Goal: Communication & Community: Answer question/provide support

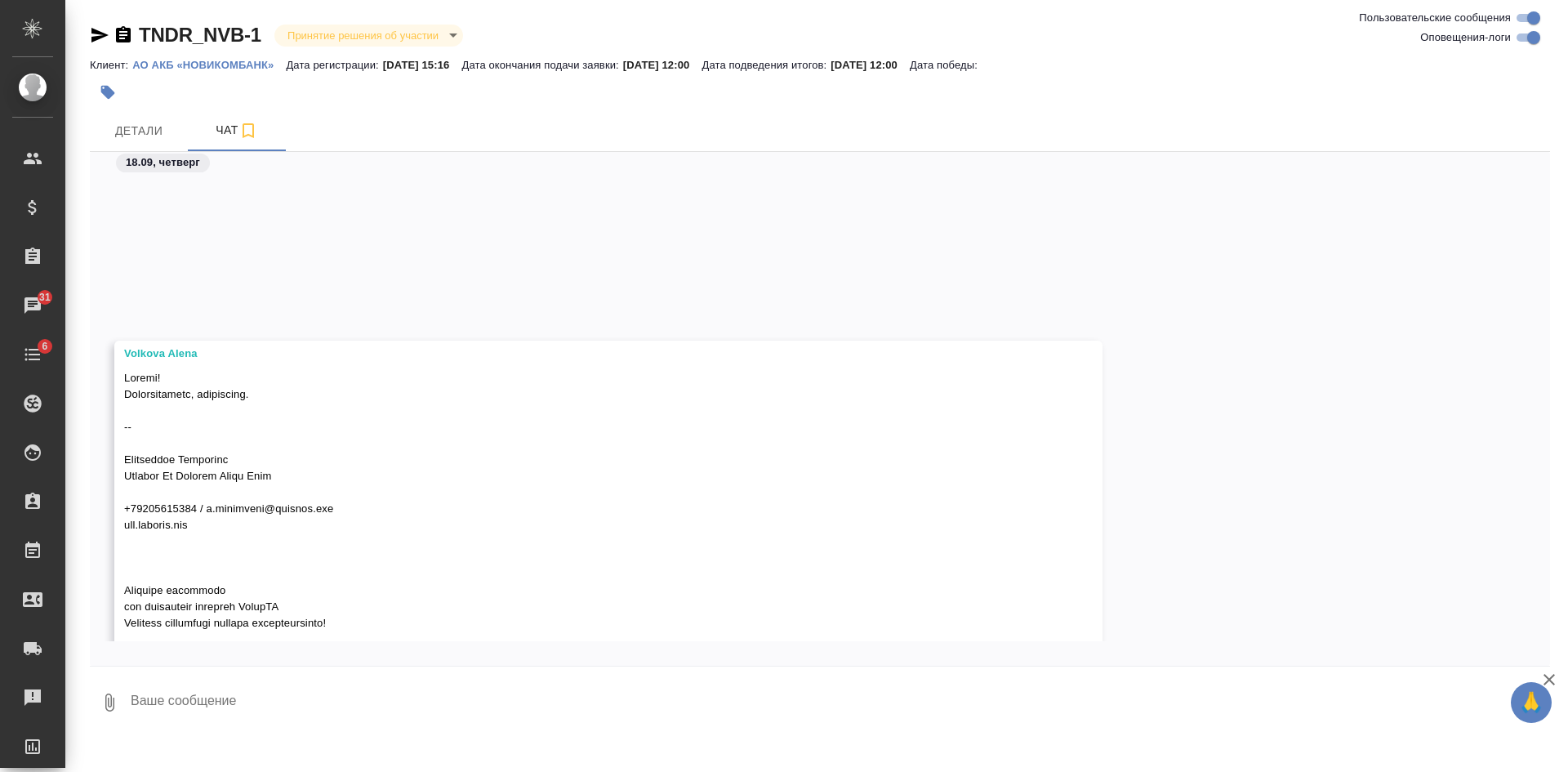
scroll to position [1153, 0]
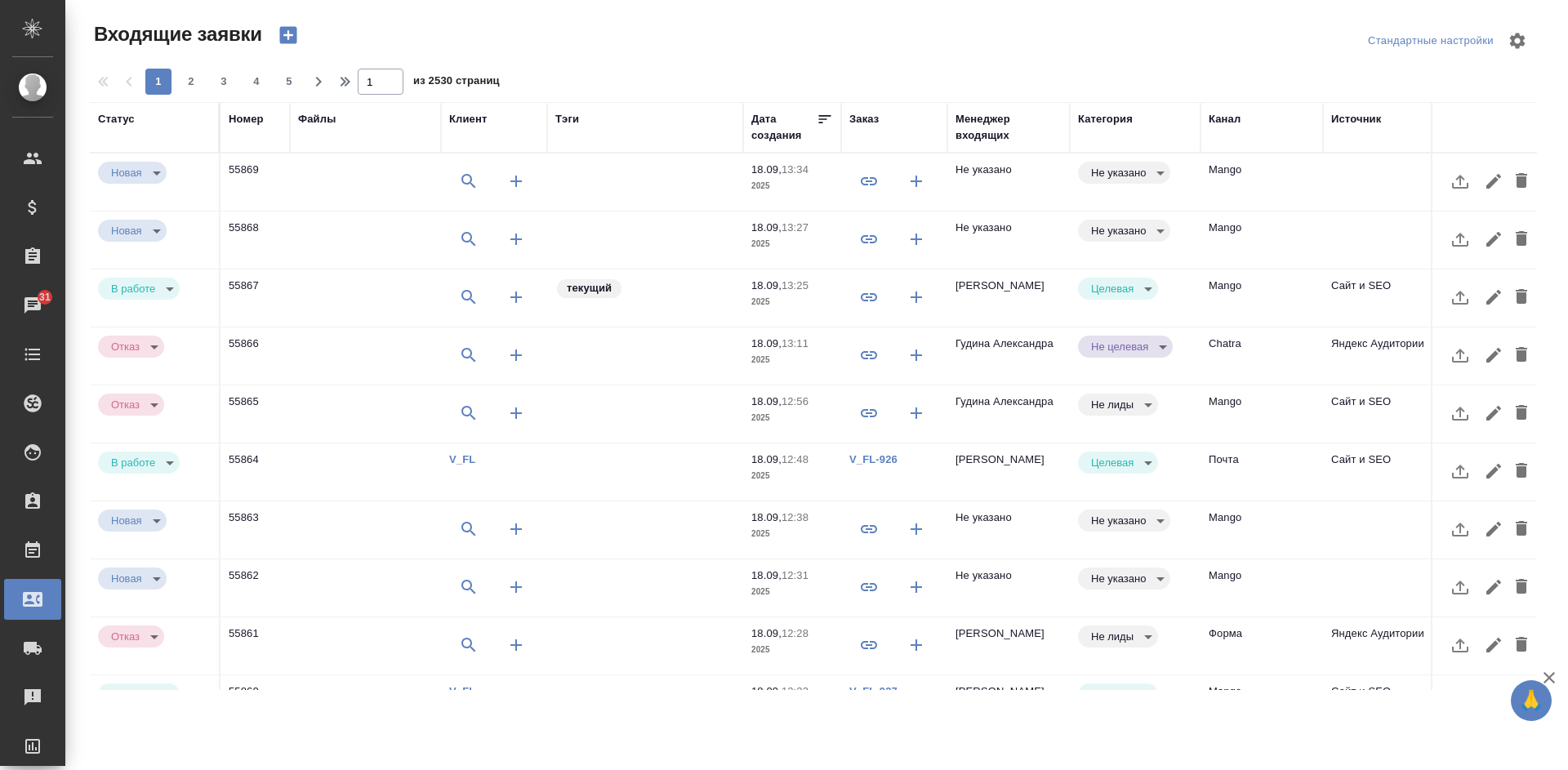
select select "RU"
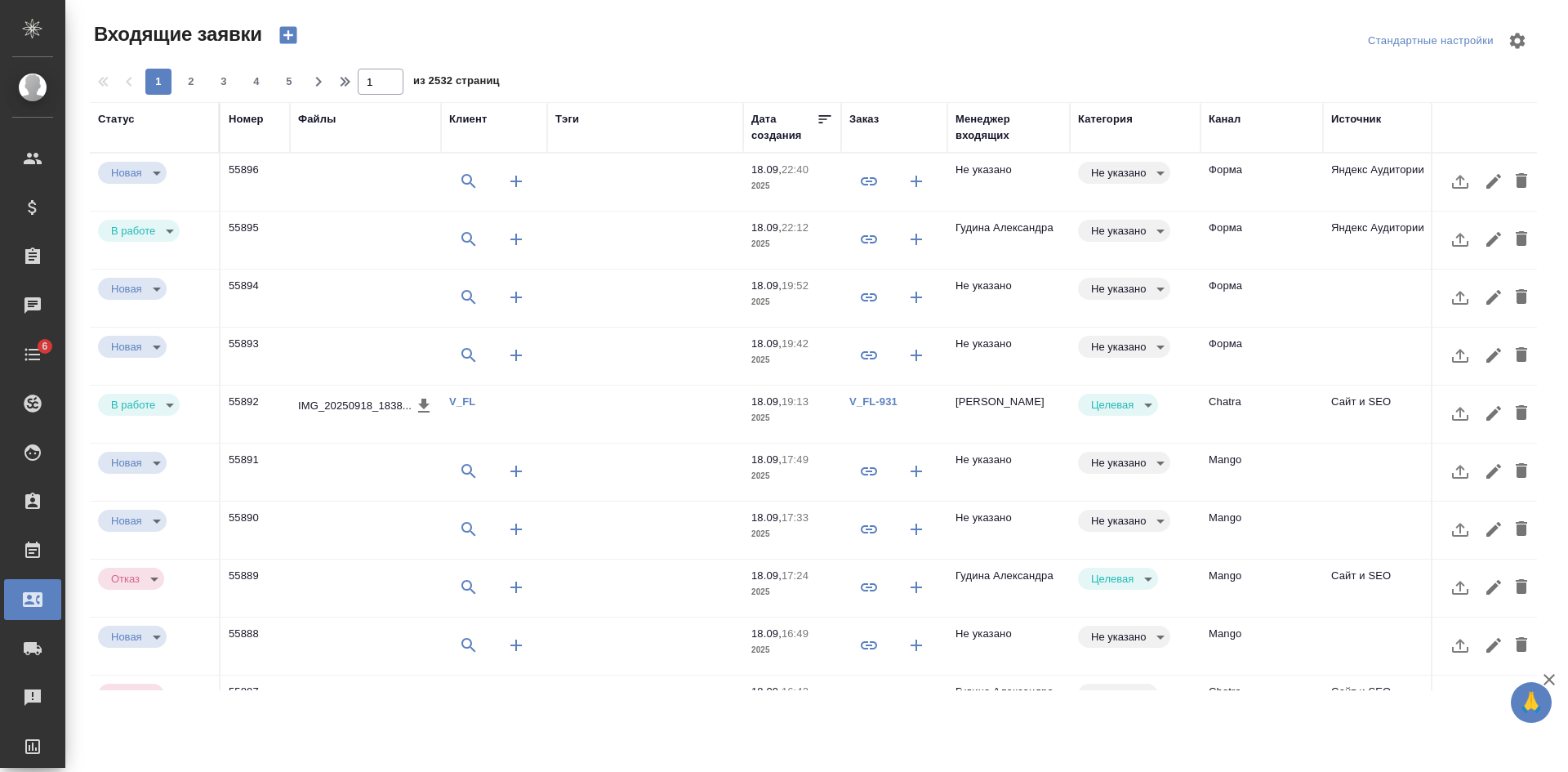
select select "RU"
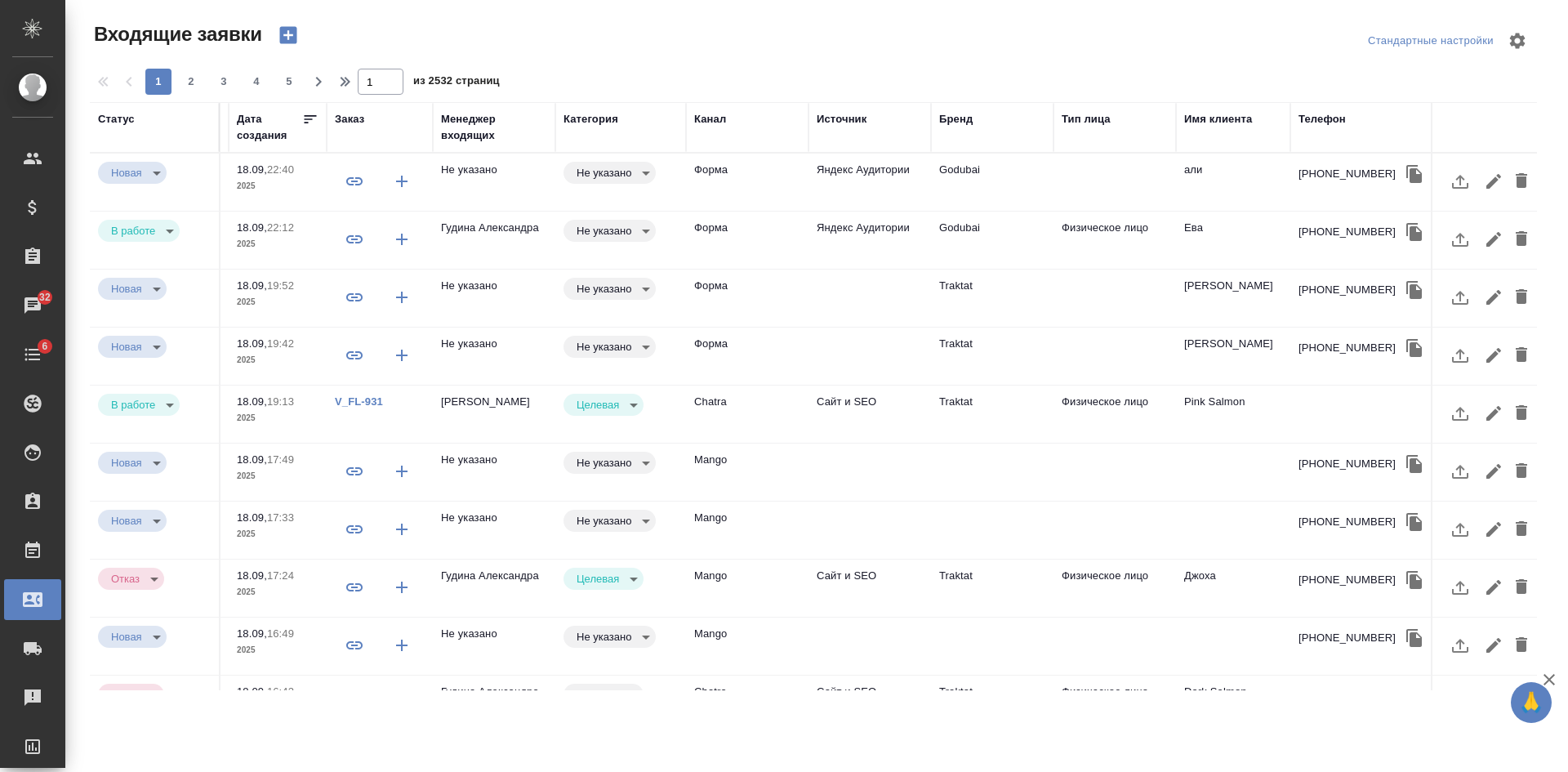
scroll to position [0, 526]
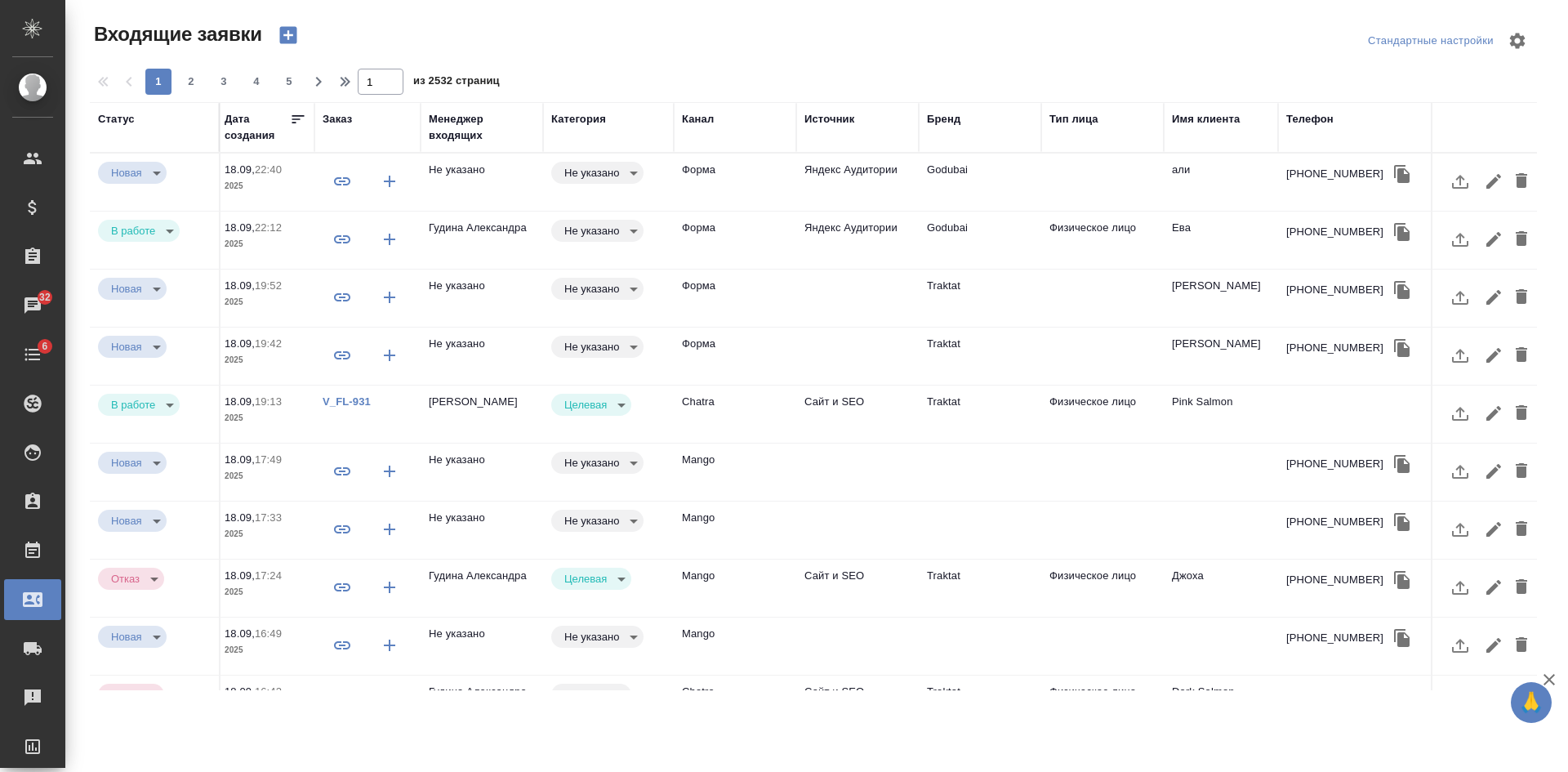
click at [1044, 183] on td at bounding box center [1102, 182] width 123 height 57
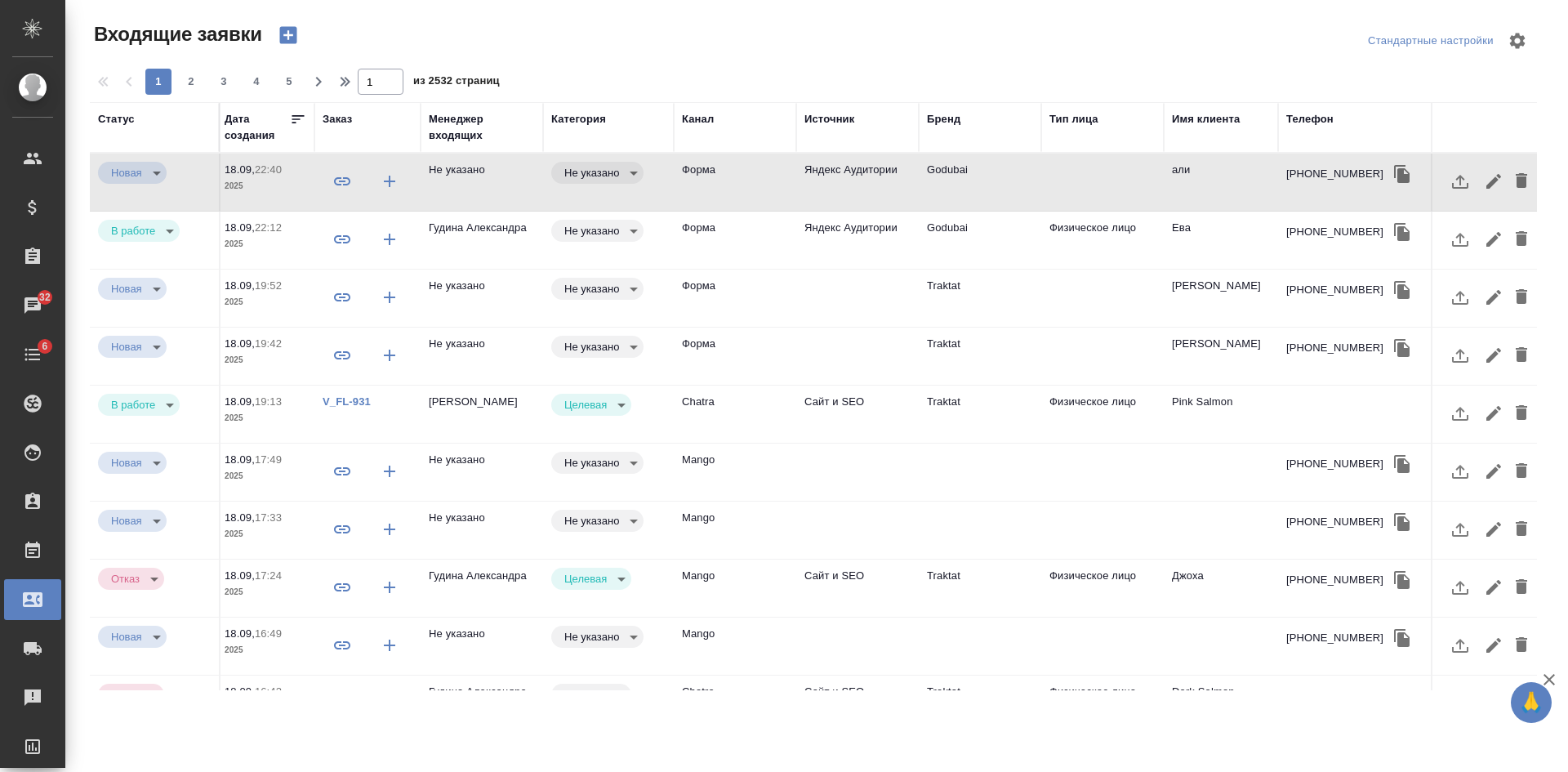
click at [1394, 173] on icon "button" at bounding box center [1402, 174] width 16 height 18
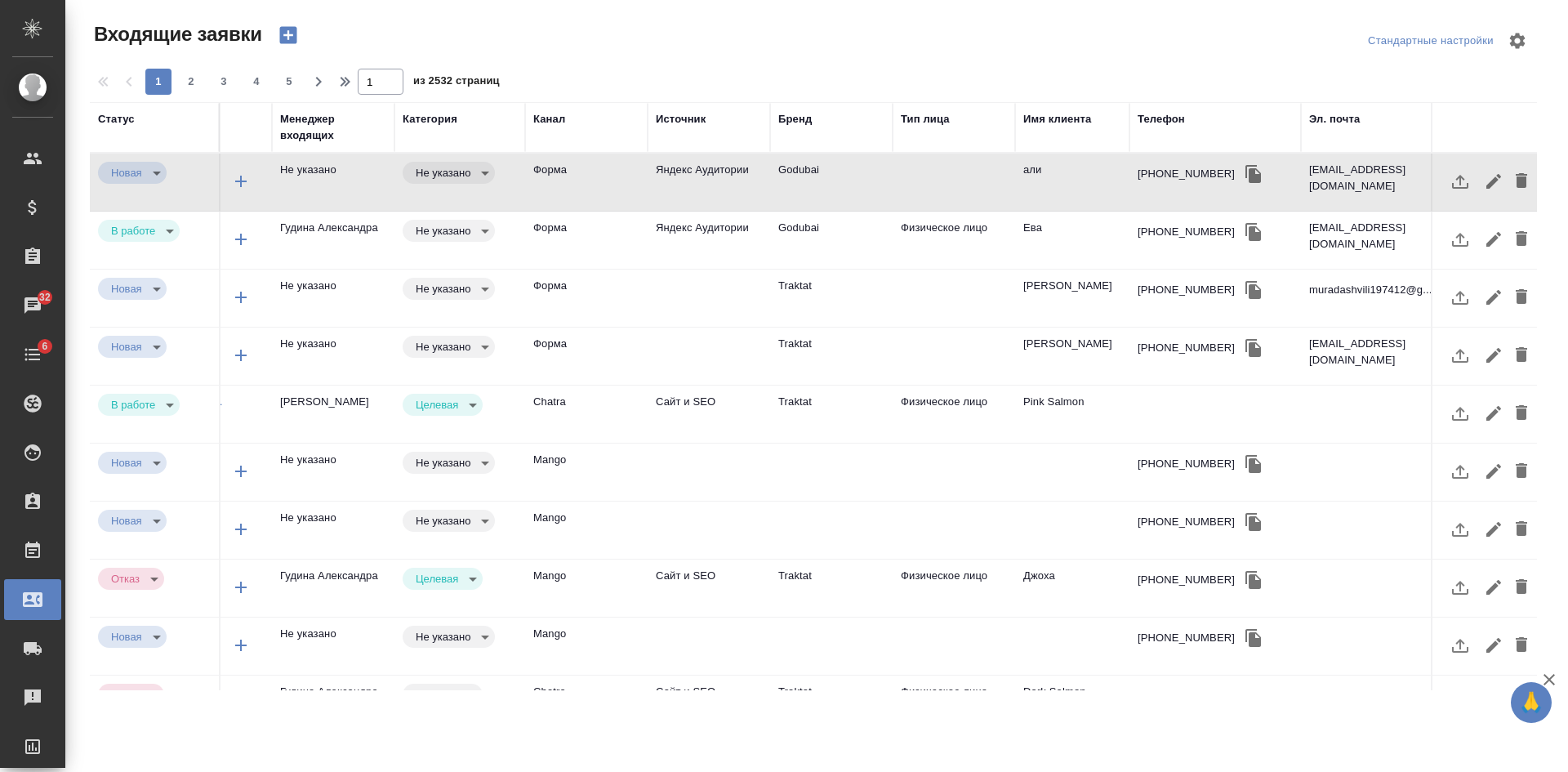
scroll to position [0, 721]
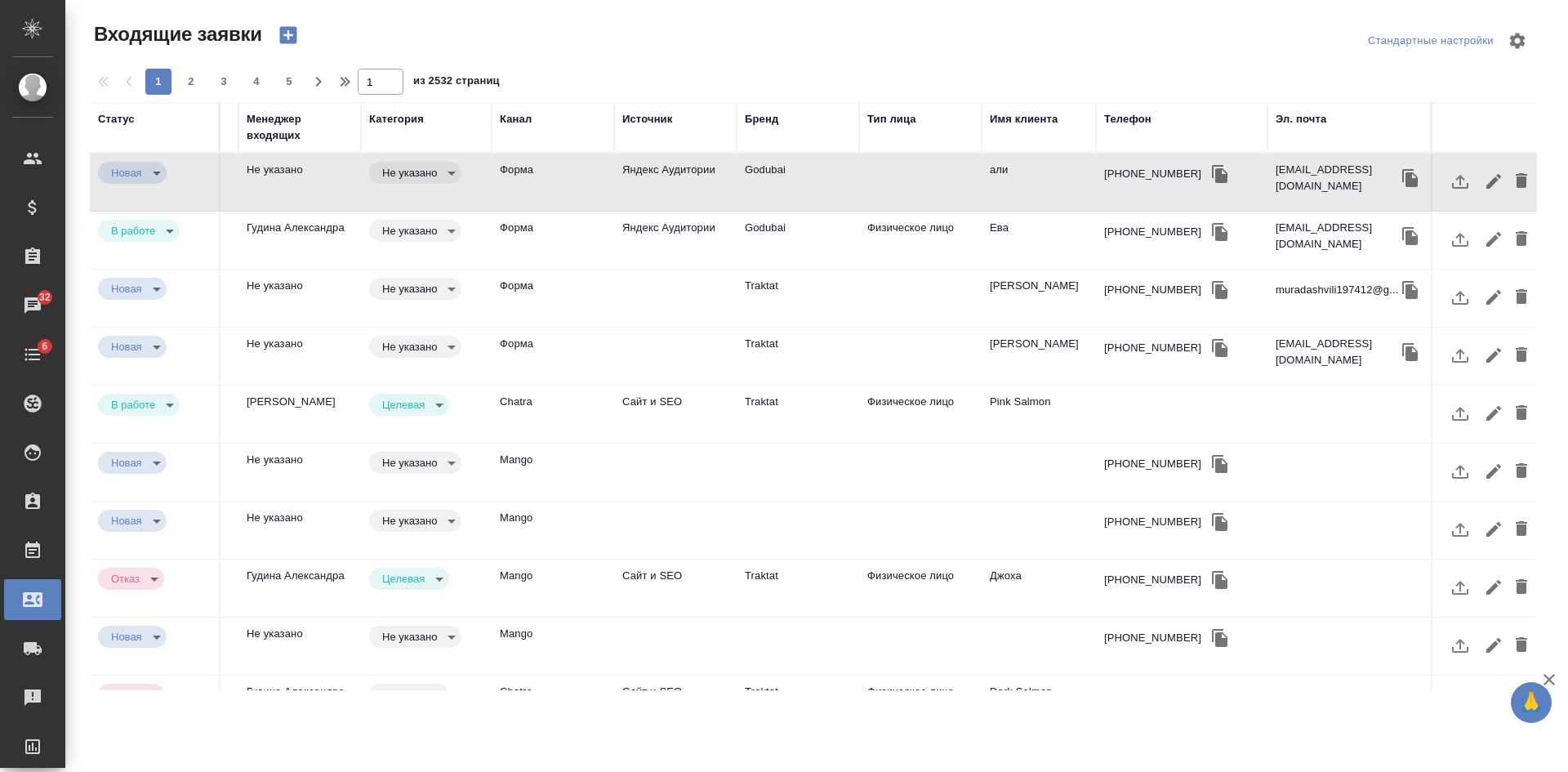
click at [1398, 177] on button "button" at bounding box center [1411, 178] width 25 height 25
click at [1069, 301] on td "Инга мурадвшвили" at bounding box center [1038, 298] width 114 height 57
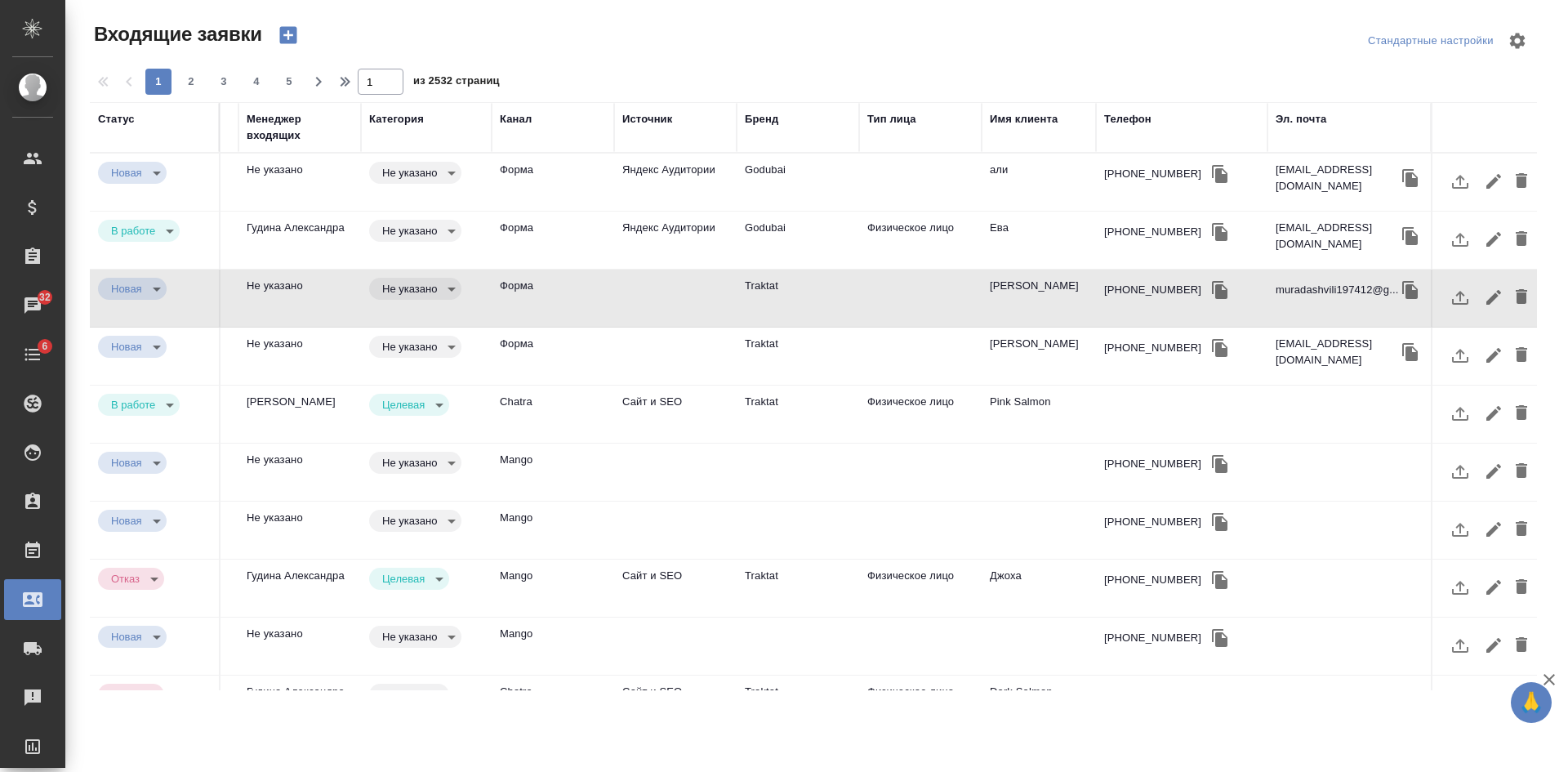
click at [1212, 290] on icon "button" at bounding box center [1220, 290] width 16 height 18
click at [1136, 123] on div "Телефон" at bounding box center [1128, 119] width 48 height 16
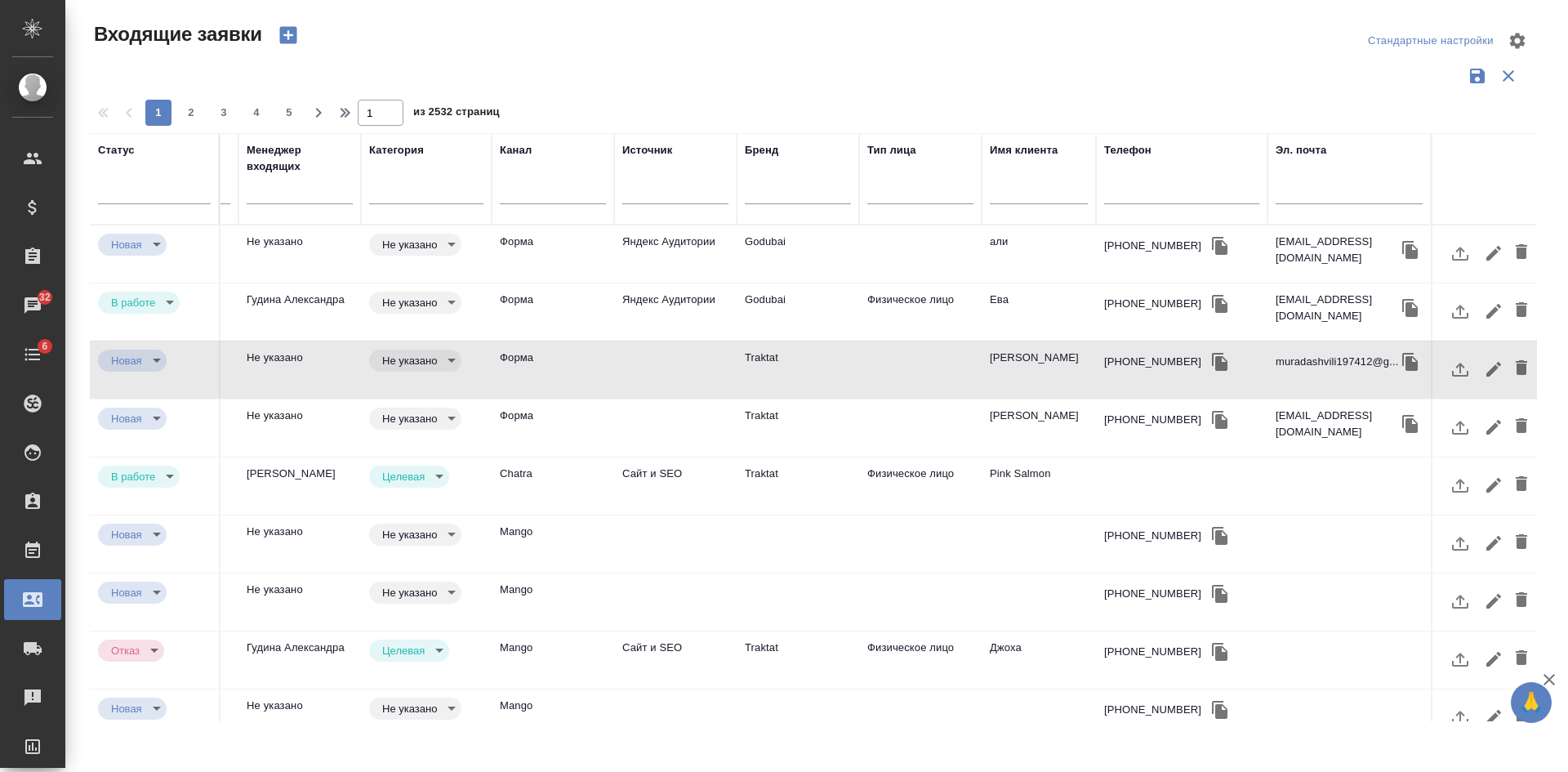
click at [1125, 183] on input "text" at bounding box center [1182, 193] width 155 height 20
paste input "+380545516687"
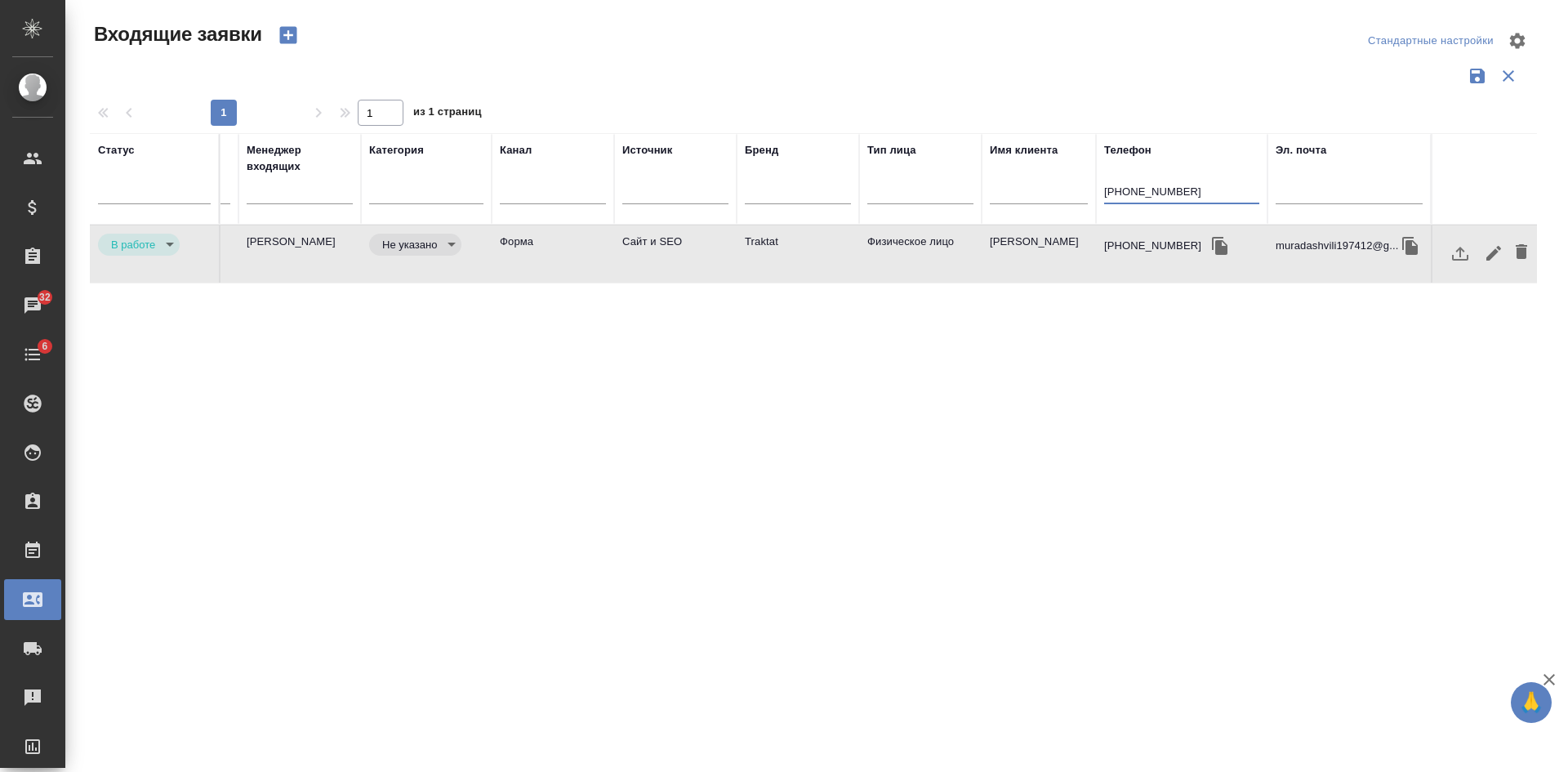
scroll to position [0, 709]
type input "+380545516687"
drag, startPoint x: 1218, startPoint y: 181, endPoint x: 1001, endPoint y: 169, distance: 217.3
click at [1005, 170] on tr "Статус Номер Файлы Клиент Тэги Дата создания Заказ Менеджер входящих Категория …" at bounding box center [458, 179] width 2156 height 92
click at [1402, 241] on icon "button" at bounding box center [1411, 246] width 19 height 19
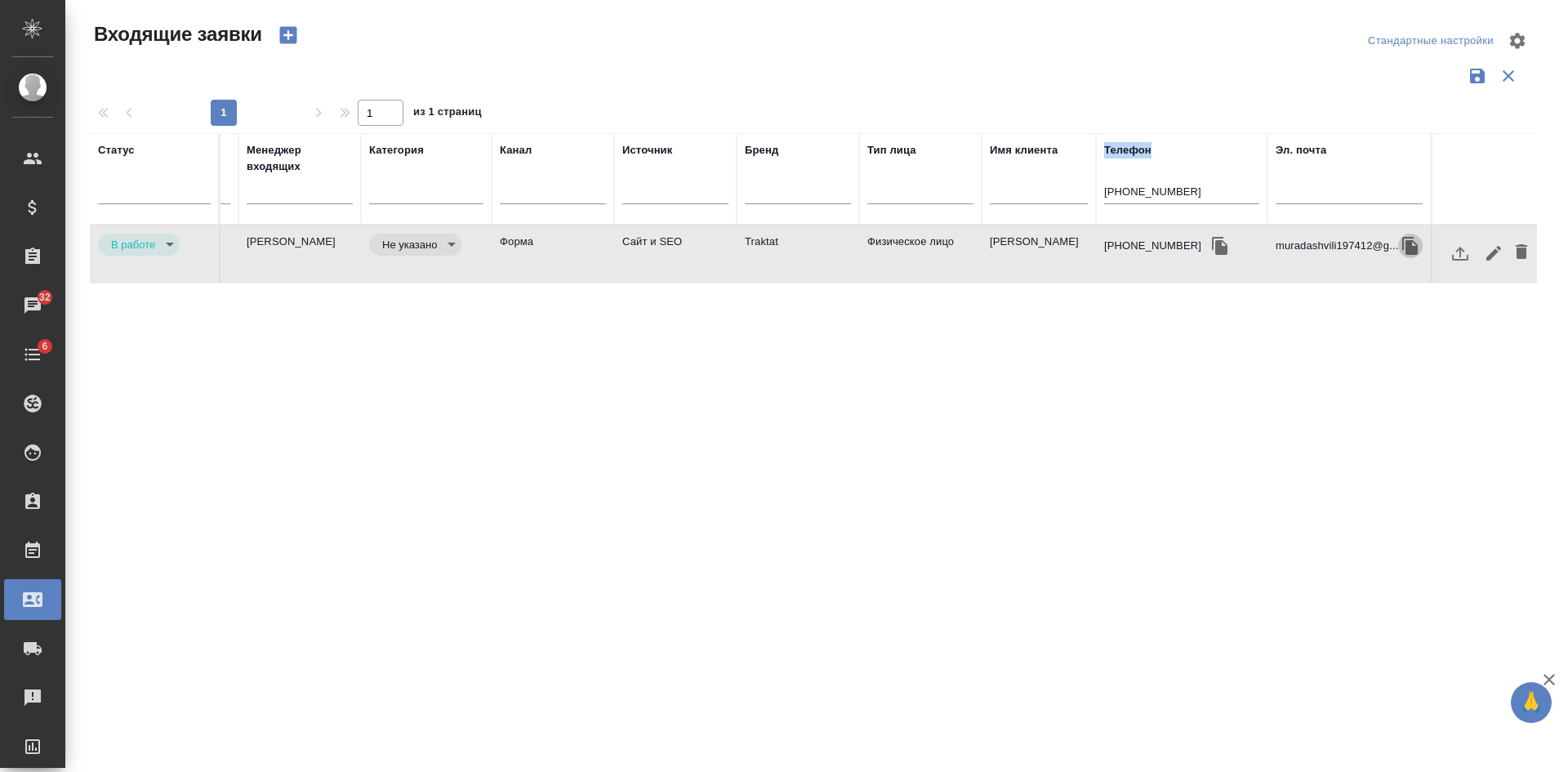
copy tr "Телефон"
click at [1402, 244] on icon "button" at bounding box center [1411, 246] width 19 height 19
copy tr "Телефон"
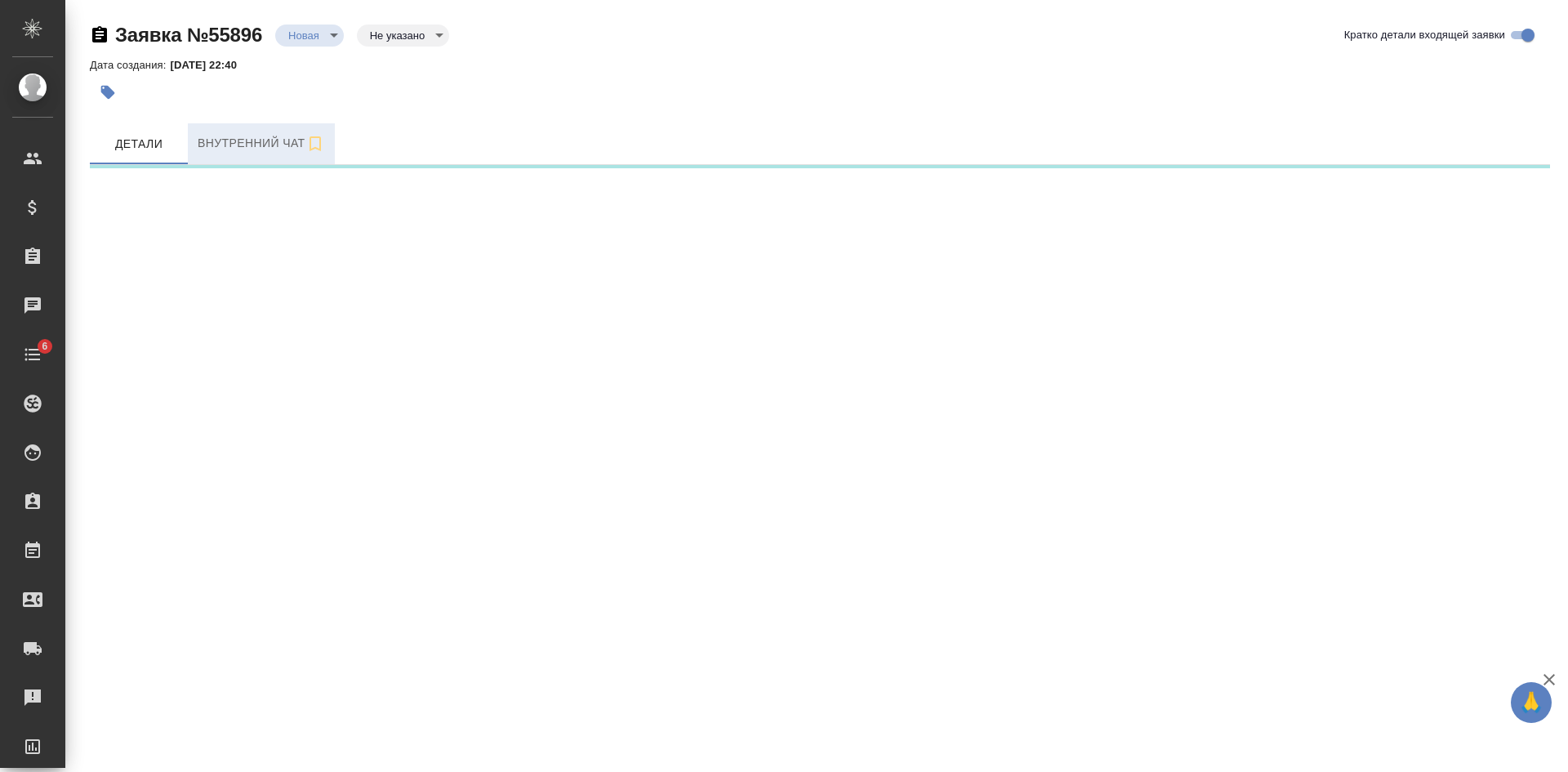
select select "RU"
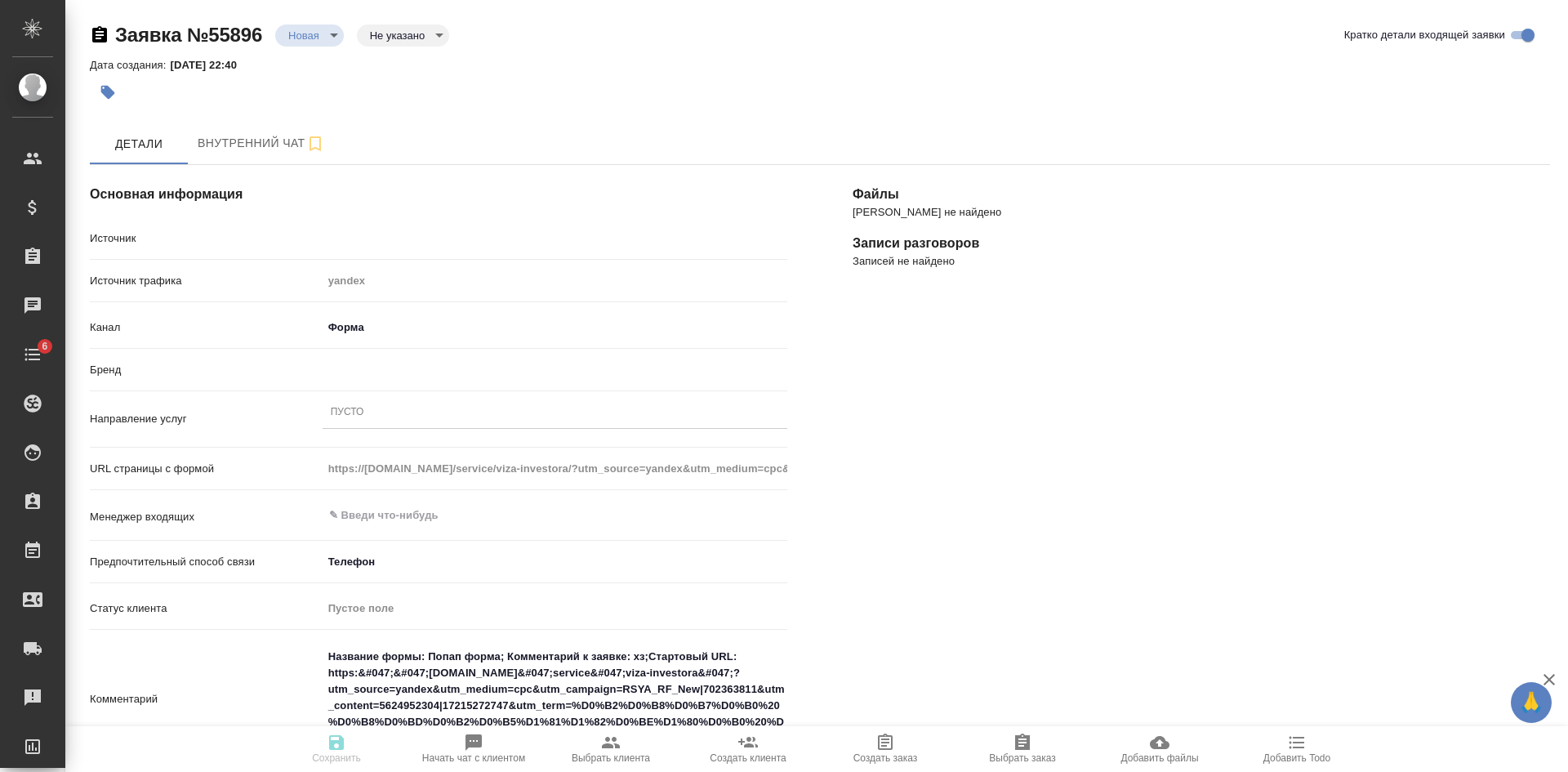
type textarea "x"
click at [356, 408] on div "Пусто" at bounding box center [347, 413] width 34 height 14
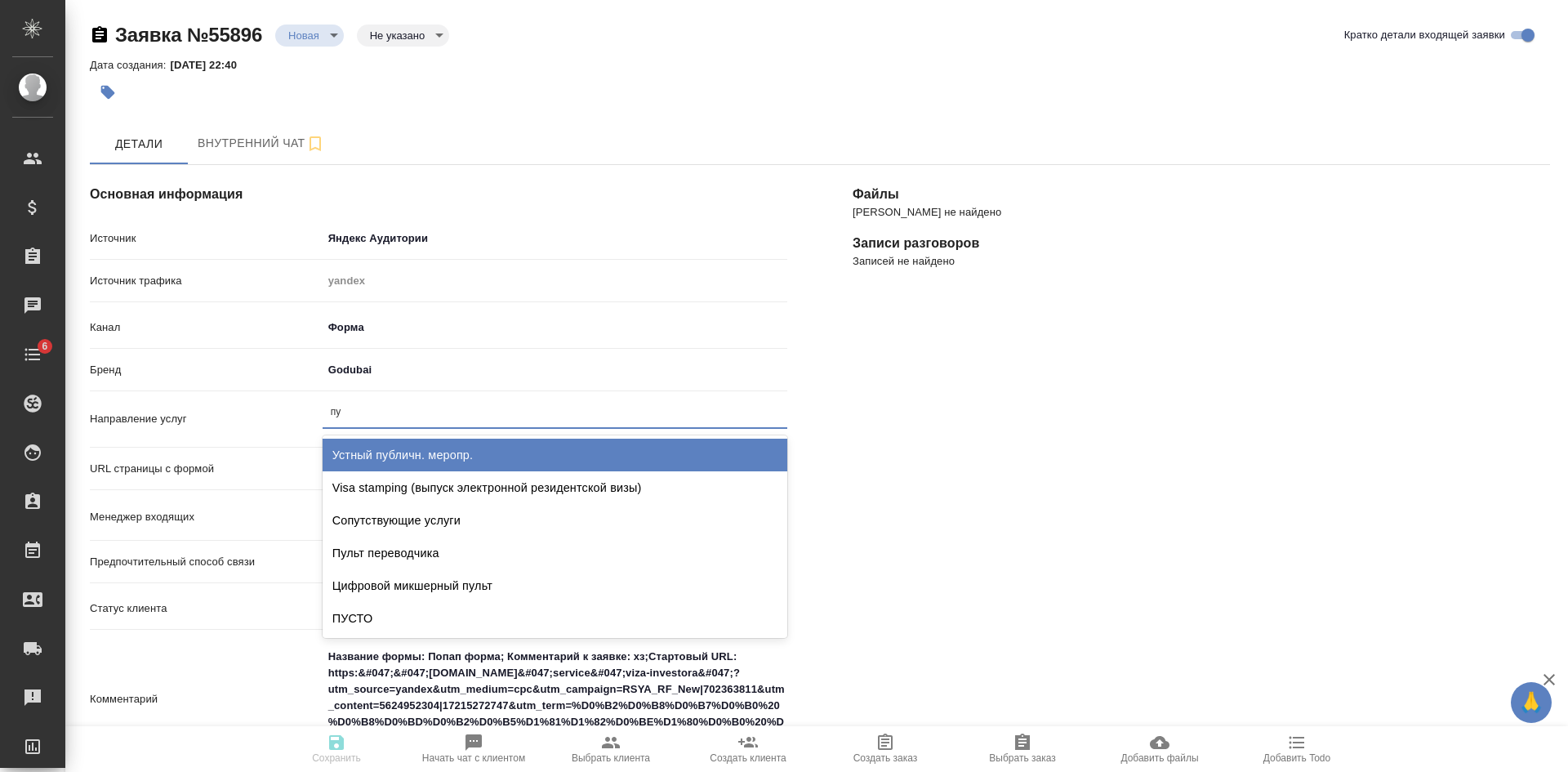
type input "пус"
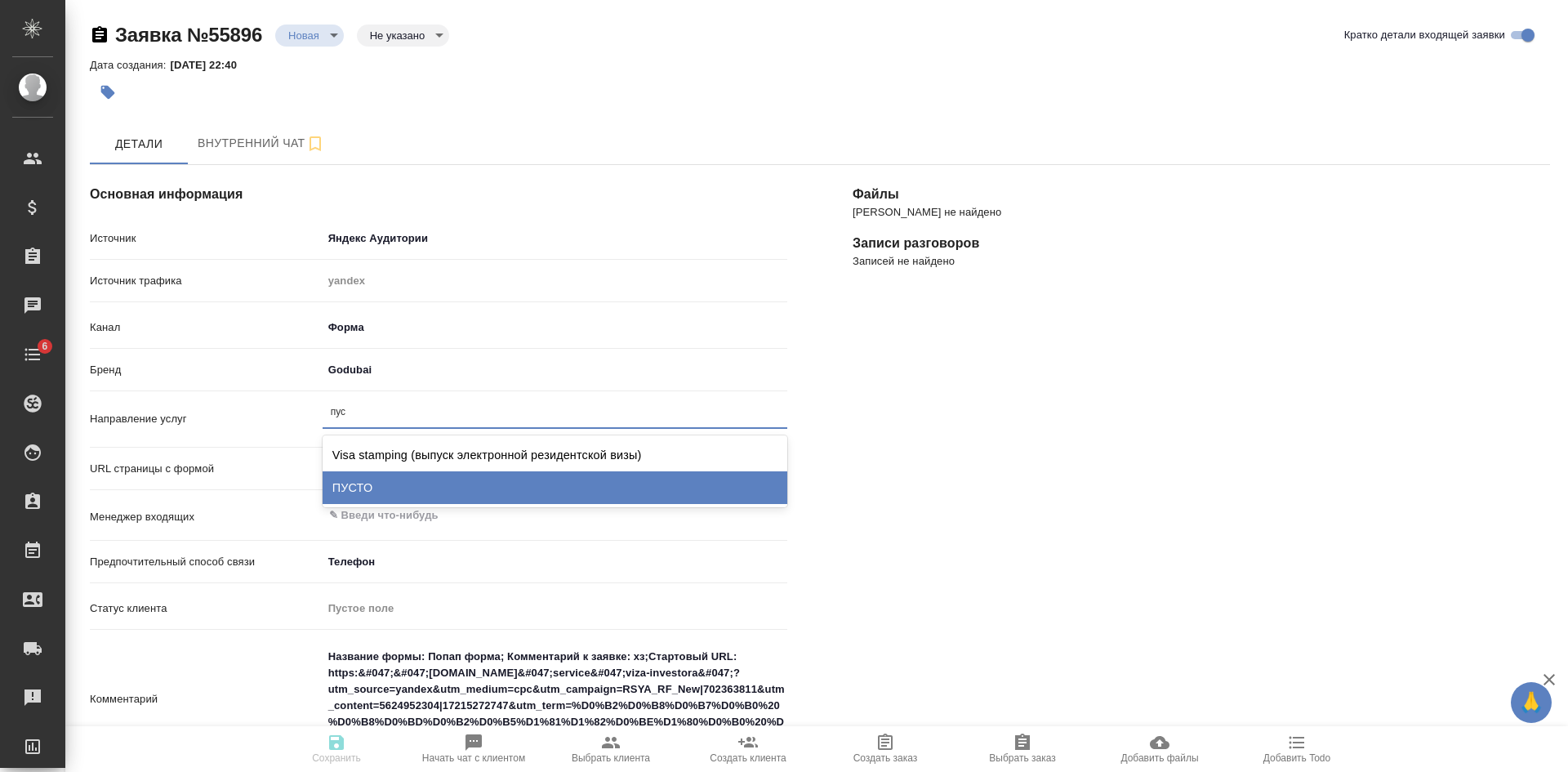
click at [346, 481] on div "ПУСТО" at bounding box center [555, 487] width 465 height 33
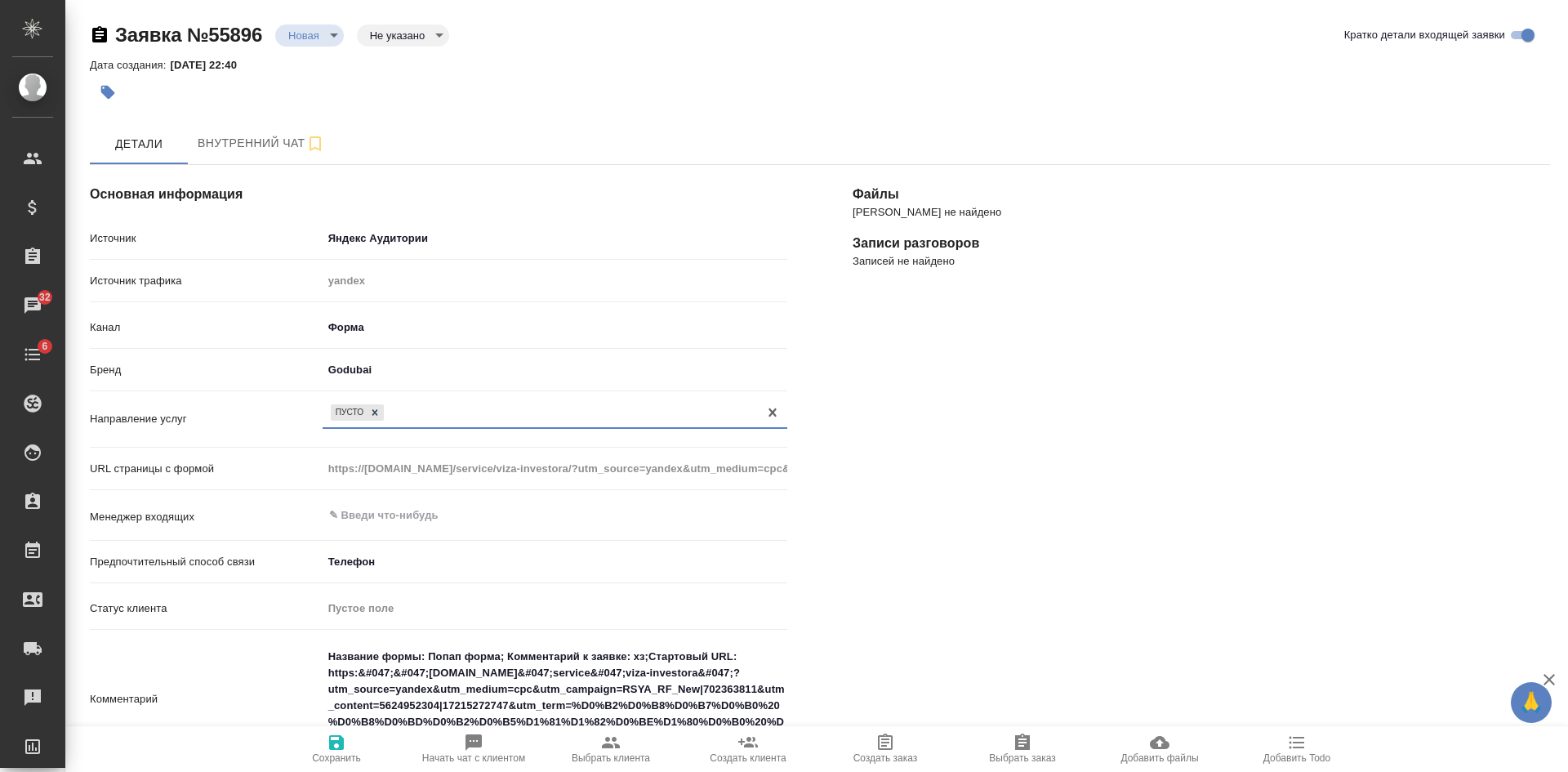
scroll to position [327, 0]
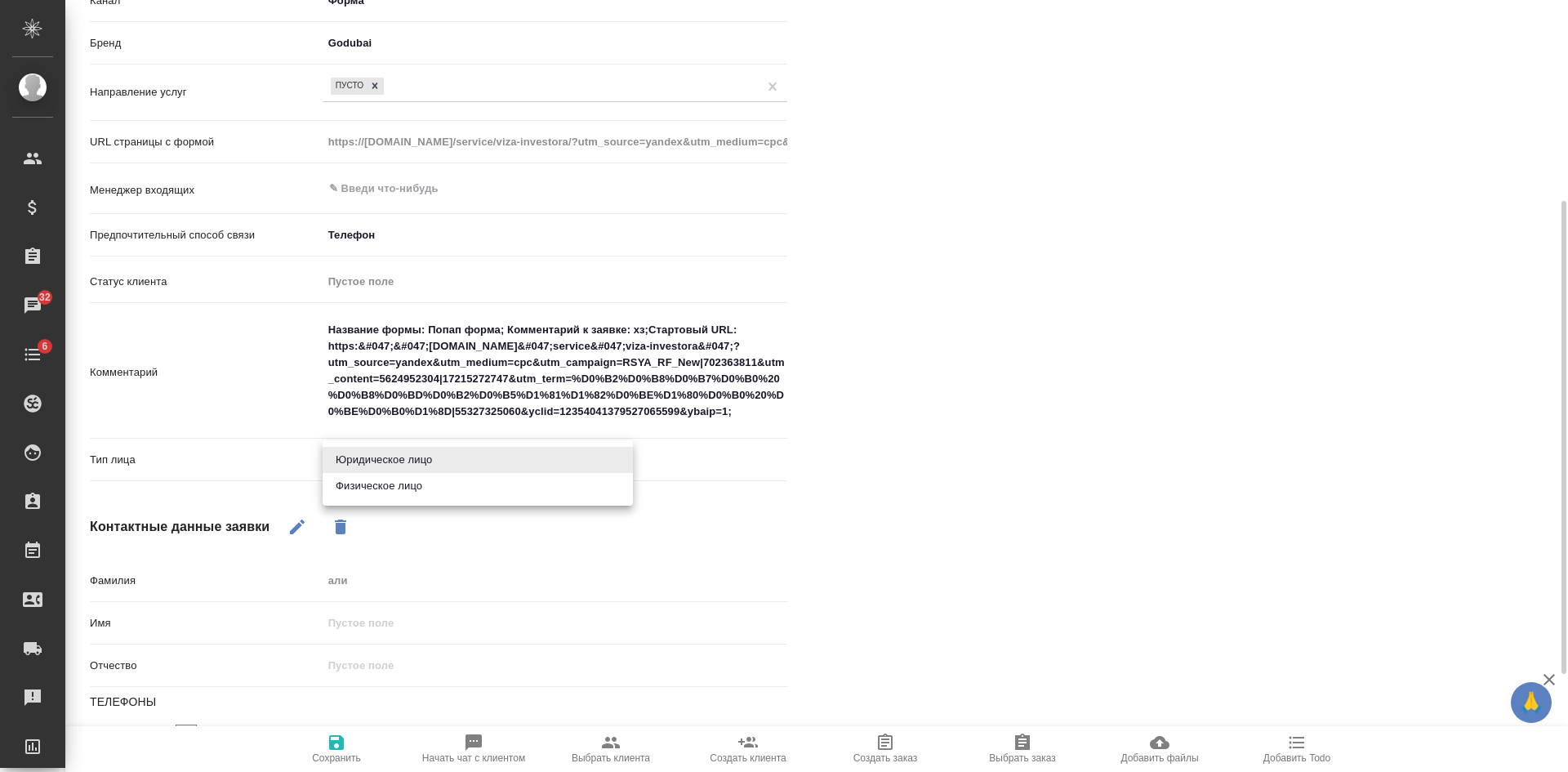
click at [377, 454] on body "🙏 .cls-1 fill:#fff; AWATERA Kasatkina Aleksandra Клиенты Спецификации Заказы 32…" at bounding box center [784, 386] width 1568 height 772
drag, startPoint x: 367, startPoint y: 485, endPoint x: 360, endPoint y: 518, distance: 33.7
click at [367, 486] on li "Физическое лицо" at bounding box center [477, 486] width 310 height 26
type textarea "x"
type input "private"
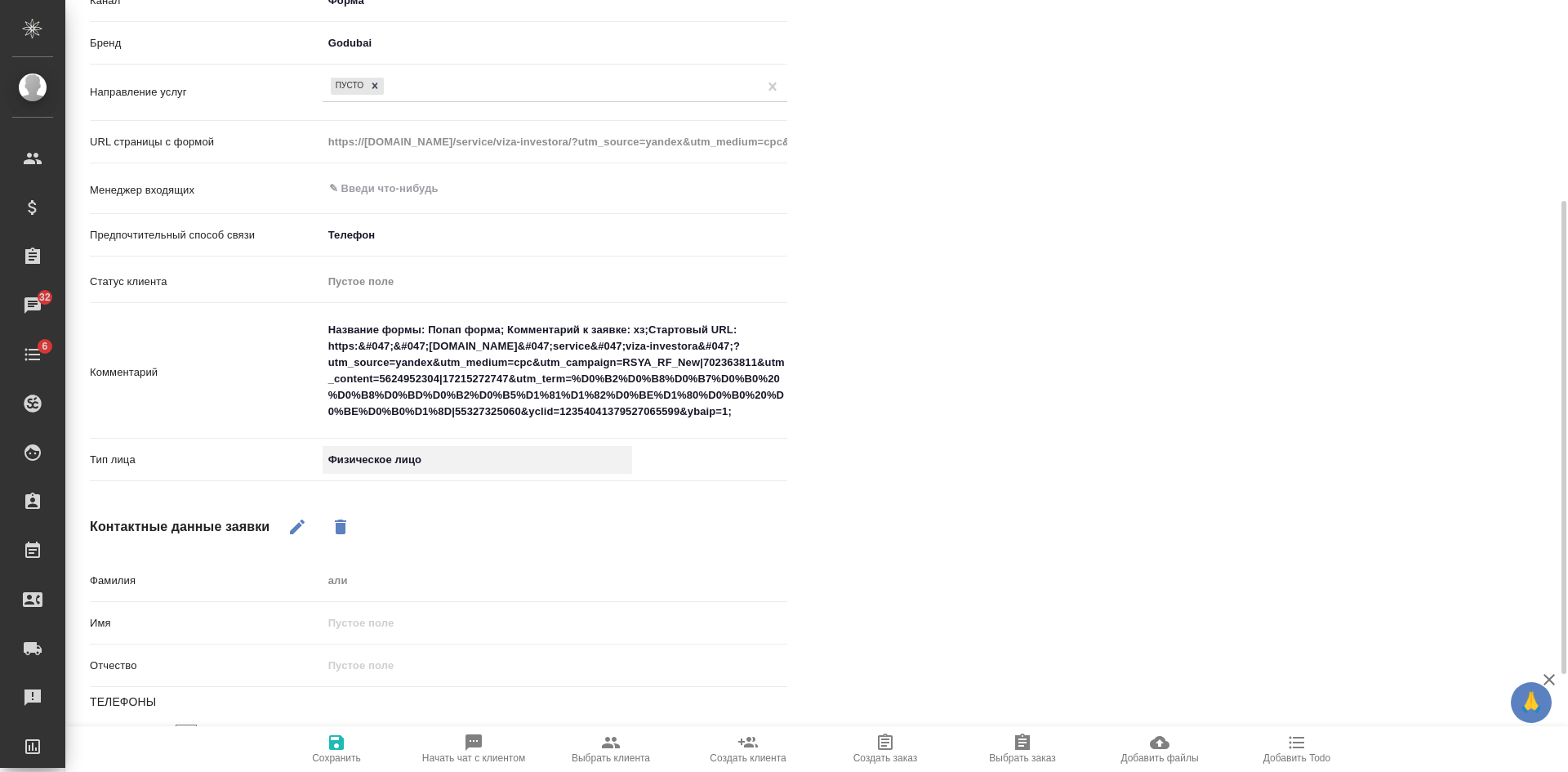
scroll to position [81, 0]
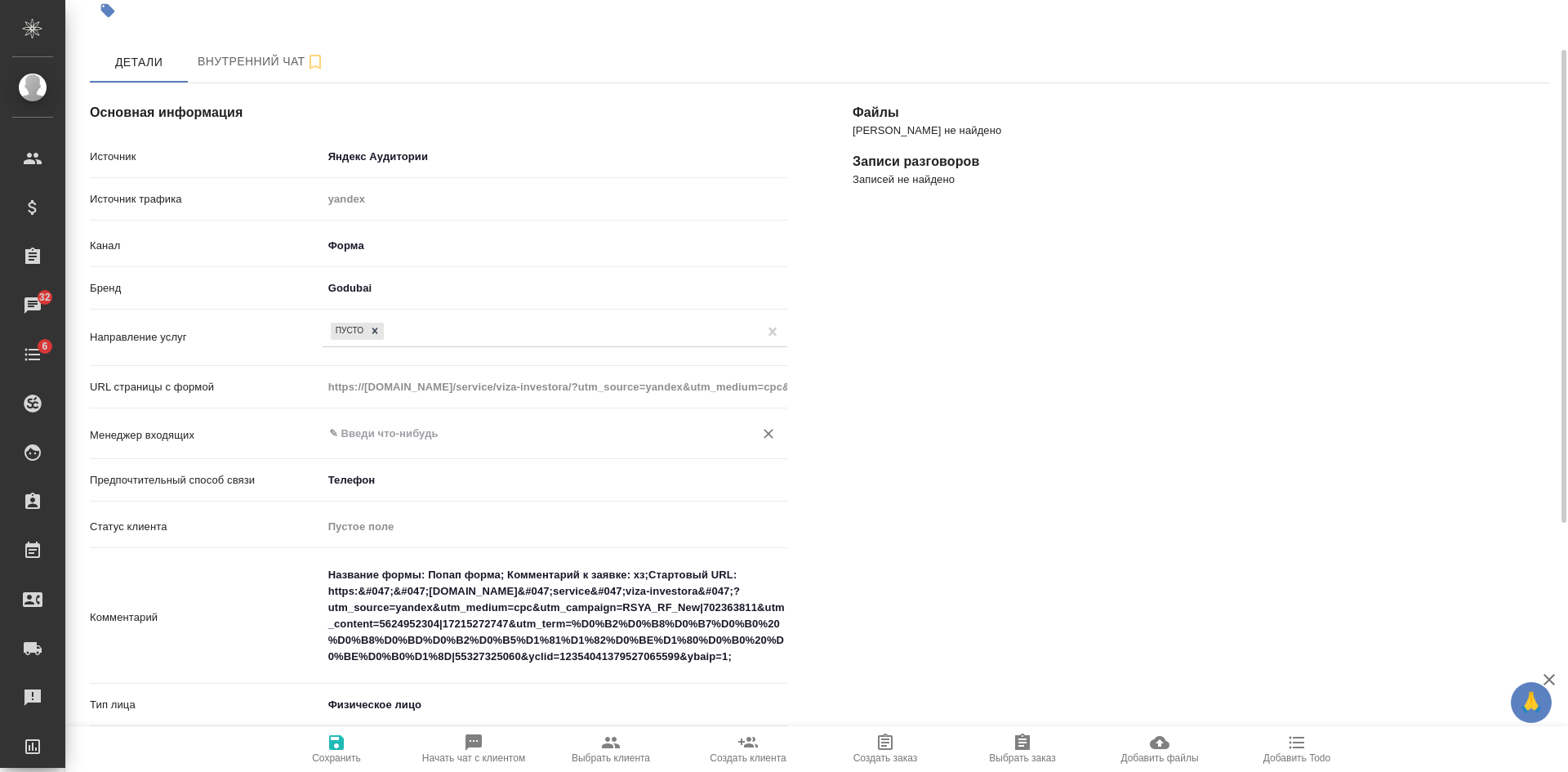
click at [392, 440] on input "text" at bounding box center [527, 434] width 400 height 19
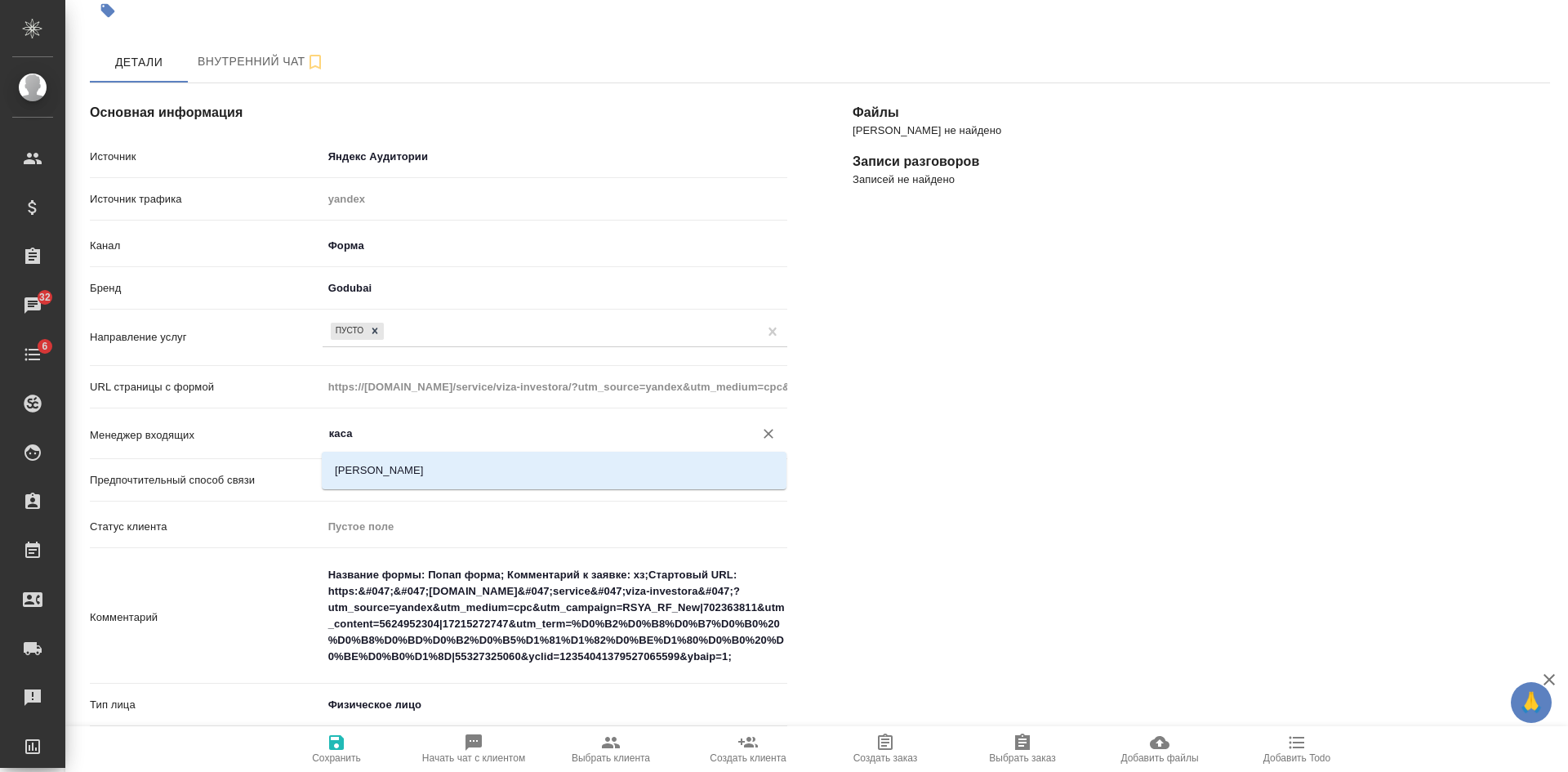
click at [383, 455] on div "[PERSON_NAME]" at bounding box center [554, 470] width 465 height 38
click at [378, 473] on li "[PERSON_NAME]" at bounding box center [554, 470] width 465 height 29
type input "[PERSON_NAME]"
type textarea "x"
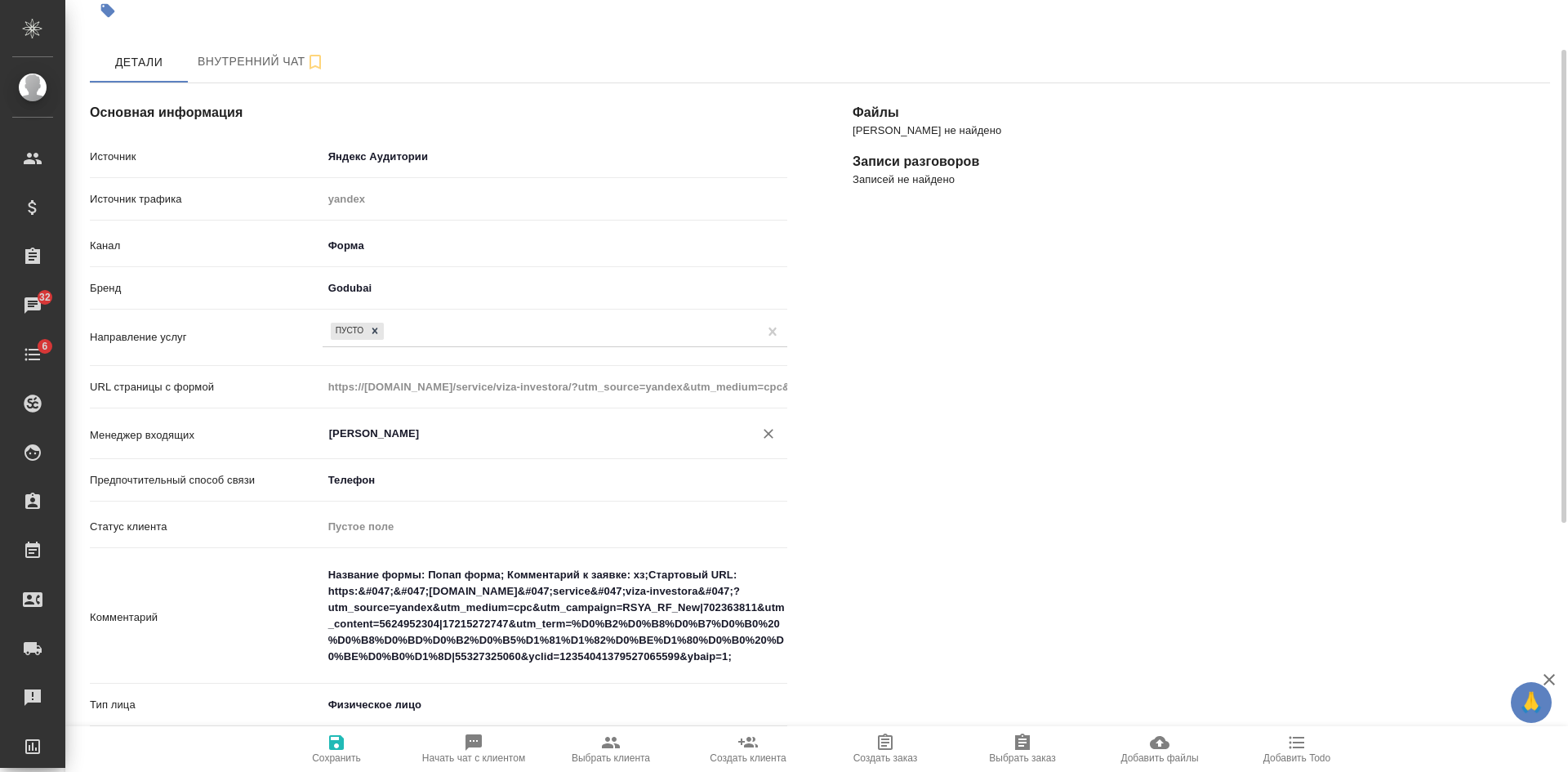
type input "[PERSON_NAME]"
click at [340, 756] on span "Сохранить" at bounding box center [336, 758] width 49 height 11
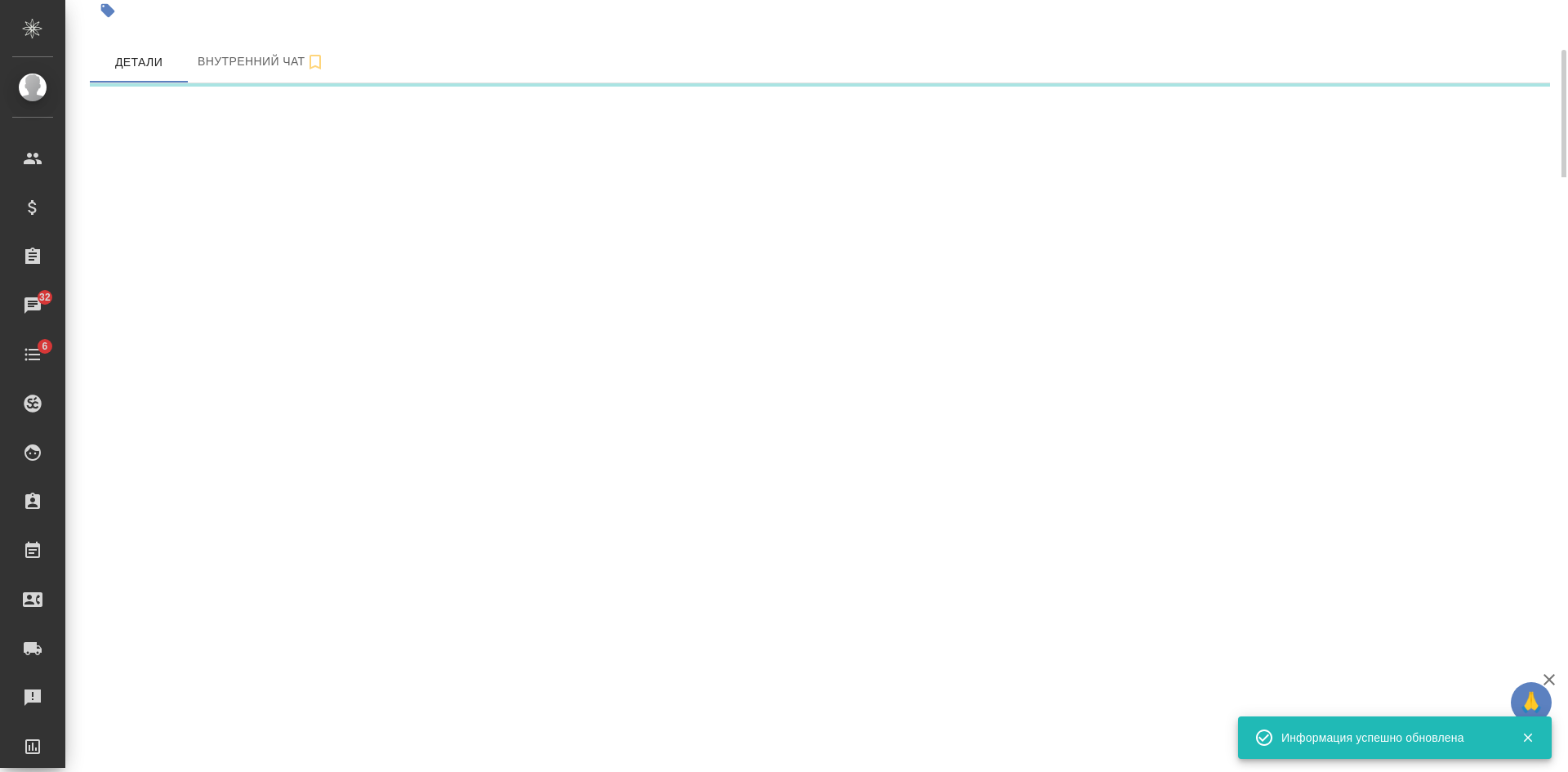
select select "RU"
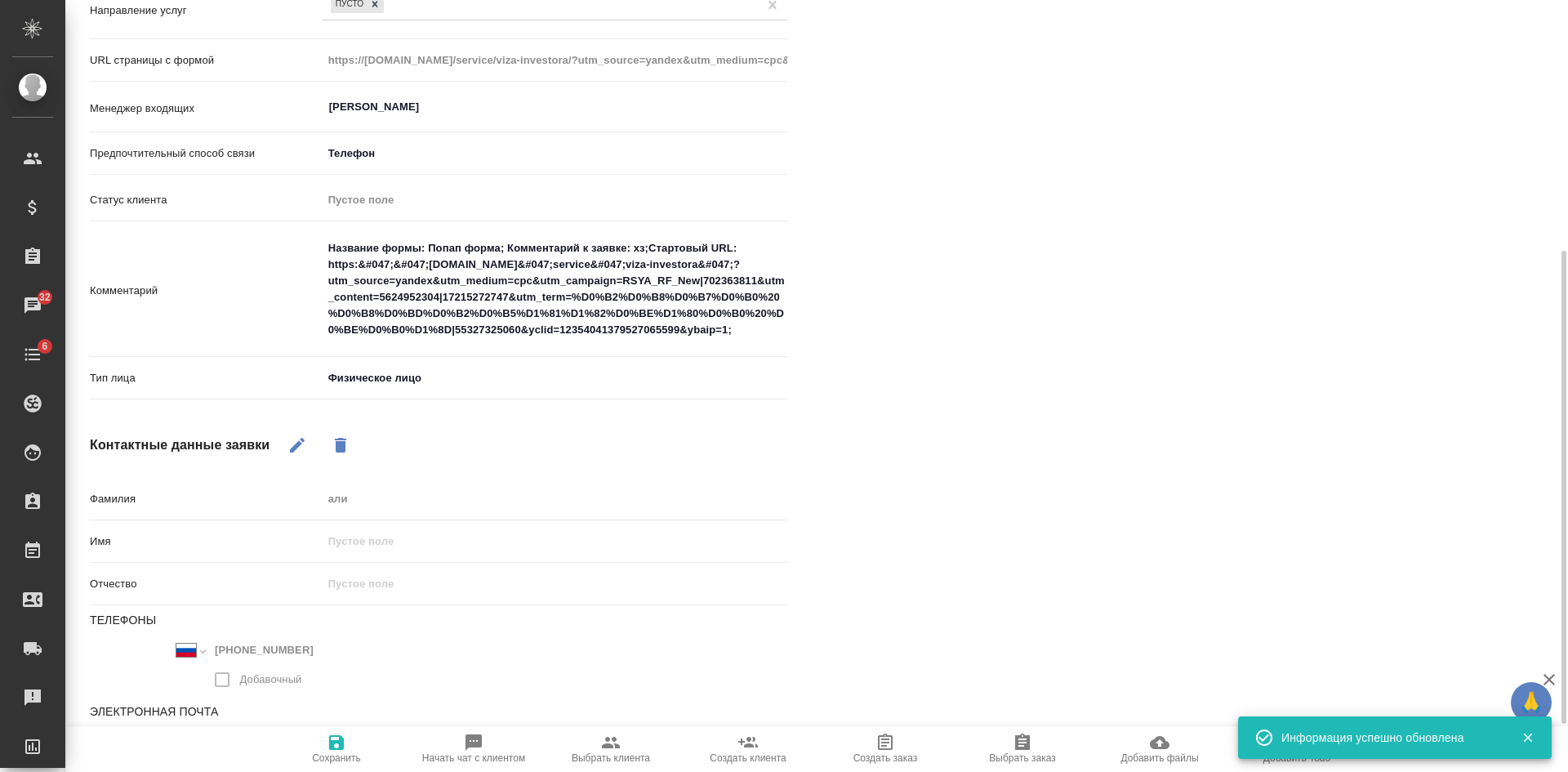
scroll to position [486, 0]
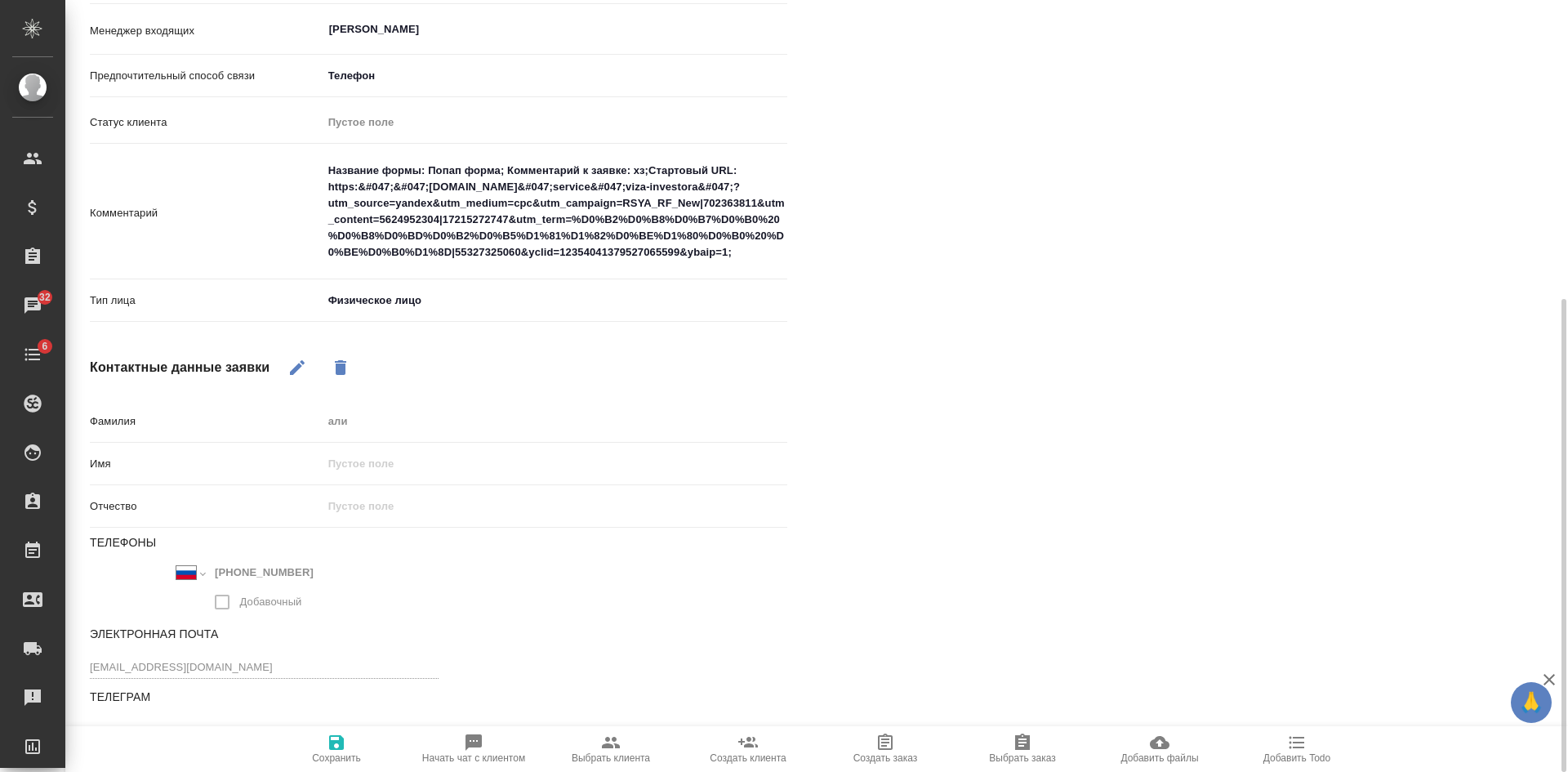
click at [1398, 390] on div "Файлы Файлов не найдено Записи разговоров Записей не найдено" at bounding box center [1201, 209] width 763 height 1125
click at [458, 745] on span "Начать чат с клиентом" at bounding box center [473, 747] width 117 height 31
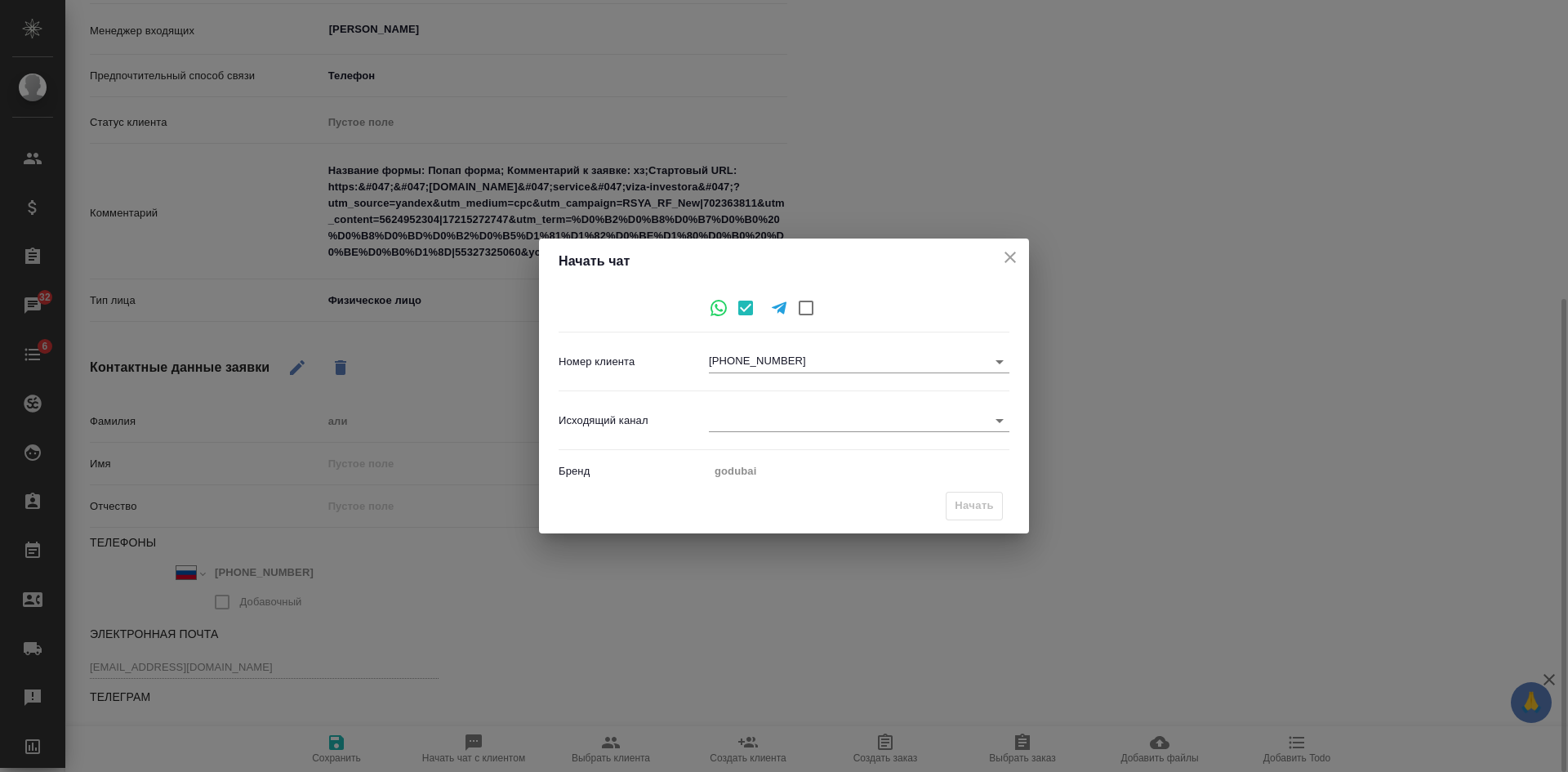
type textarea "x"
click at [735, 405] on div "Исходящий канал ​" at bounding box center [784, 420] width 451 height 45
click at [739, 415] on body "🙏 .cls-1 fill:#fff; AWATERA Kasatkina Aleksandra Клиенты Спецификации Заказы 32…" at bounding box center [784, 386] width 1568 height 772
click at [758, 428] on li "Awatera" at bounding box center [860, 420] width 300 height 26
click at [773, 425] on body "🙏 .cls-1 fill:#fff; AWATERA Kasatkina Aleksandra Клиенты Спецификации Заказы 32…" at bounding box center [784, 386] width 1568 height 772
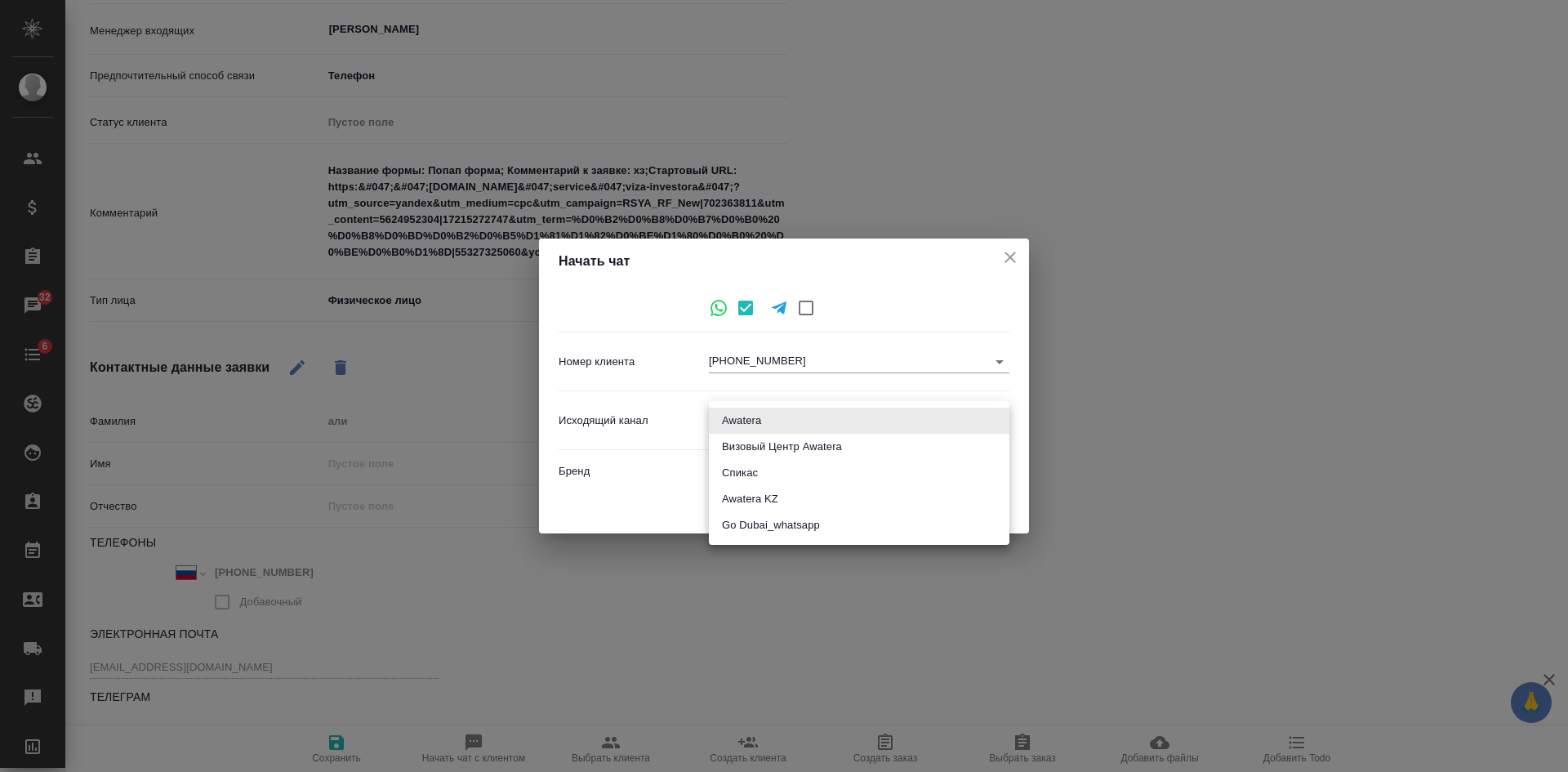
click at [768, 529] on li "Go Dubai_whatsapp" at bounding box center [860, 526] width 300 height 26
type input "9"
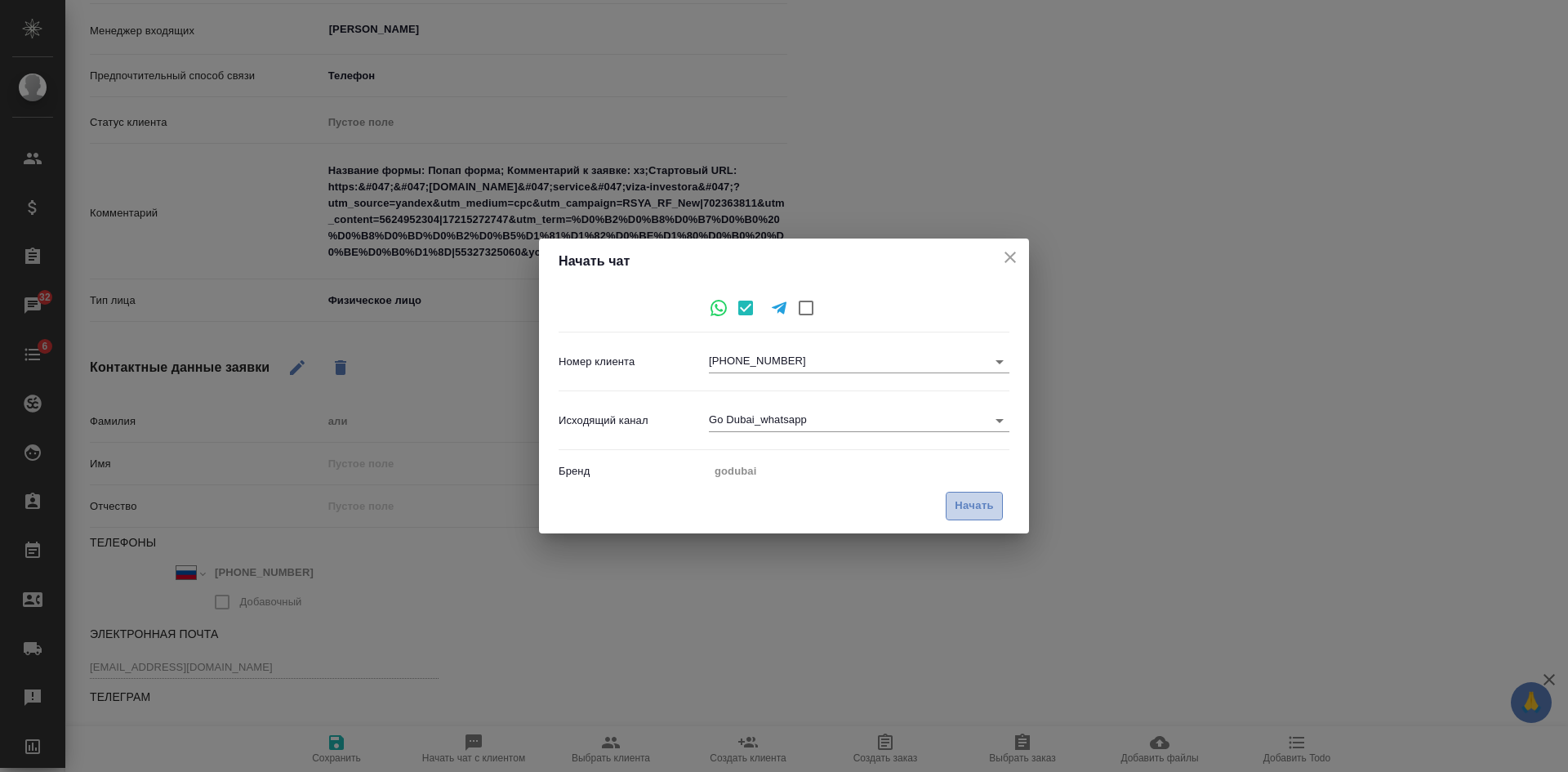
click at [970, 504] on span "Начать" at bounding box center [974, 505] width 39 height 19
type input "inProcess"
type textarea "x"
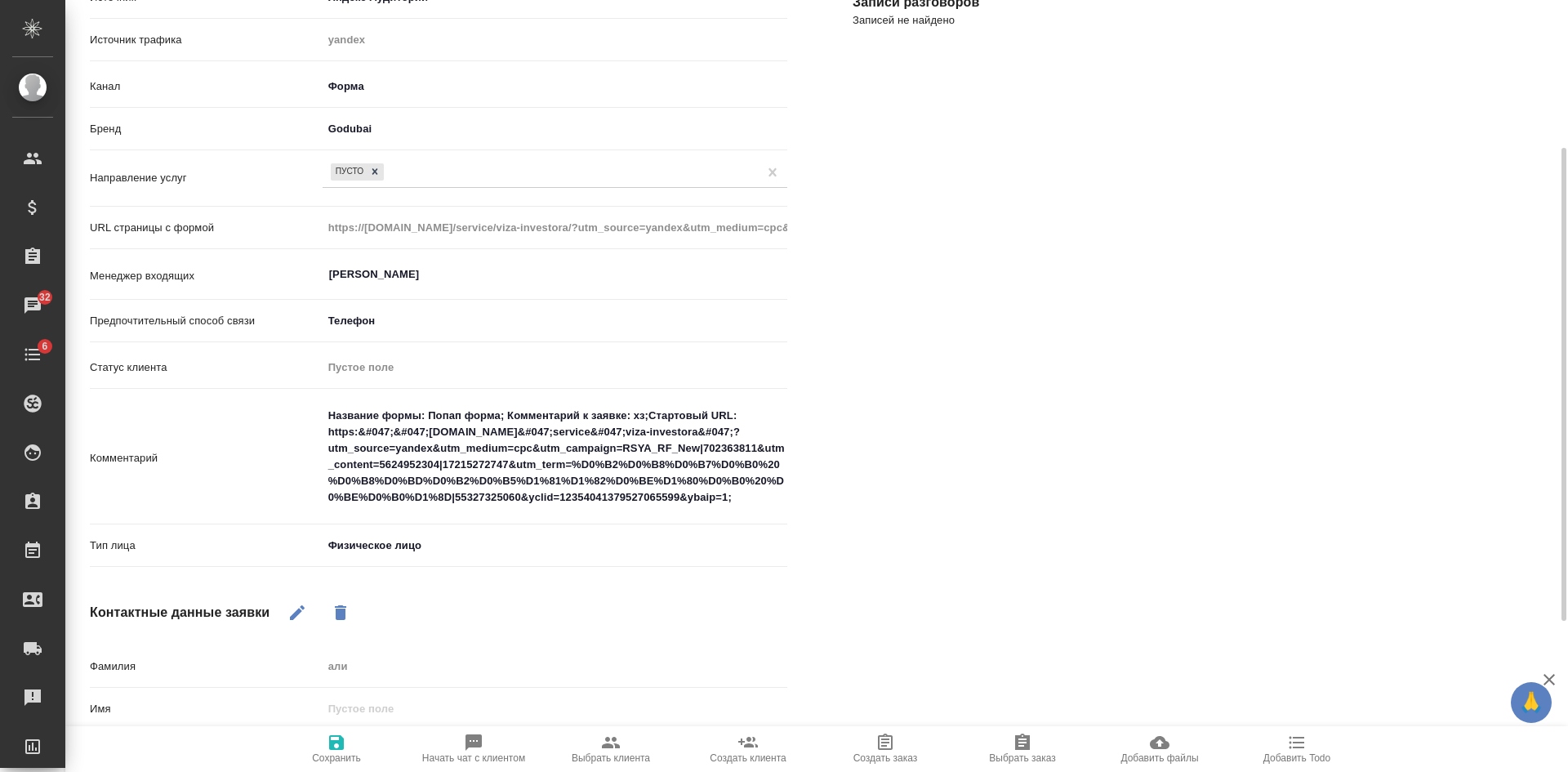
scroll to position [0, 0]
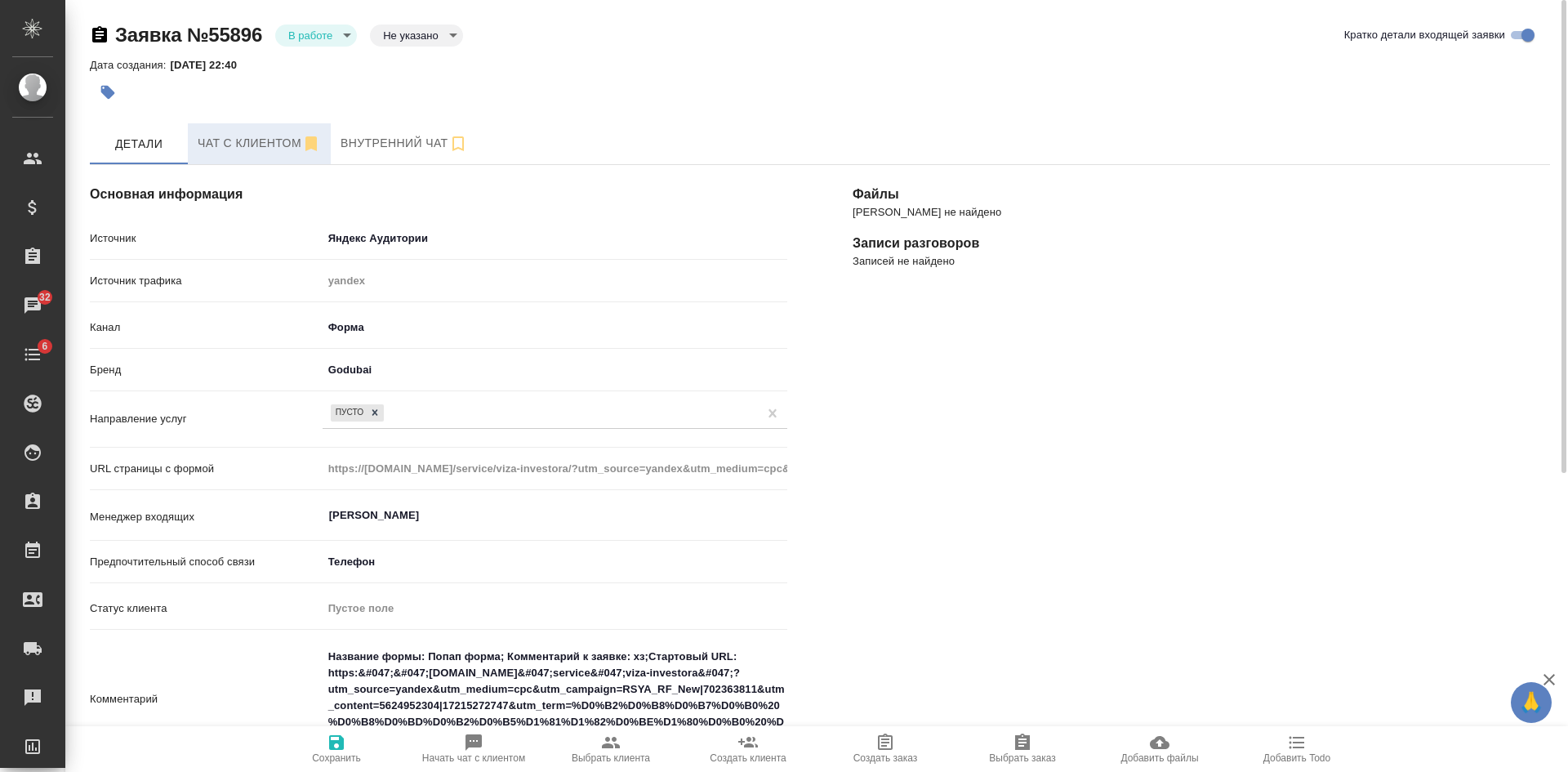
click at [277, 134] on span "Чат с клиентом" at bounding box center [260, 143] width 124 height 20
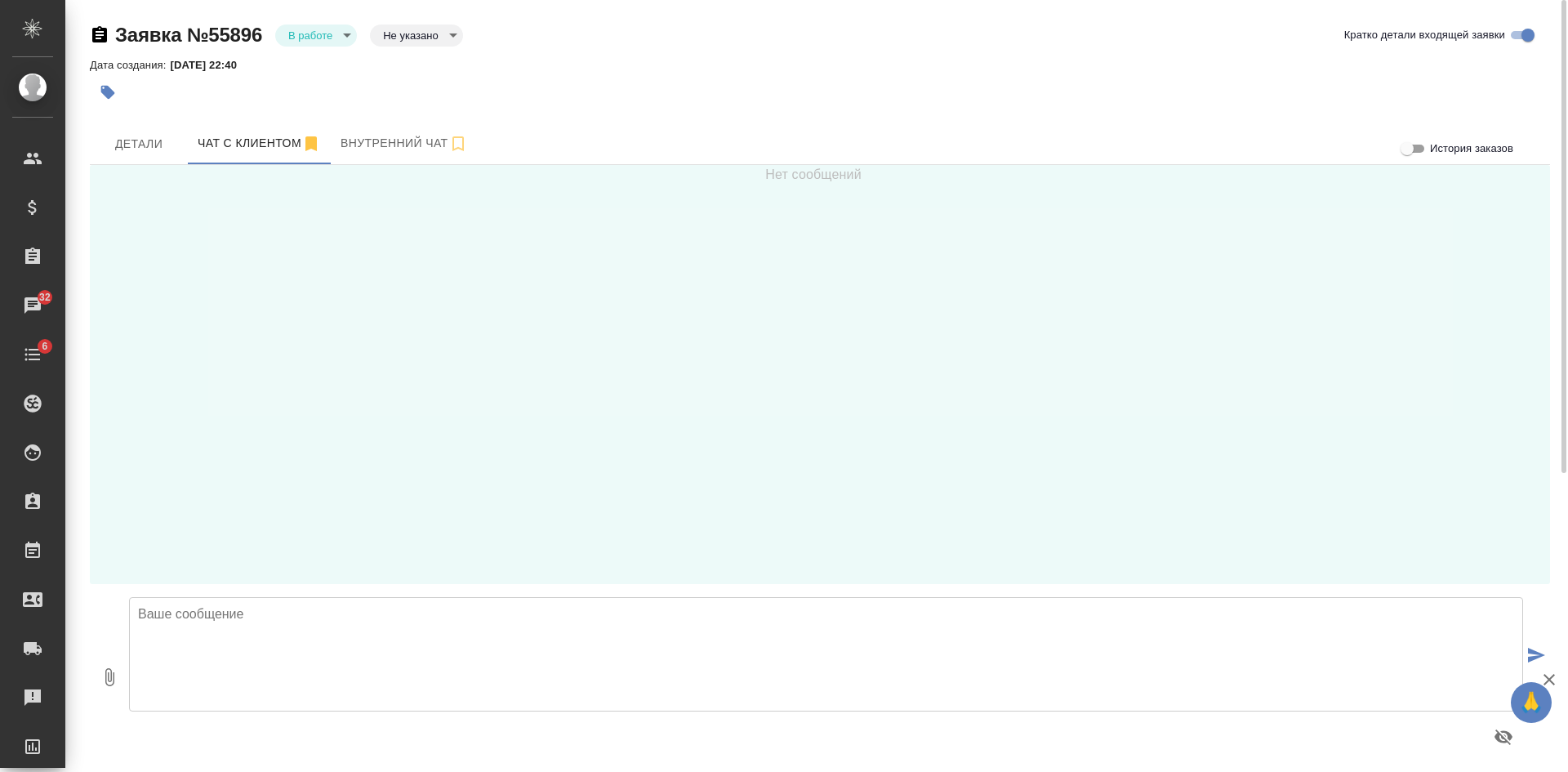
click at [255, 635] on textarea at bounding box center [826, 654] width 1394 height 114
click at [287, 386] on div "Нет сообщений" at bounding box center [820, 375] width 1460 height 419
click at [195, 647] on textarea at bounding box center [826, 654] width 1394 height 114
paste textarea "godubai."
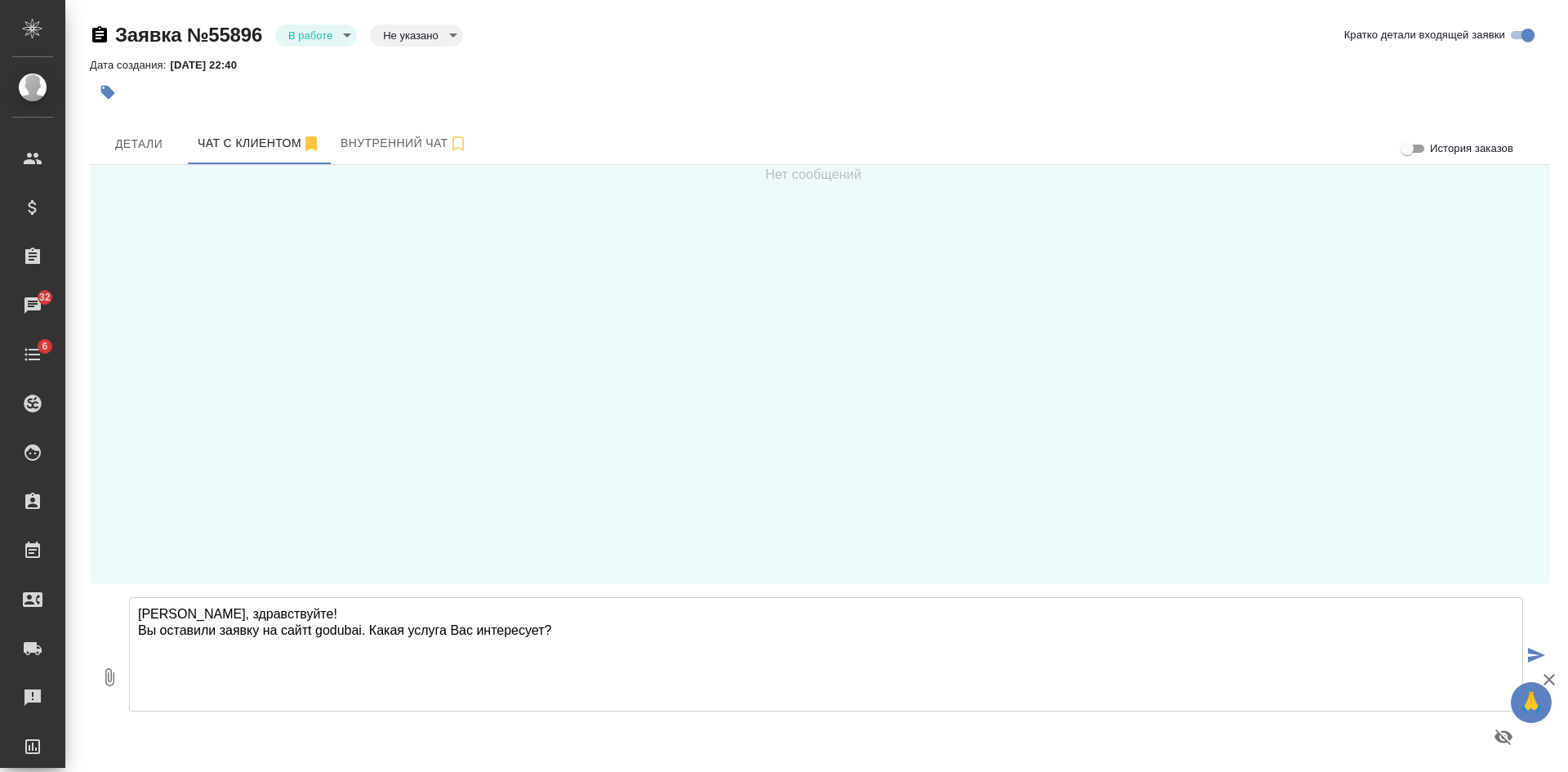
drag, startPoint x: 313, startPoint y: 624, endPoint x: 359, endPoint y: 601, distance: 51.4
click at [312, 624] on textarea "Аи, здравствуйте! Вы оставили заявку на сайтt godubai. Какая услуга Вас интерес…" at bounding box center [826, 654] width 1394 height 114
click at [145, 613] on textarea "Аи, здравствуйте! Вы оставили заявку на сайте godubai. Какая услуга Вас интерес…" at bounding box center [826, 654] width 1394 height 114
click at [325, 637] on textarea "Али, здравствуйте! Вы оставили заявку на сайте godubai. Какая услуга Вас интере…" at bounding box center [826, 654] width 1394 height 114
click at [612, 638] on textarea "Али, здравствуйте! Вы оставили заявку на сайте Godubai. Какая услуга Вас интере…" at bounding box center [826, 654] width 1394 height 114
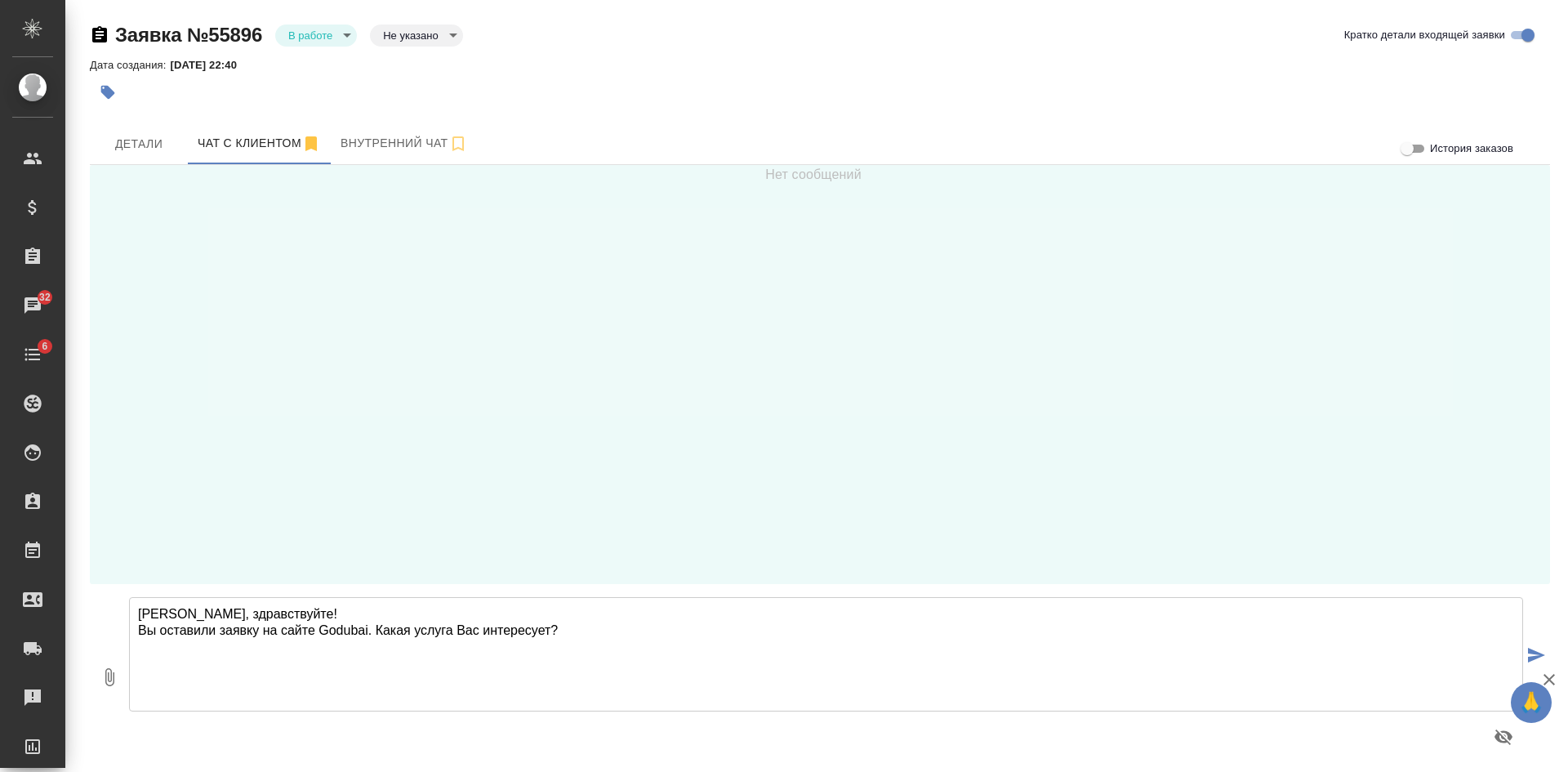
type textarea "Али, здравствуйте! Вы оставили заявку на сайте Godubai. Какая услуга Вас интере…"
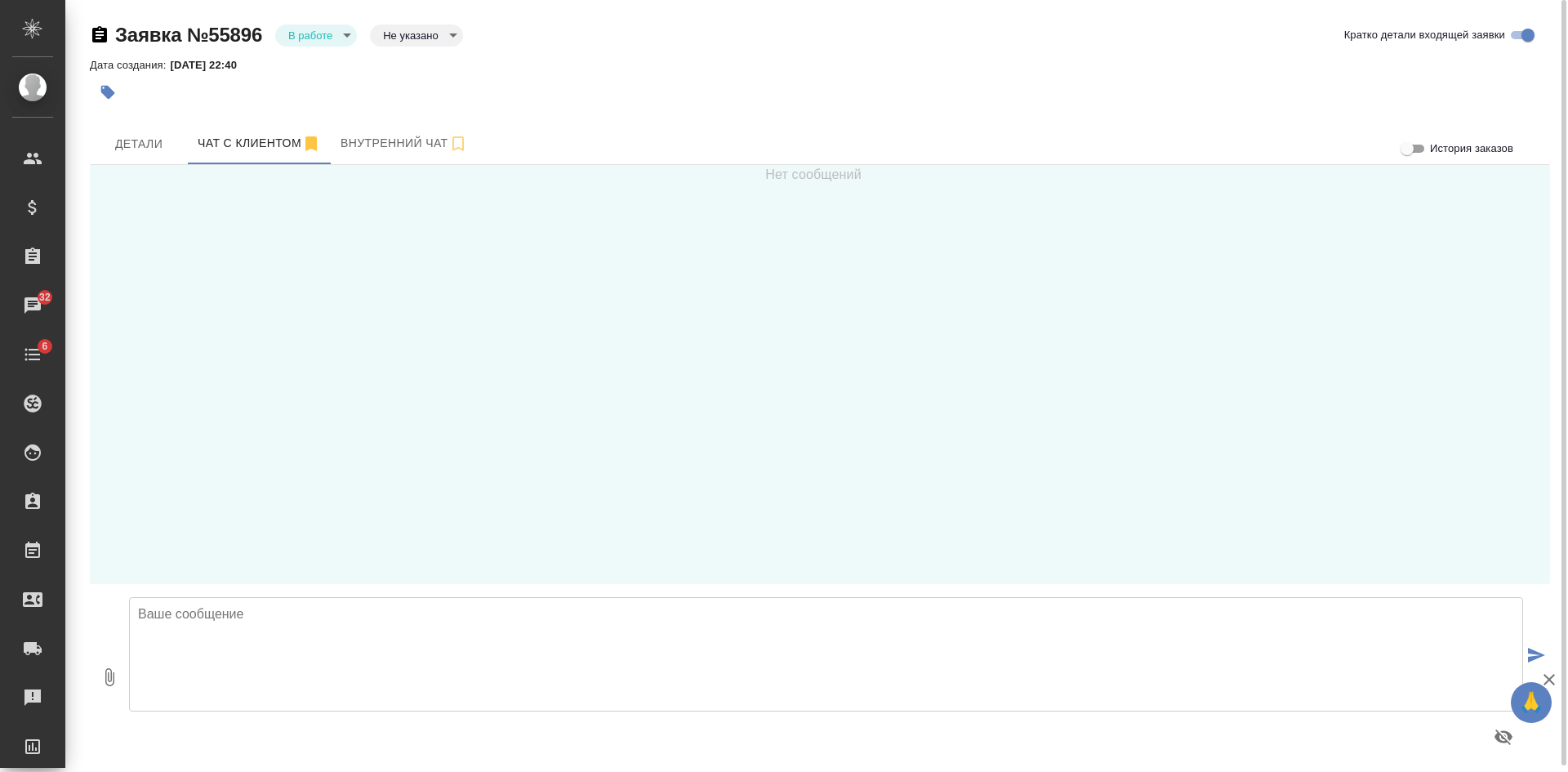
scroll to position [6, 0]
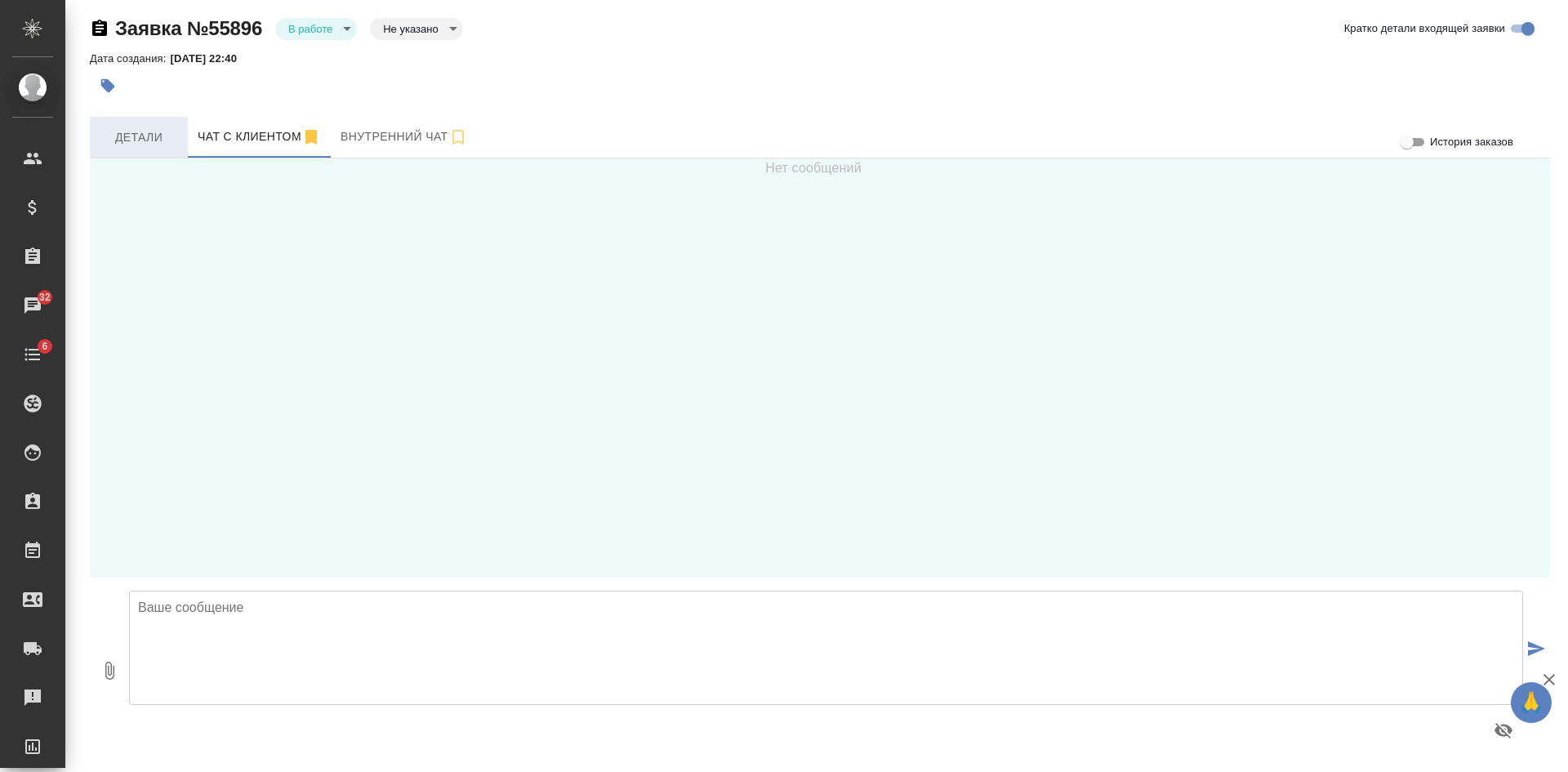
click at [135, 137] on span "Детали" at bounding box center [139, 137] width 79 height 20
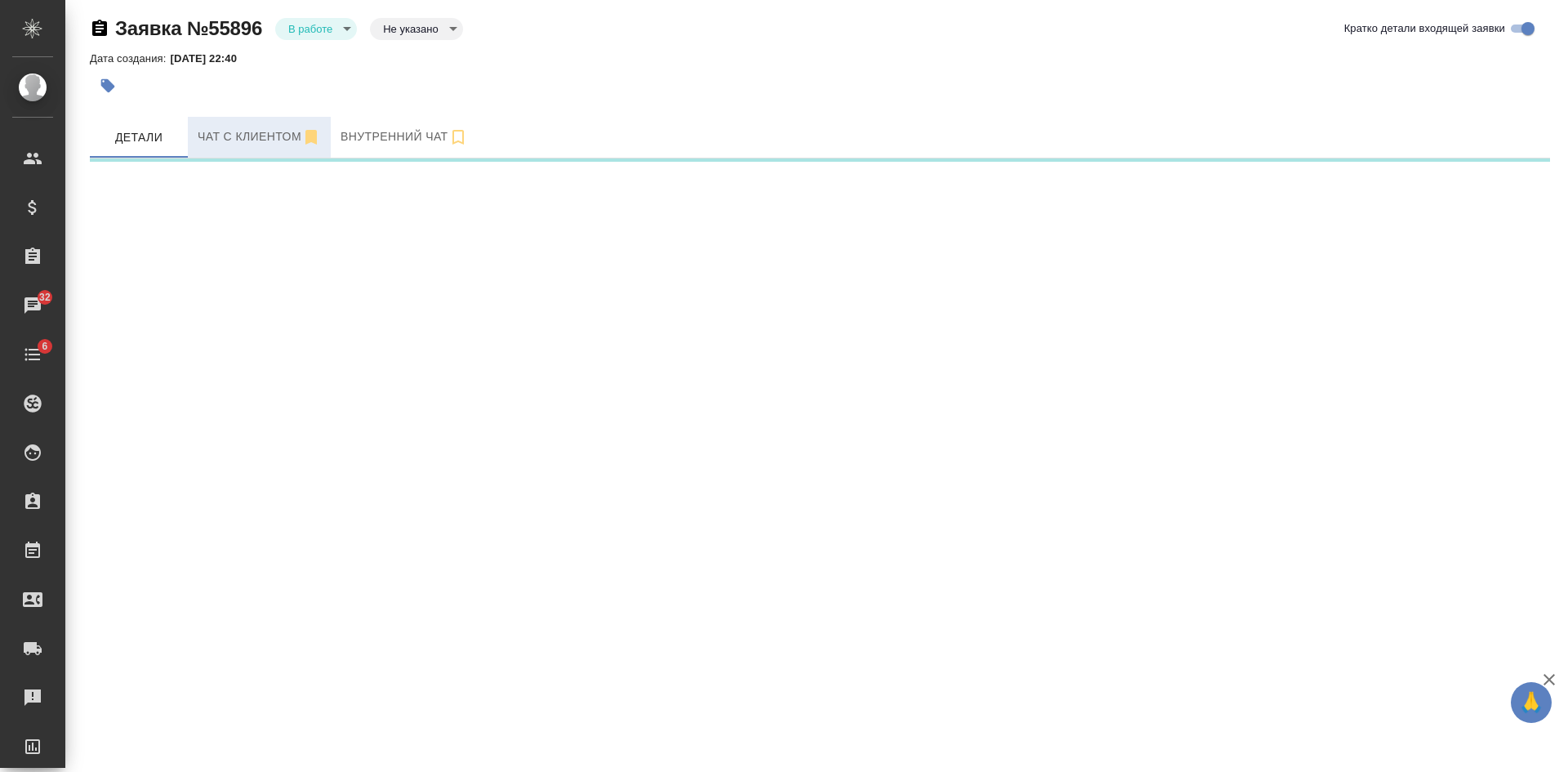
select select "RU"
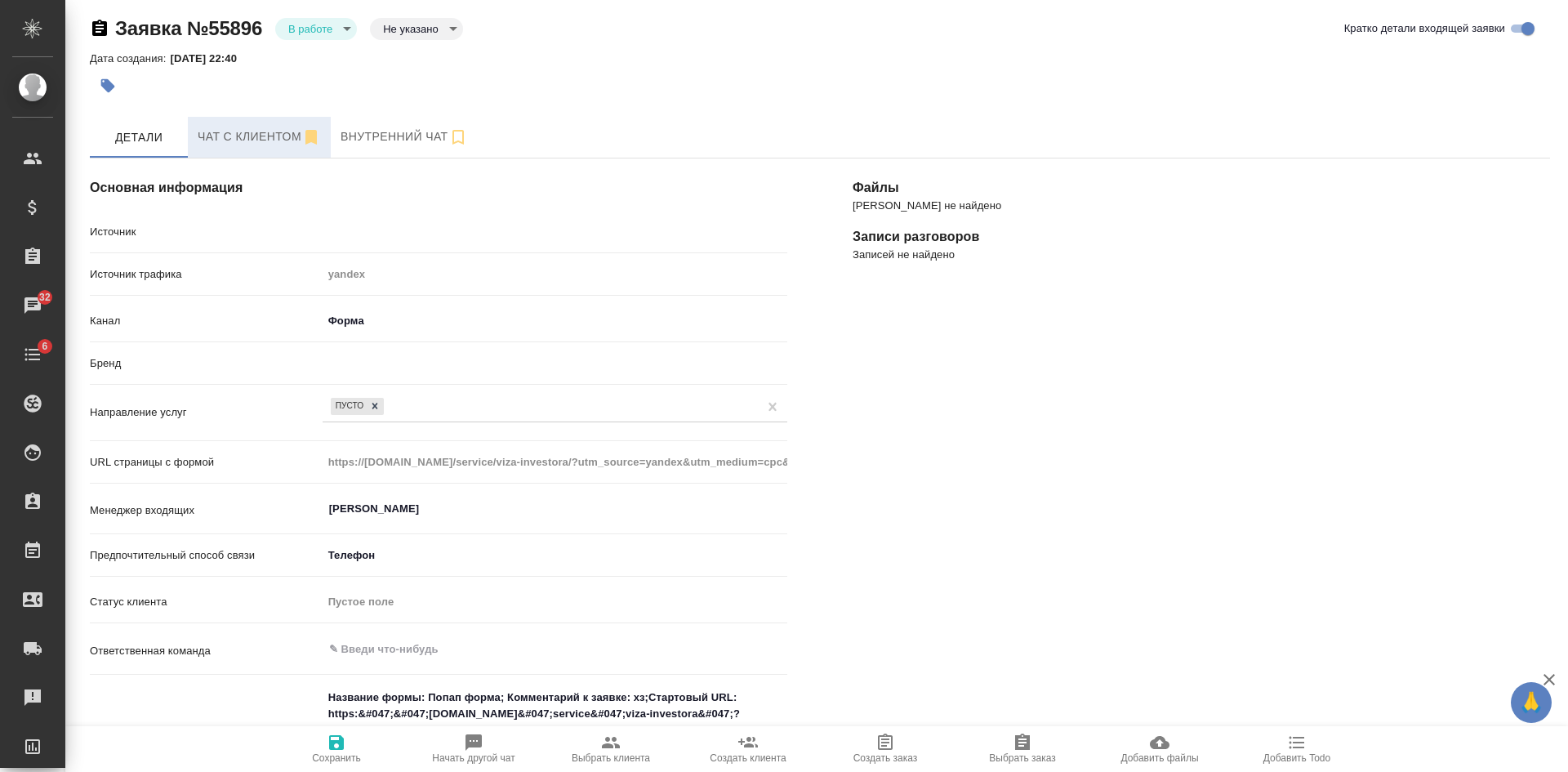
type textarea "x"
click at [208, 144] on span "Чат с клиентом" at bounding box center [260, 136] width 124 height 20
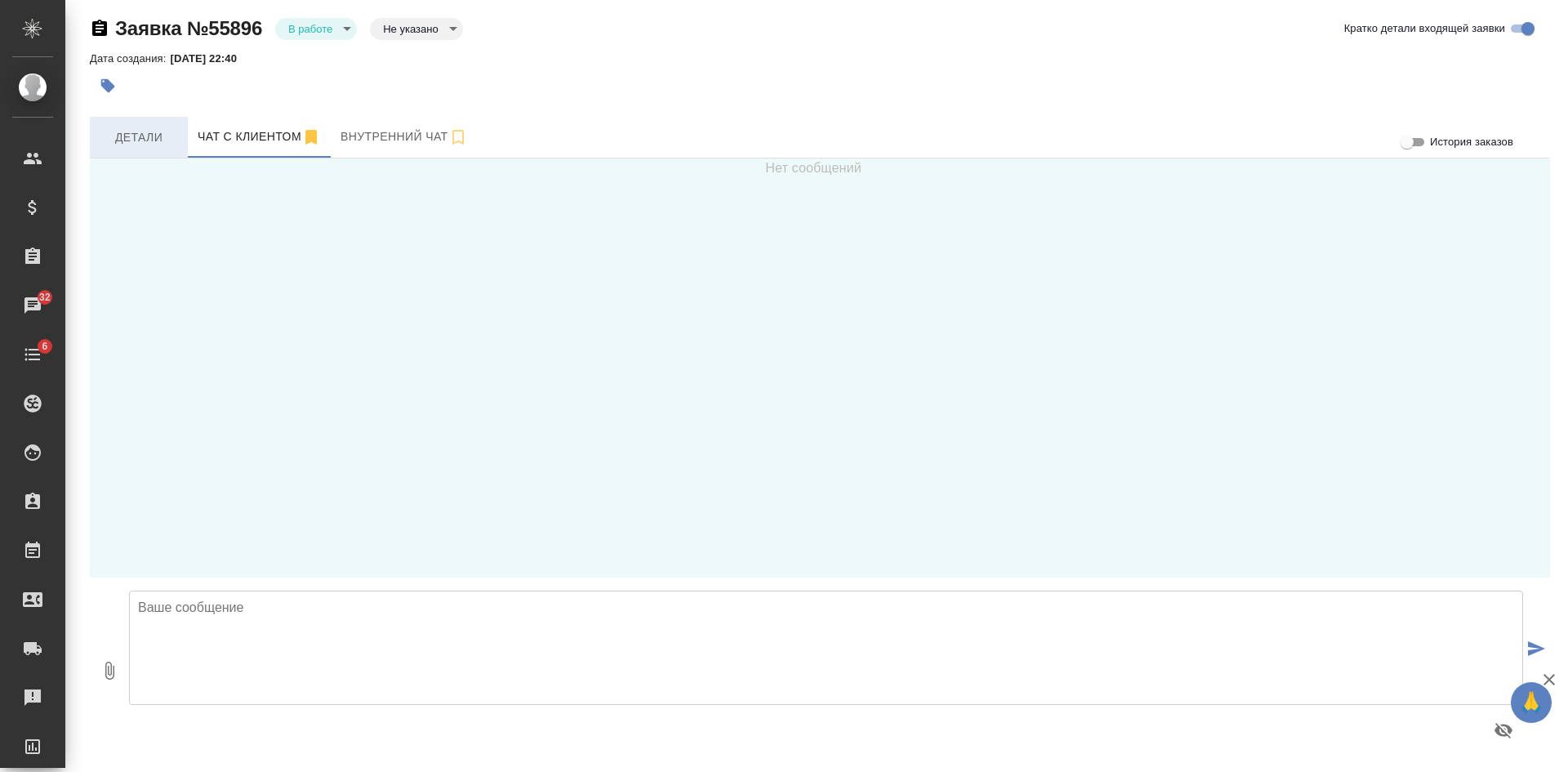
click at [143, 141] on span "Детали" at bounding box center [139, 137] width 79 height 20
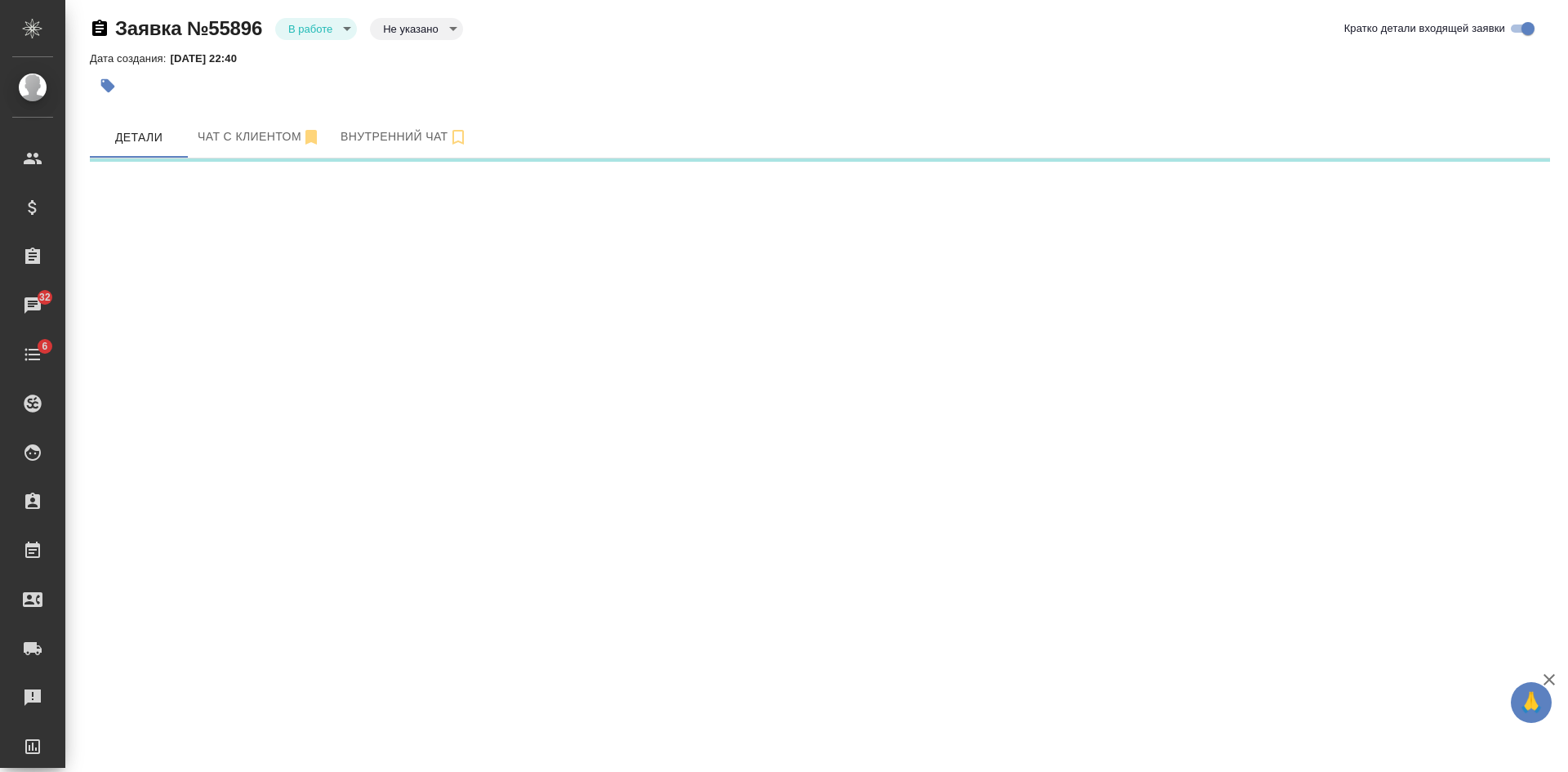
select select "RU"
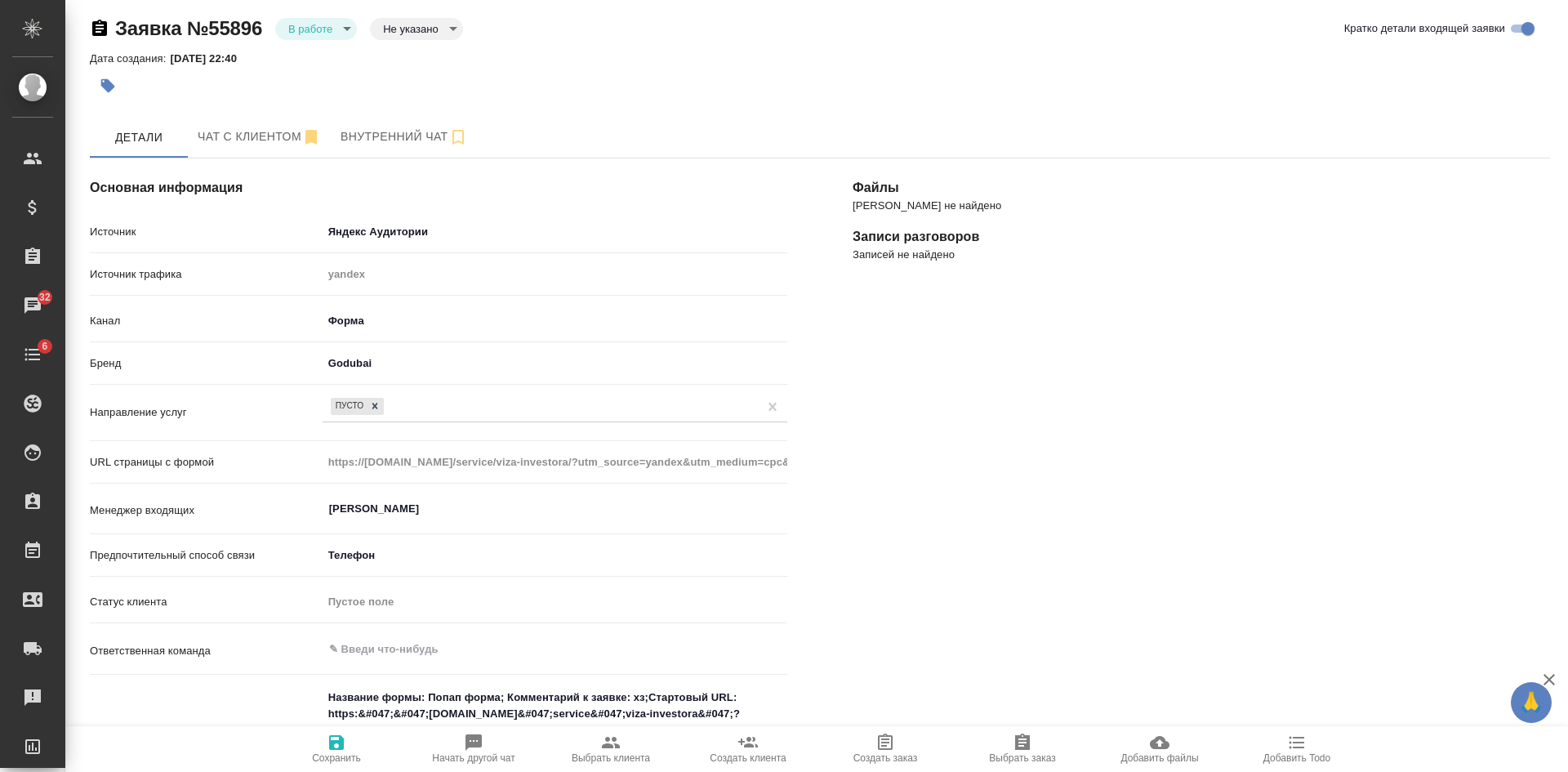
scroll to position [333, 0]
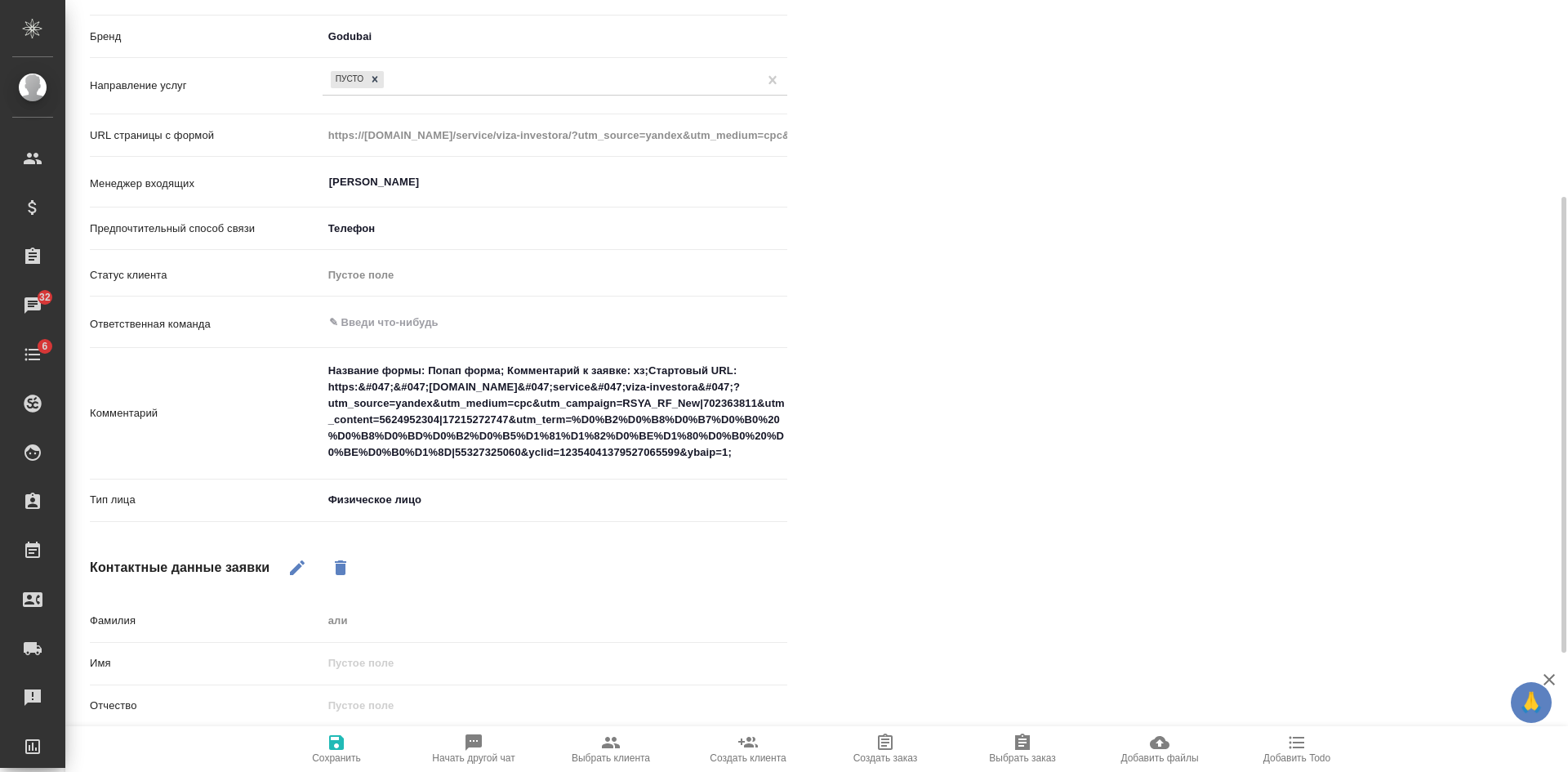
type textarea "x"
click at [757, 447] on textarea "Название формы: Попап форма; Комментарий к заявке: хз;Стартовый URL: https:&#04…" at bounding box center [555, 412] width 463 height 110
type textarea "Название формы: Попап форма; Комментарий к заявке: хз;Стартовый URL: https:&#04…"
type textarea "x"
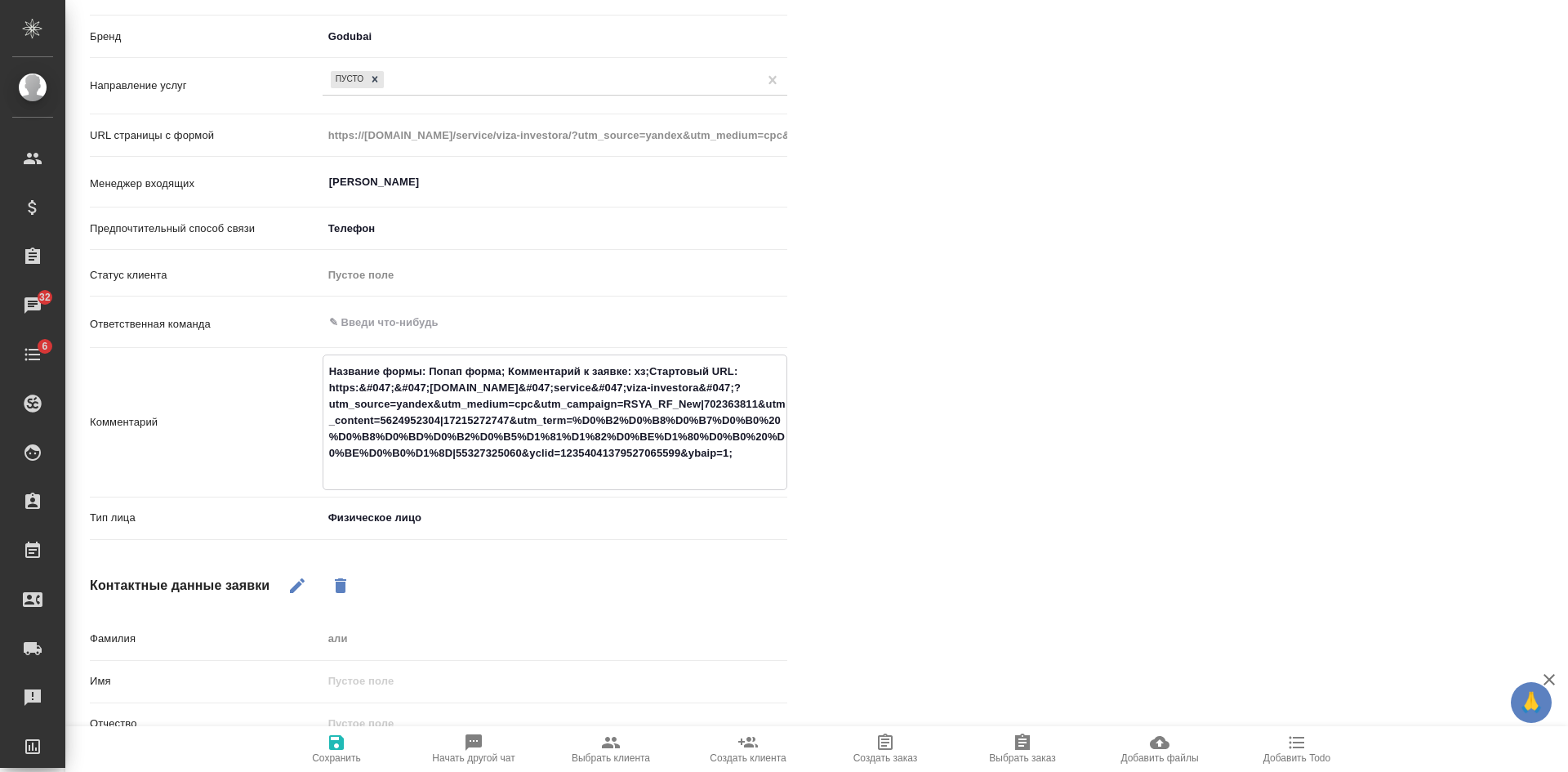
type textarea "Название формы: Попап форма; Комментарий к заявке: хз;Стартовый URL: https:&#04…"
type textarea "x"
type textarea "Название формы: Попап форма; Комментарий к заявке: хз;Стартовый URL: https:&#04…"
type textarea "x"
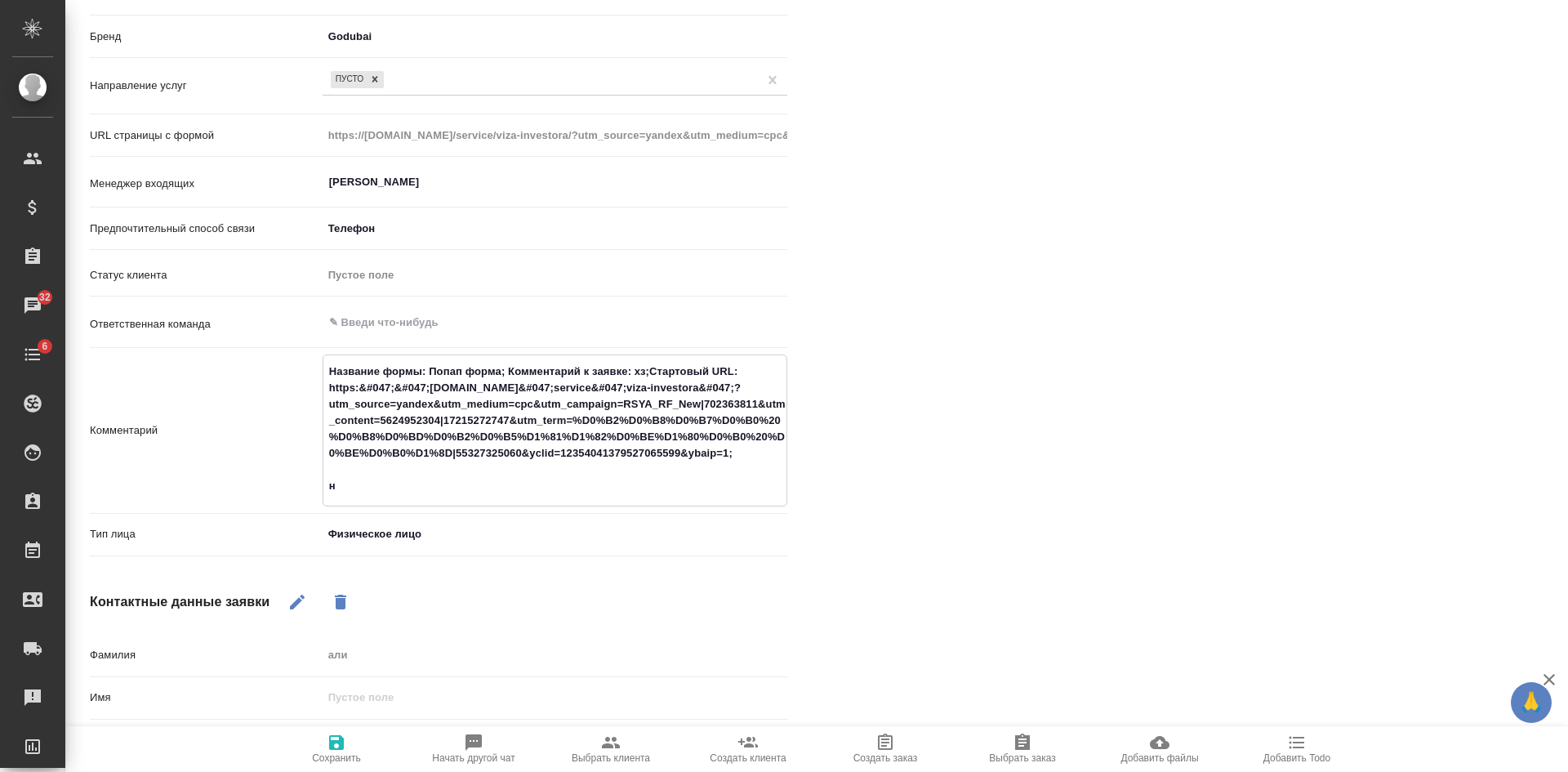
type textarea "Название формы: Попап форма; Комментарий к заявке: хз;Стартовый URL: https:&#04…"
type textarea "x"
type textarea "Название формы: Попап форма; Комментарий к заявке: хз;Стартовый URL: https:&#04…"
type textarea "x"
type textarea "Название формы: Попап форма; Комментарий к заявке: хз;Стартовый URL: https:&#04…"
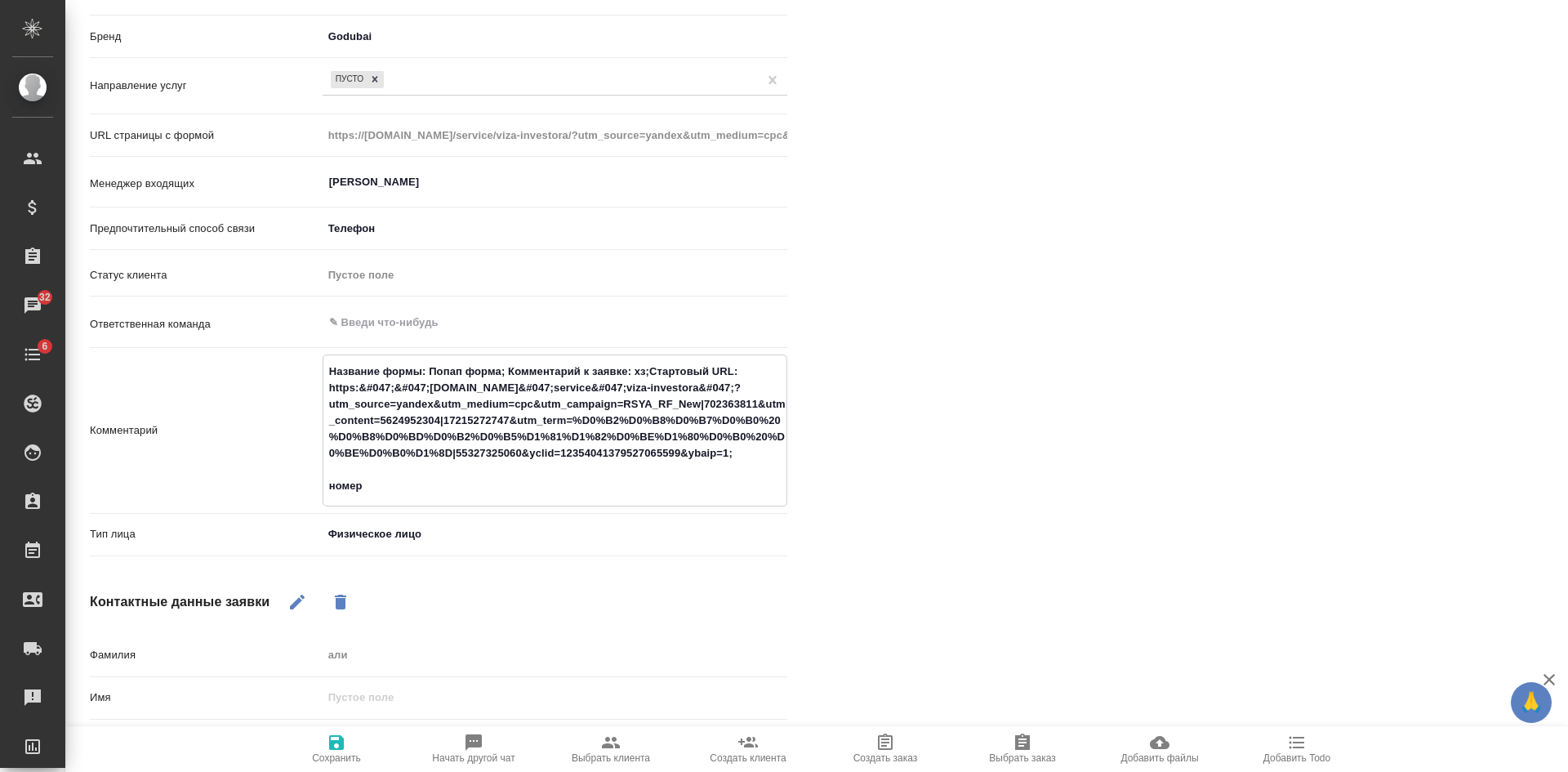
type textarea "x"
type textarea "Название формы: Попап форма; Комментарий к заявке: хз;Стартовый URL: https:&#04…"
type textarea "x"
type textarea "Название формы: Попап форма; Комментарий к заявке: хз;Стартовый URL: https:&#04…"
type textarea "x"
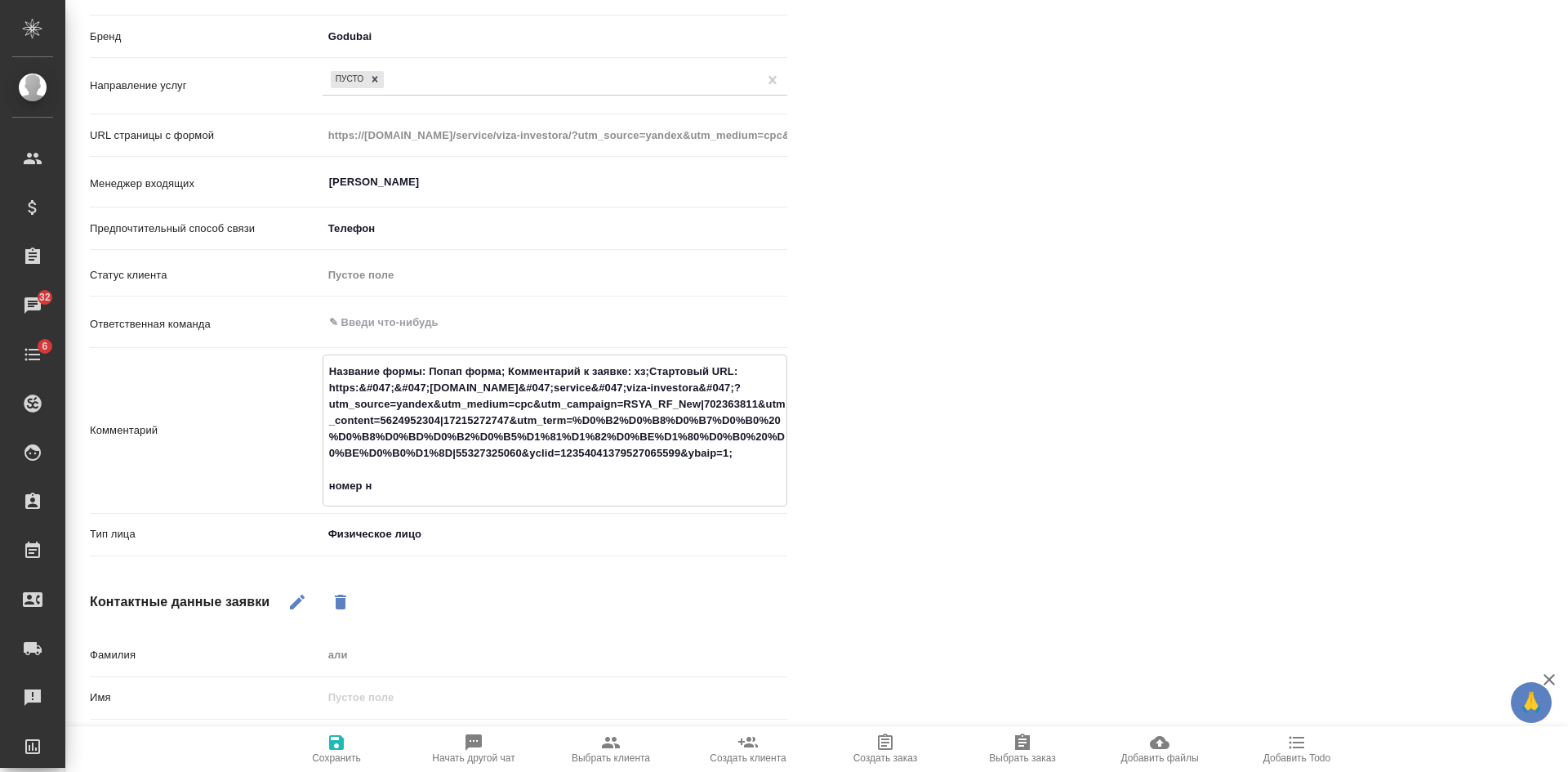
type textarea "Название формы: Попап форма; Комментарий к заявке: хз;Стартовый URL: https:&#04…"
type textarea "x"
type textarea "Название формы: Попап форма; Комментарий к заявке: хз;Стартовый URL: https:&#04…"
type textarea "x"
type textarea "Название формы: Попап форма; Комментарий к заявке: хз;Стартовый URL: https:&#04…"
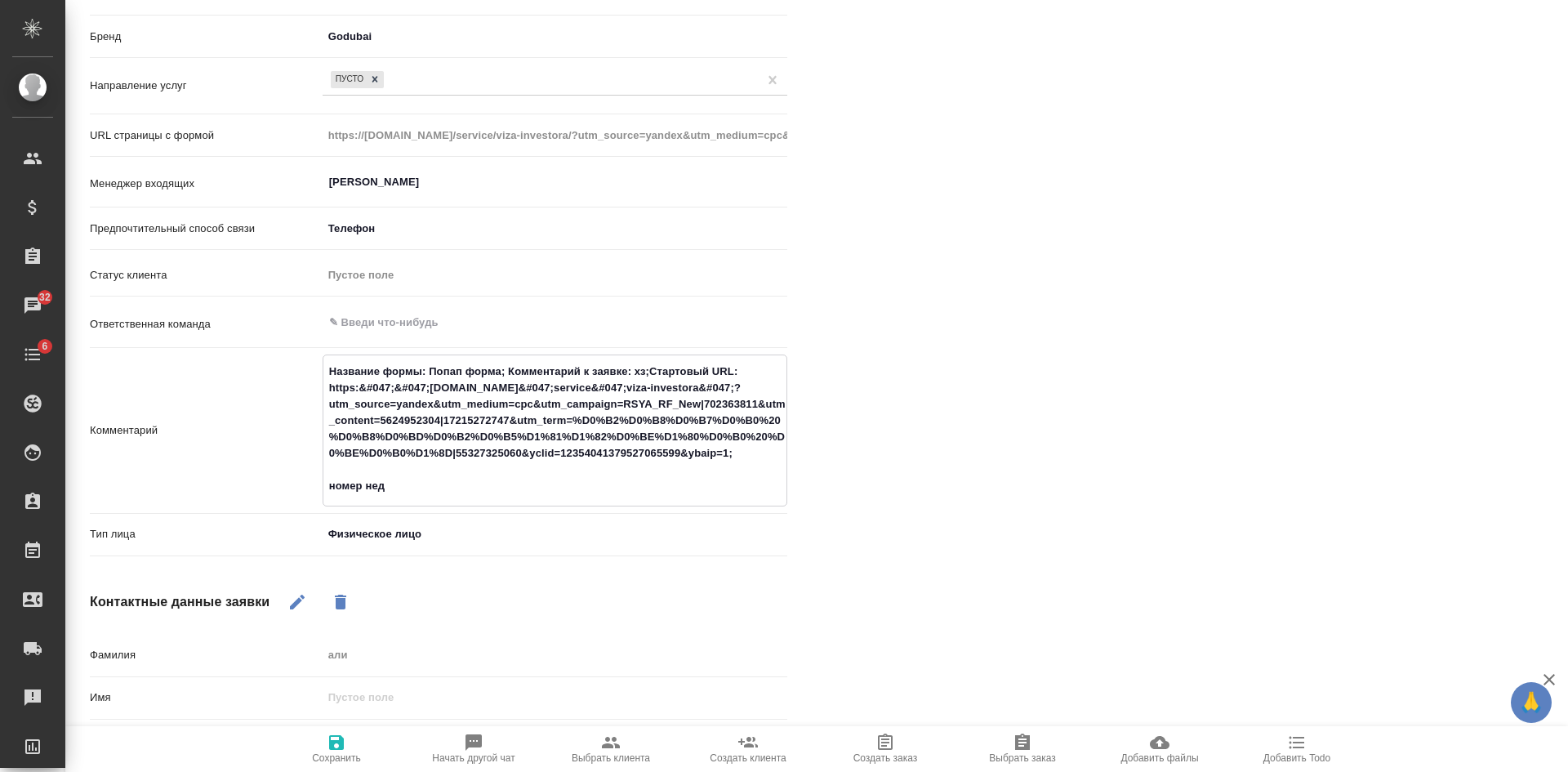
type textarea "x"
type textarea "Название формы: Попап форма; Комментарий к заявке: хз;Стартовый URL: https:&#04…"
type textarea "x"
type textarea "Название формы: Попап форма; Комментарий к заявке: хз;Стартовый URL: https:&#04…"
type textarea "x"
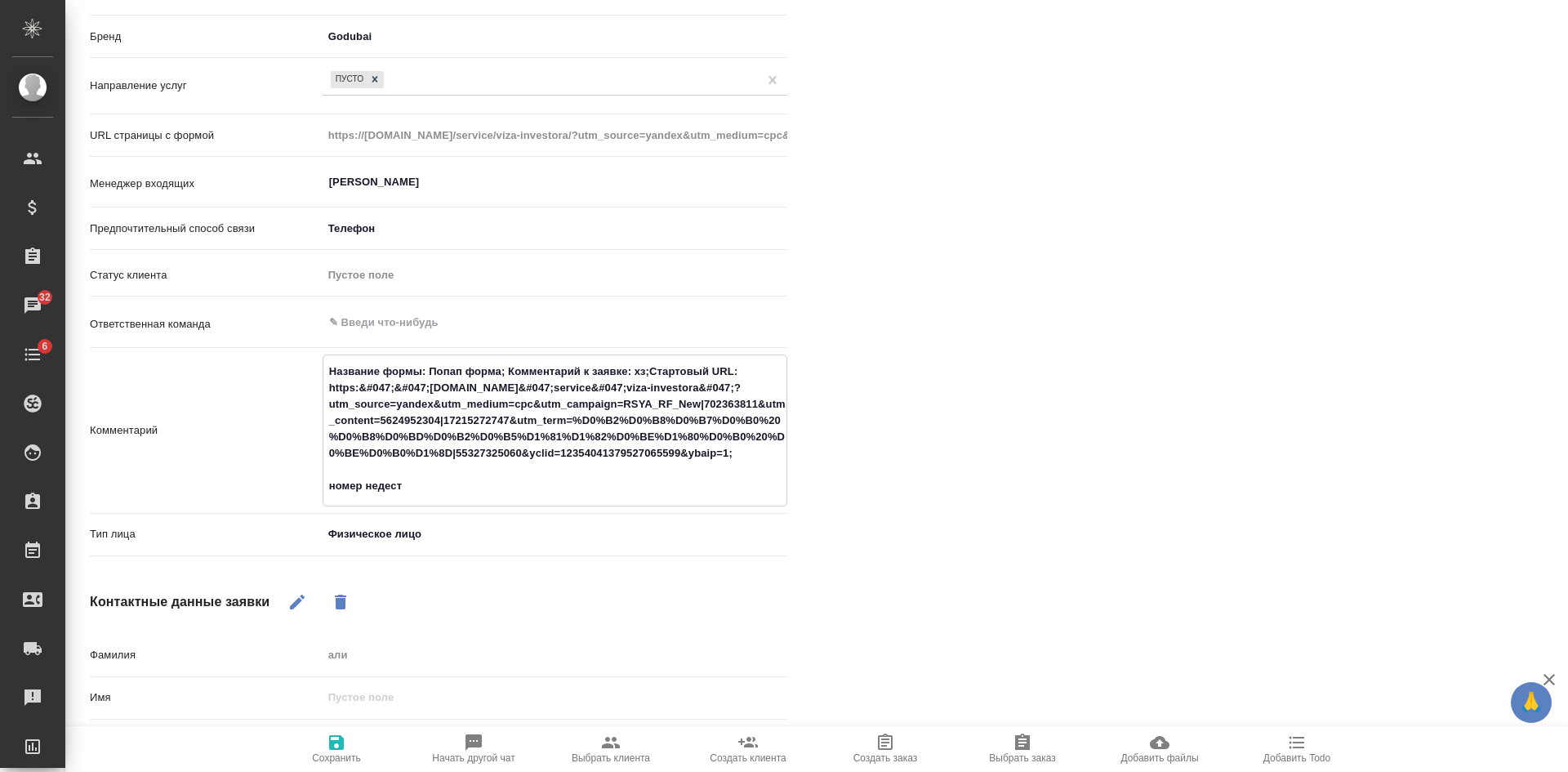
type textarea "Название формы: Попап форма; Комментарий к заявке: хз;Стартовый URL: https:&#04…"
type textarea "x"
type textarea "Название формы: Попап форма; Комментарий к заявке: хз;Стартовый URL: https:&#04…"
type textarea "x"
type textarea "Название формы: Попап форма; Комментарий к заявке: хз;Стартовый URL: https:&#04…"
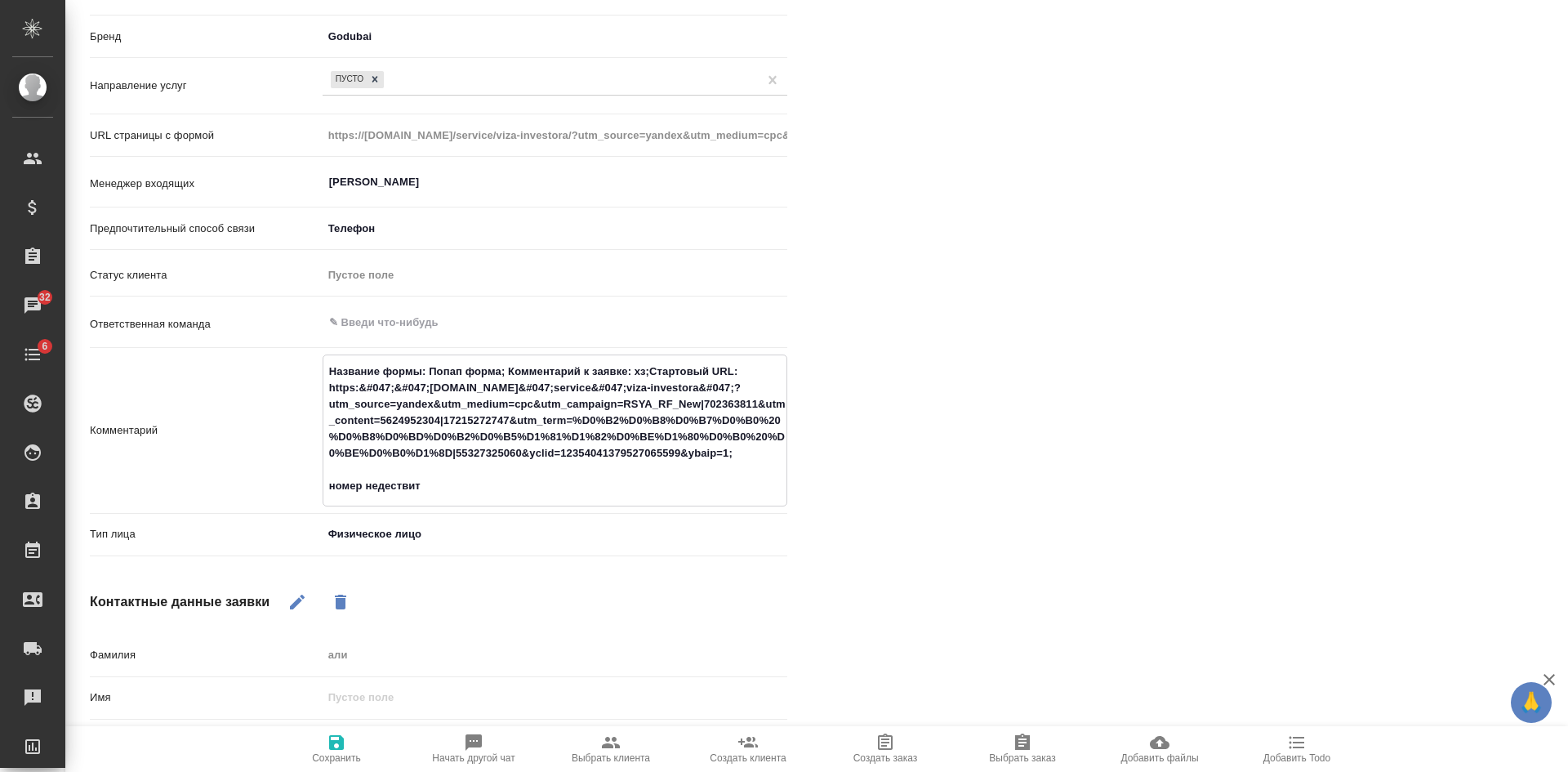
type textarea "x"
type textarea "Название формы: Попап форма; Комментарий к заявке: хз;Стартовый URL: https:&#04…"
type textarea "x"
type textarea "Название формы: Попап форма; Комментарий к заявке: хз;Стартовый URL: https:&#04…"
type textarea "x"
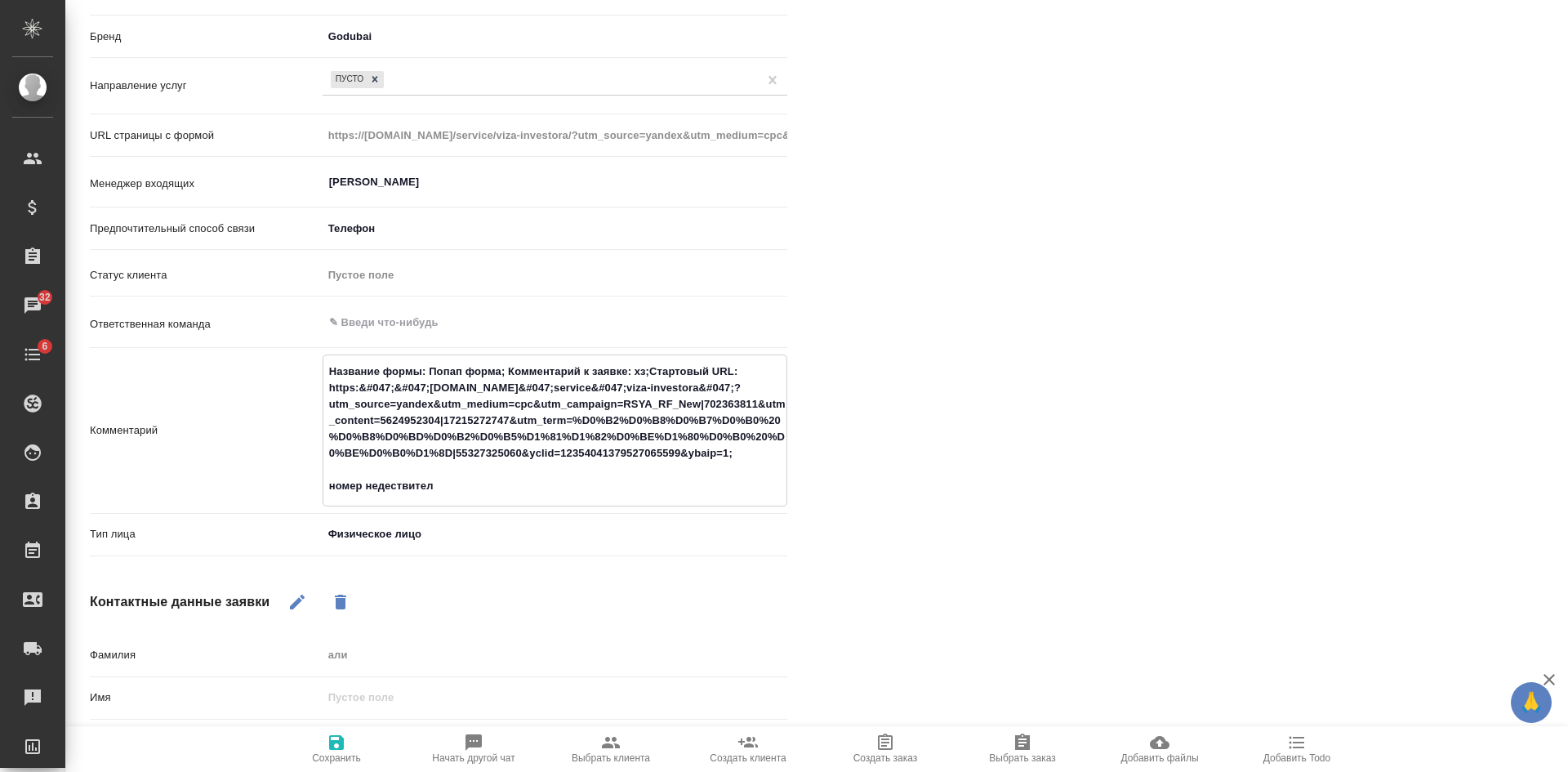
type textarea "Название формы: Попап форма; Комментарий к заявке: хз;Стартовый URL: https:&#04…"
type textarea "x"
type textarea "Название формы: Попап форма; Комментарий к заявке: хз;Стартовый URL: https:&#04…"
type textarea "x"
type textarea "Название формы: Попап форма; Комментарий к заявке: хз;Стартовый URL: https:&#04…"
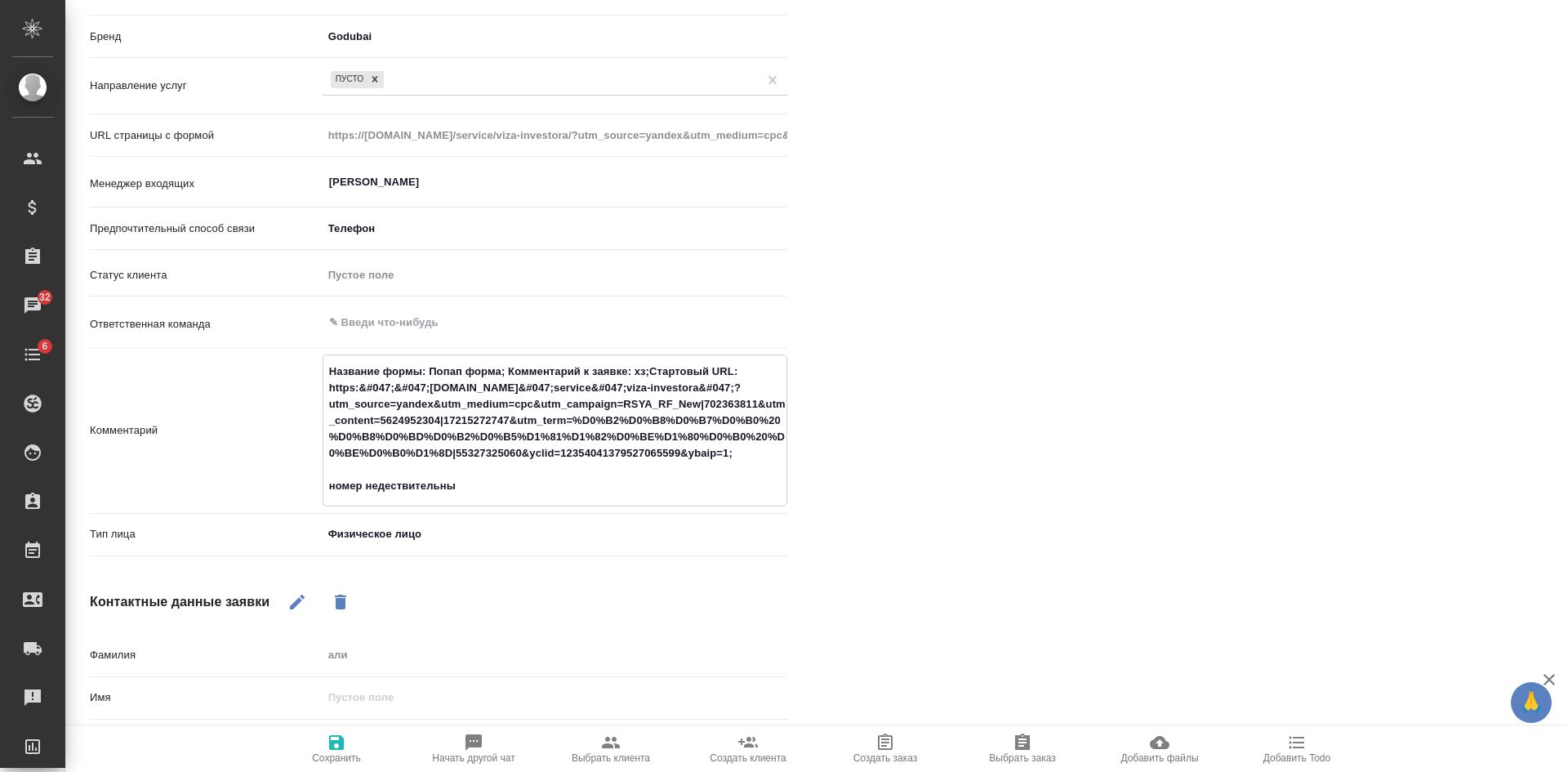
type textarea "x"
type textarea "Название формы: Попап форма; Комментарий к заявке: хз;Стартовый URL: https:&#04…"
type textarea "x"
type textarea "Название формы: Попап форма; Комментарий к заявке: хз;Стартовый URL: https:&#04…"
type textarea "x"
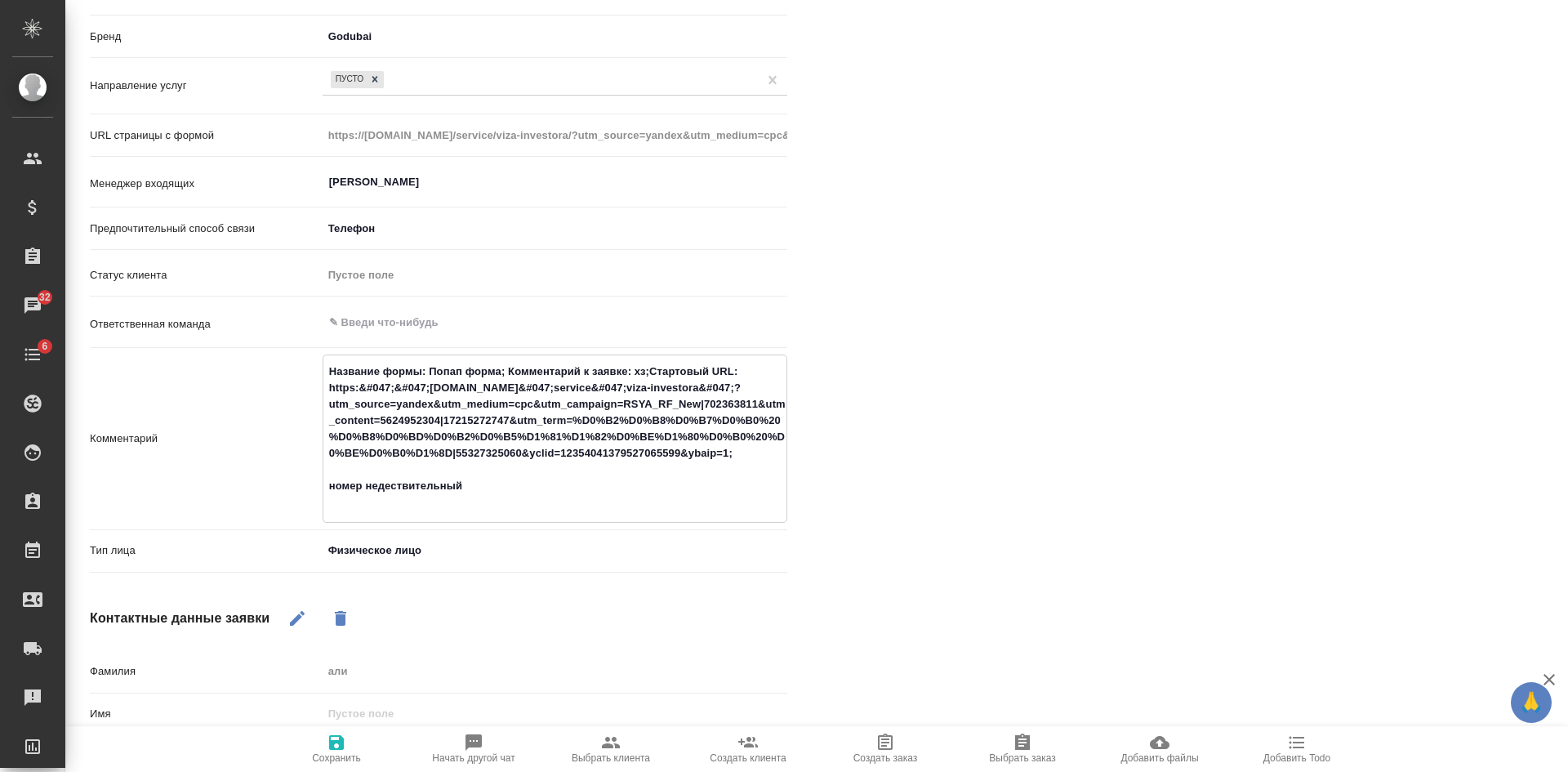
type textarea "Название формы: Попап форма; Комментарий к заявке: хз;Стартовый URL: https:&#04…"
type textarea "x"
type textarea "Название формы: Попап форма; Комментарий к заявке: хз;Стартовый URL: https:&#04…"
type textarea "x"
type textarea "Название формы: Попап форма; Комментарий к заявке: хз;Стартовый URL: https:&#04…"
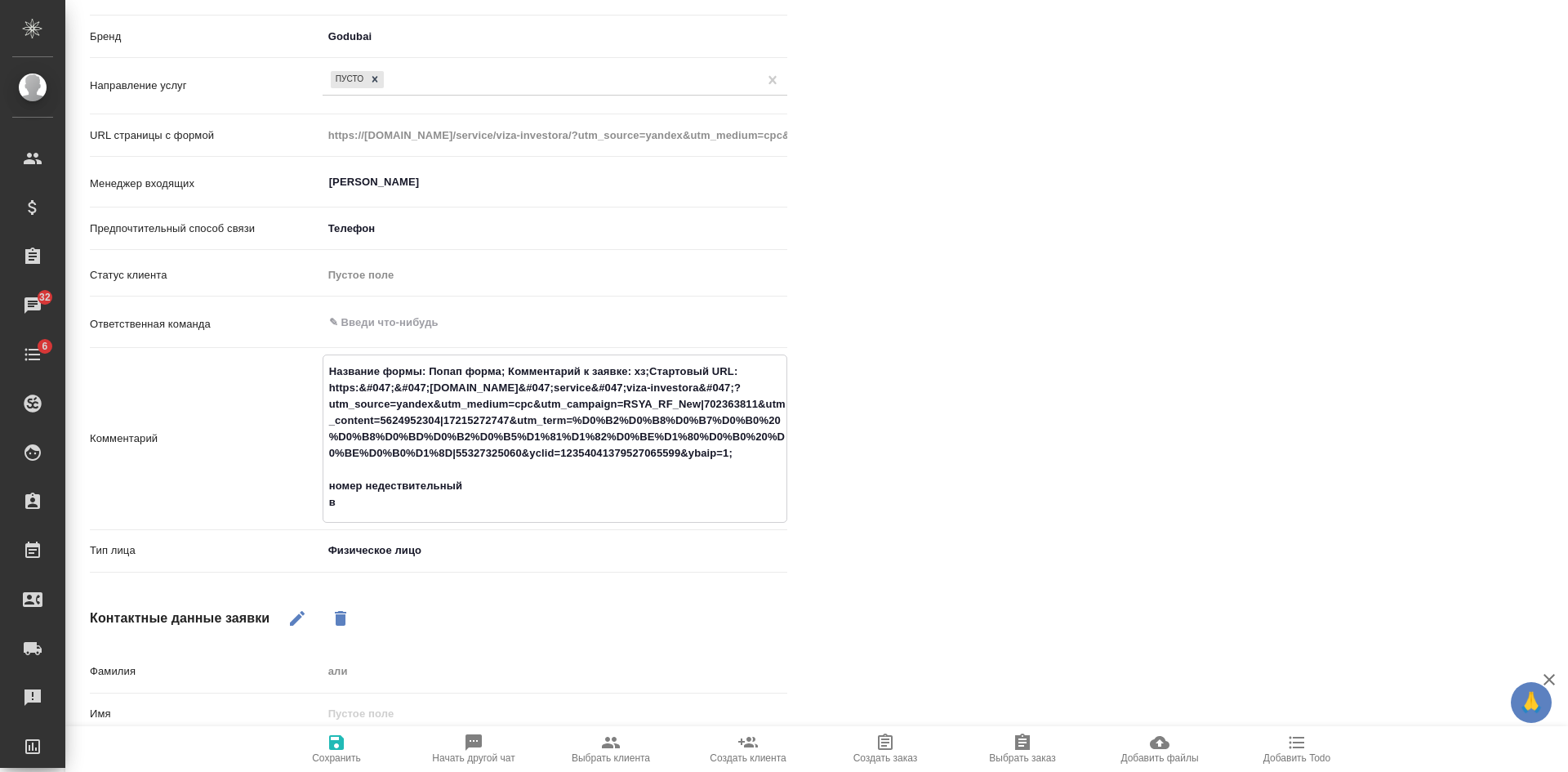
type textarea "x"
type textarea "Название формы: Попап форма; Комментарий к заявке: хз;Стартовый URL: https:&#04…"
type textarea "x"
type textarea "Название формы: Попап форма; Комментарий к заявке: хз;Стартовый URL: https:&#04…"
type textarea "x"
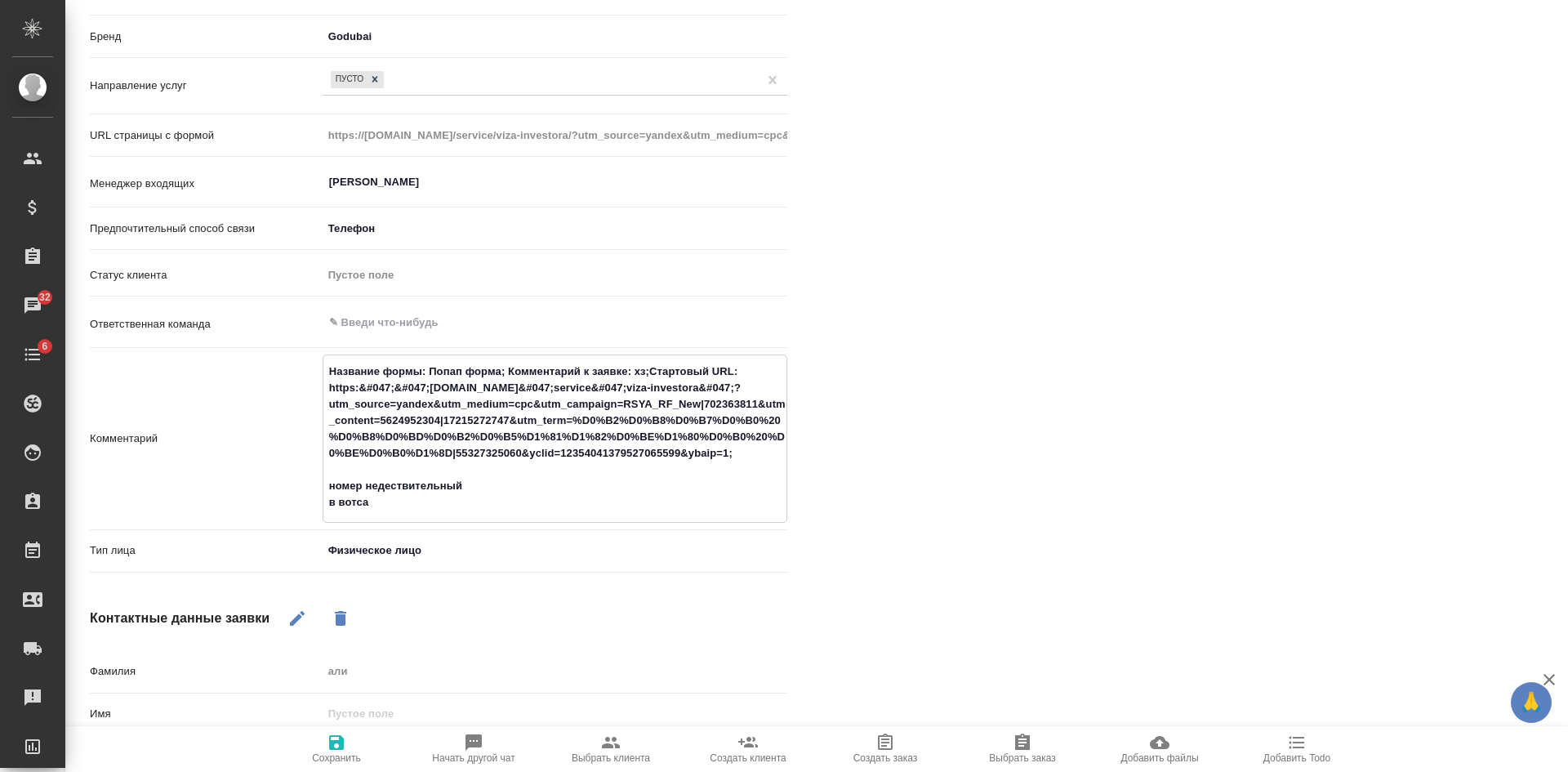
type textarea "Название формы: Попап форма; Комментарий к заявке: хз;Стартовый URL: https:&#04…"
type textarea "x"
type textarea "Название формы: Попап форма; Комментарий к заявке: хз;Стартовый URL: https:&#04…"
type textarea "x"
type textarea "Название формы: Попап форма; Комментарий к заявке: хз;Стартовый URL: https:&#04…"
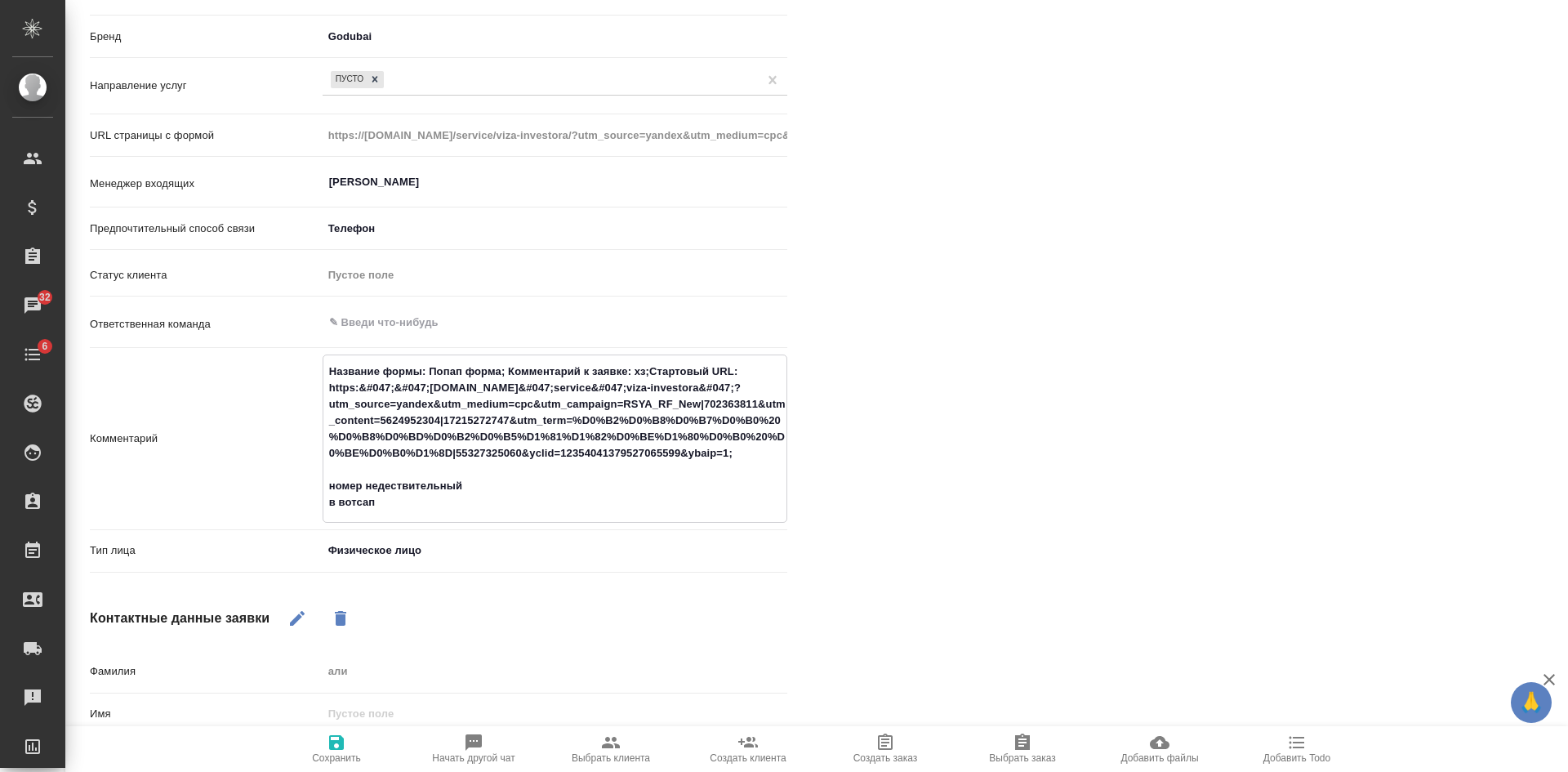
type textarea "x"
type textarea "Название формы: Попап форма; Комментарий к заявке: хз;Стартовый URL: https:&#04…"
type textarea "x"
type textarea "Название формы: Попап форма; Комментарий к заявке: хз;Стартовый URL: https:&#04…"
type textarea "x"
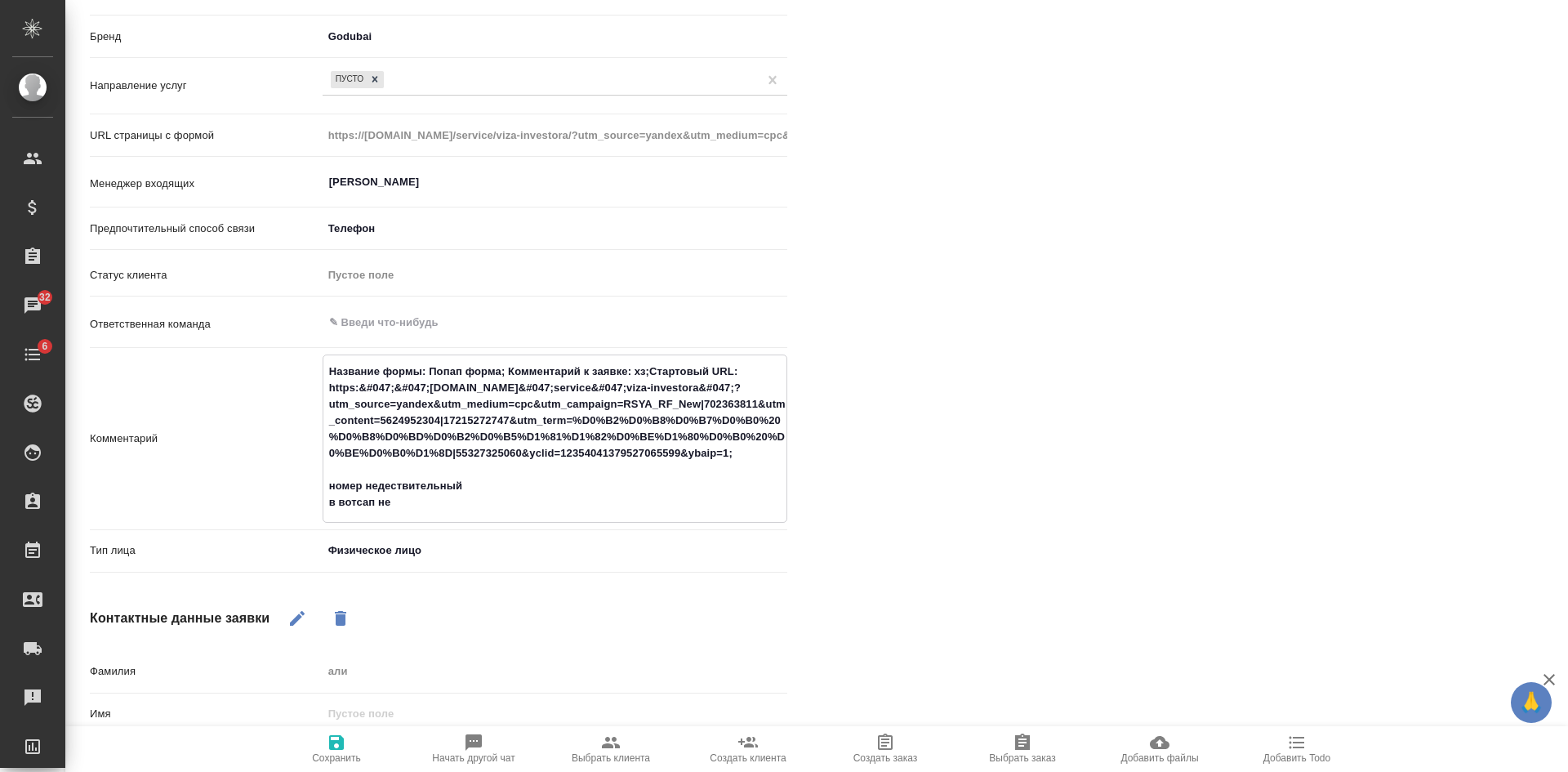
type textarea "Название формы: Попап форма; Комментарий к заявке: хз;Стартовый URL: https:&#04…"
type textarea "x"
type textarea "Название формы: Попап форма; Комментарий к заявке: хз;Стартовый URL: https:&#04…"
type textarea "x"
type textarea "Название формы: Попап форма; Комментарий к заявке: хз;Стартовый URL: https:&#04…"
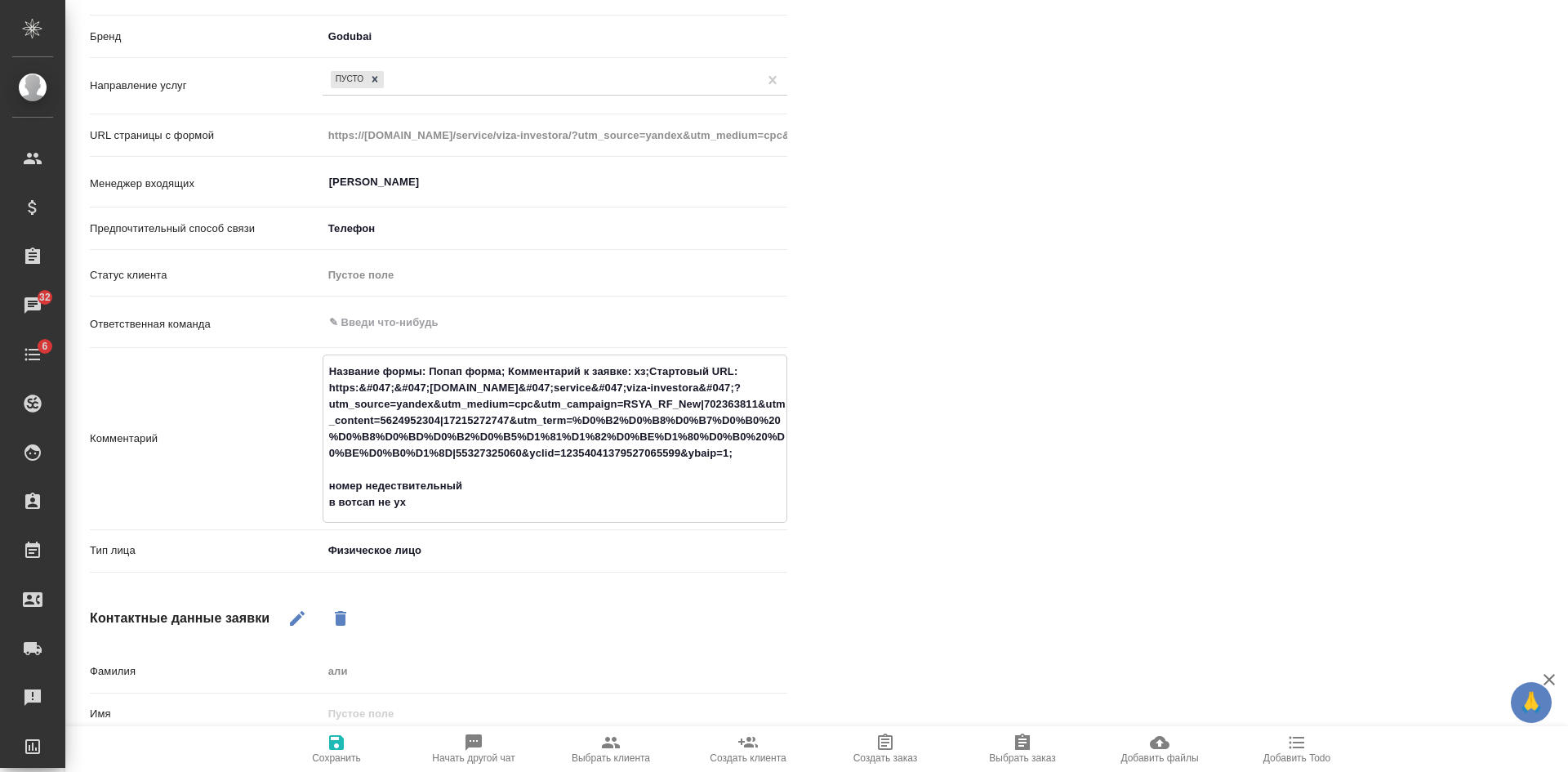
type textarea "x"
type textarea "Название формы: Попап форма; Комментарий к заявке: хз;Стартовый URL: https:&#04…"
type textarea "x"
type textarea "Название формы: Попап форма; Комментарий к заявке: хз;Стартовый URL: https:&#04…"
type textarea "x"
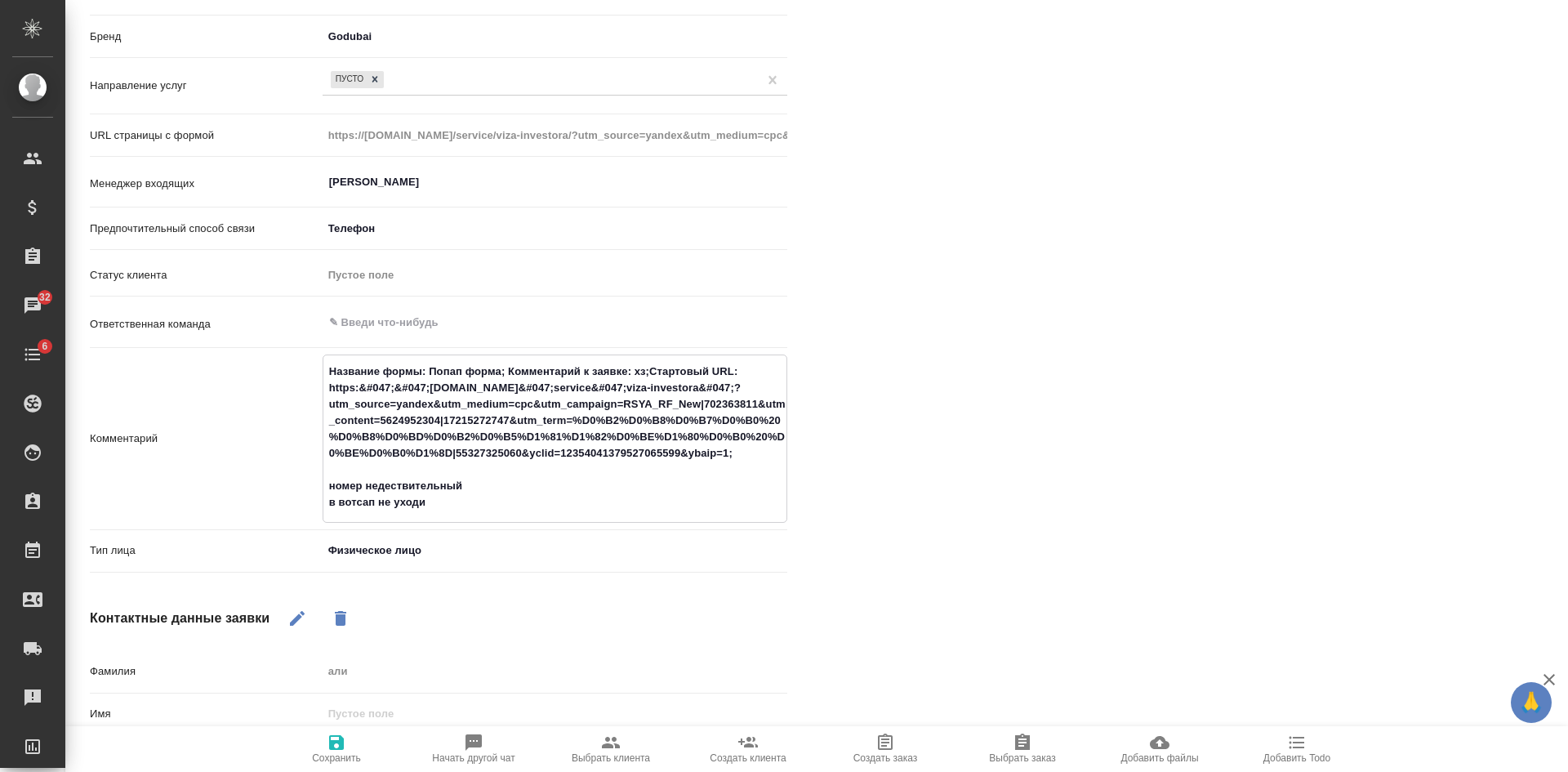
type textarea "Название формы: Попап форма; Комментарий к заявке: хз;Стартовый URL: https:&#04…"
type textarea "x"
type textarea "Название формы: Попап форма; Комментарий к заявке: хз;Стартовый URL: https:&#04…"
type textarea "x"
type textarea "Название формы: Попап форма; Комментарий к заявке: хз;Стартовый URL: https:&#04…"
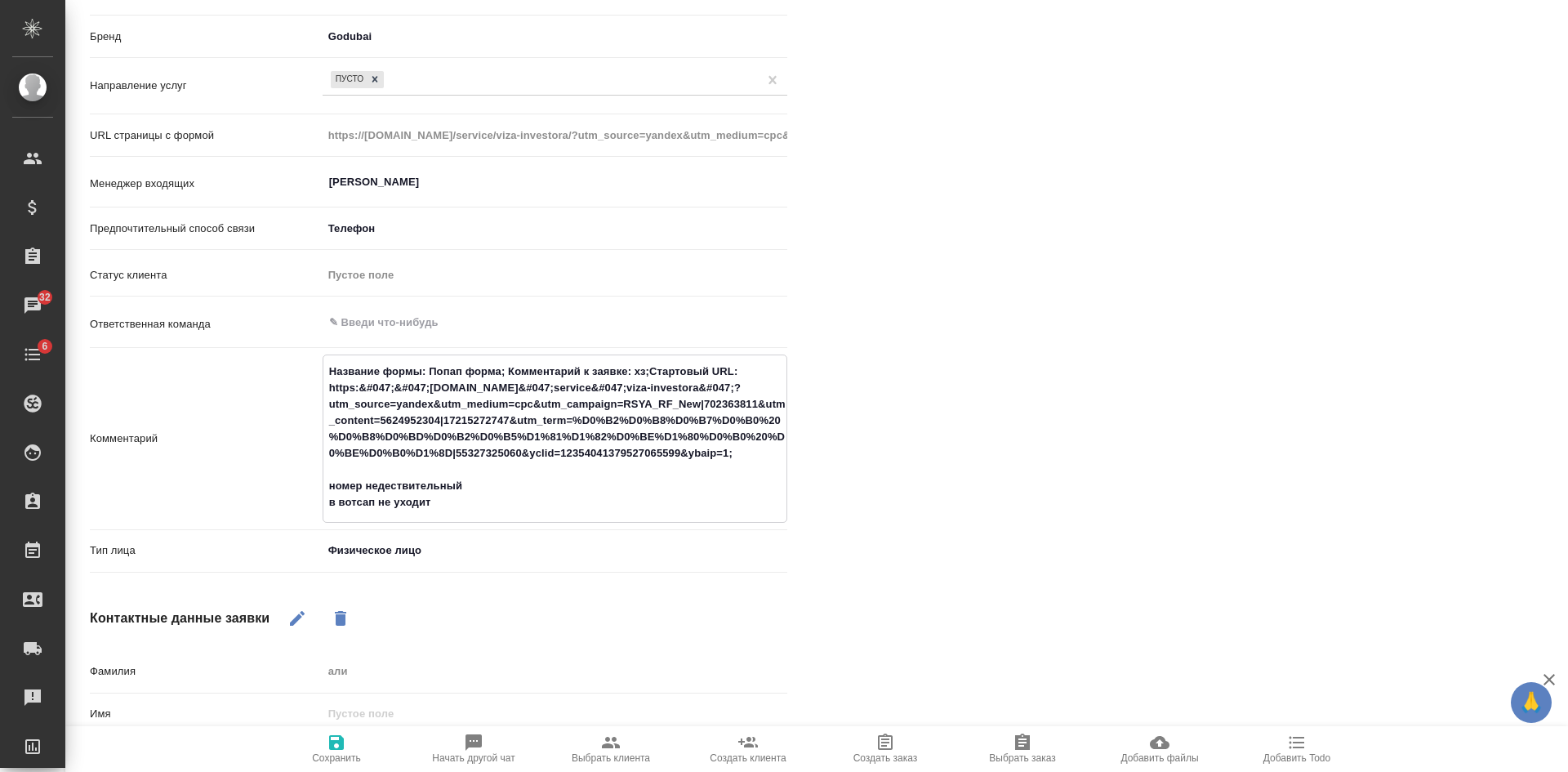
type textarea "x"
type textarea "Название формы: Попап форма; Комментарий к заявке: хз;Стартовый URL: https:&#04…"
type textarea "x"
type textarea "Название формы: Попап форма; Комментарий к заявке: хз;Стартовый URL: https:&#04…"
type textarea "x"
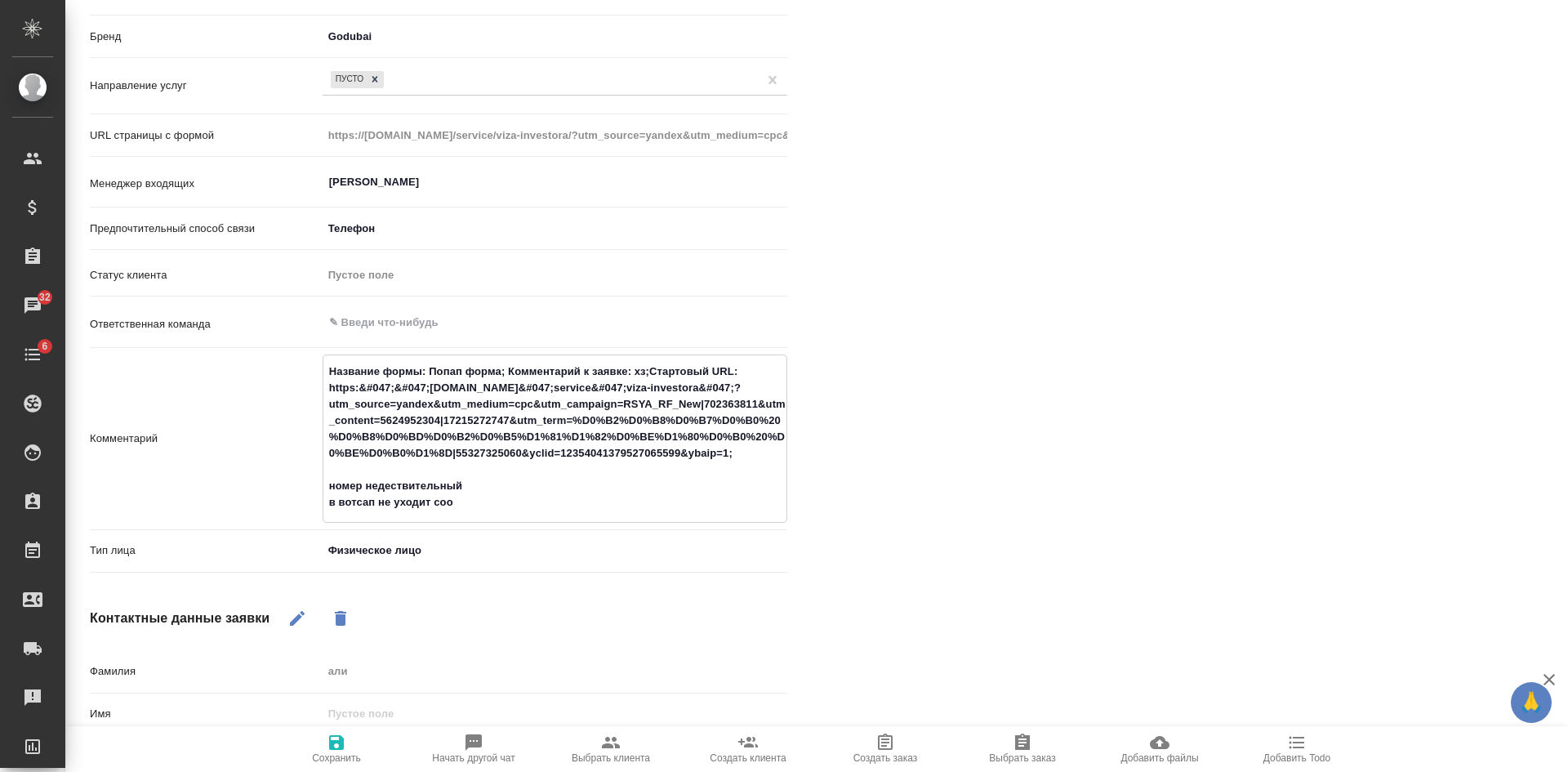
type textarea "Название формы: Попап форма; Комментарий к заявке: хз;Стартовый URL: https:&#04…"
type textarea "x"
type textarea "Название формы: Попап форма; Комментарий к заявке: хз;Стартовый URL: https:&#04…"
type textarea "x"
type textarea "Название формы: Попап форма; Комментарий к заявке: хз;Стартовый URL: https:&#04…"
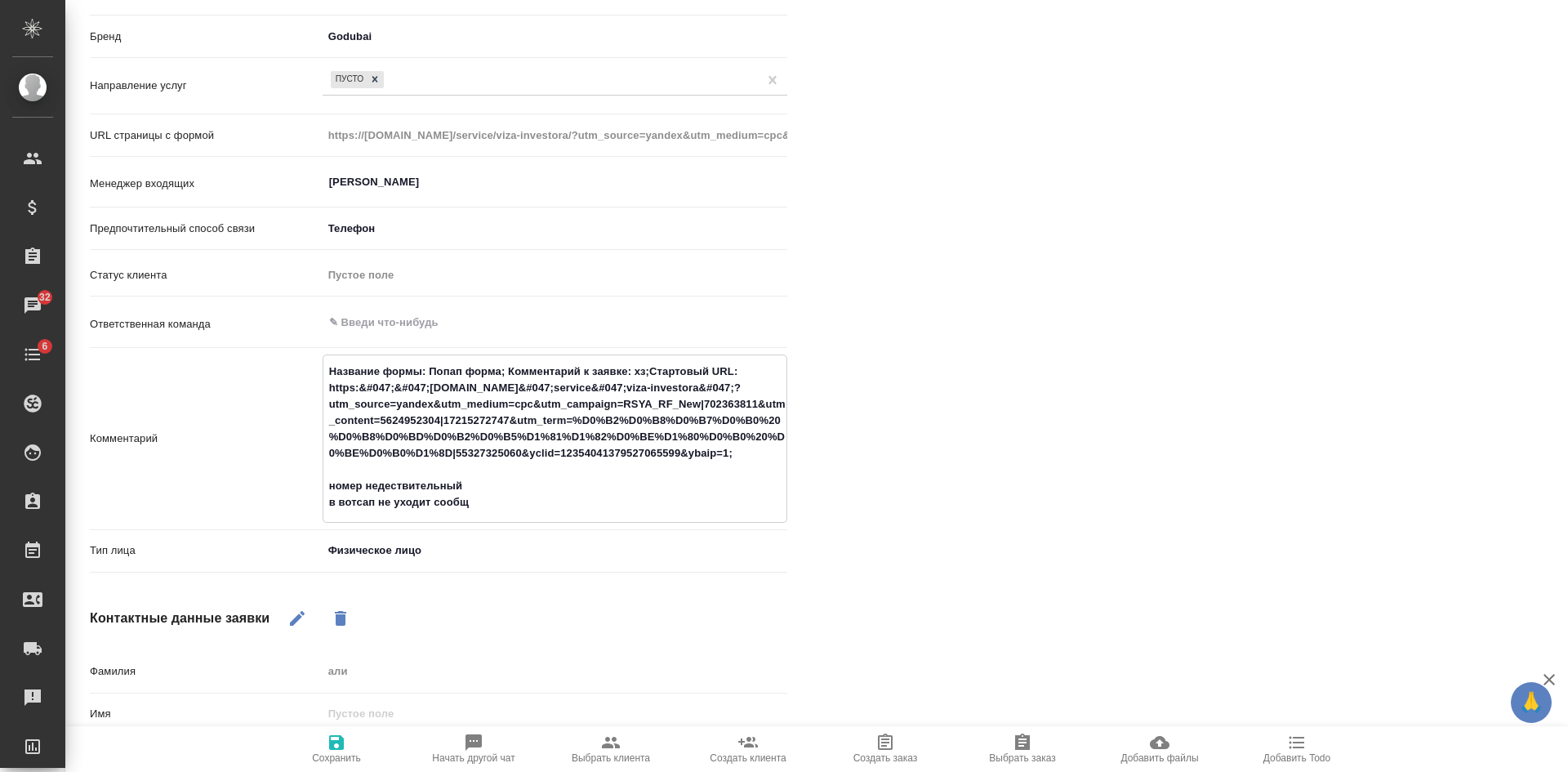
type textarea "x"
type textarea "Название формы: Попап форма; Комментарий к заявке: хз;Стартовый URL: https:&#04…"
type textarea "x"
type textarea "Название формы: Попап форма; Комментарий к заявке: хз;Стартовый URL: https:&#04…"
type textarea "x"
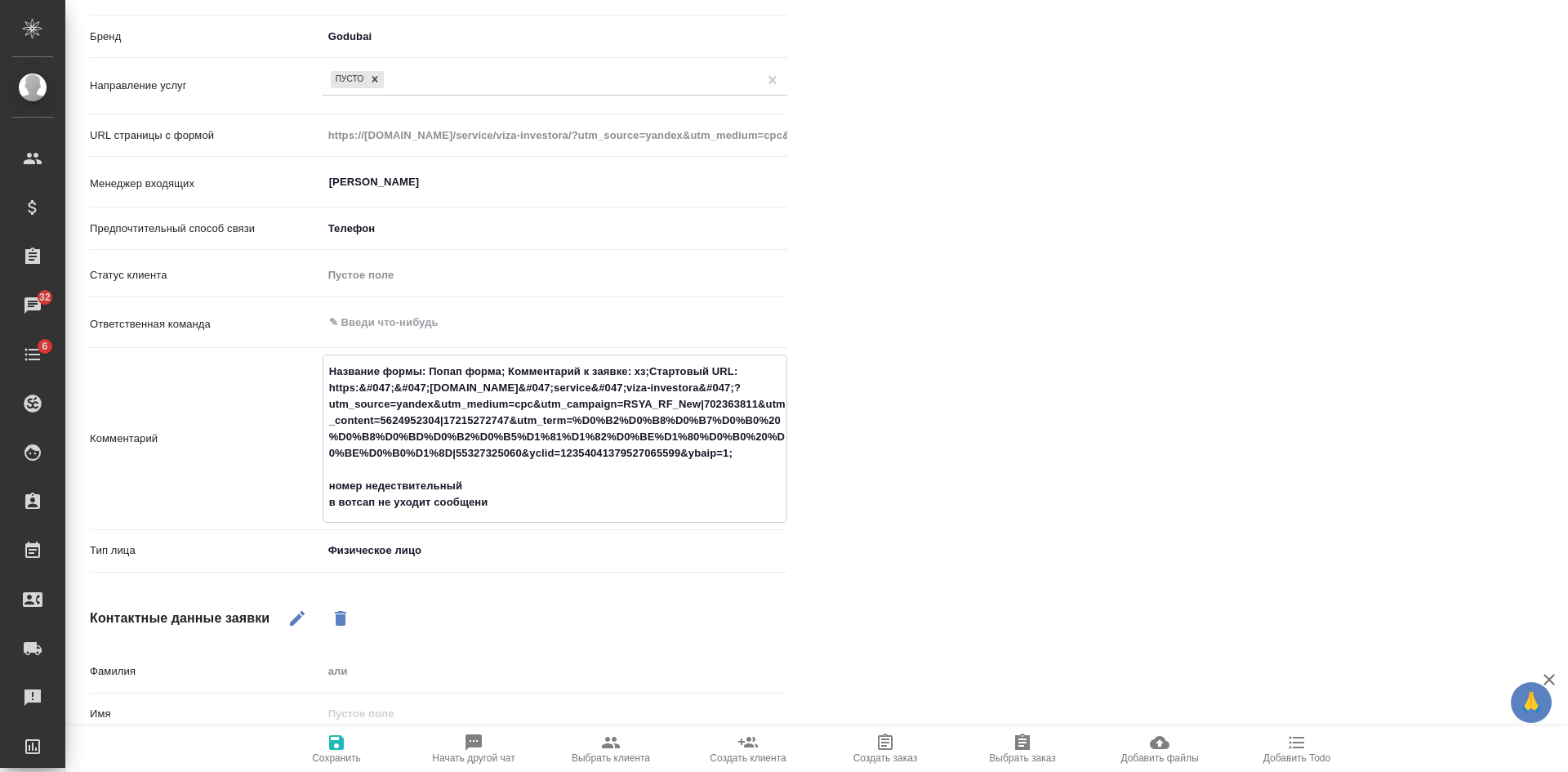
type textarea "Название формы: Попап форма; Комментарий к заявке: хз;Стартовый URL: https:&#04…"
type textarea "x"
type textarea "Название формы: Попап форма; Комментарий к заявке: хз;Стартовый URL: https:&#04…"
type textarea "x"
type textarea "Название формы: Попап форма; Комментарий к заявке: хз;Стартовый URL: https:&#04…"
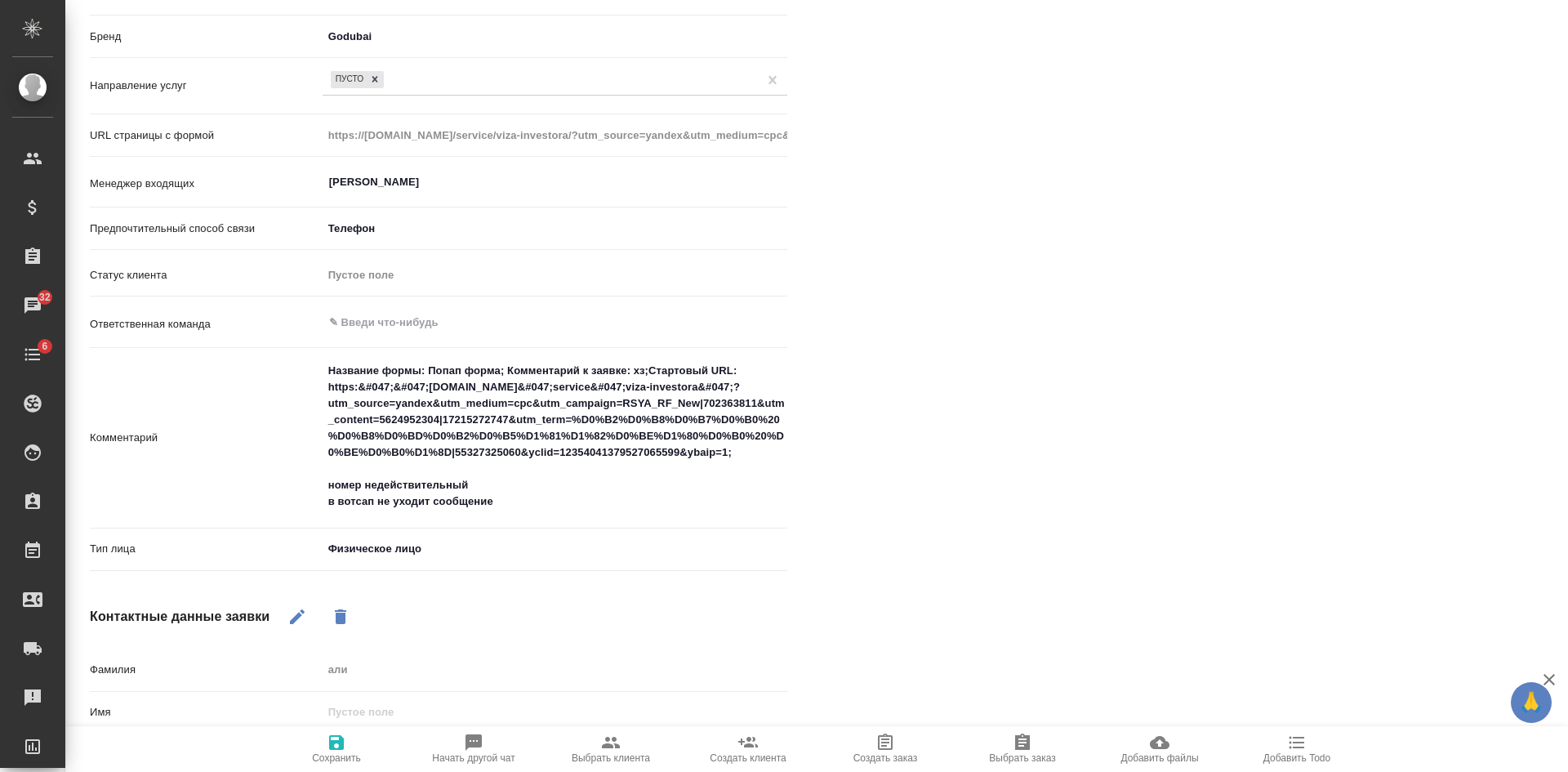
type textarea "x"
click at [550, 497] on textarea "Название формы: Попап форма; Комментарий к заявке: хз;Стартовый URL: https:&#04…" at bounding box center [555, 436] width 463 height 158
type textarea "Название формы: Попап форма; Комментарий к заявке: хз;Стартовый URL: https:&#04…"
type textarea "x"
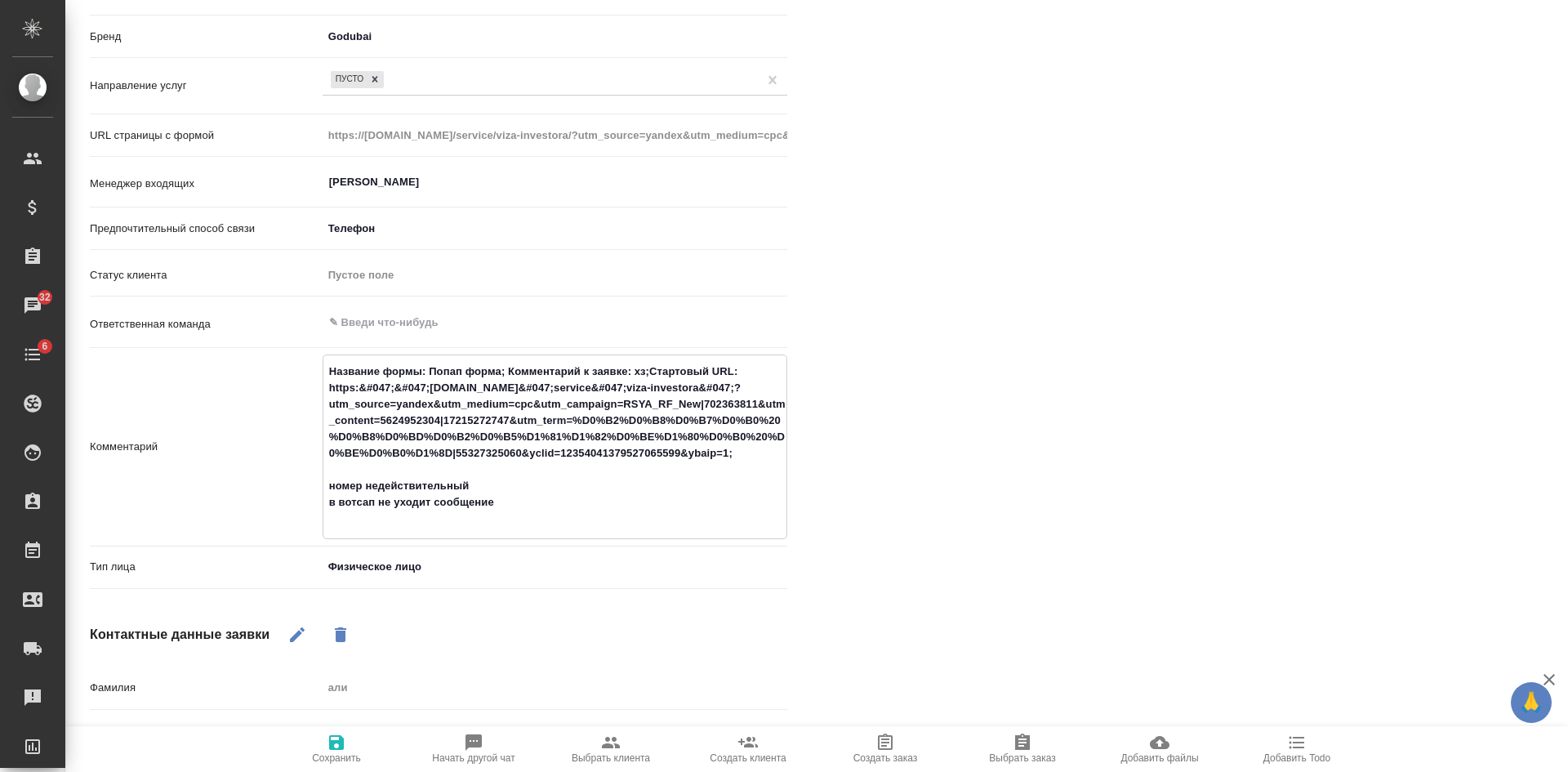
type textarea "Название формы: Попап форма; Комментарий к заявке: хз;Стартовый URL: https:&#04…"
type textarea "x"
type textarea "Название формы: Попап форма; Комментарий к заявке: хз;Стартовый URL: https:&#04…"
type textarea "x"
type textarea "Название формы: Попап форма; Комментарий к заявке: хз;Стартовый URL: https:&#04…"
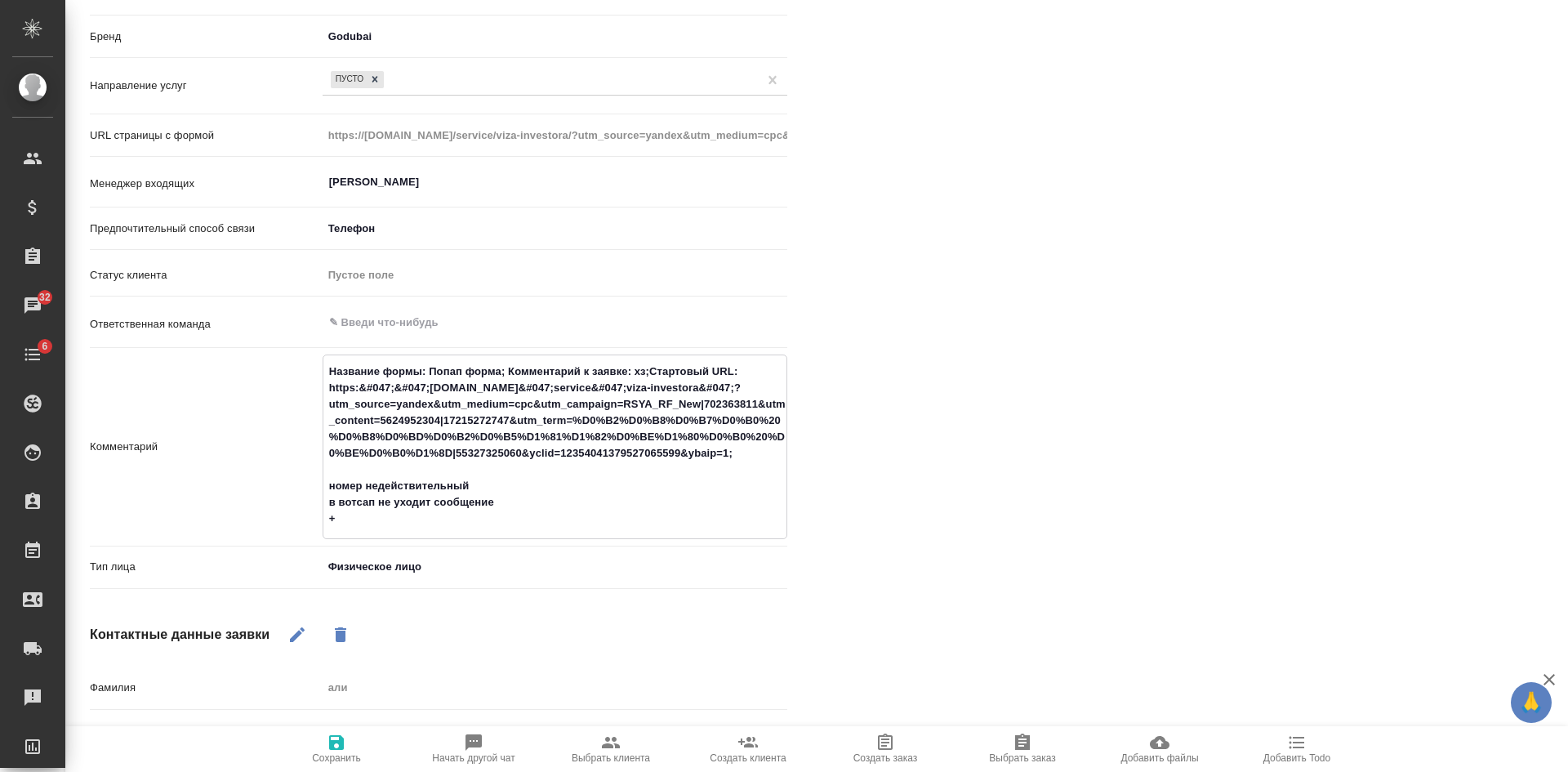
type textarea "x"
type textarea "Название формы: Попап форма; Комментарий к заявке: хз;Стартовый URL: https:&#04…"
type textarea "x"
type textarea "Название формы: Попап форма; Комментарий к заявке: хз;Стартовый URL: https:&#04…"
type textarea "x"
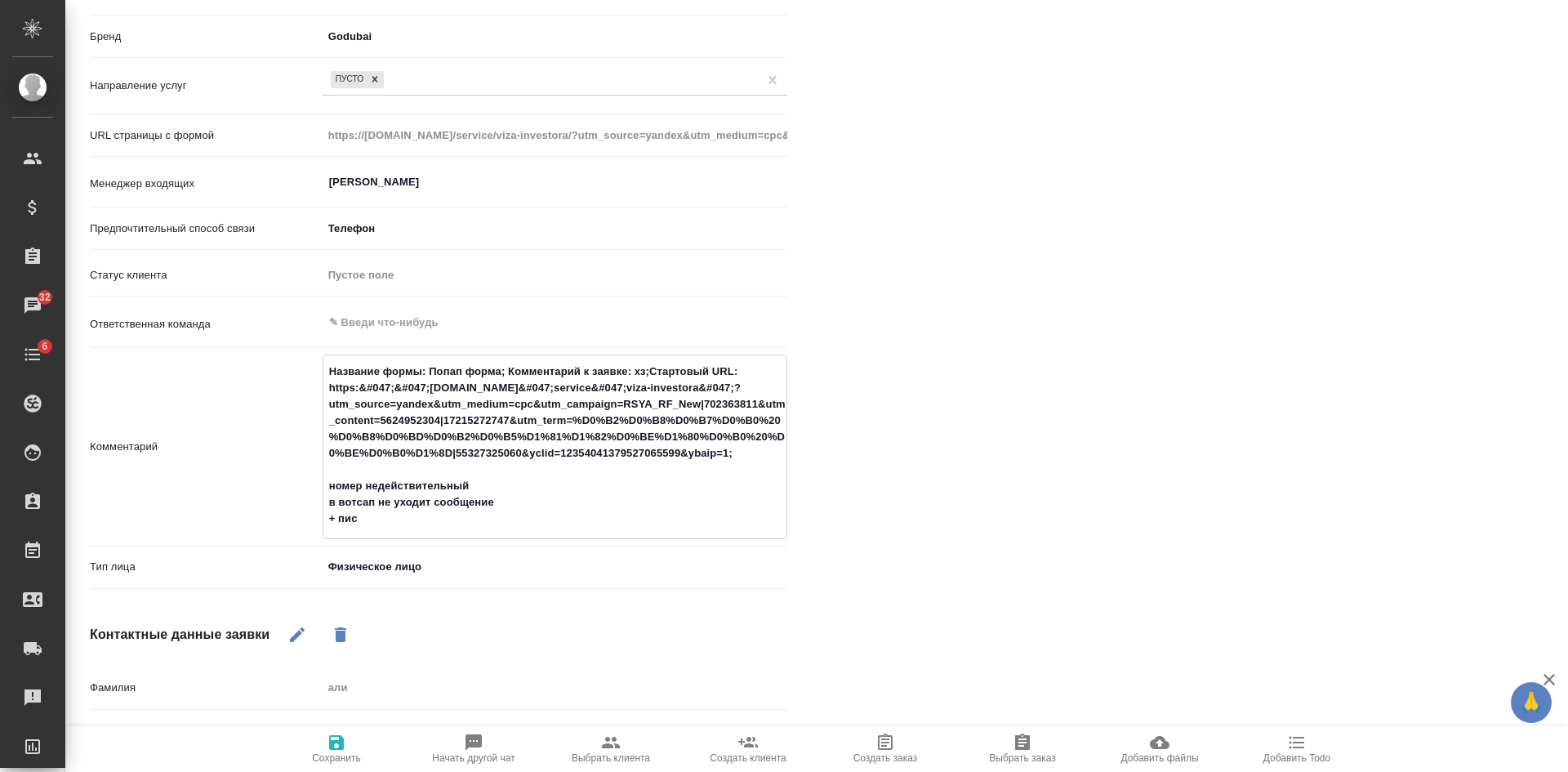
type textarea "Название формы: Попап форма; Комментарий к заявке: хз;Стартовый URL: https:&#04…"
type textarea "x"
type textarea "Название формы: Попап форма; Комментарий к заявке: хз;Стартовый URL: https:&#04…"
type textarea "x"
type textarea "Название формы: Попап форма; Комментарий к заявке: хз;Стартовый URL: https:&#04…"
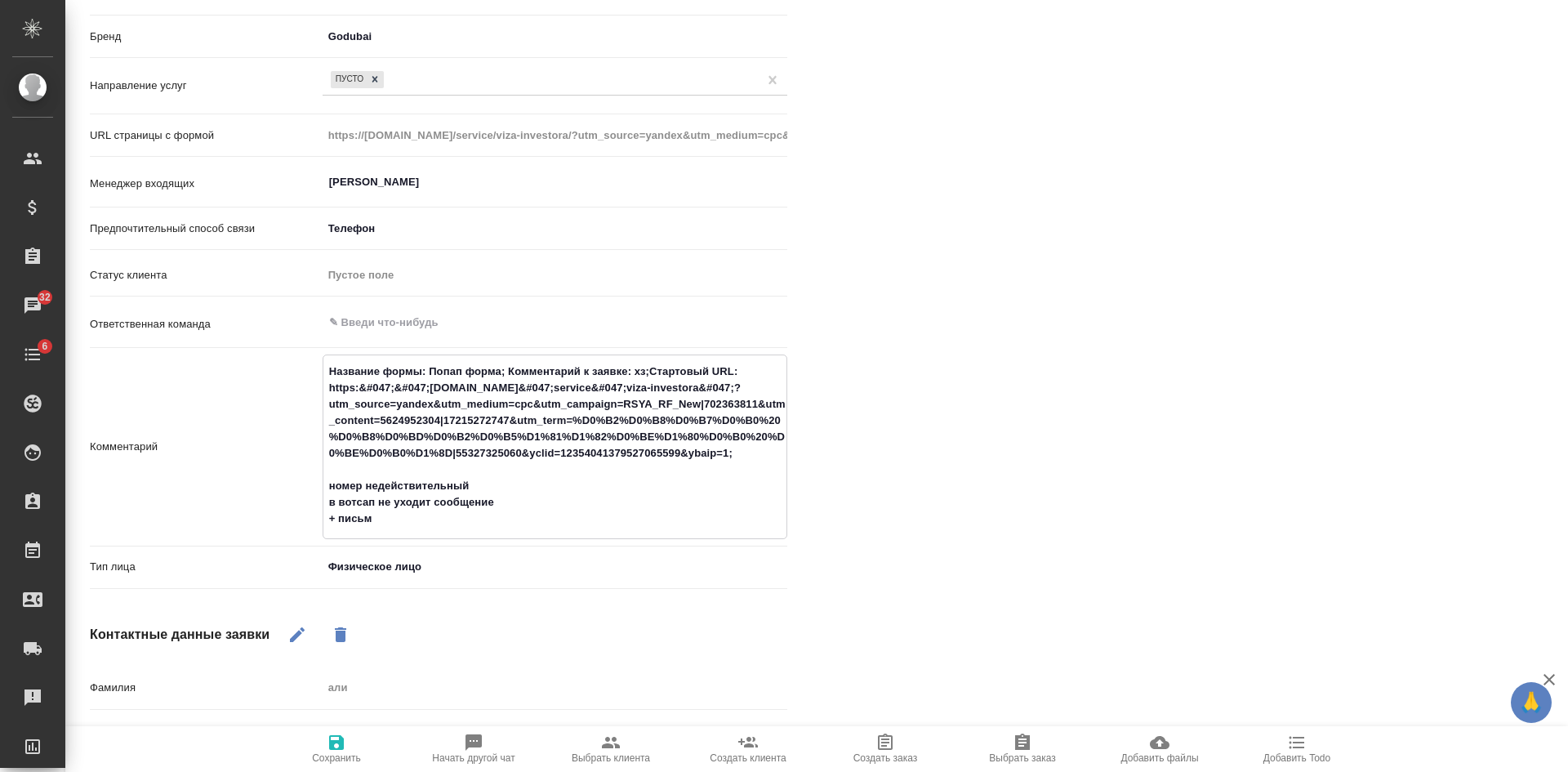
type textarea "x"
type textarea "Название формы: Попап форма; Комментарий к заявке: хз;Стартовый URL: https:&#04…"
type textarea "x"
click at [325, 759] on span "Сохранить" at bounding box center [336, 758] width 49 height 11
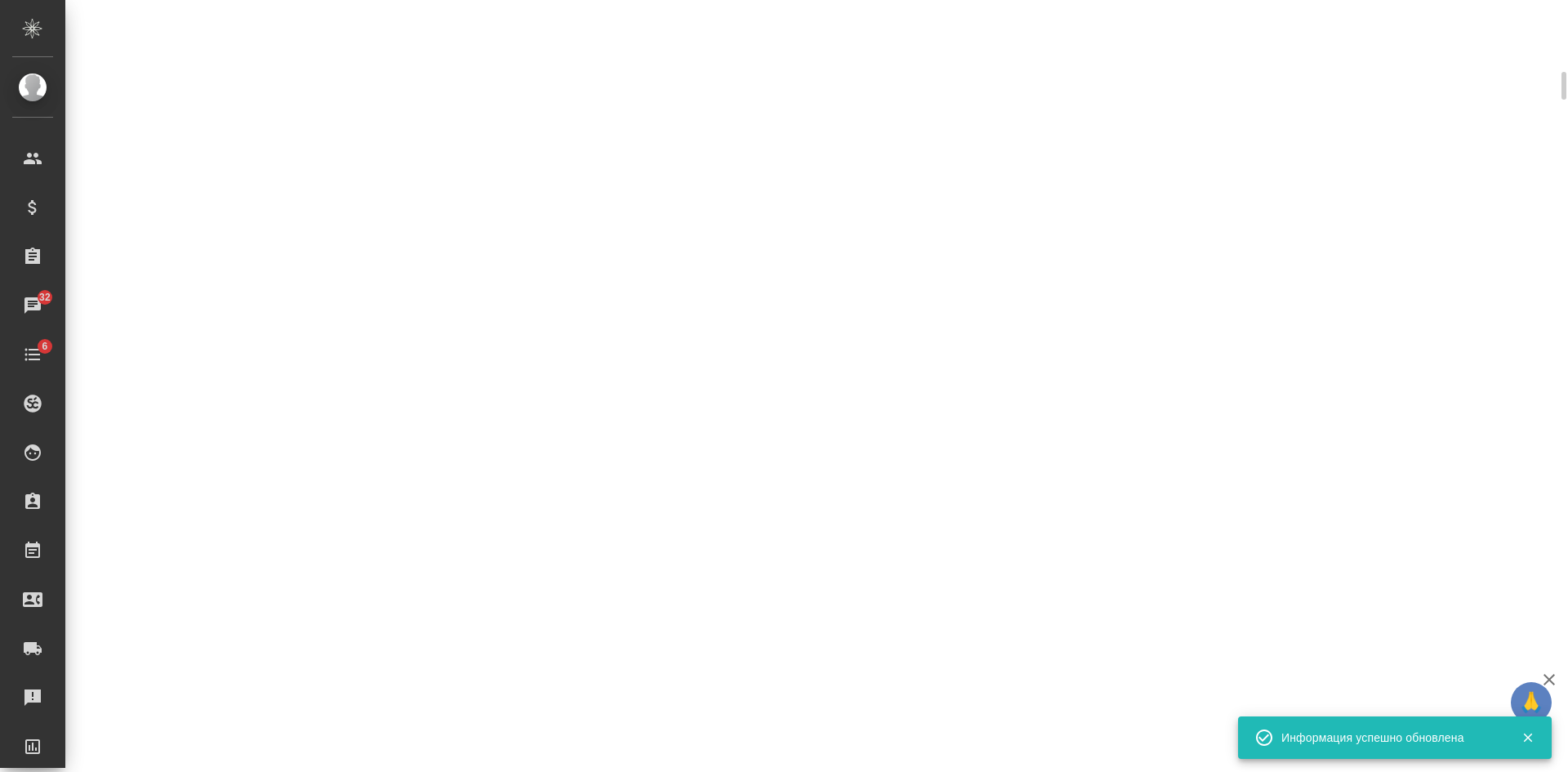
scroll to position [350, 0]
select select "RU"
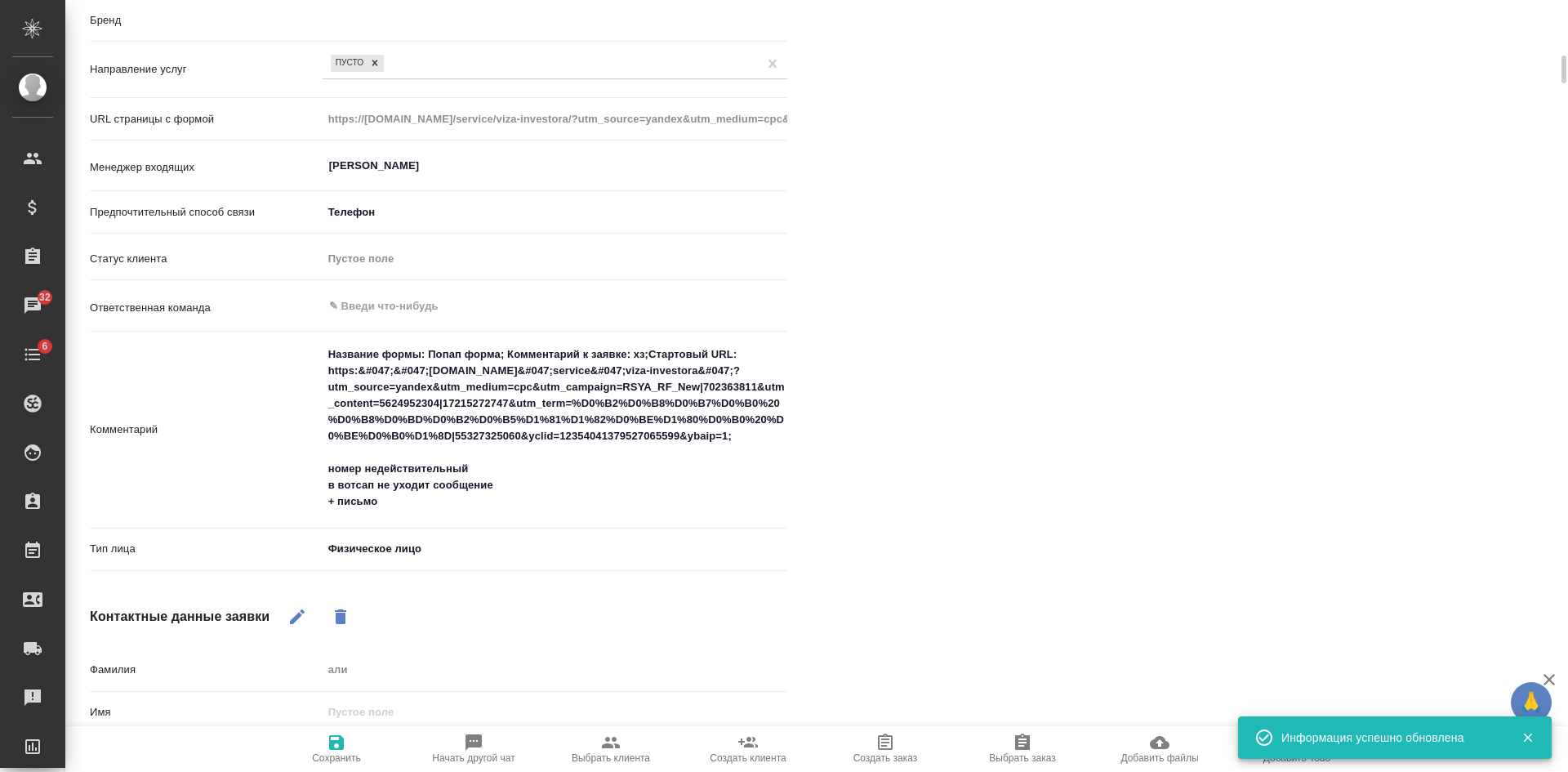
type textarea "x"
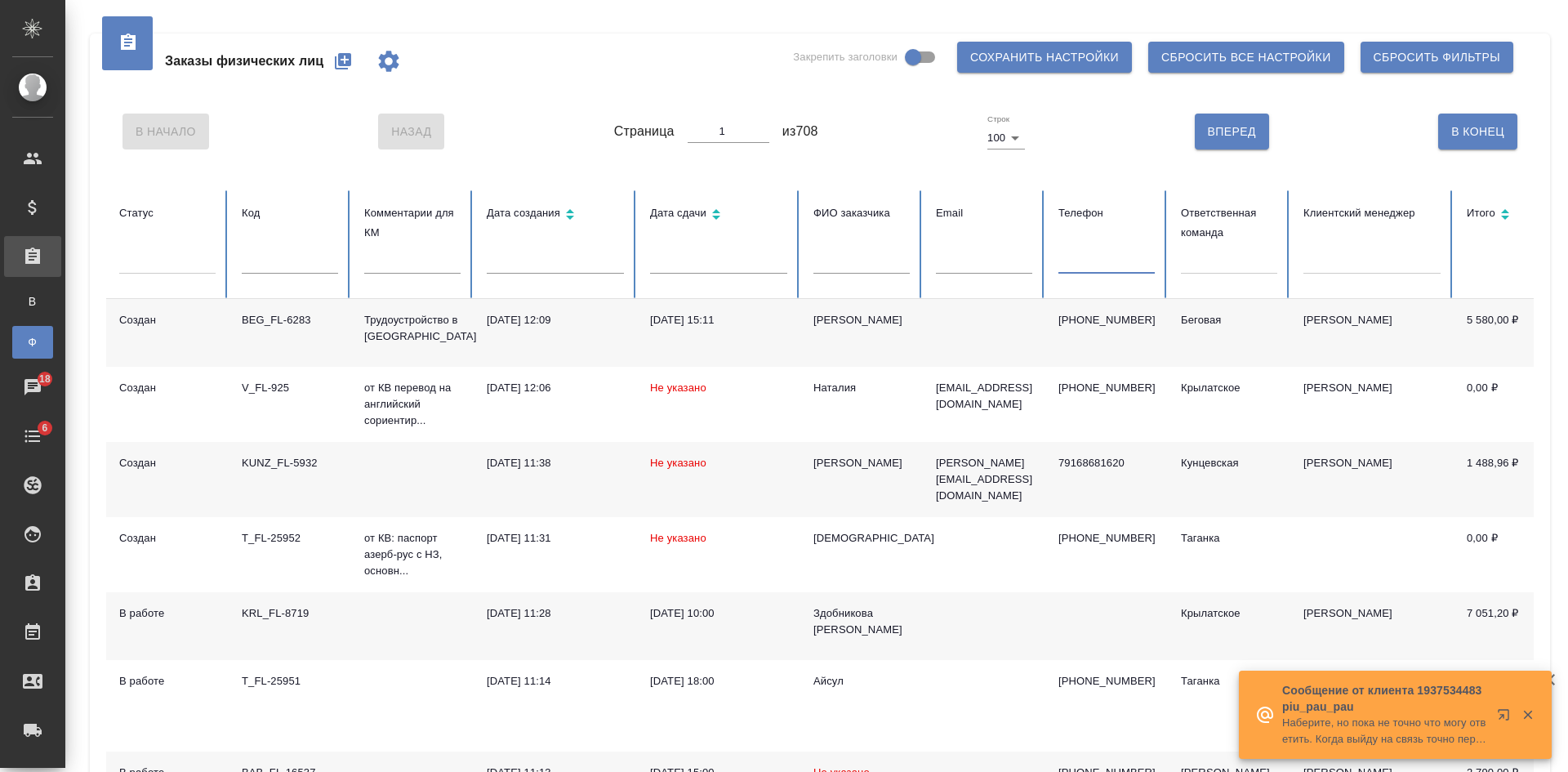
click at [1079, 264] on input "text" at bounding box center [1106, 262] width 96 height 23
paste input "79808561574"
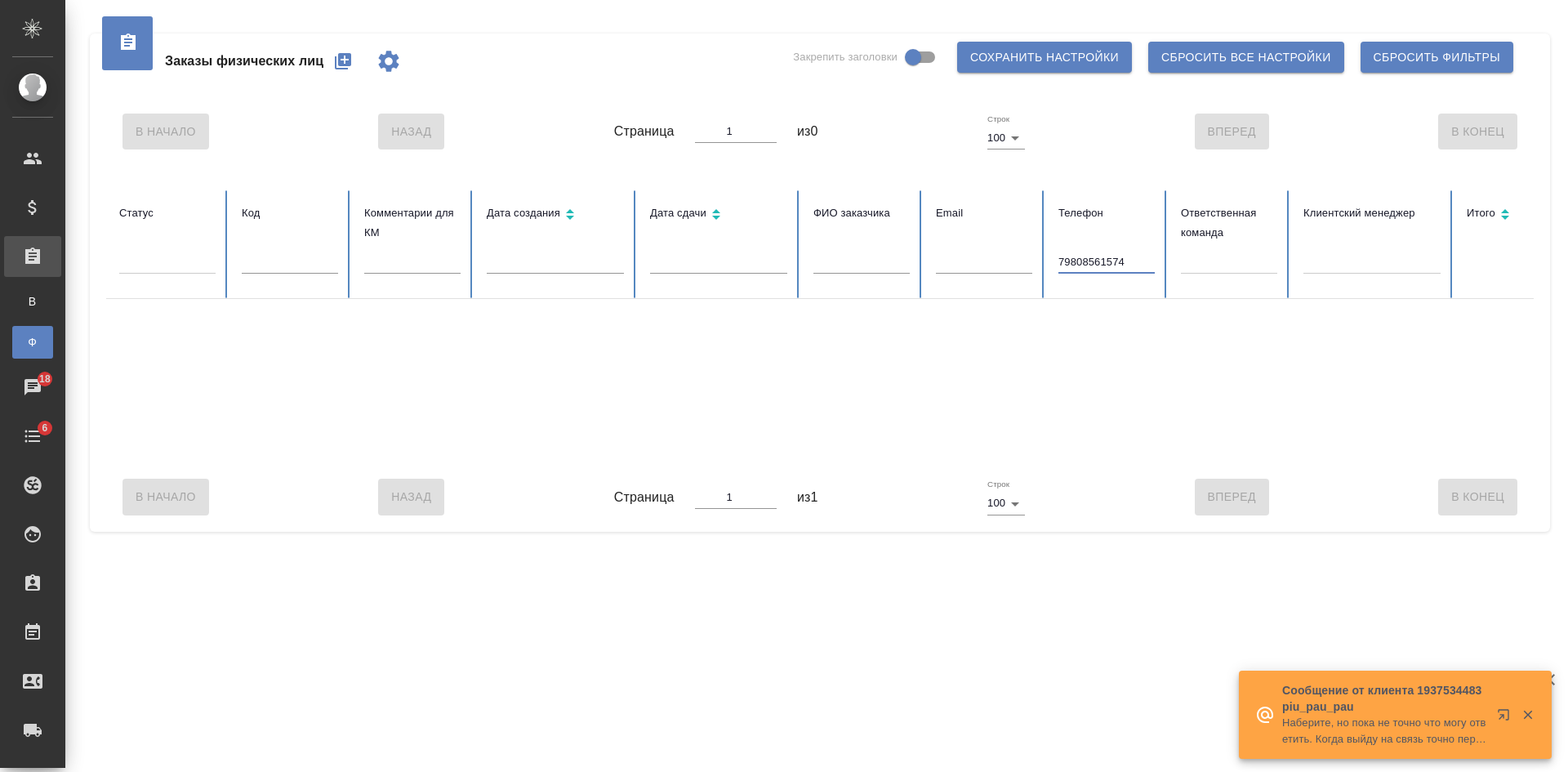
click at [1066, 260] on input "79808561574" at bounding box center [1106, 262] width 96 height 23
type input "9808561574"
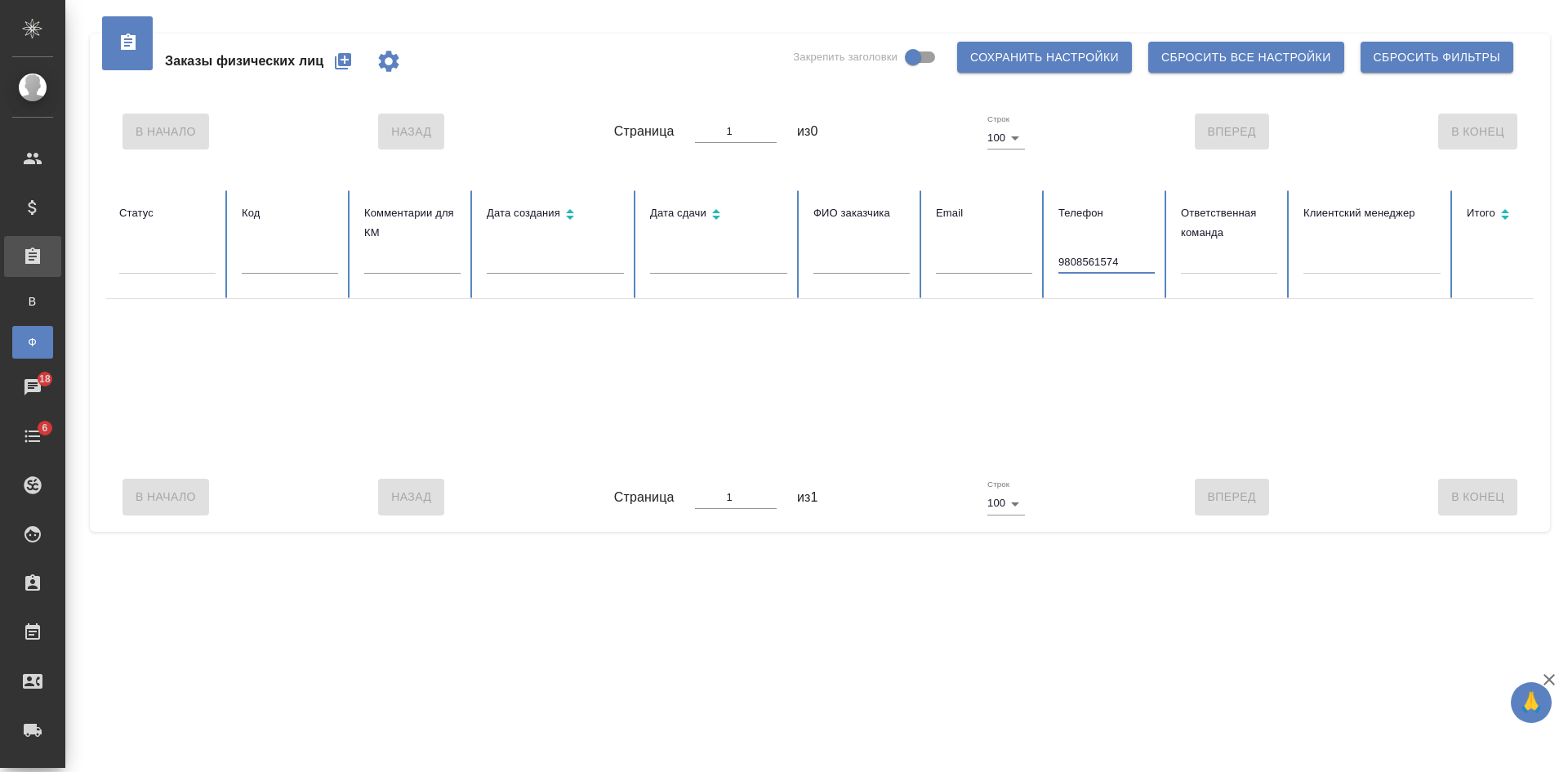
click at [1131, 260] on input "9808561574" at bounding box center [1106, 262] width 96 height 23
drag, startPoint x: 1096, startPoint y: 256, endPoint x: 955, endPoint y: 256, distance: 141.0
click at [959, 256] on tr "Статус Код Комментарии для КМ Дата создания Дата сдачи ФИО заказчика Email Теле…" at bounding box center [1025, 244] width 1837 height 109
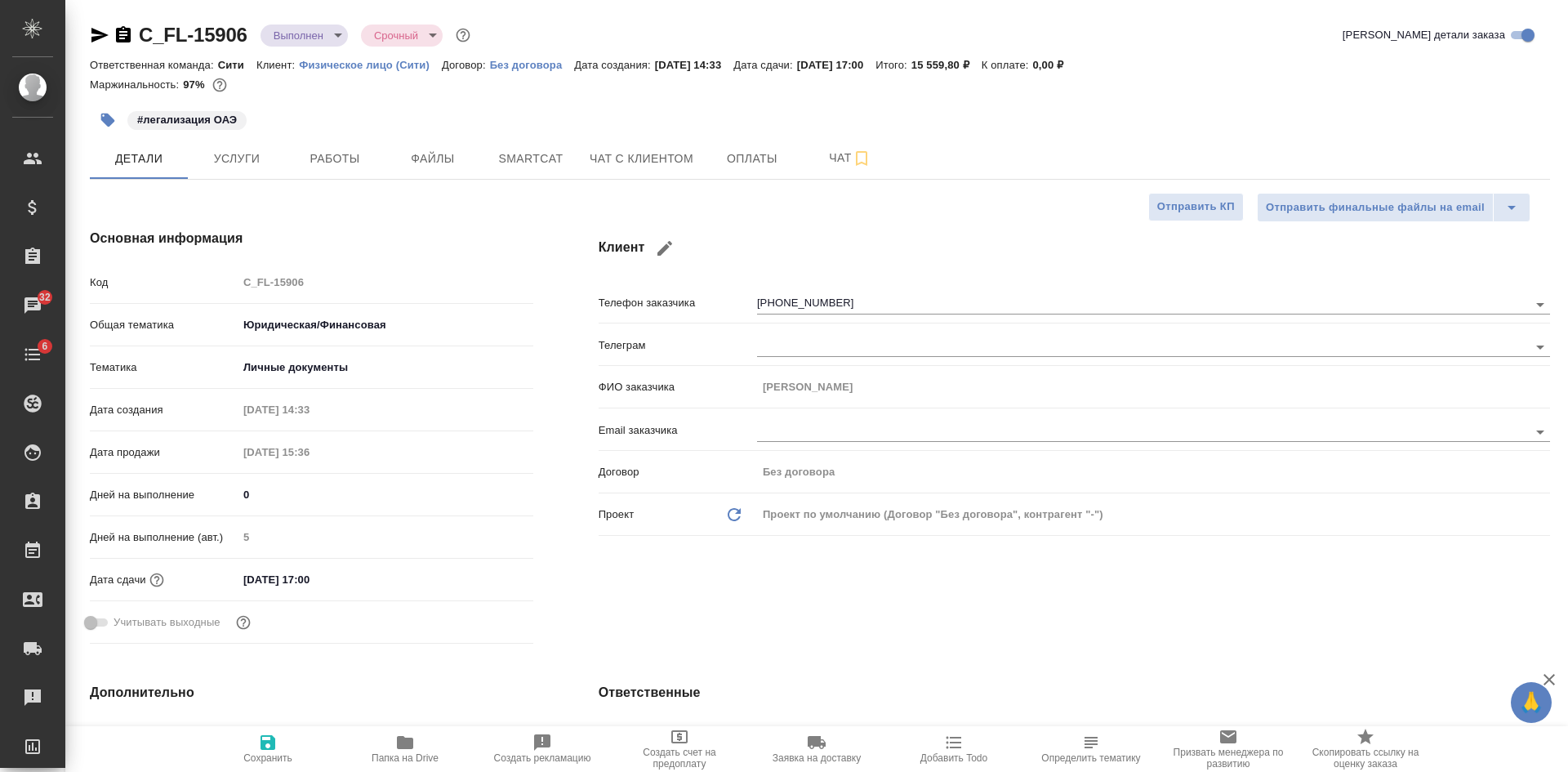
select select "RU"
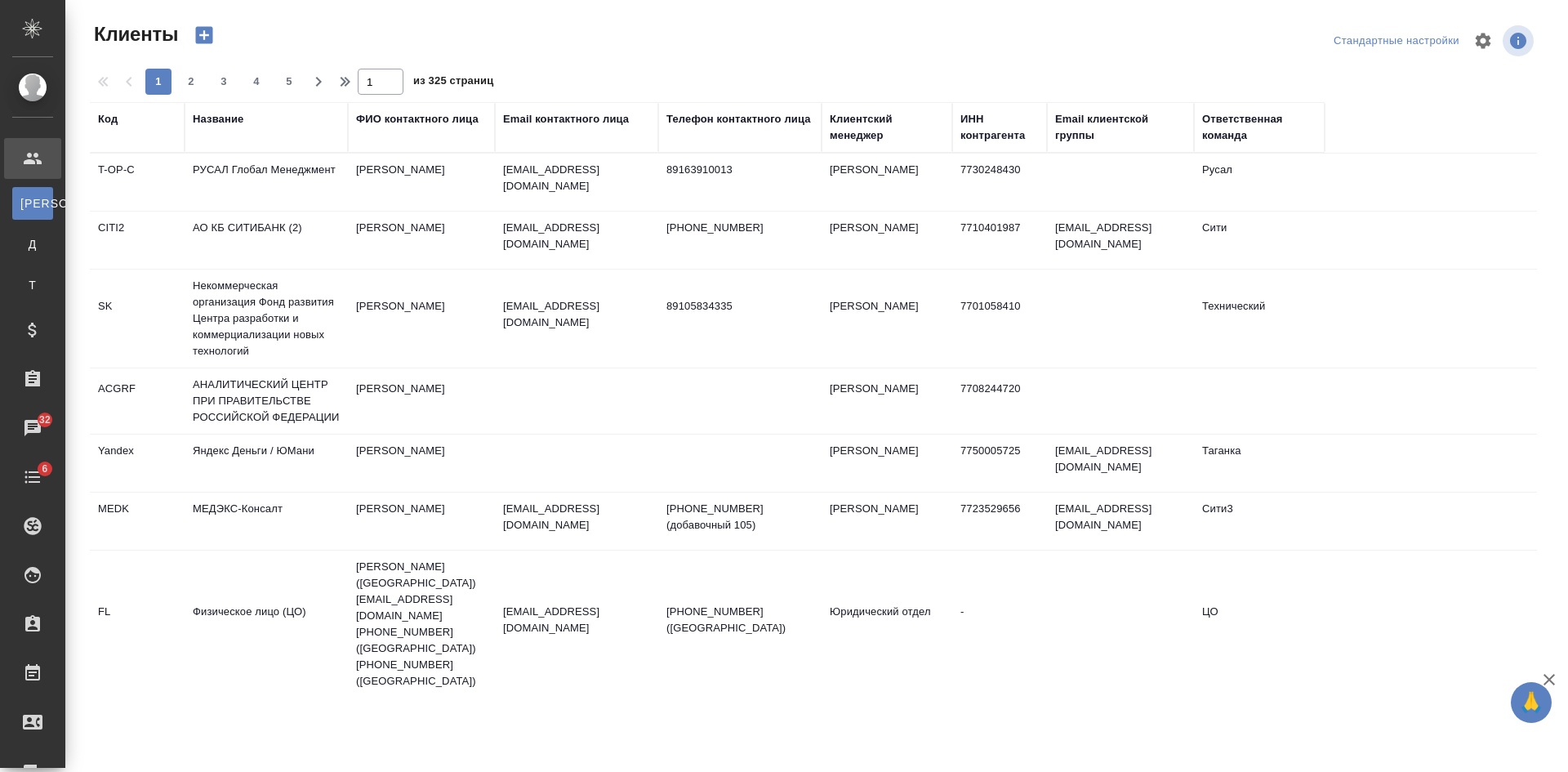
select select "RU"
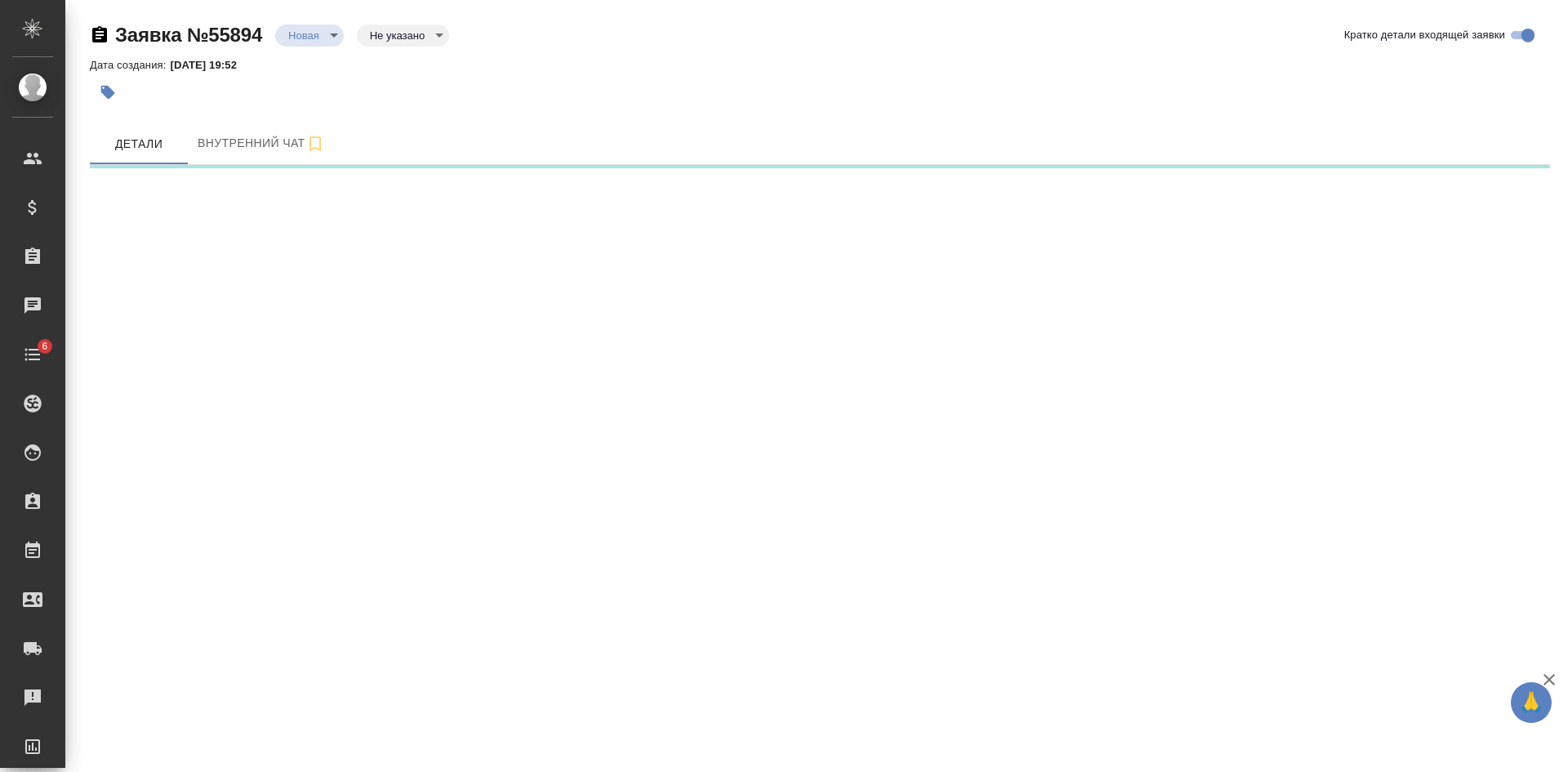
select select "RU"
select select "UA"
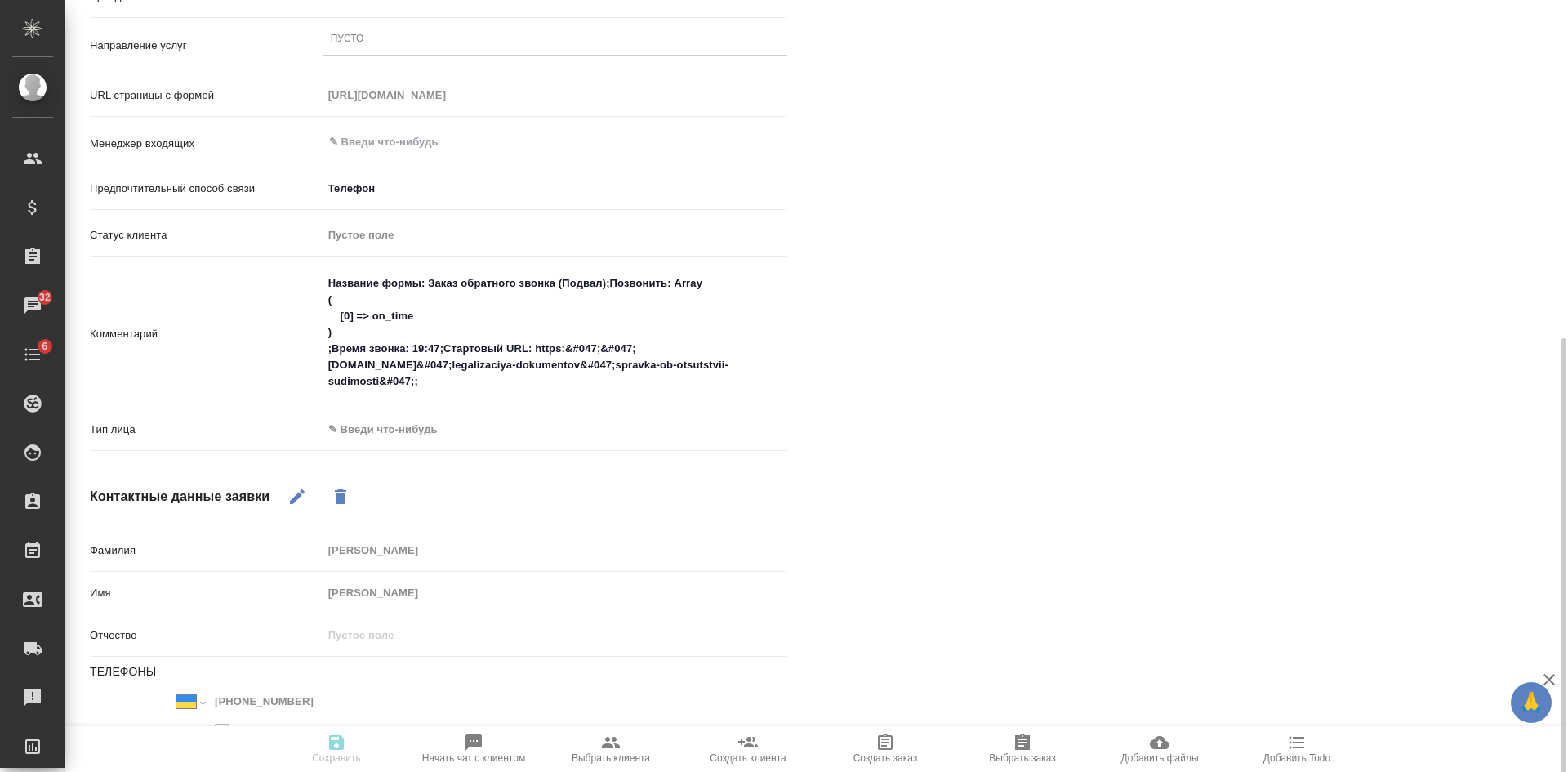
scroll to position [408, 0]
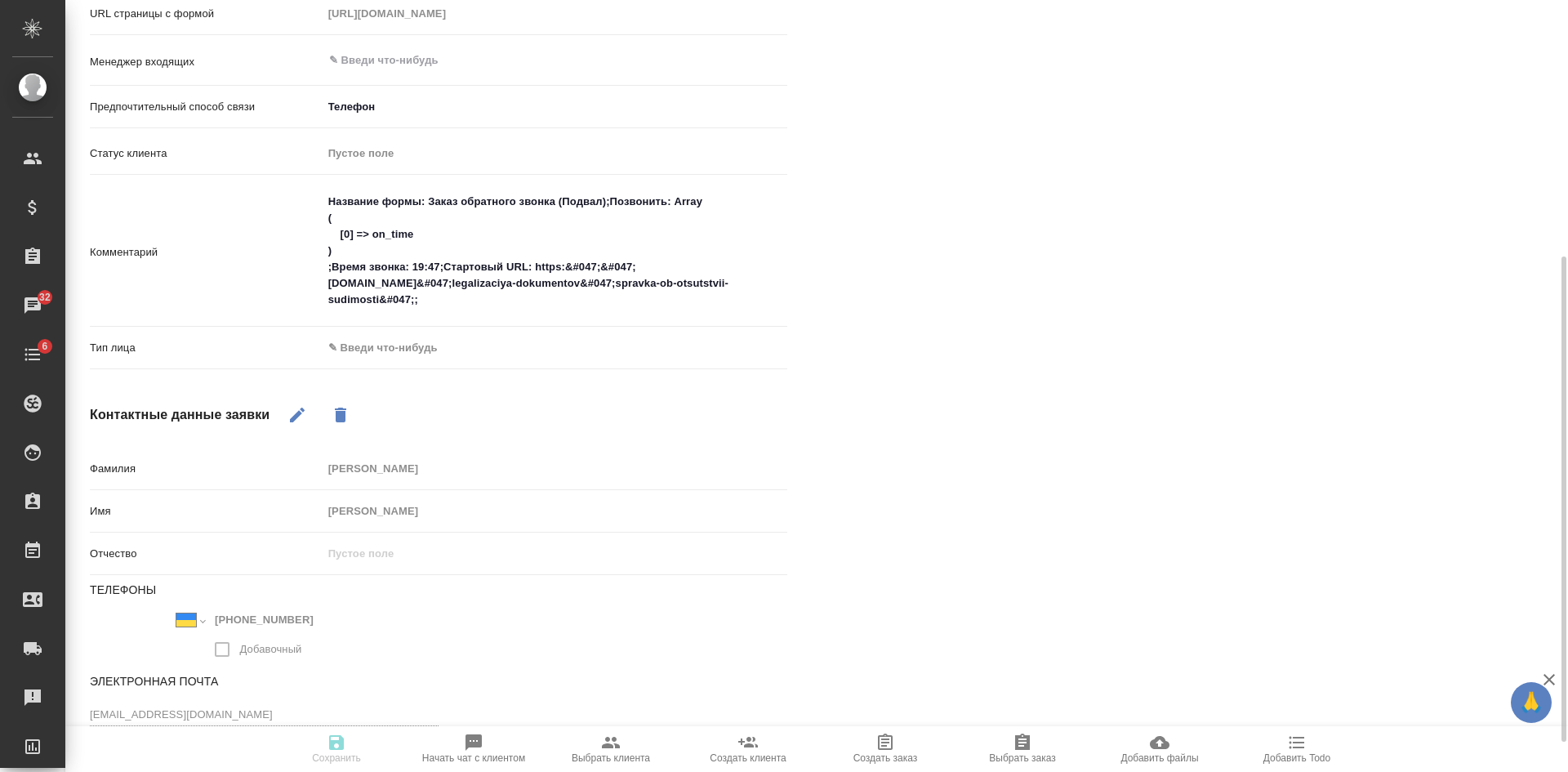
click at [1367, 385] on div "[PERSON_NAME] не найдено Записи разговоров Записей не найдено" at bounding box center [1201, 271] width 763 height 1095
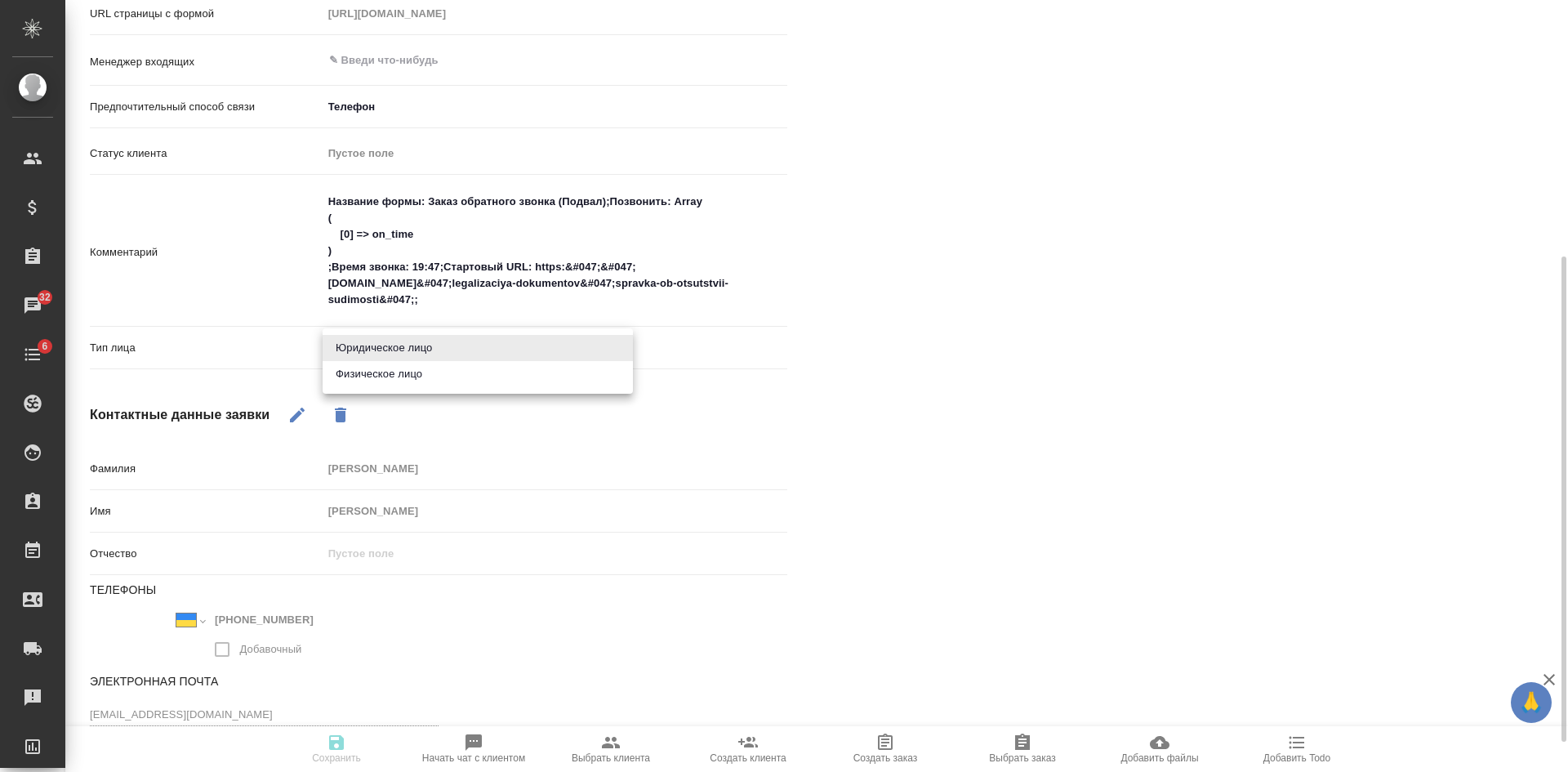
click at [378, 341] on body "🙏 .cls-1 fill:#fff; AWATERA [PERSON_NAME] Спецификации Заказы 32 Чаты 6 Todo Пр…" at bounding box center [784, 386] width 1568 height 772
click at [379, 371] on li "Физическое лицо" at bounding box center [477, 375] width 310 height 26
type textarea "x"
type input "private"
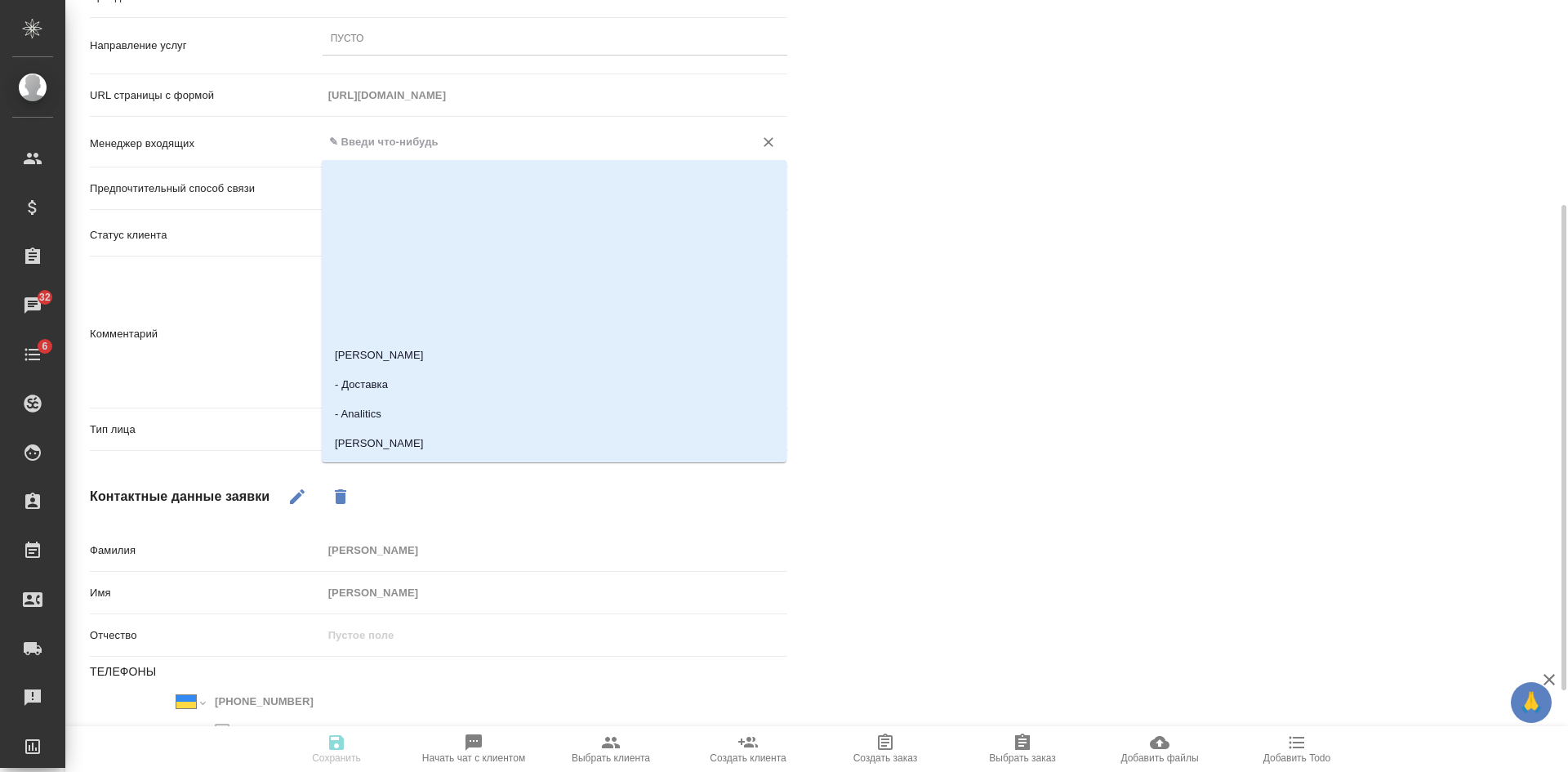
click at [377, 137] on input "text" at bounding box center [527, 142] width 400 height 19
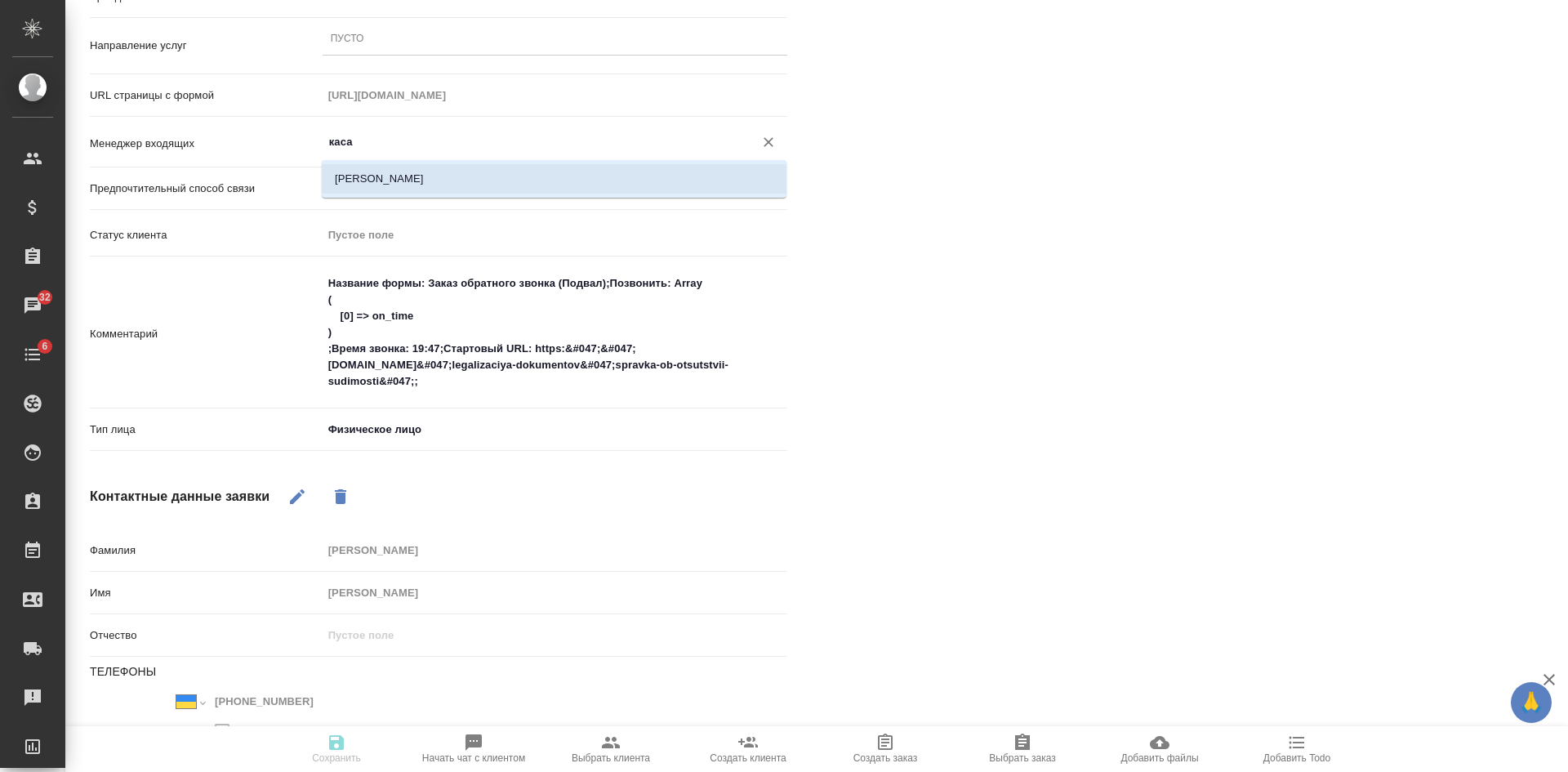
click at [374, 172] on li "[PERSON_NAME]" at bounding box center [554, 178] width 465 height 29
type input "[PERSON_NAME]"
type textarea "x"
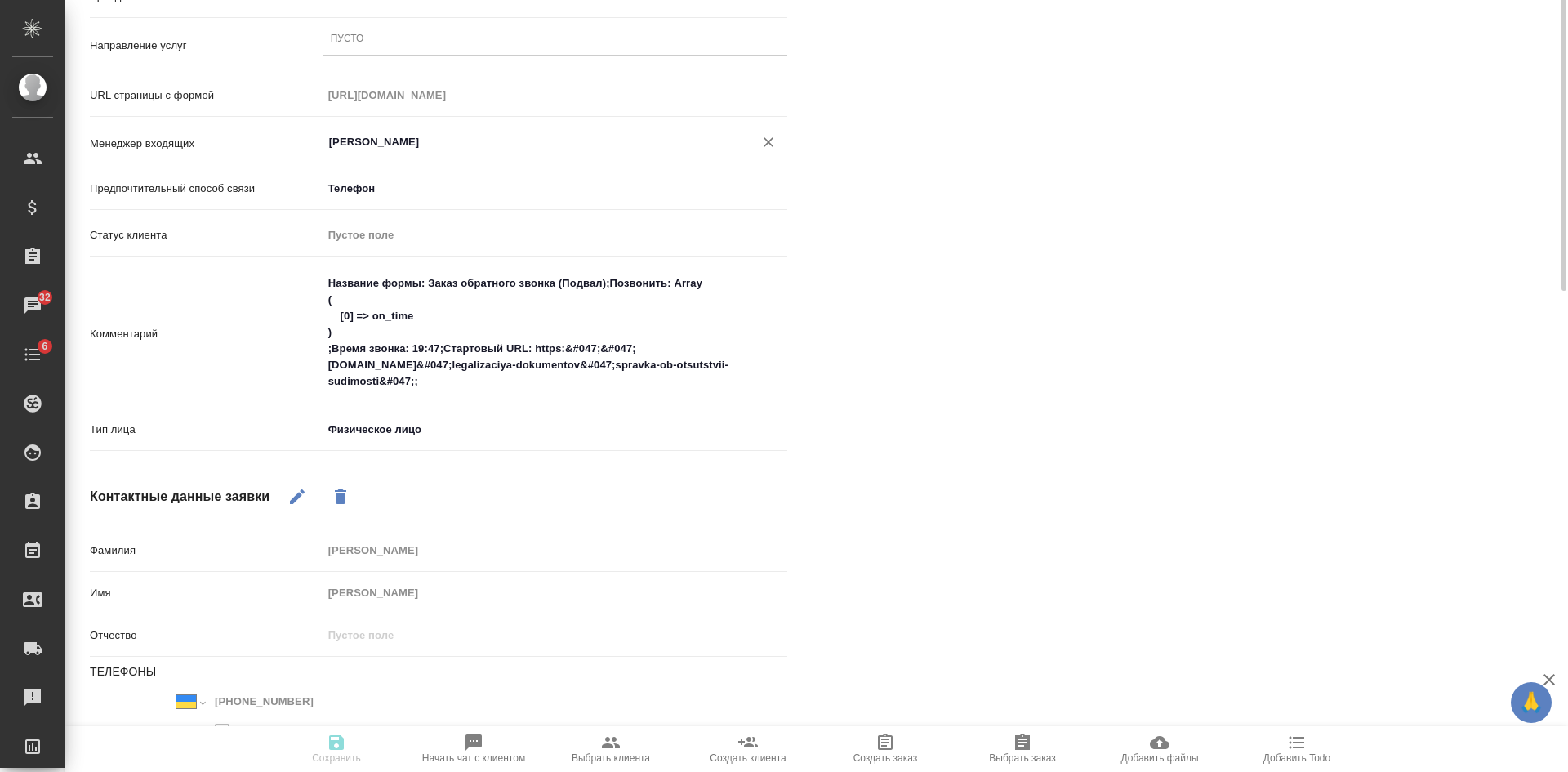
scroll to position [0, 0]
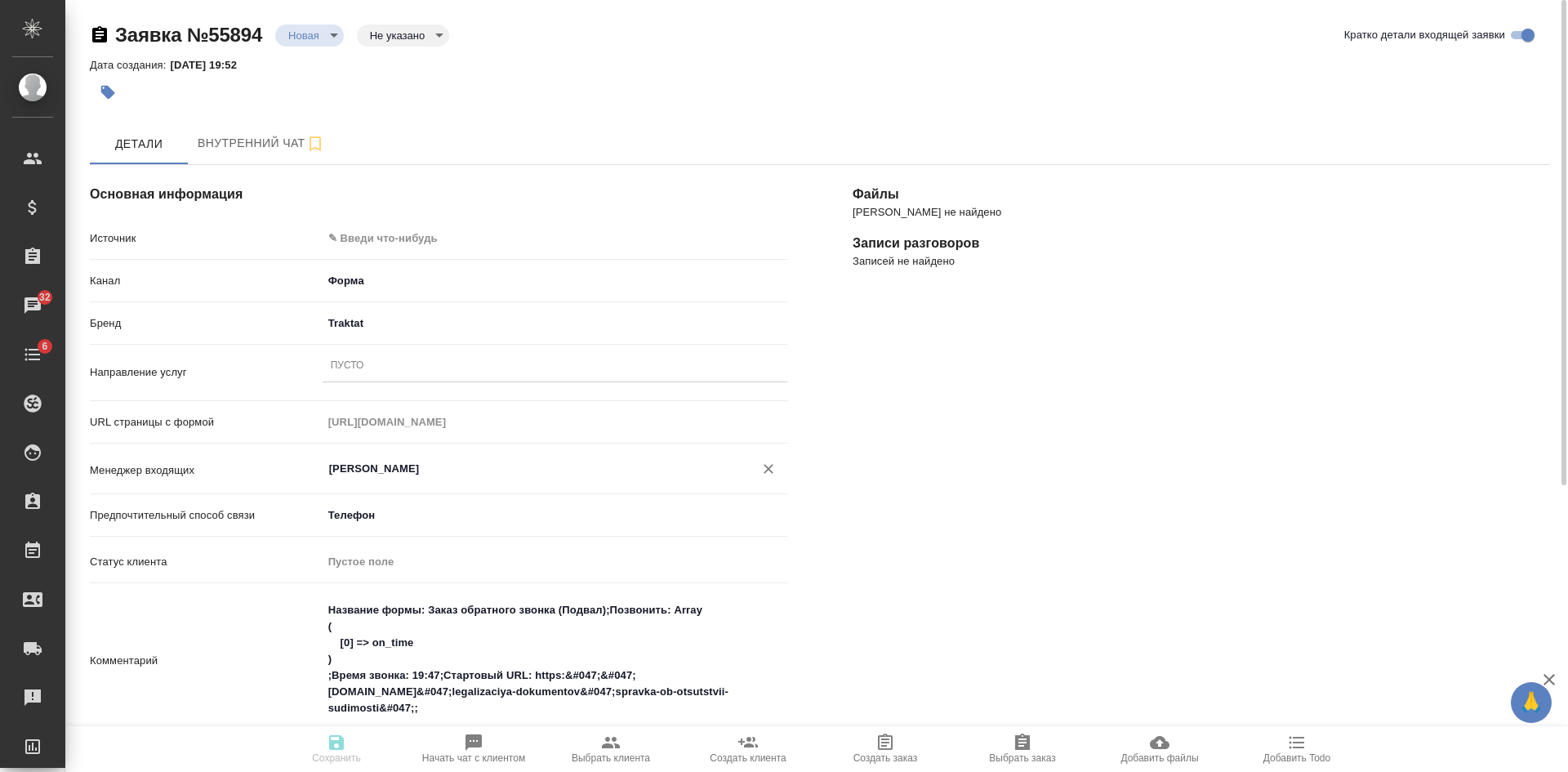
type input "[PERSON_NAME]"
click at [390, 360] on div "Пусто" at bounding box center [555, 366] width 465 height 24
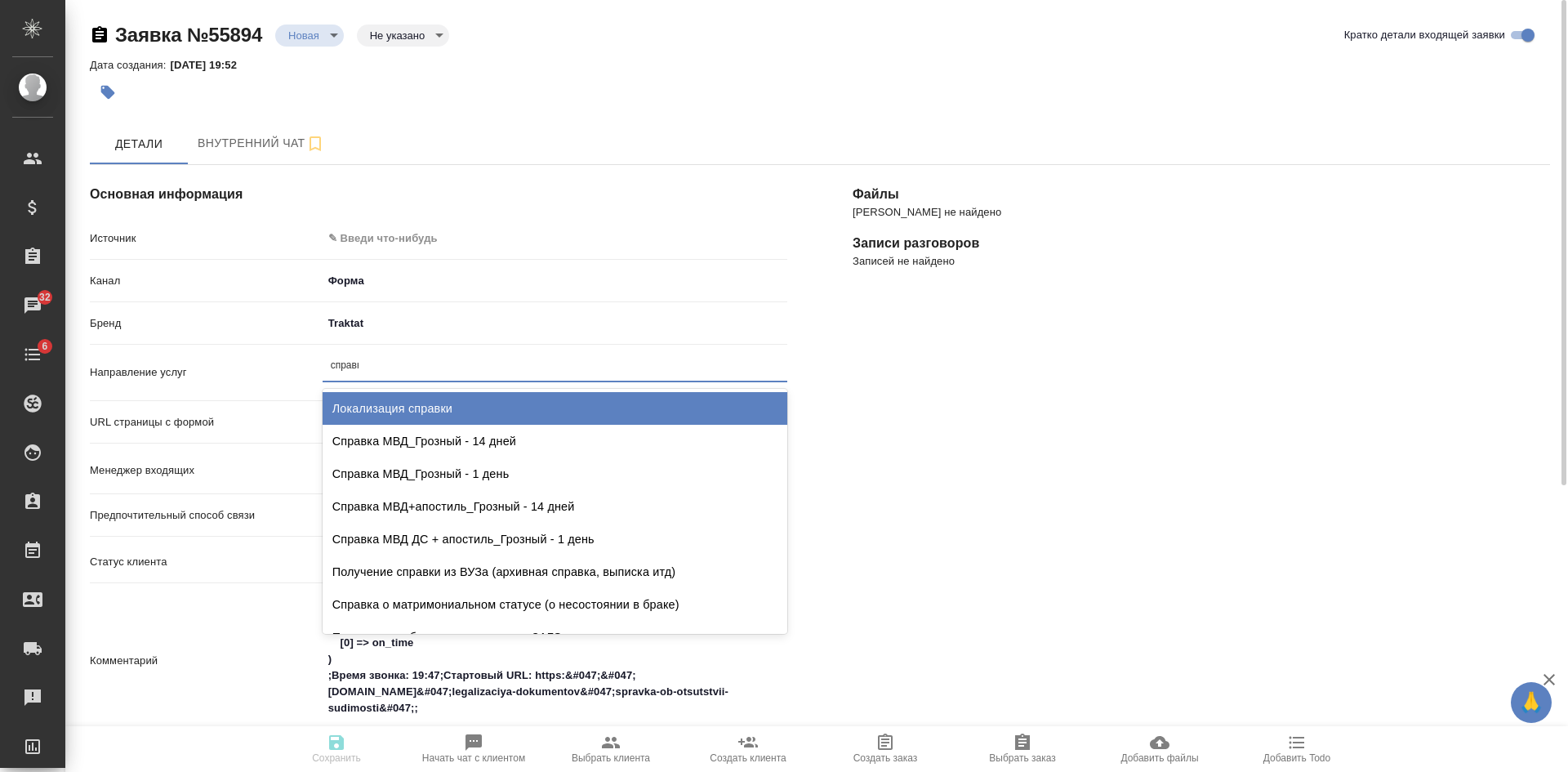
type input "справка"
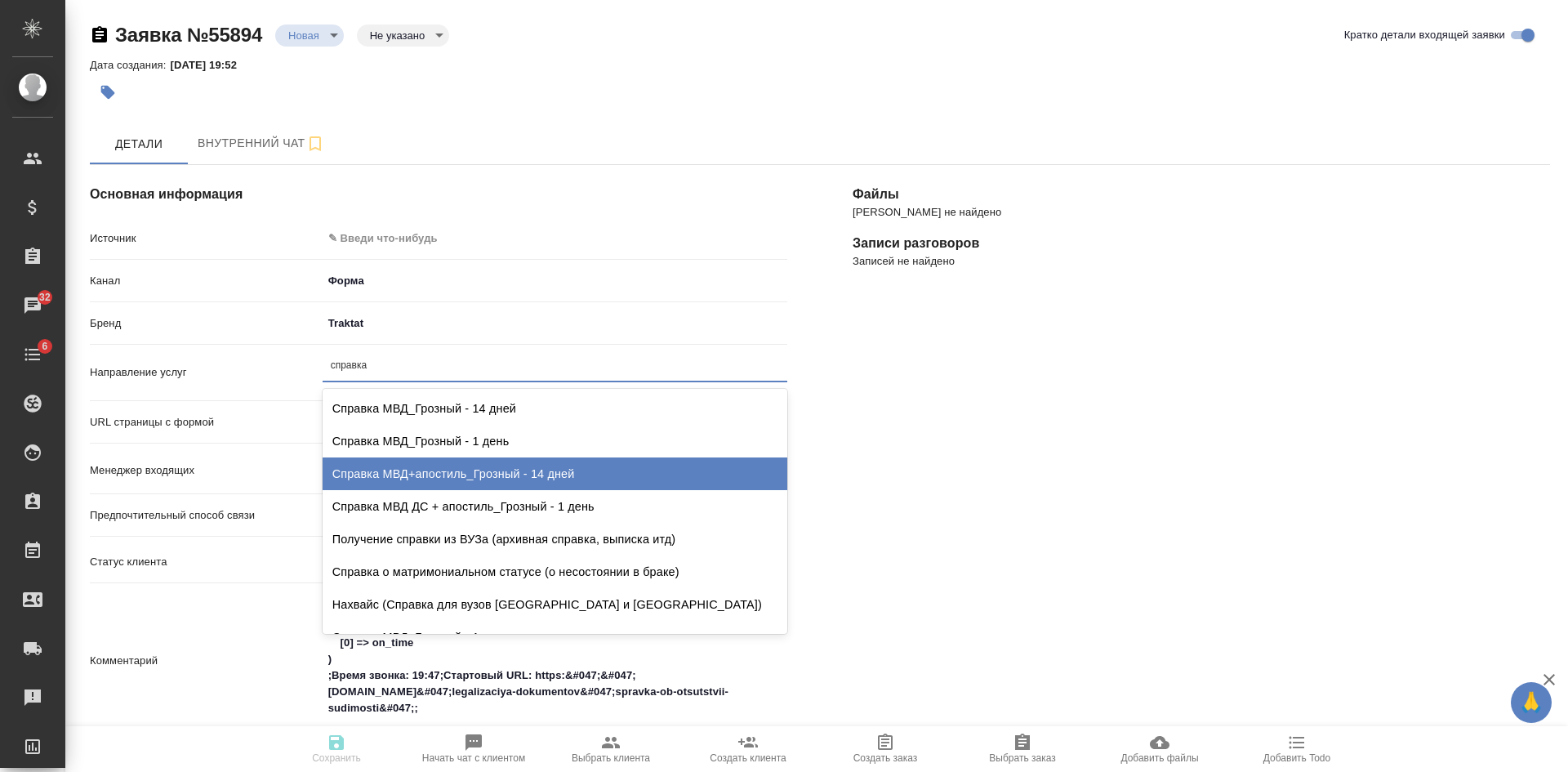
click at [483, 484] on div "Справка МВД+апостиль_Грозный - 14 дней" at bounding box center [555, 473] width 465 height 33
type textarea "x"
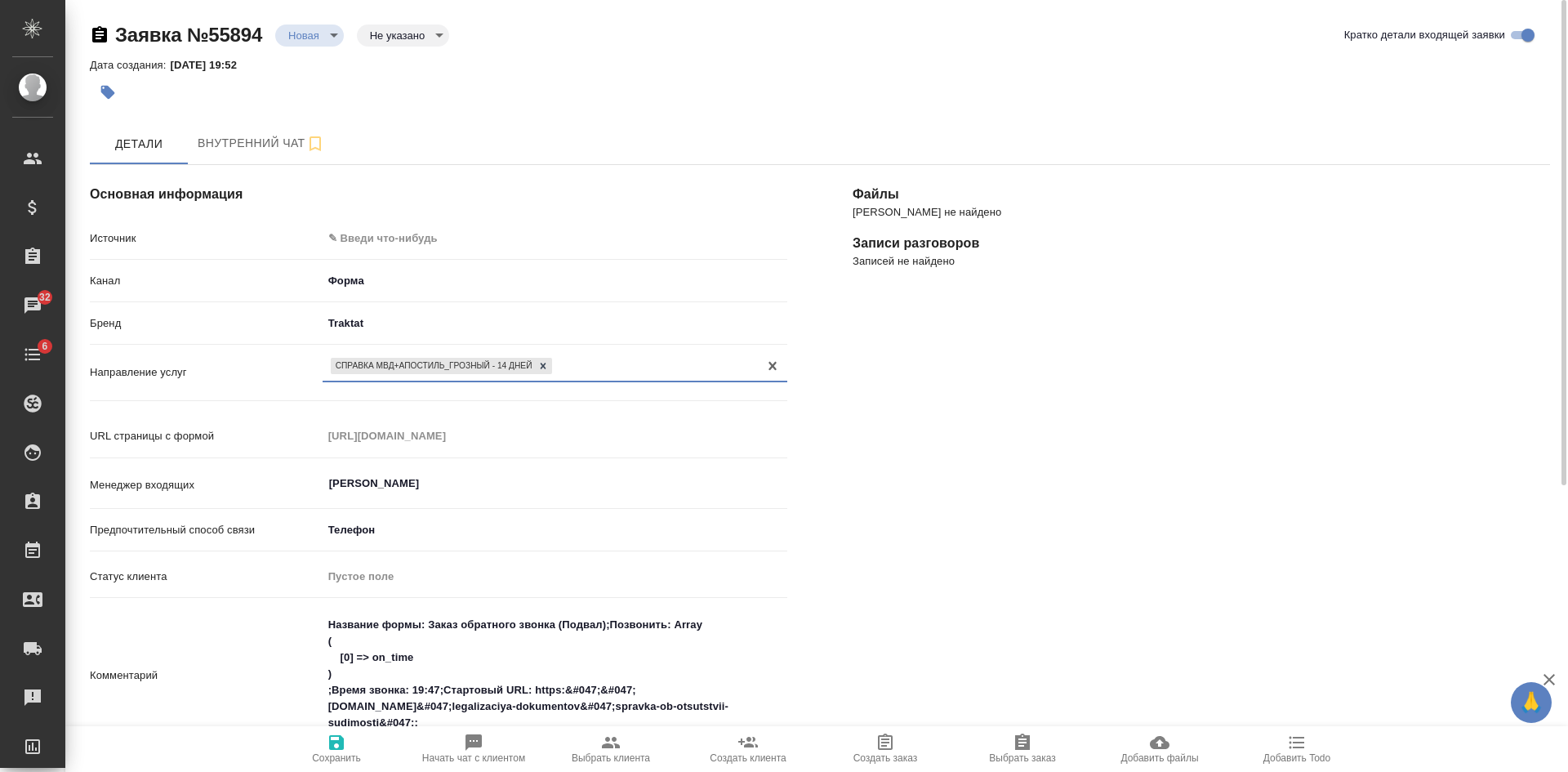
scroll to position [163, 0]
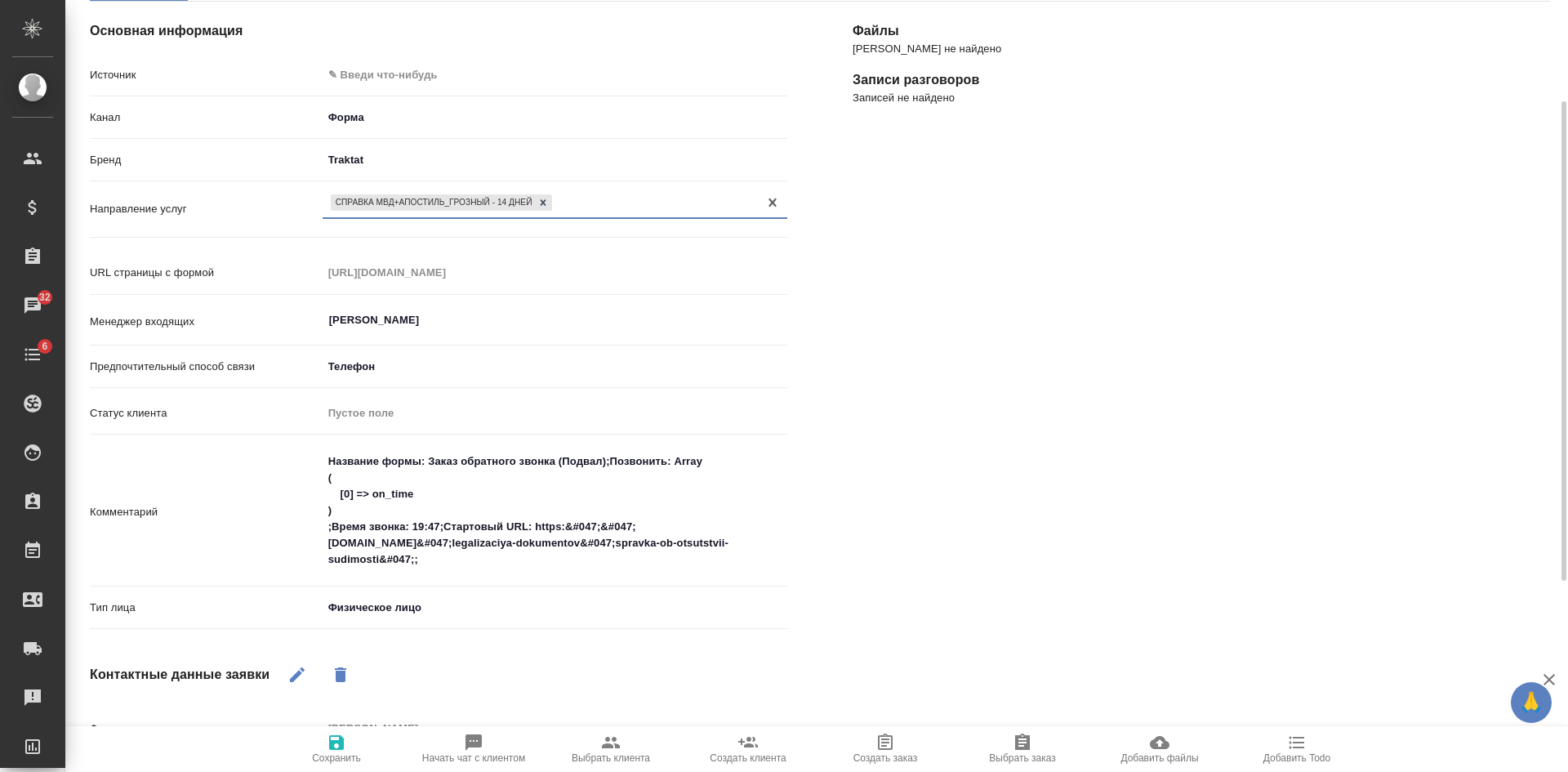
click at [347, 743] on span "Сохранить" at bounding box center [336, 747] width 117 height 31
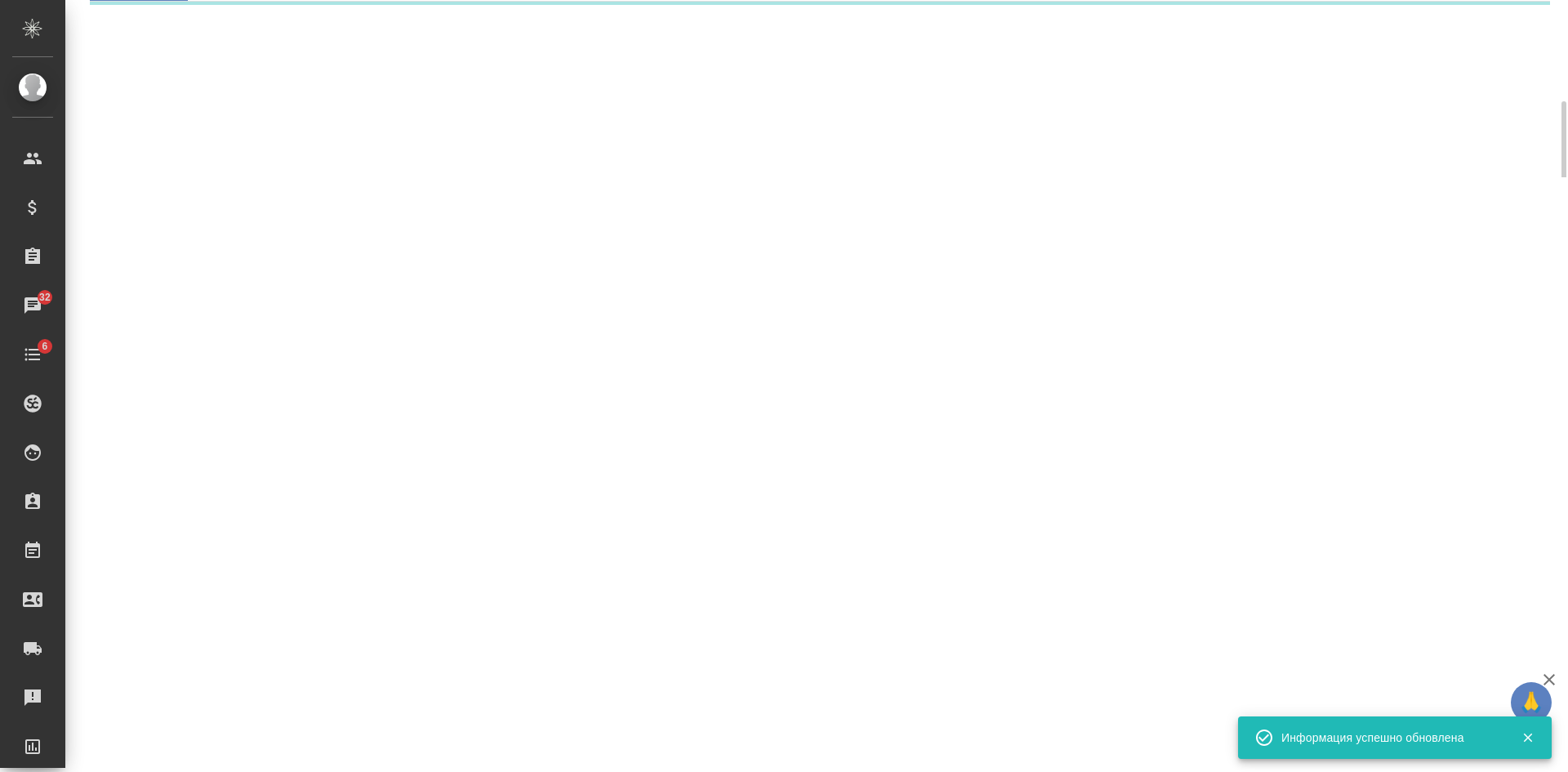
select select "RU"
select select "UA"
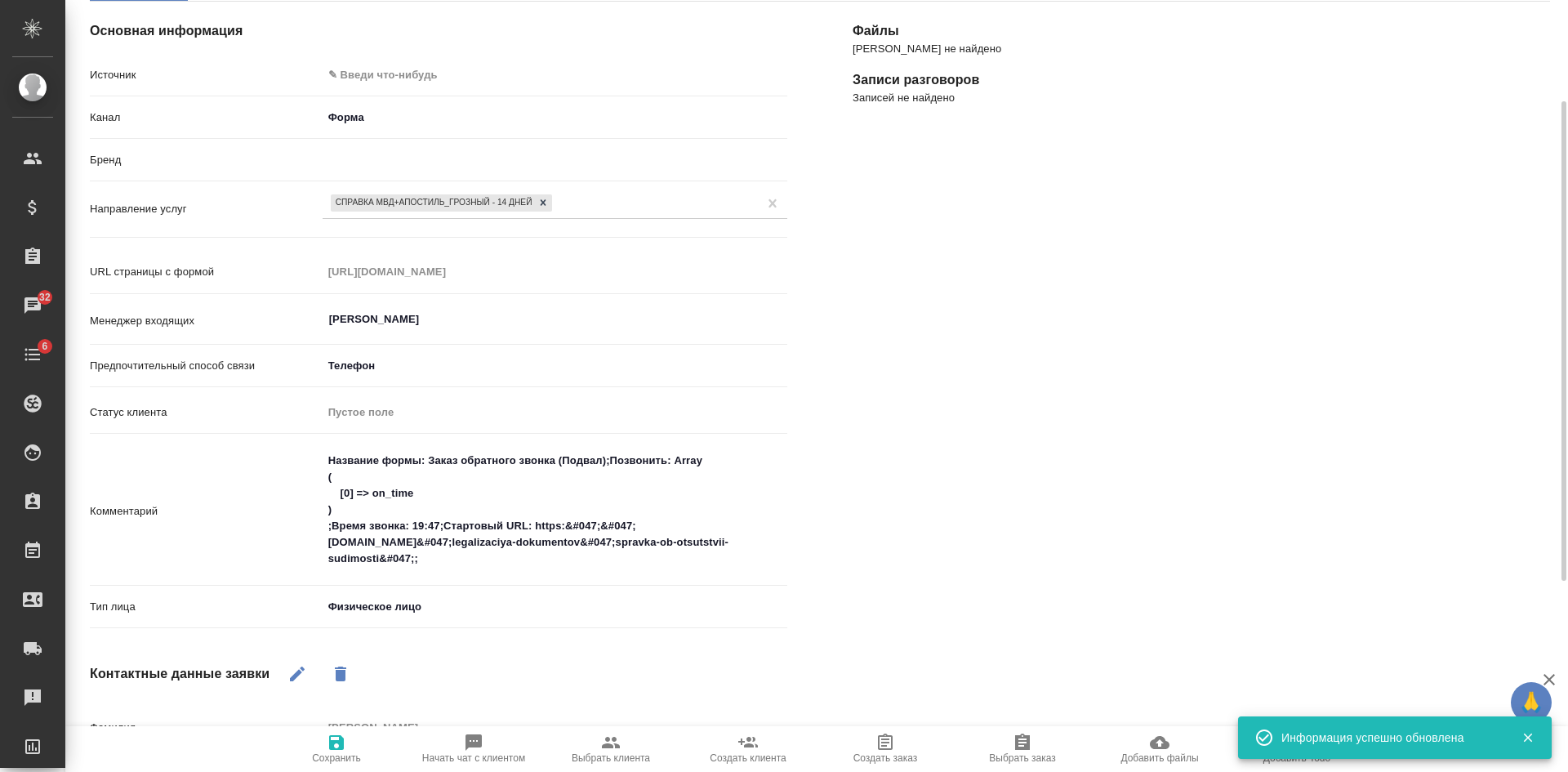
type textarea "x"
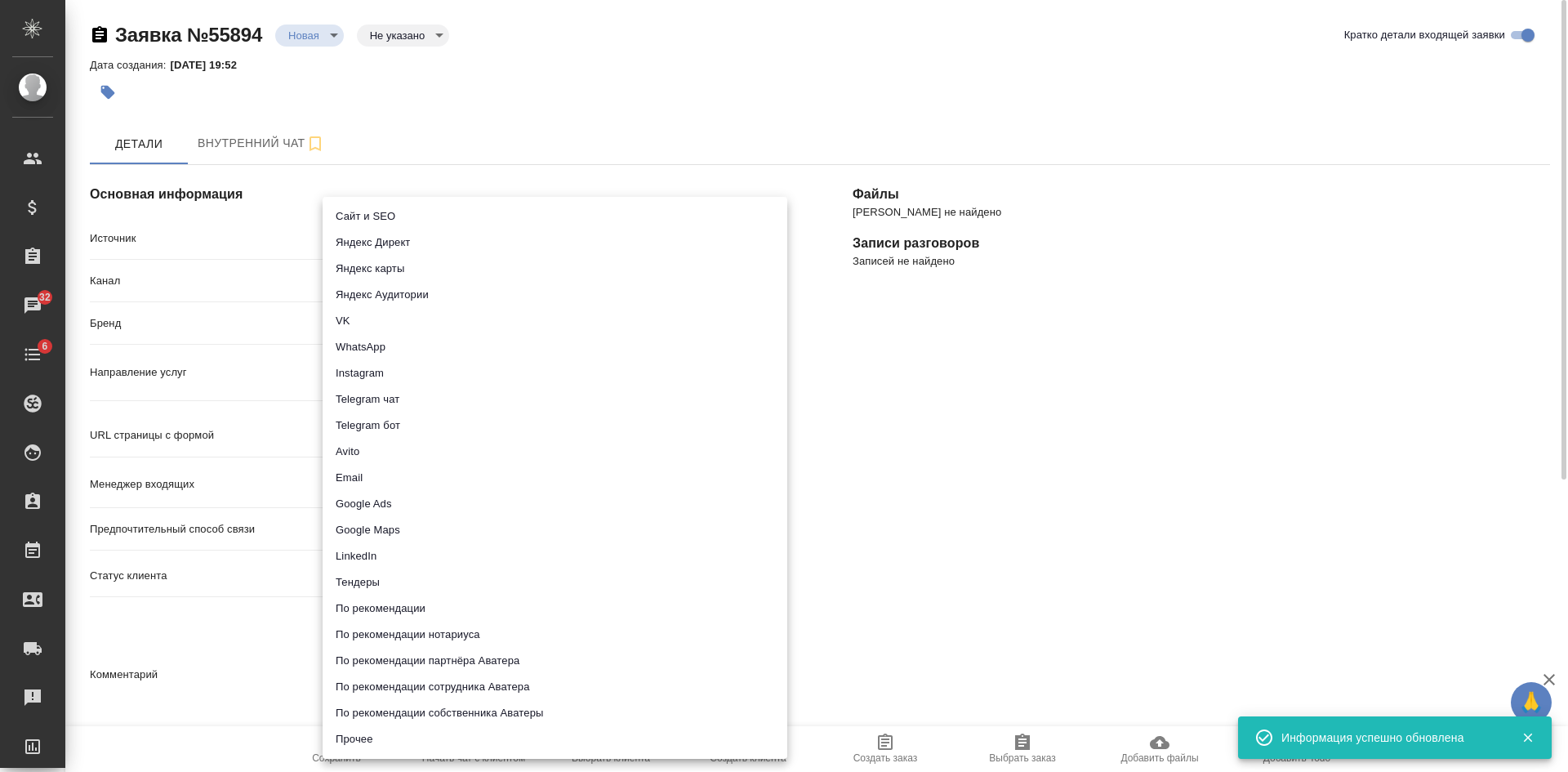
click at [394, 227] on body "🙏 .cls-1 fill:#fff; AWATERA Kasatkina Aleksandra Клиенты Спецификации Заказы 32…" at bounding box center [784, 386] width 1568 height 772
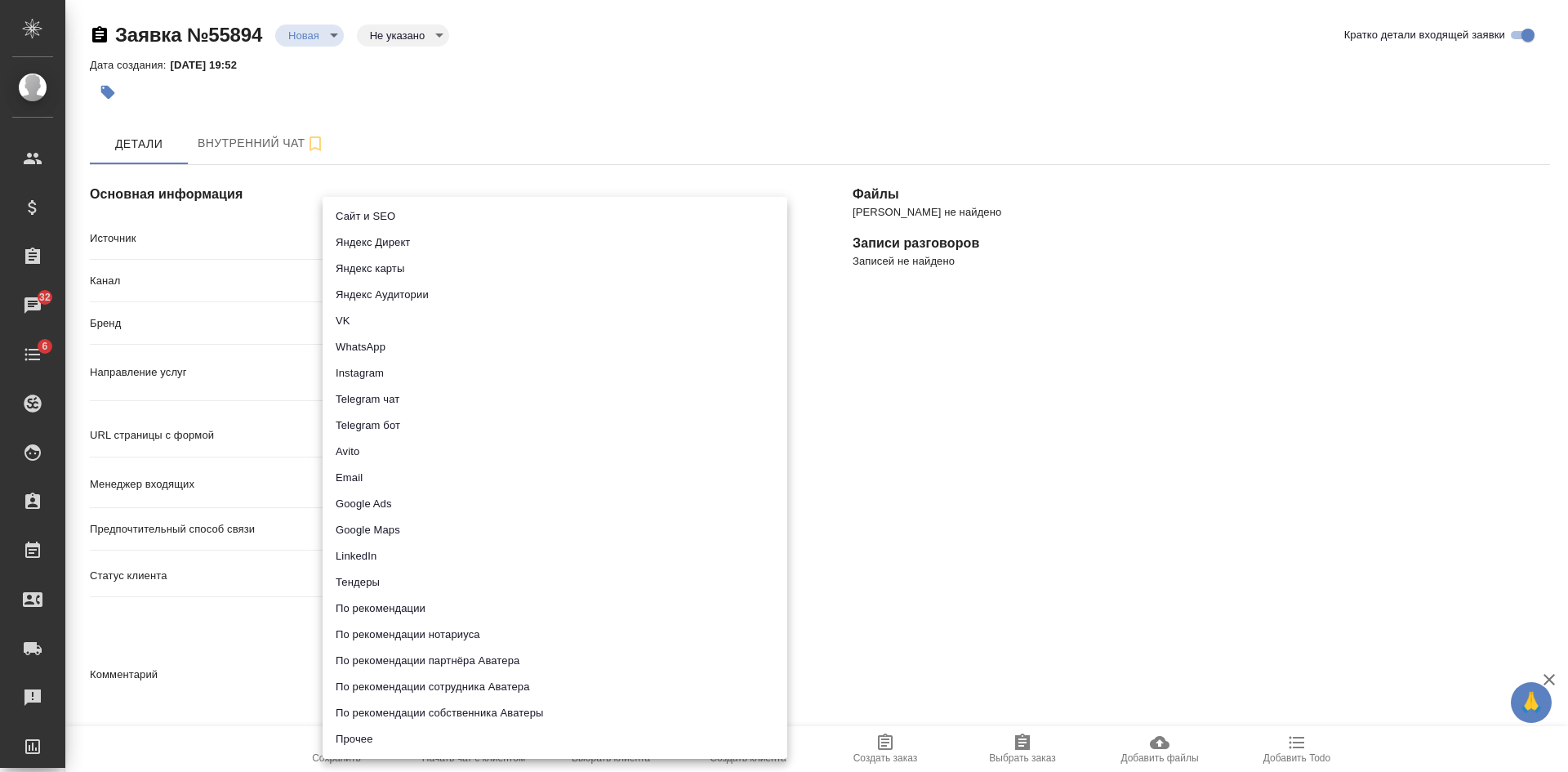
click at [381, 216] on li "Сайт и SEO" at bounding box center [555, 216] width 465 height 26
type input "seo"
type textarea "x"
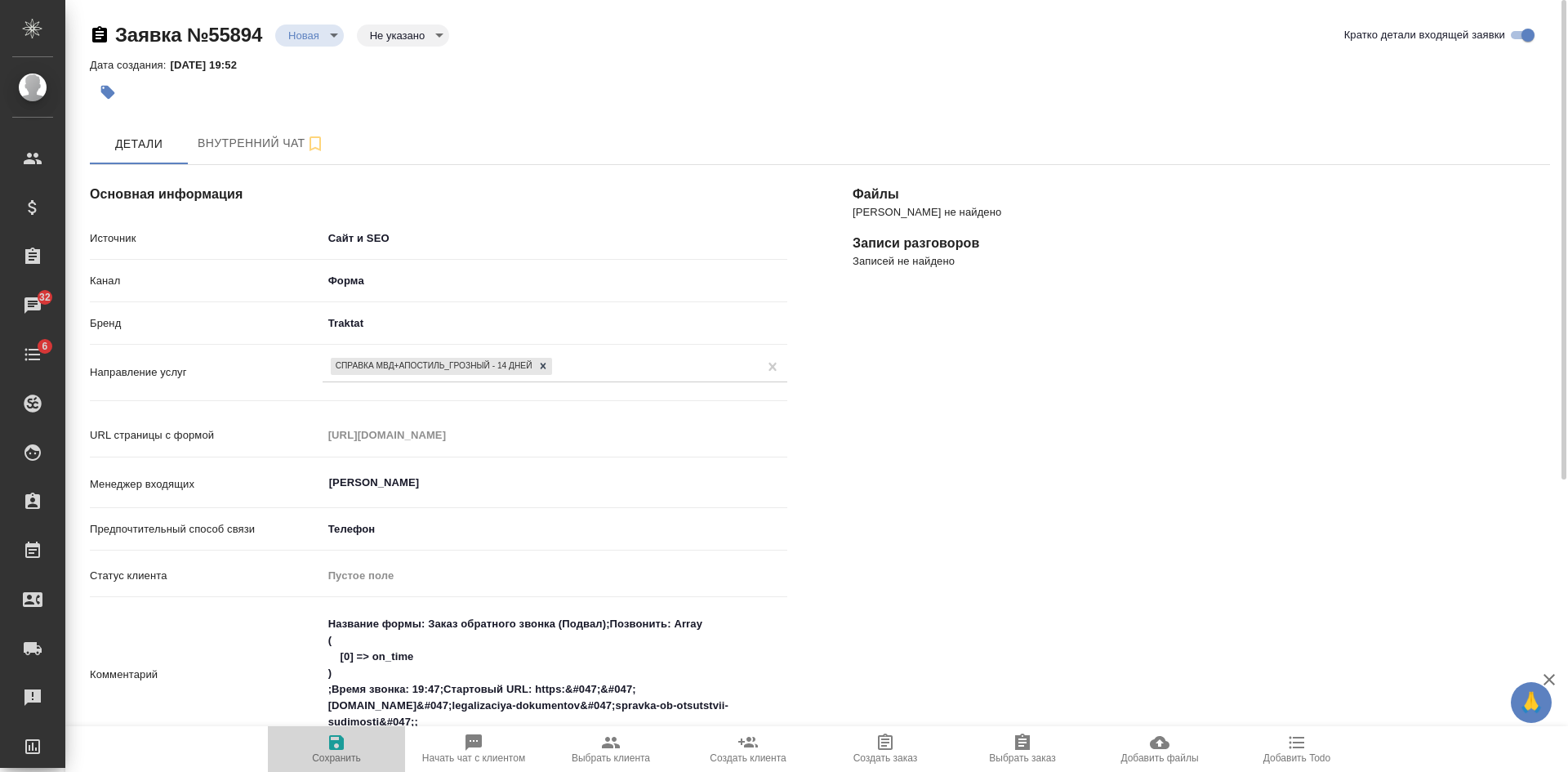
click at [344, 739] on icon "button" at bounding box center [337, 742] width 15 height 15
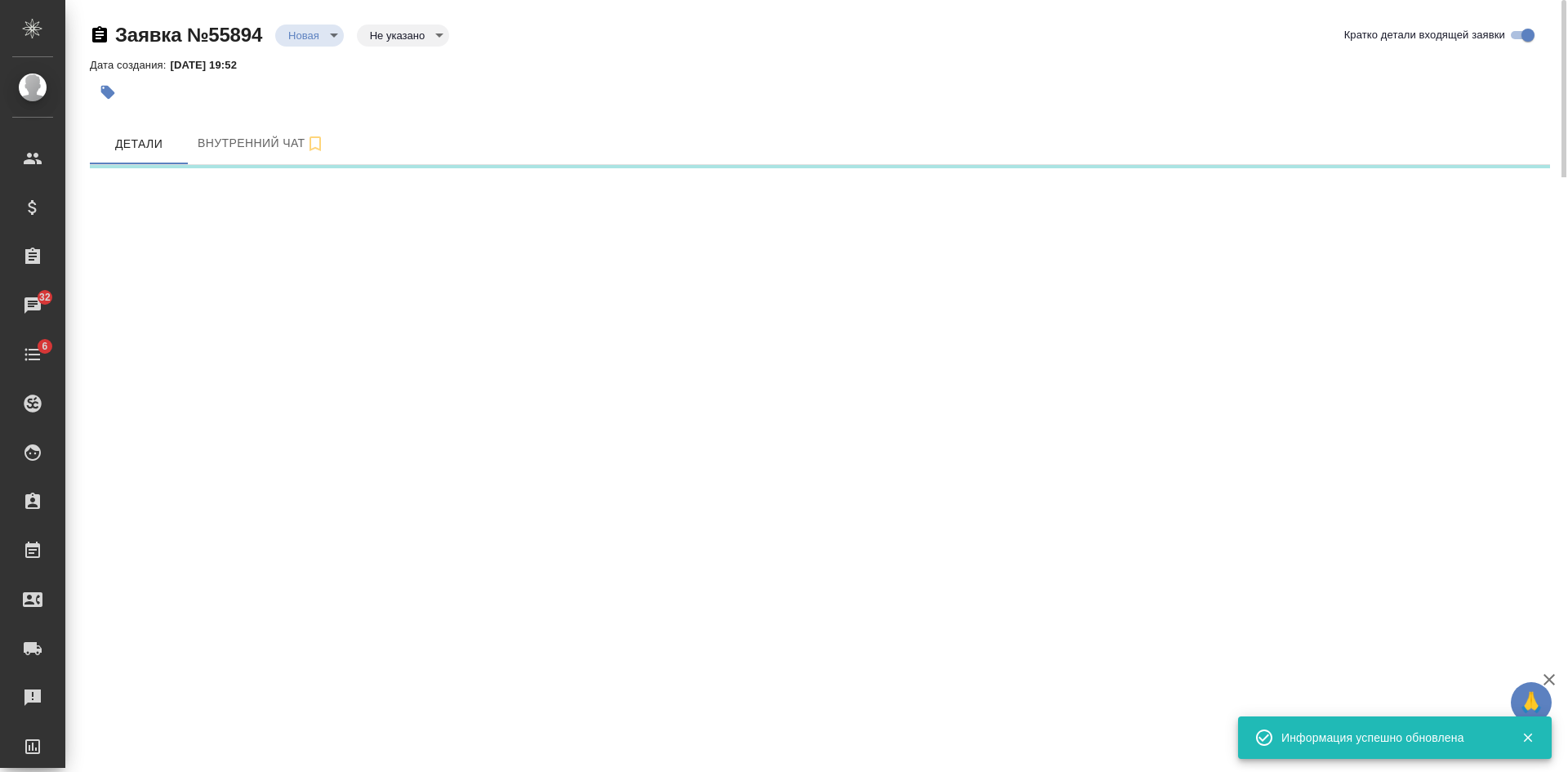
select select "RU"
select select "UA"
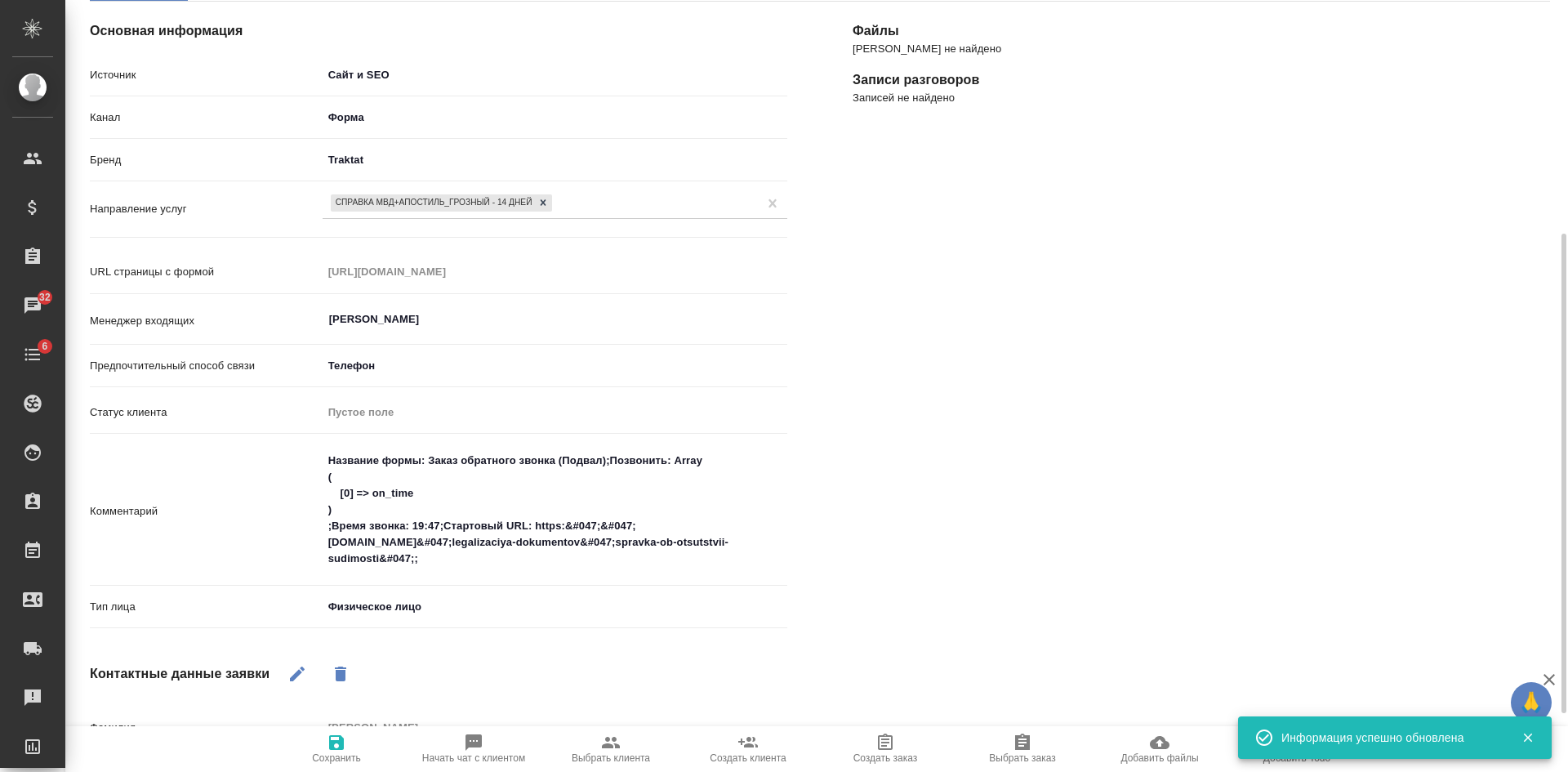
scroll to position [408, 0]
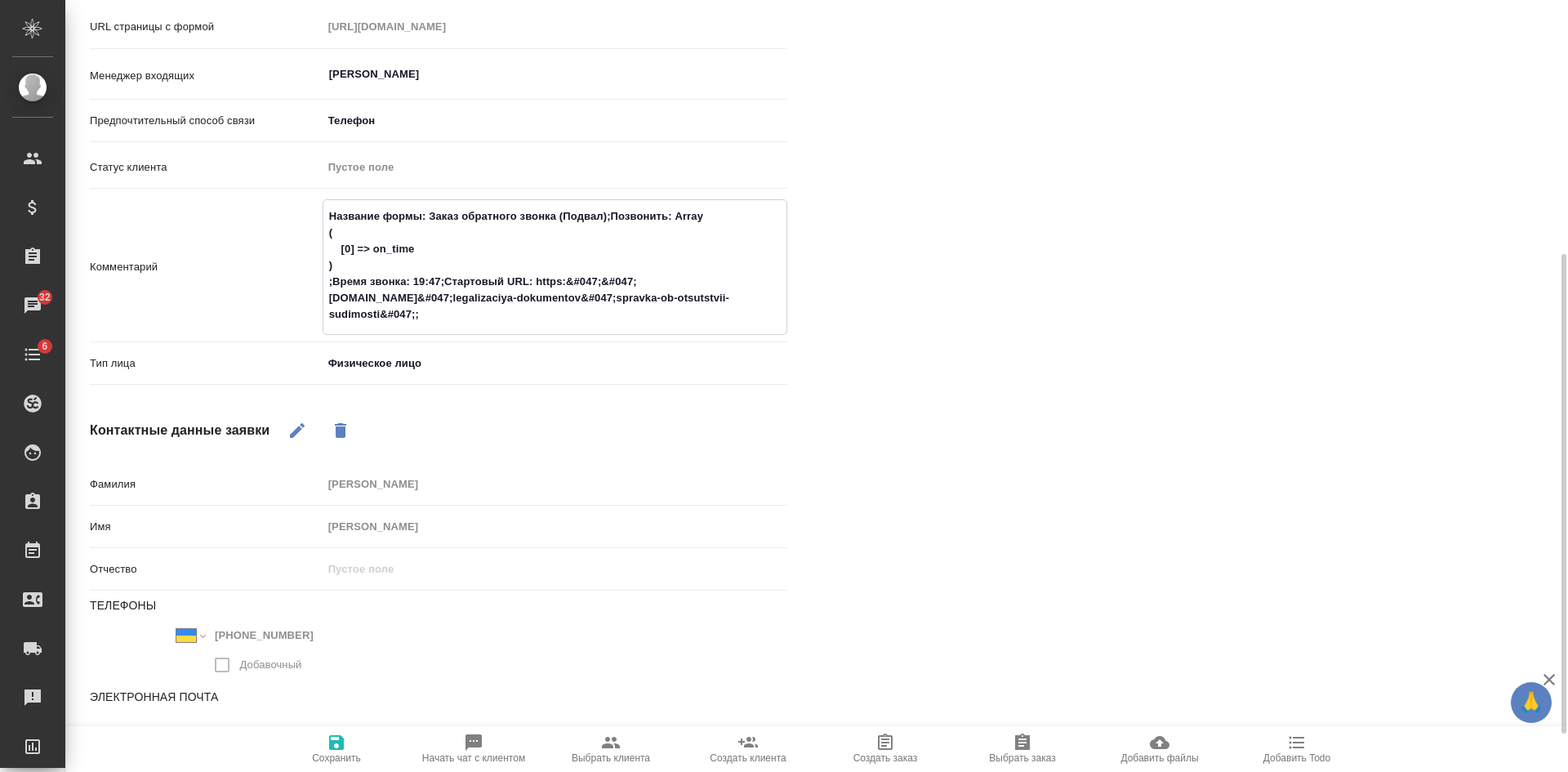
type textarea "x"
click at [496, 309] on textarea "Название формы: Заказ обратного звонка (Подвал);Позвонить: Array ( [0] => on_ti…" at bounding box center [555, 265] width 463 height 125
type textarea "Название формы: Заказ обратного звонка (Подвал);Позвонить: Array ( [0] => on_ti…"
type textarea "x"
type textarea "Название формы: Заказ обратного звонка (Подвал);Позвонить: Array ( [0] => on_ti…"
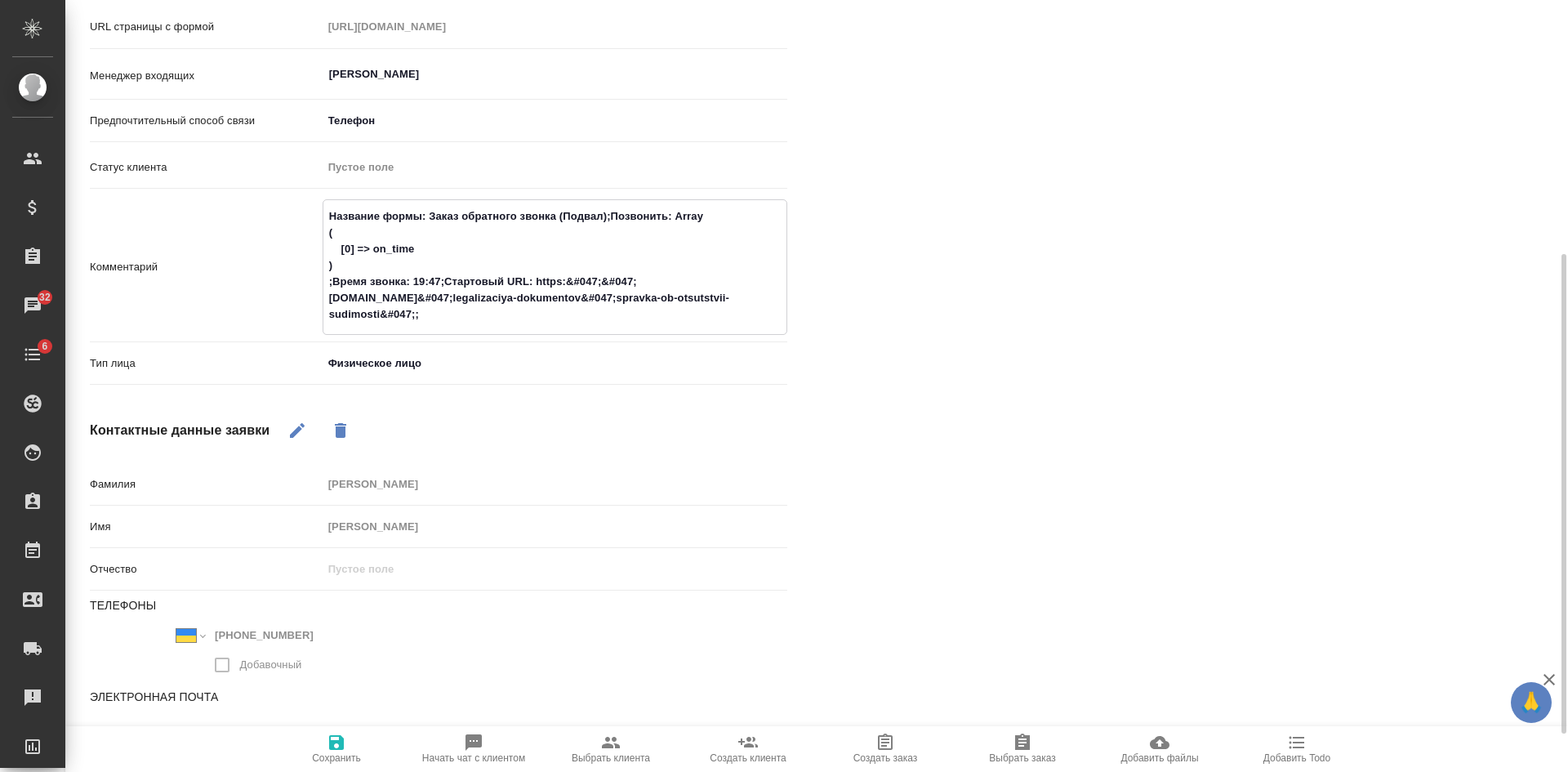
type textarea "x"
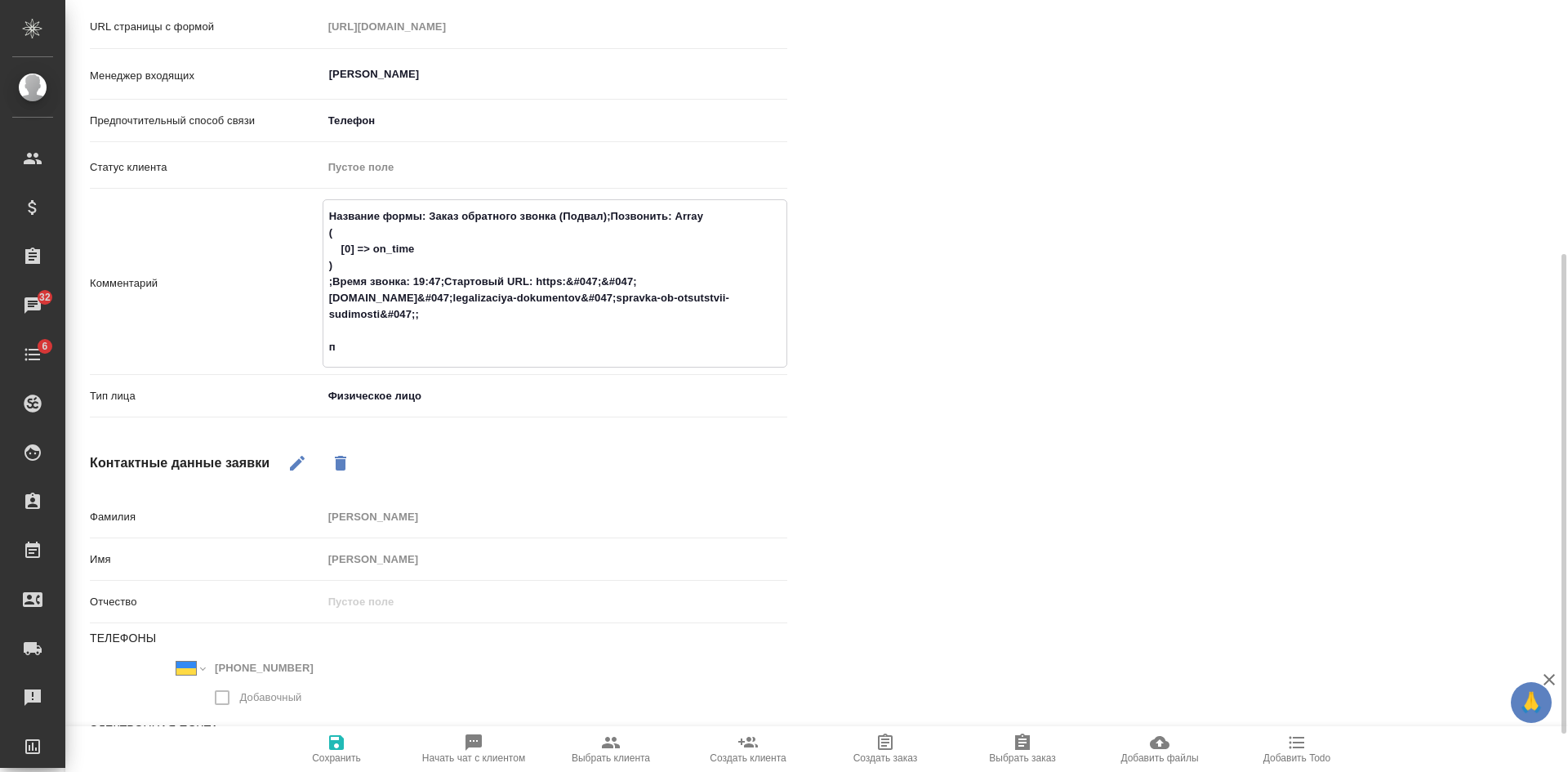
type textarea "Название формы: Заказ обратного звонка (Подвал);Позвонить: Array ( [0] => on_ti…"
type textarea "x"
type textarea "Название формы: Заказ обратного звонка (Подвал);Позвонить: Array ( [0] => on_ti…"
type textarea "x"
type textarea "Название формы: Заказ обратного звонка (Подвал);Позвонить: Array ( [0] => on_ti…"
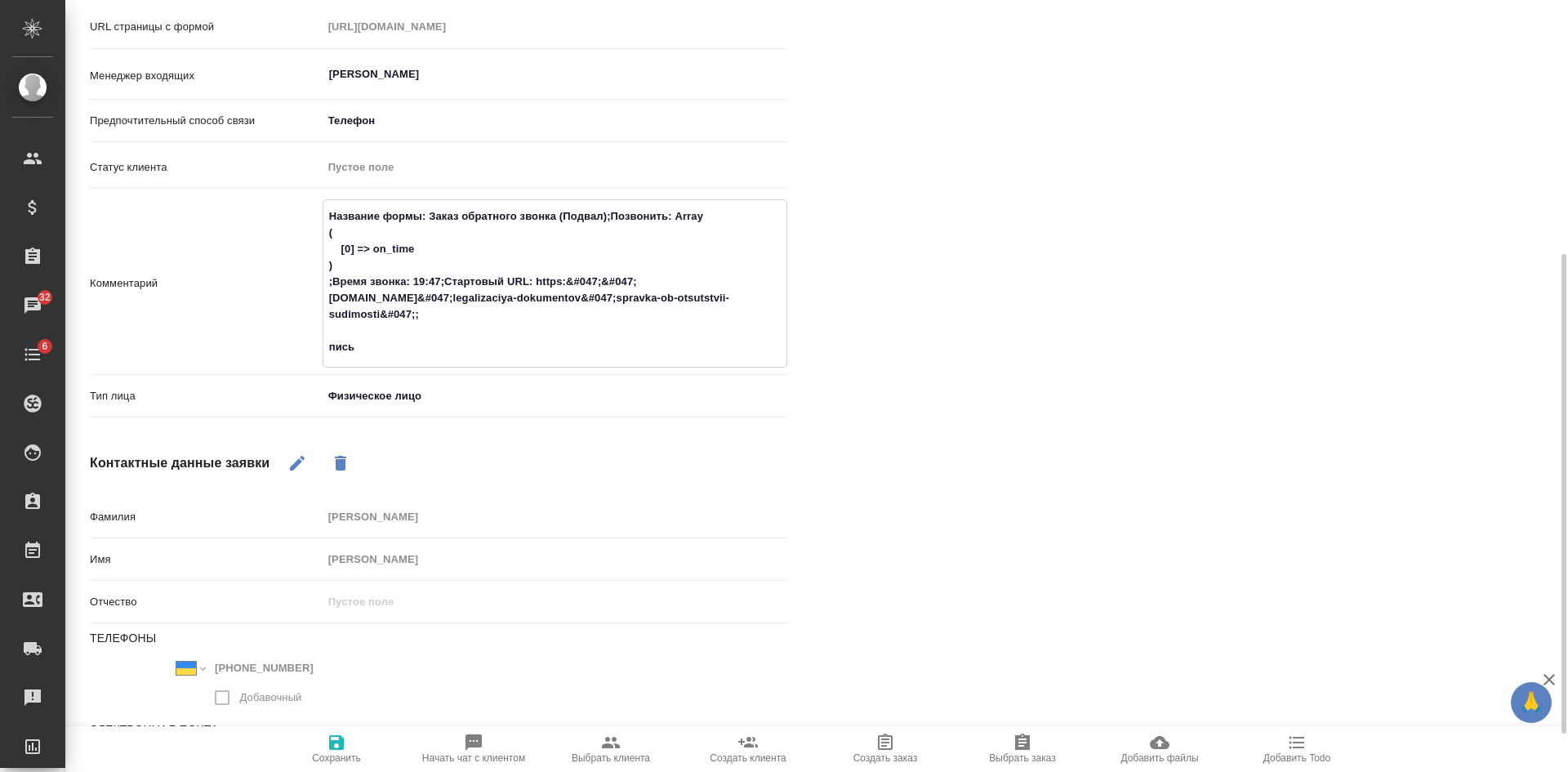
type textarea "x"
type textarea "Название формы: Заказ обратного звонка (Подвал);Позвонить: Array ( [0] => on_ti…"
type textarea "x"
type textarea "Название формы: Заказ обратного звонка (Подвал);Позвонить: Array ( [0] => on_ti…"
type textarea "x"
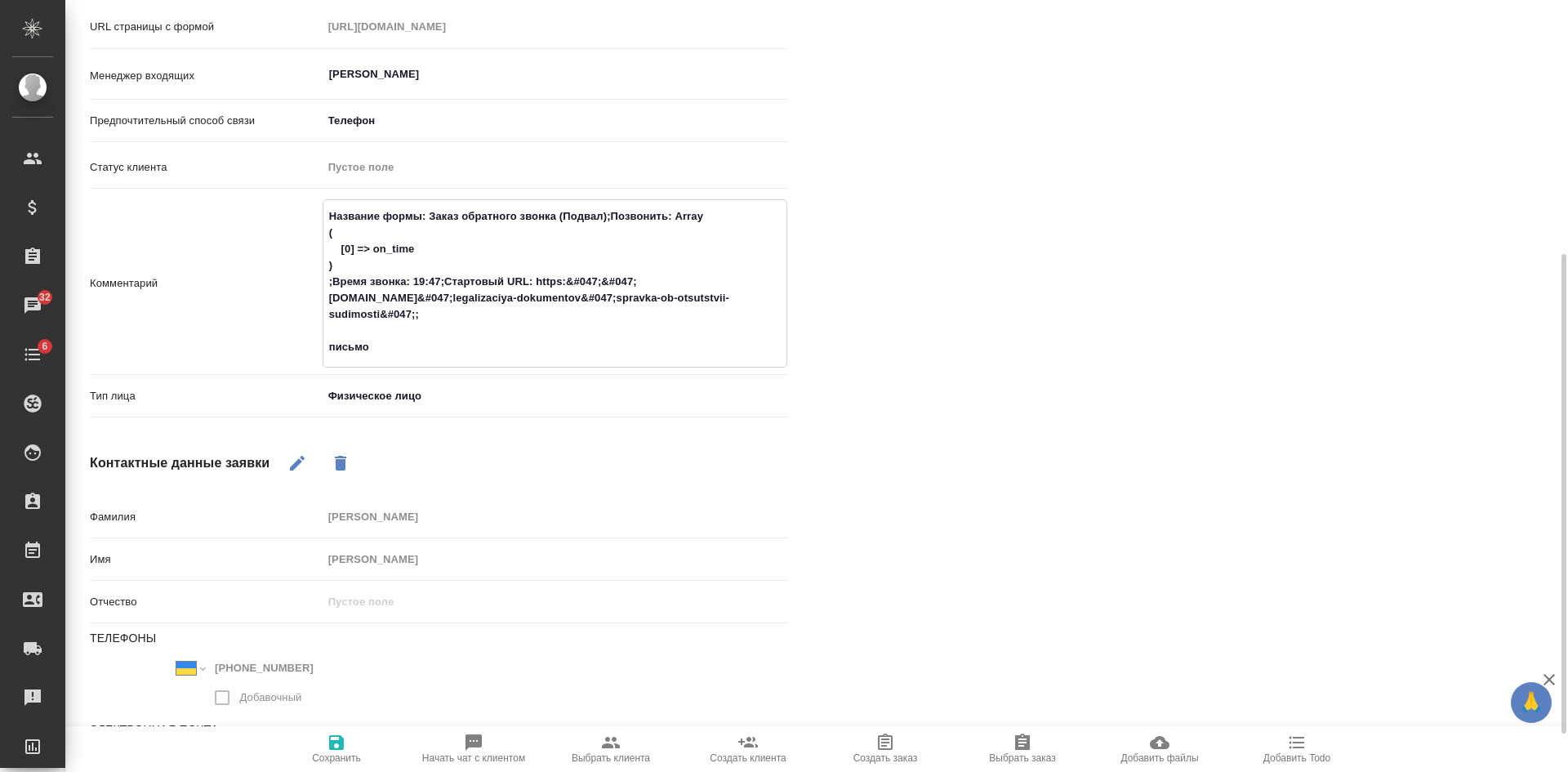
type textarea "Название формы: Заказ обратного звонка (Подвал);Позвонить: Array ( [0] => on_ti…"
type textarea "x"
type textarea "Название формы: Заказ обратного звонка (Подвал);Позвонить: Array ( [0] => on_ti…"
type textarea "x"
click at [358, 738] on span "Сохранить" at bounding box center [336, 747] width 117 height 31
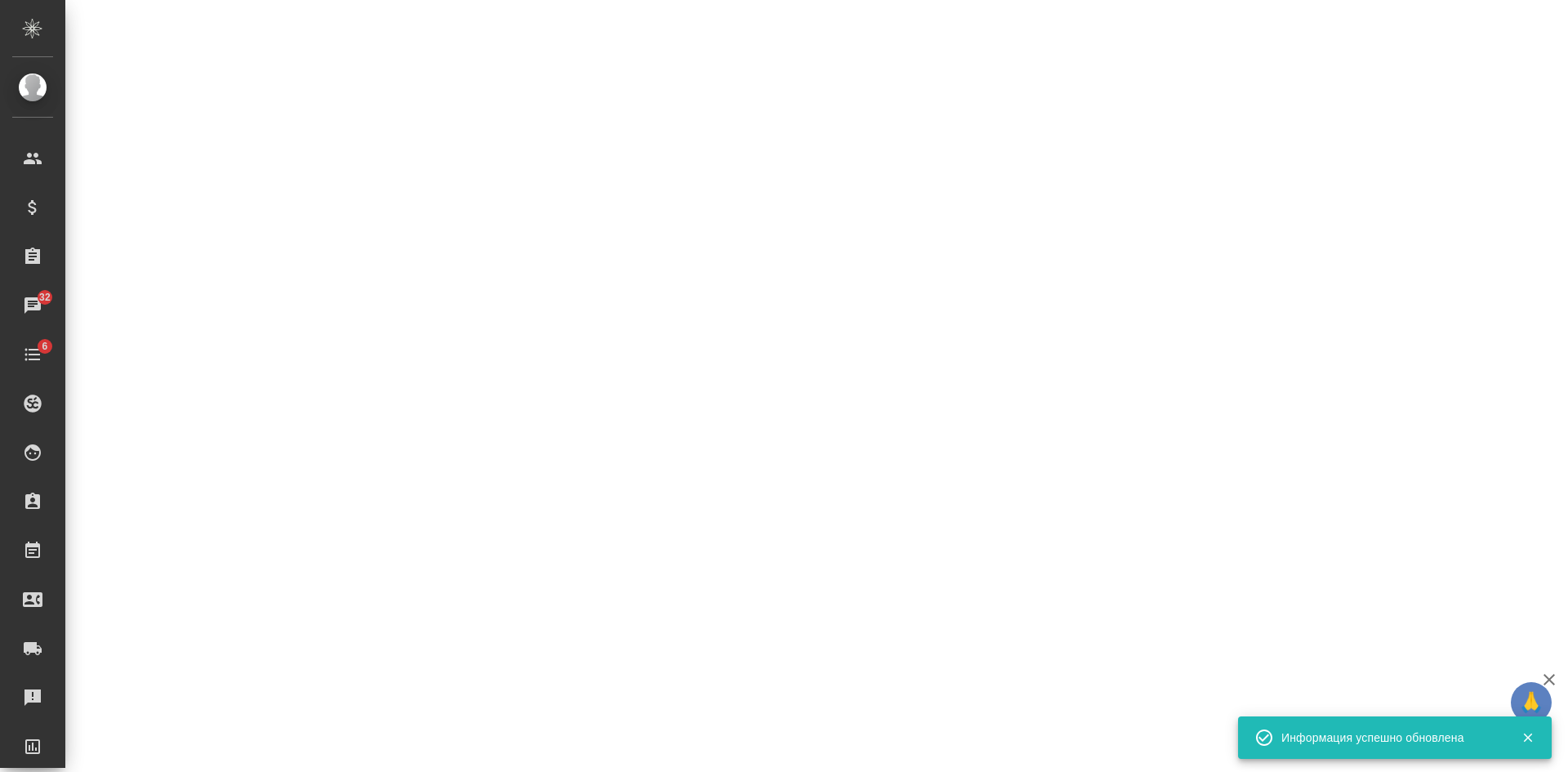
select select "RU"
select select "UA"
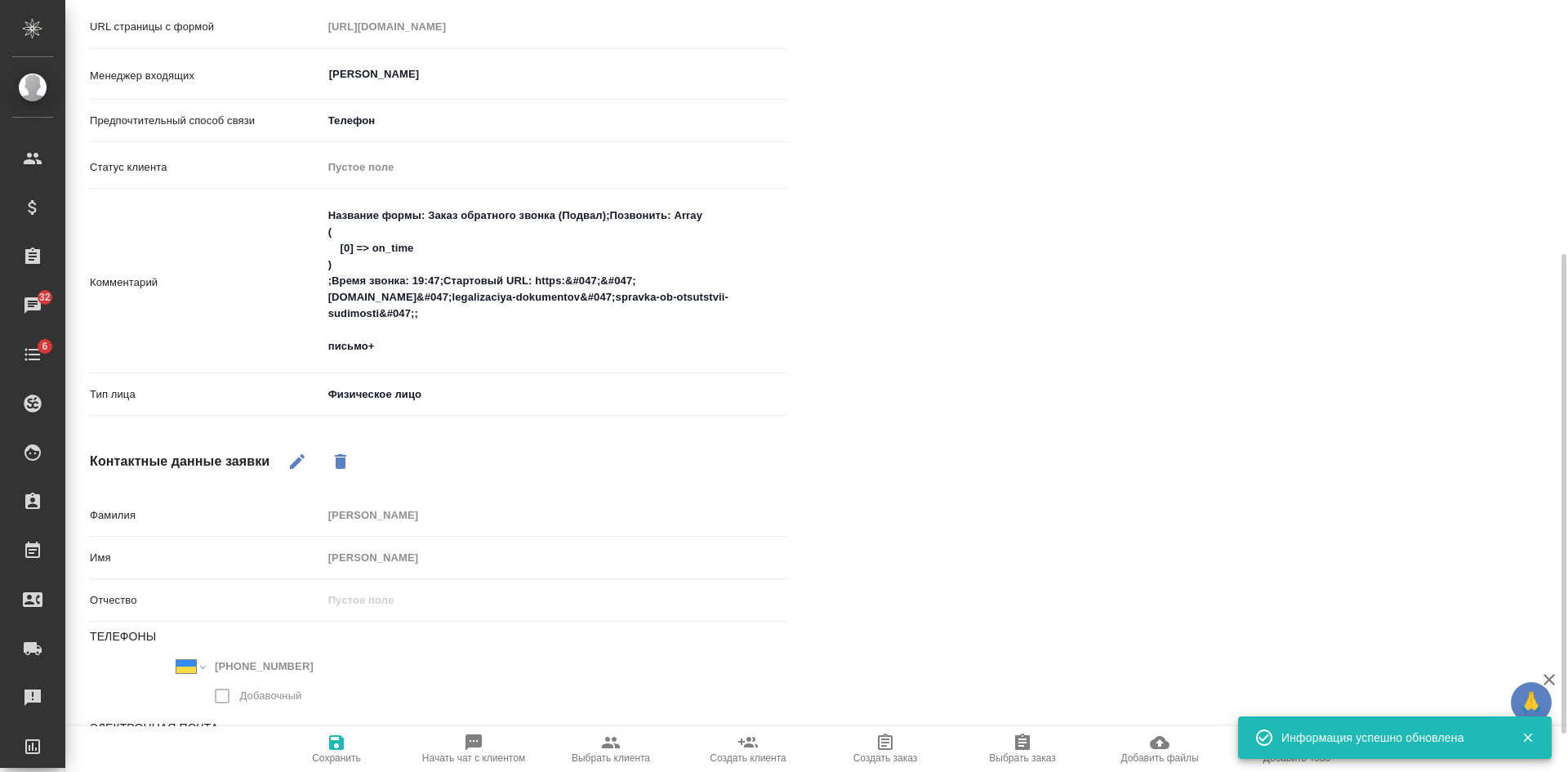
type textarea "x"
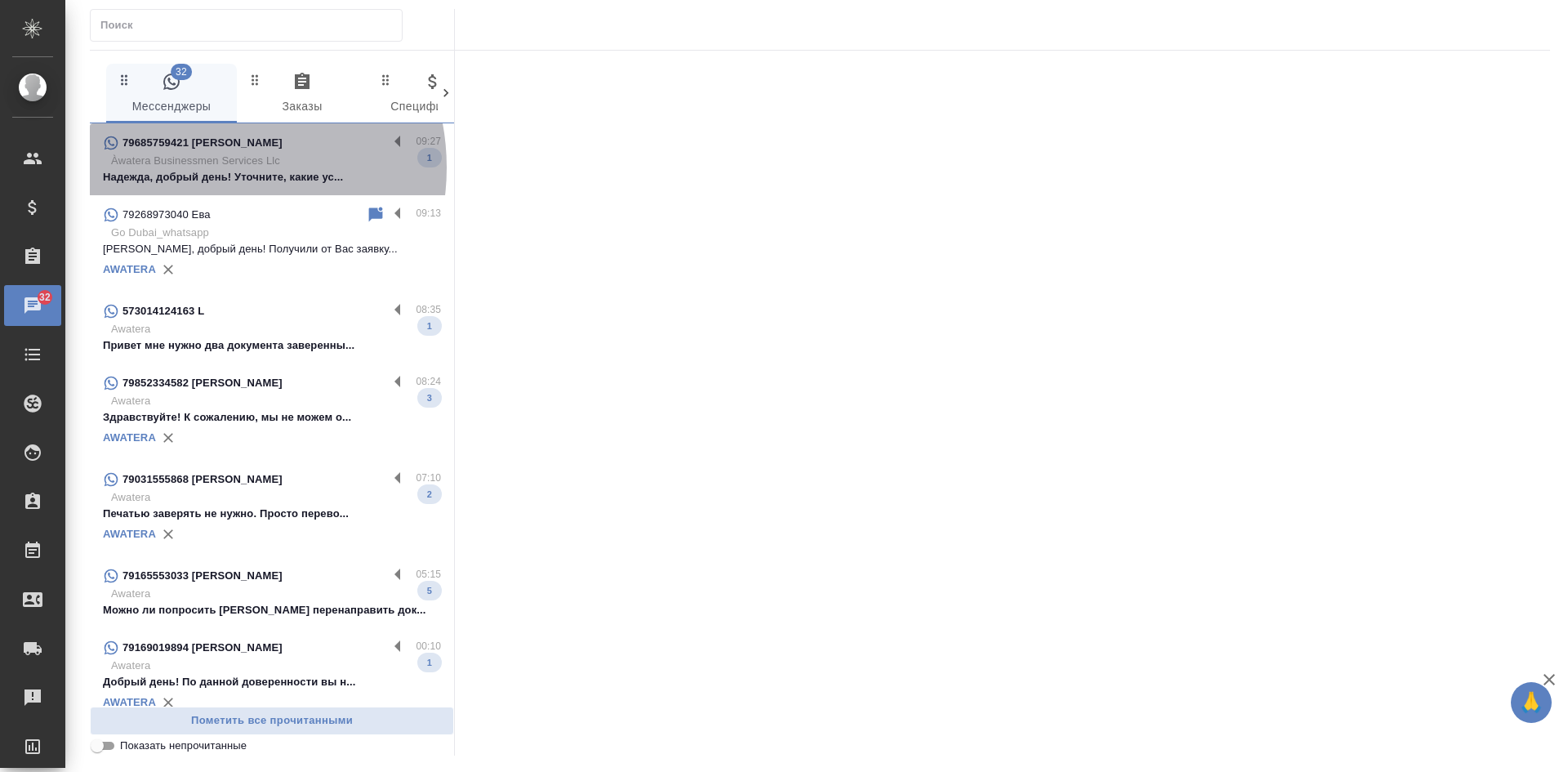
click at [205, 168] on p "Àwatera Businessmen Services Llc" at bounding box center [276, 161] width 330 height 16
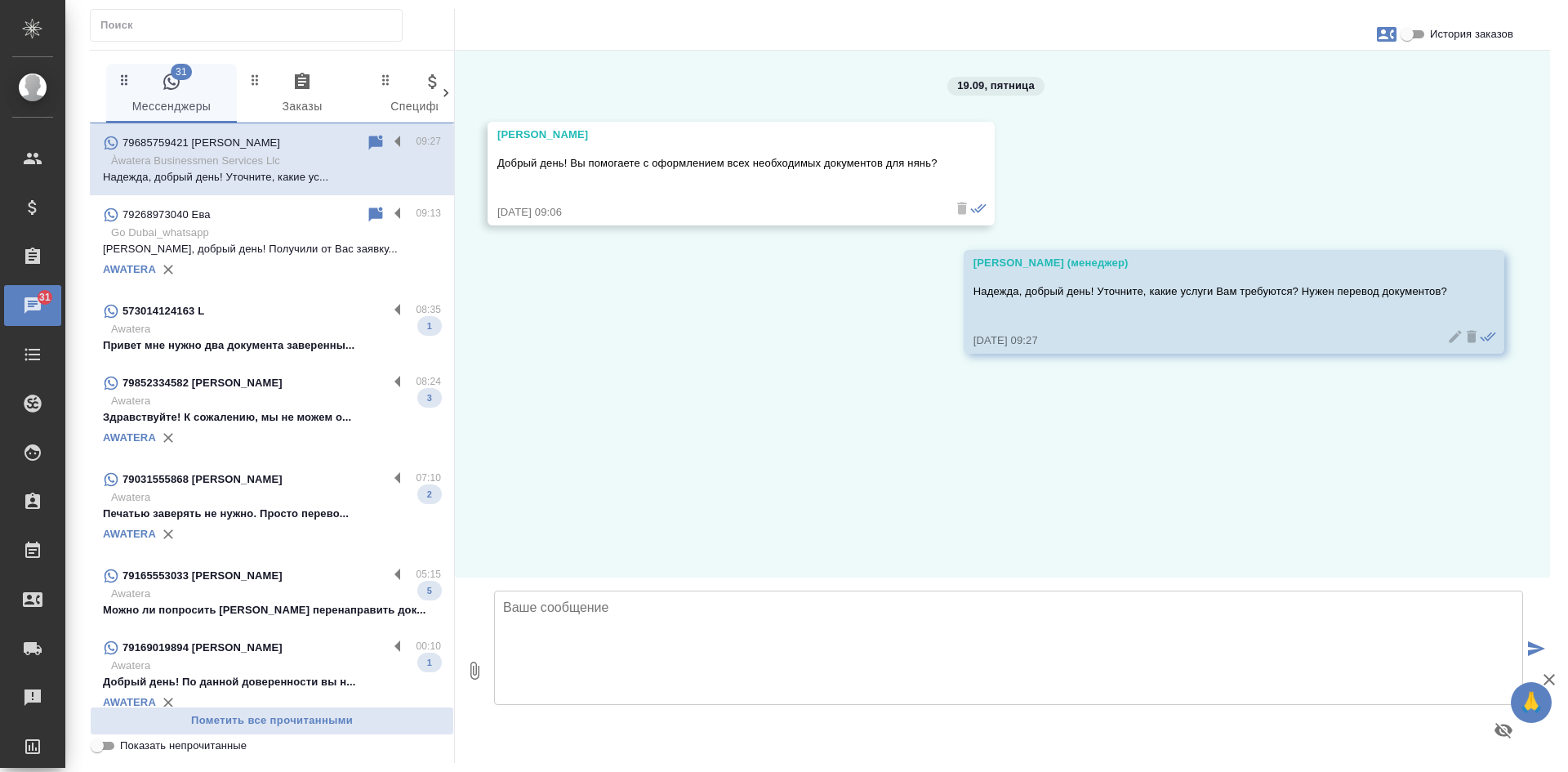
click at [99, 745] on input "Показать непрочитанные" at bounding box center [97, 746] width 59 height 19
checkbox input "true"
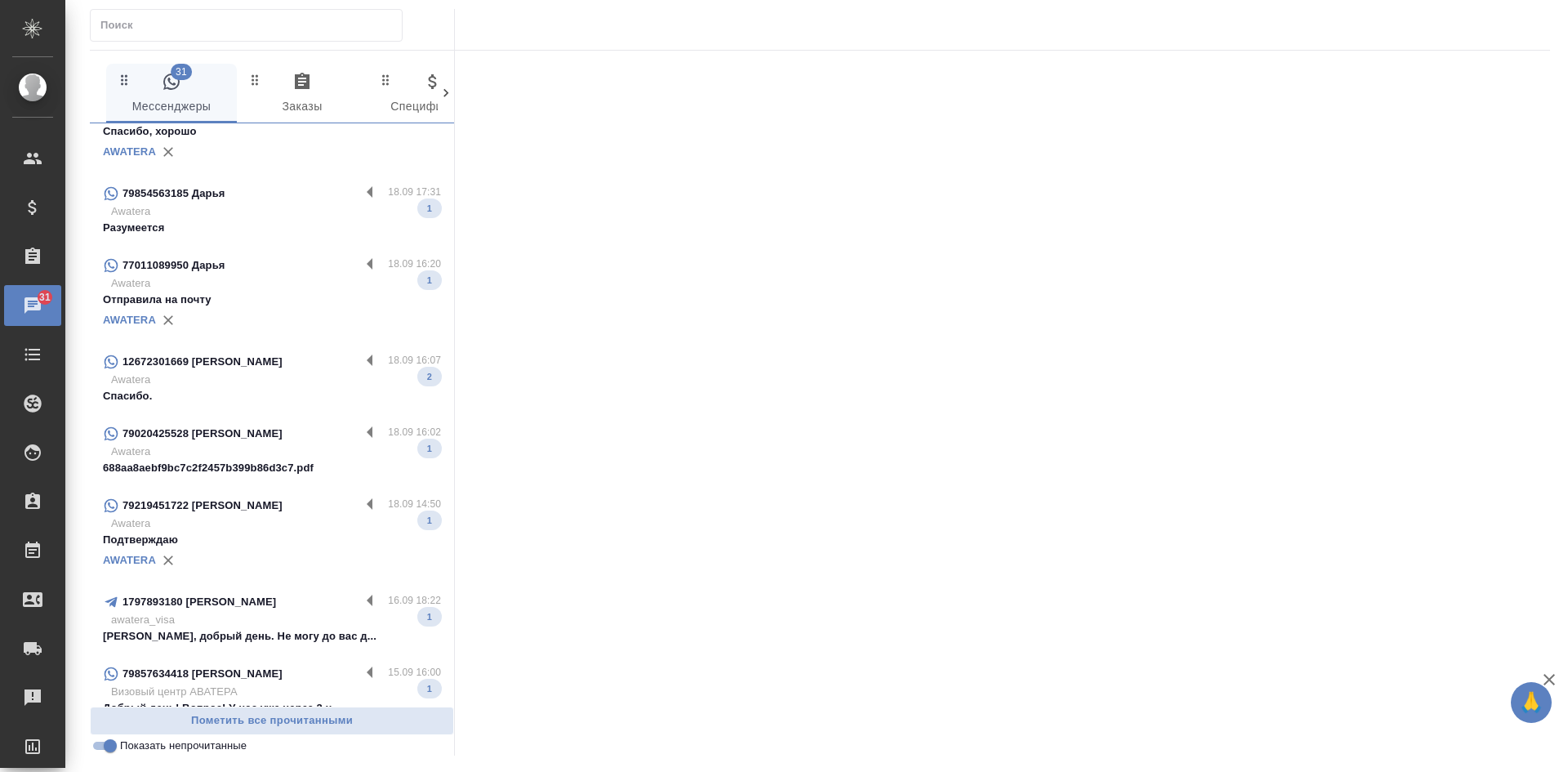
scroll to position [931, 0]
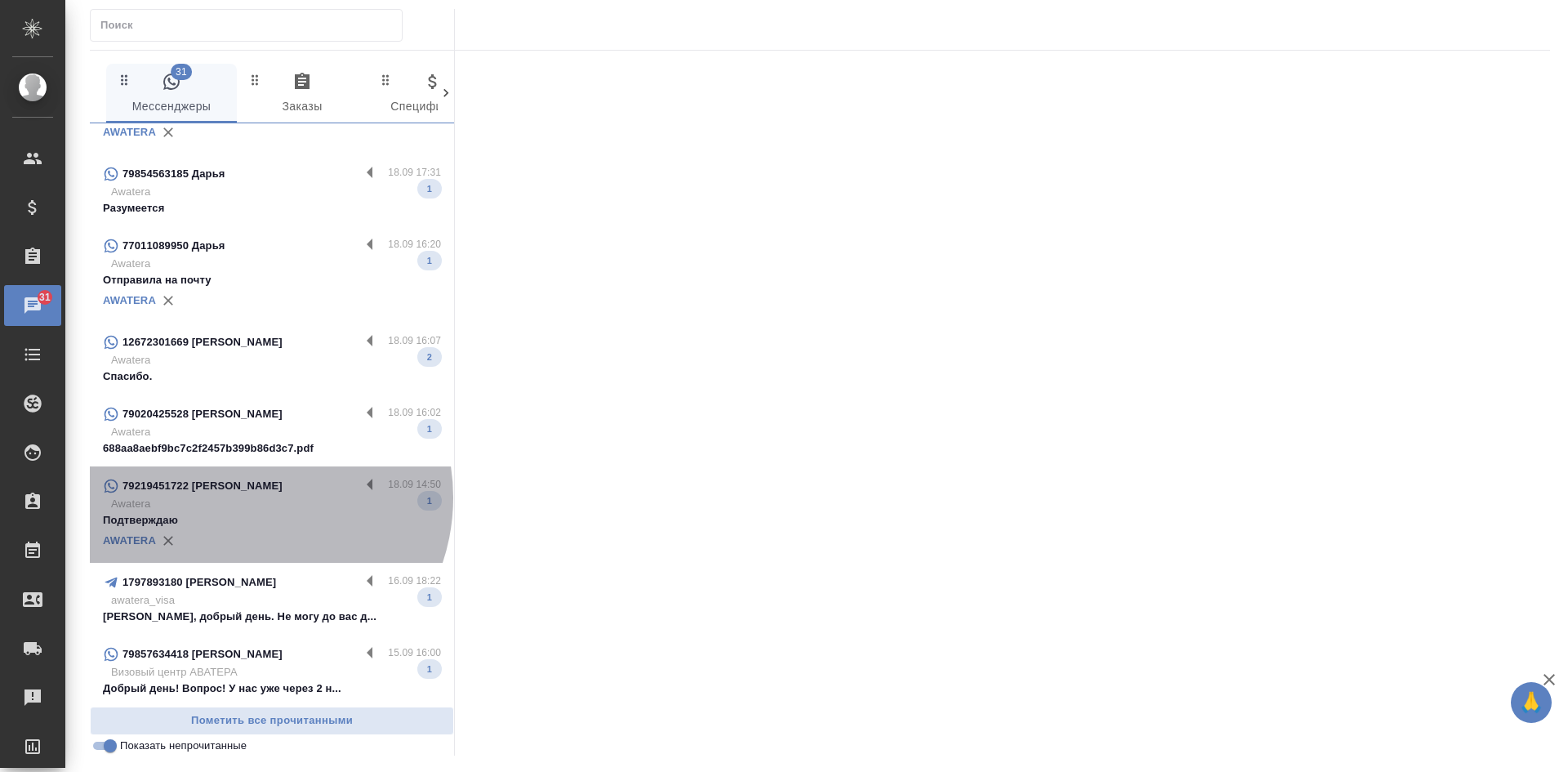
click at [247, 497] on p "Awatera" at bounding box center [276, 503] width 330 height 16
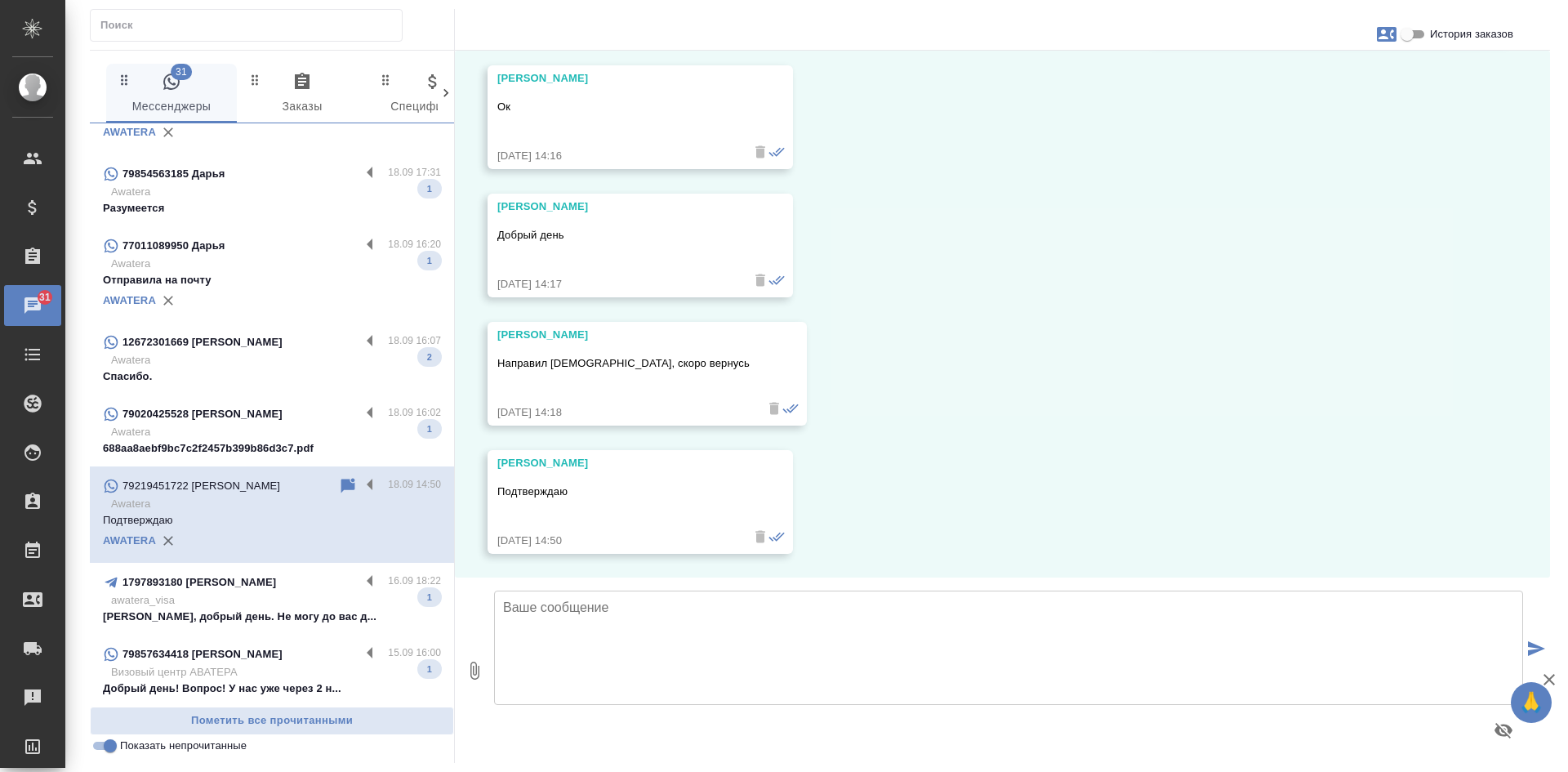
scroll to position [354, 0]
click at [1411, 38] on input "История заказов" at bounding box center [1407, 34] width 59 height 19
checkbox input "true"
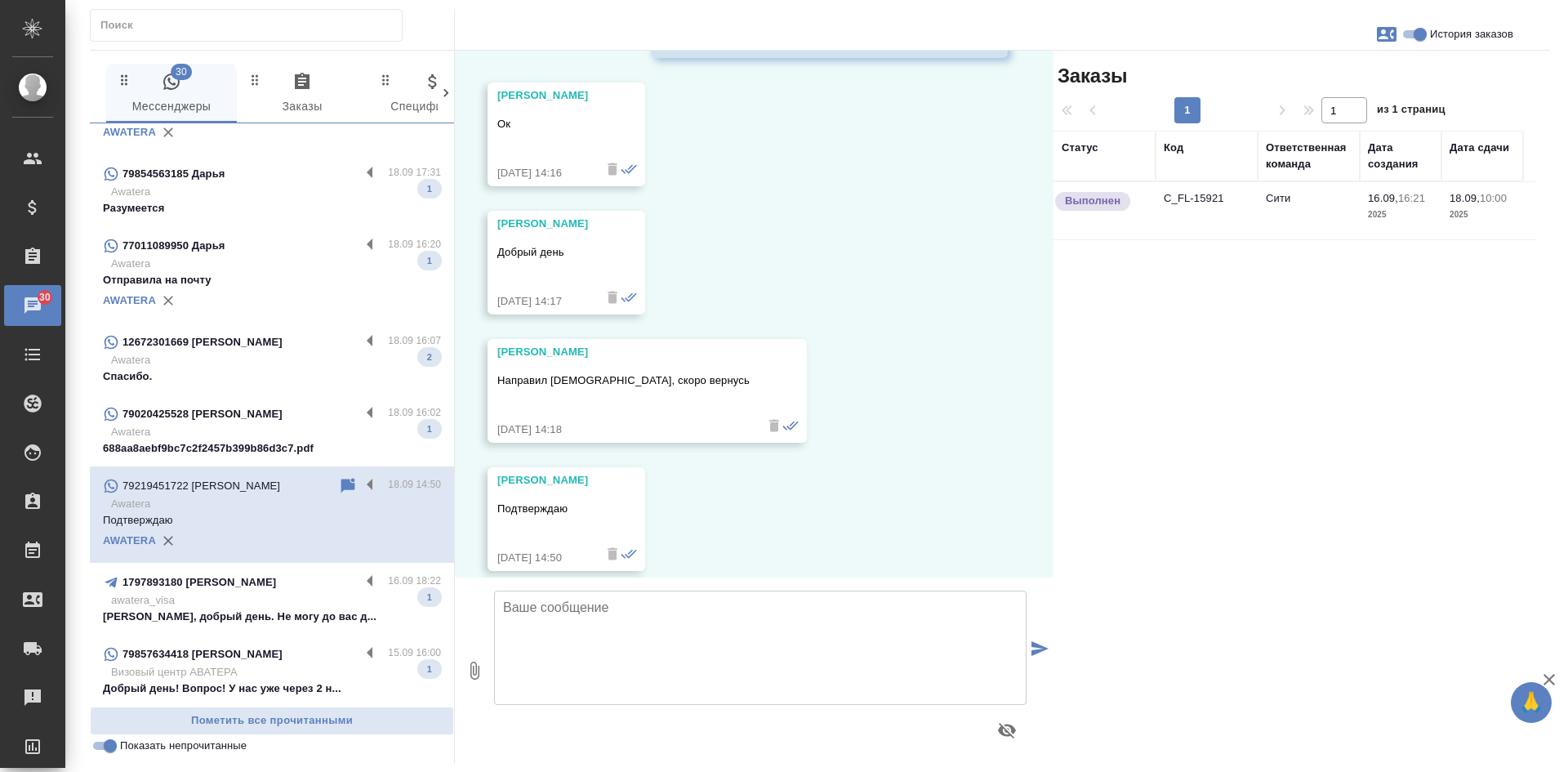
scroll to position [371, 0]
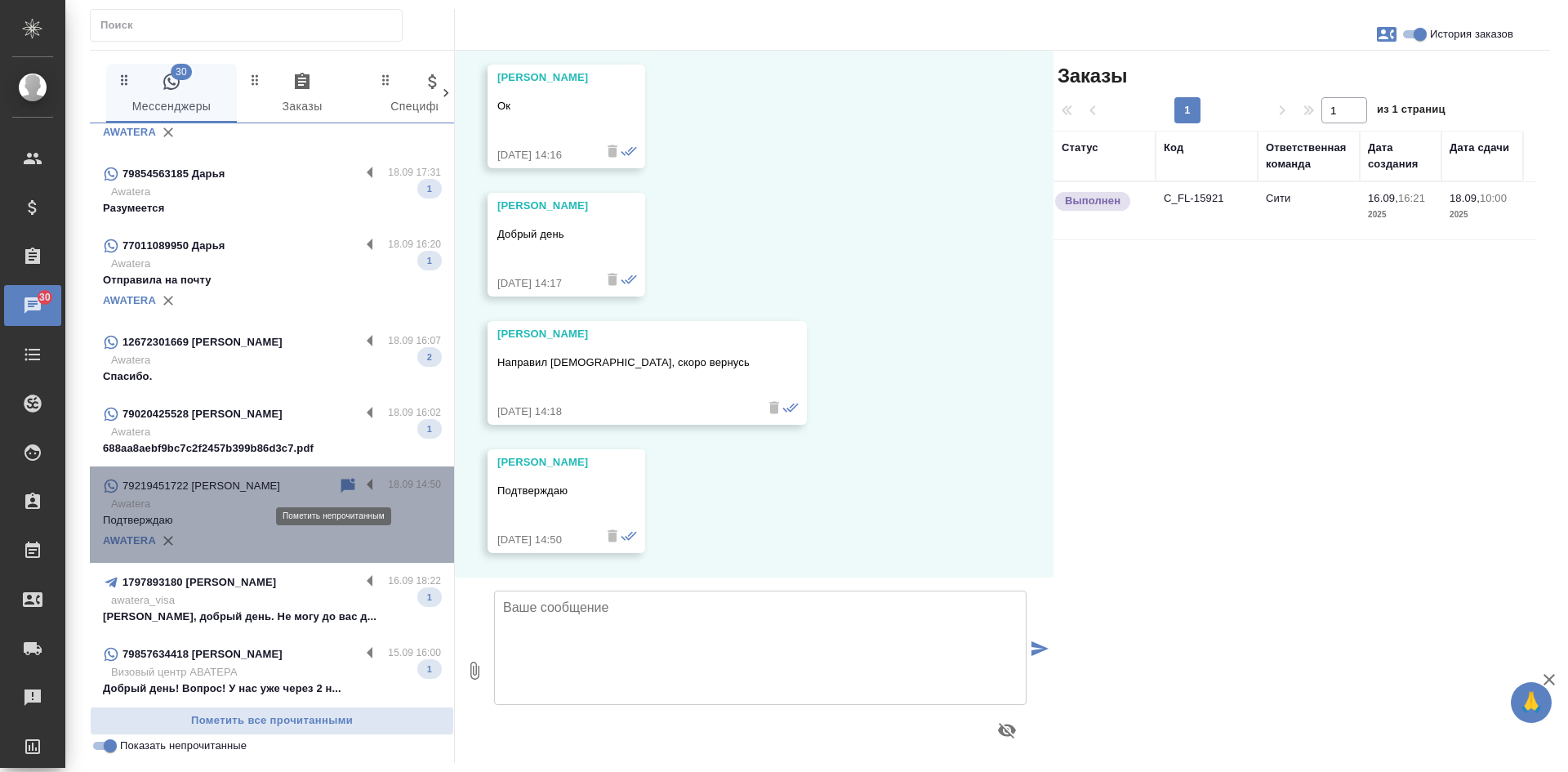
click at [338, 490] on icon at bounding box center [348, 486] width 19 height 19
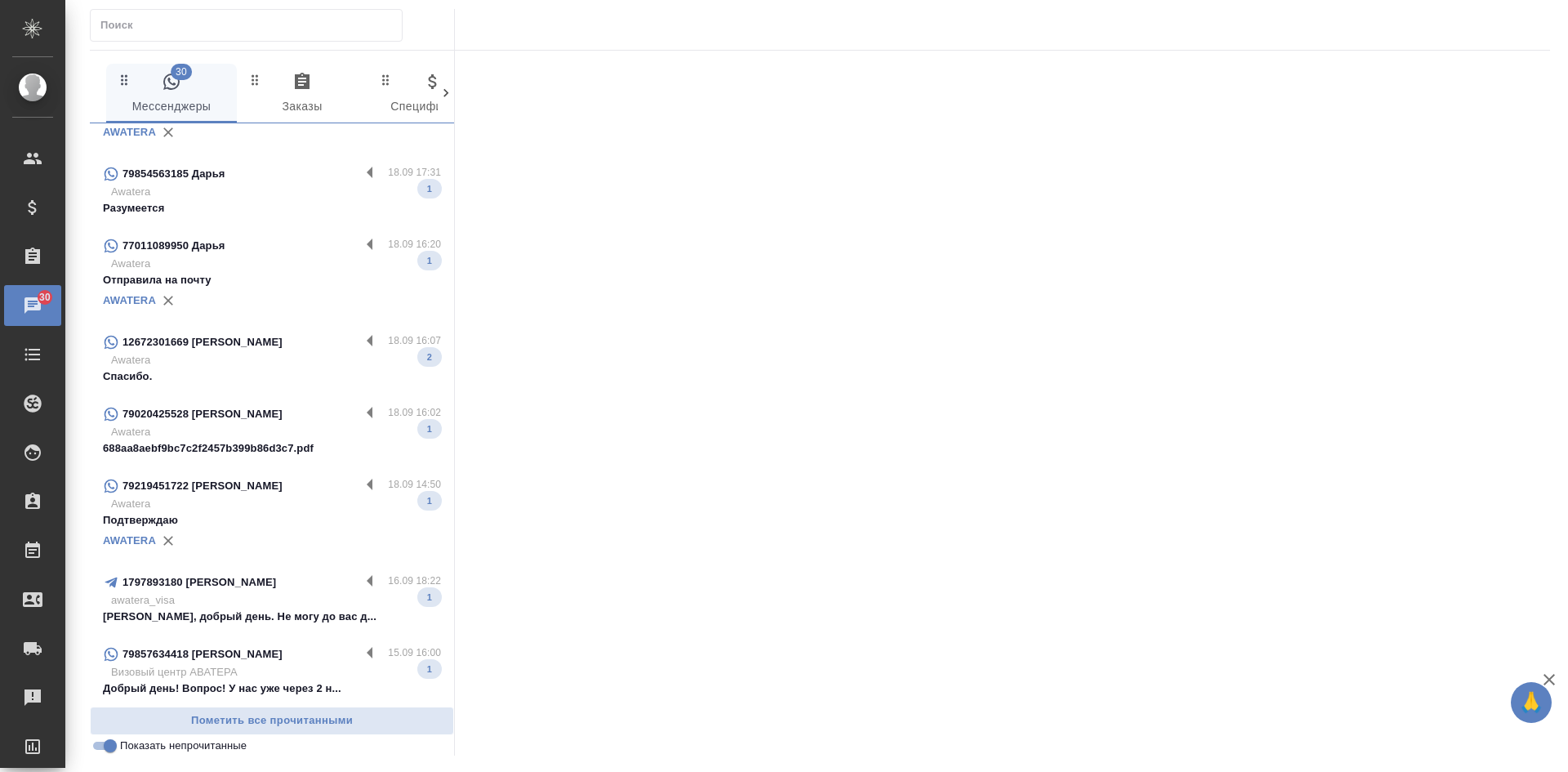
click at [287, 441] on p "688aa8aebf9bc7c2f2457b399b86d3c7.pdf" at bounding box center [271, 448] width 338 height 16
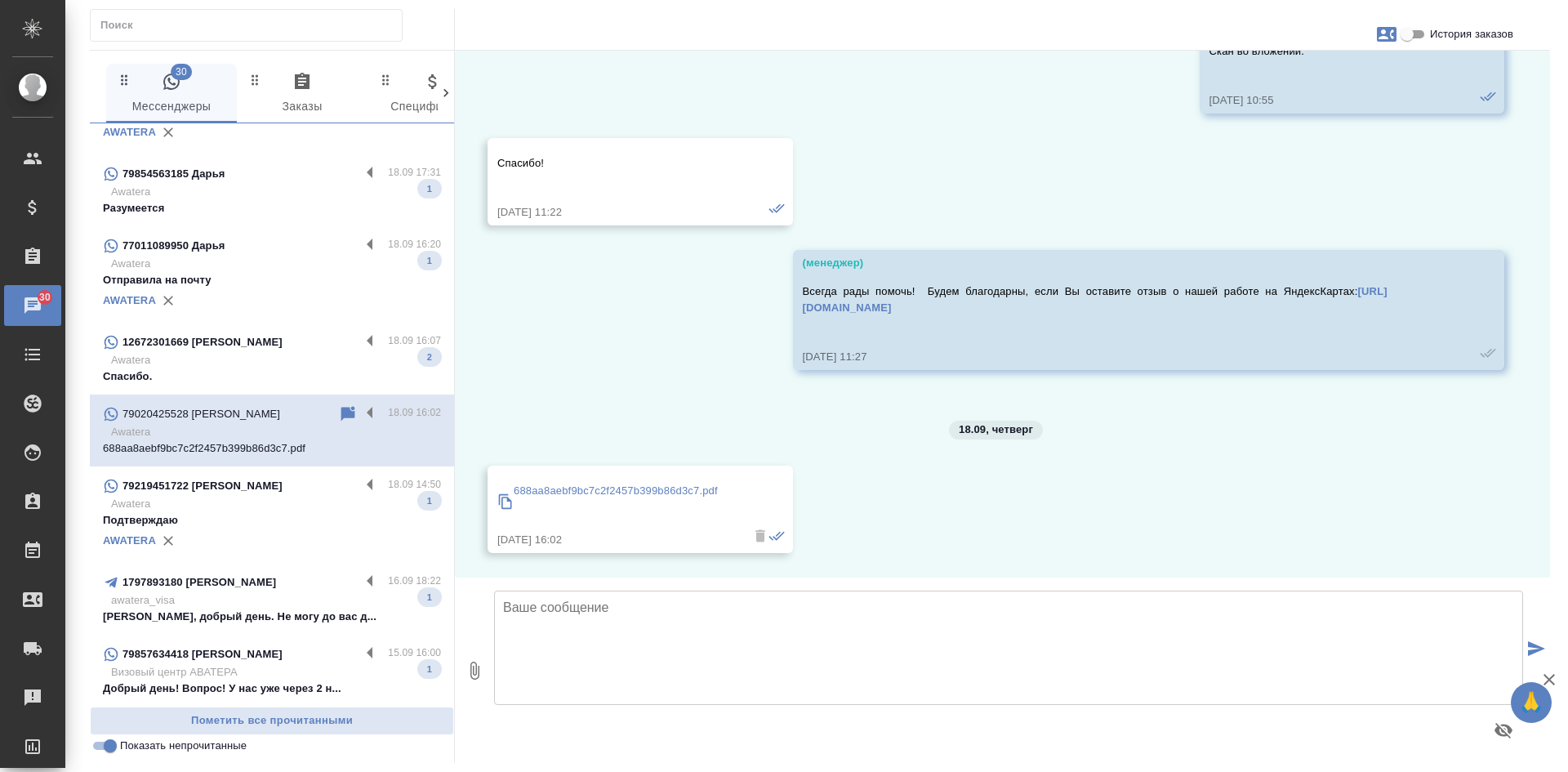
scroll to position [4492, 0]
click at [678, 488] on p "688aa8aebf9bc7c2f2457b399b86d3c7.pdf" at bounding box center [616, 490] width 204 height 16
click at [532, 488] on p "688aa8aebf9bc7c2f2457b399b86d3c7.pdf" at bounding box center [616, 490] width 204 height 16
click at [1424, 31] on input "История заказов" at bounding box center [1407, 34] width 59 height 19
checkbox input "true"
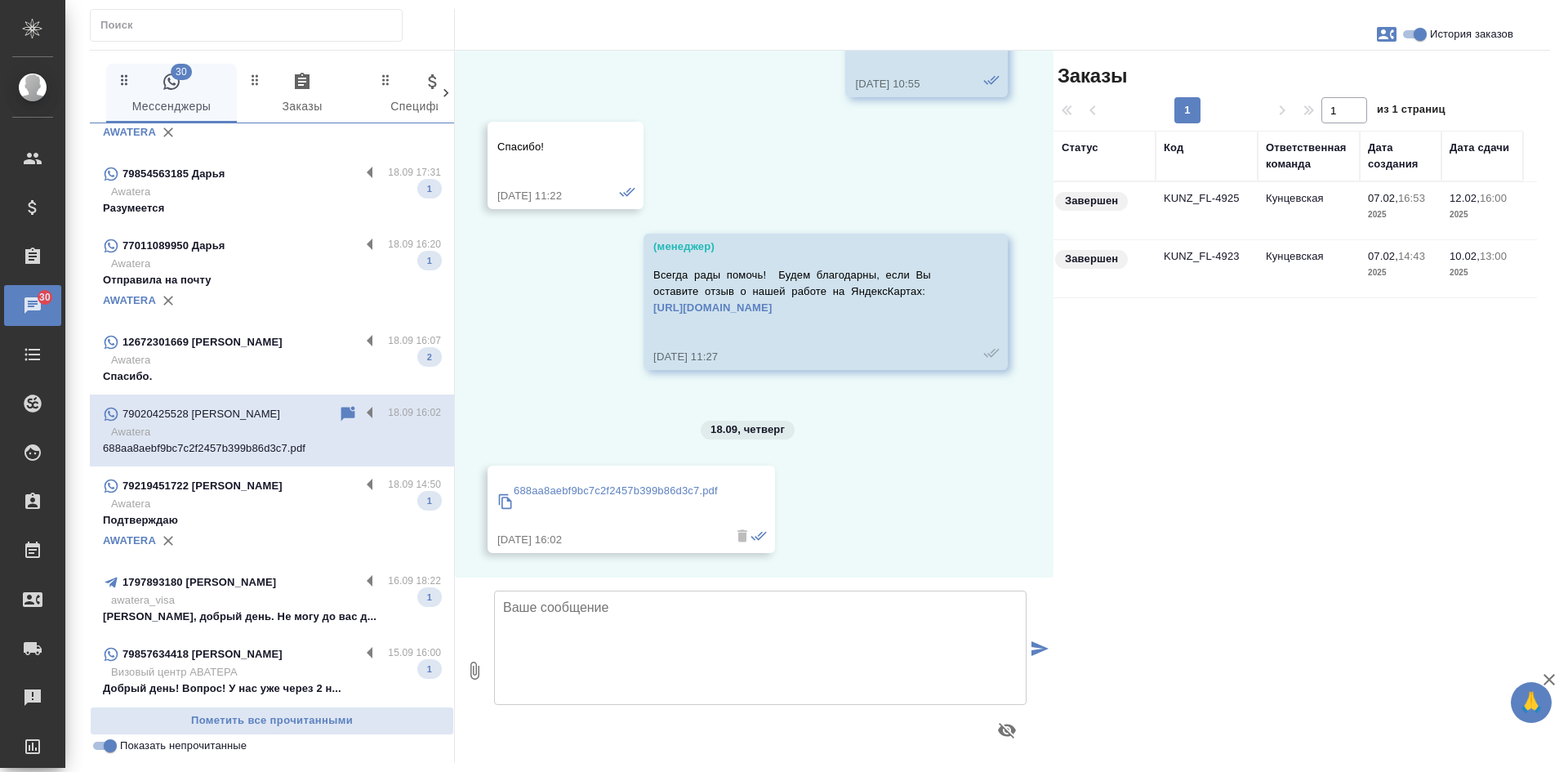
scroll to position [5048, 0]
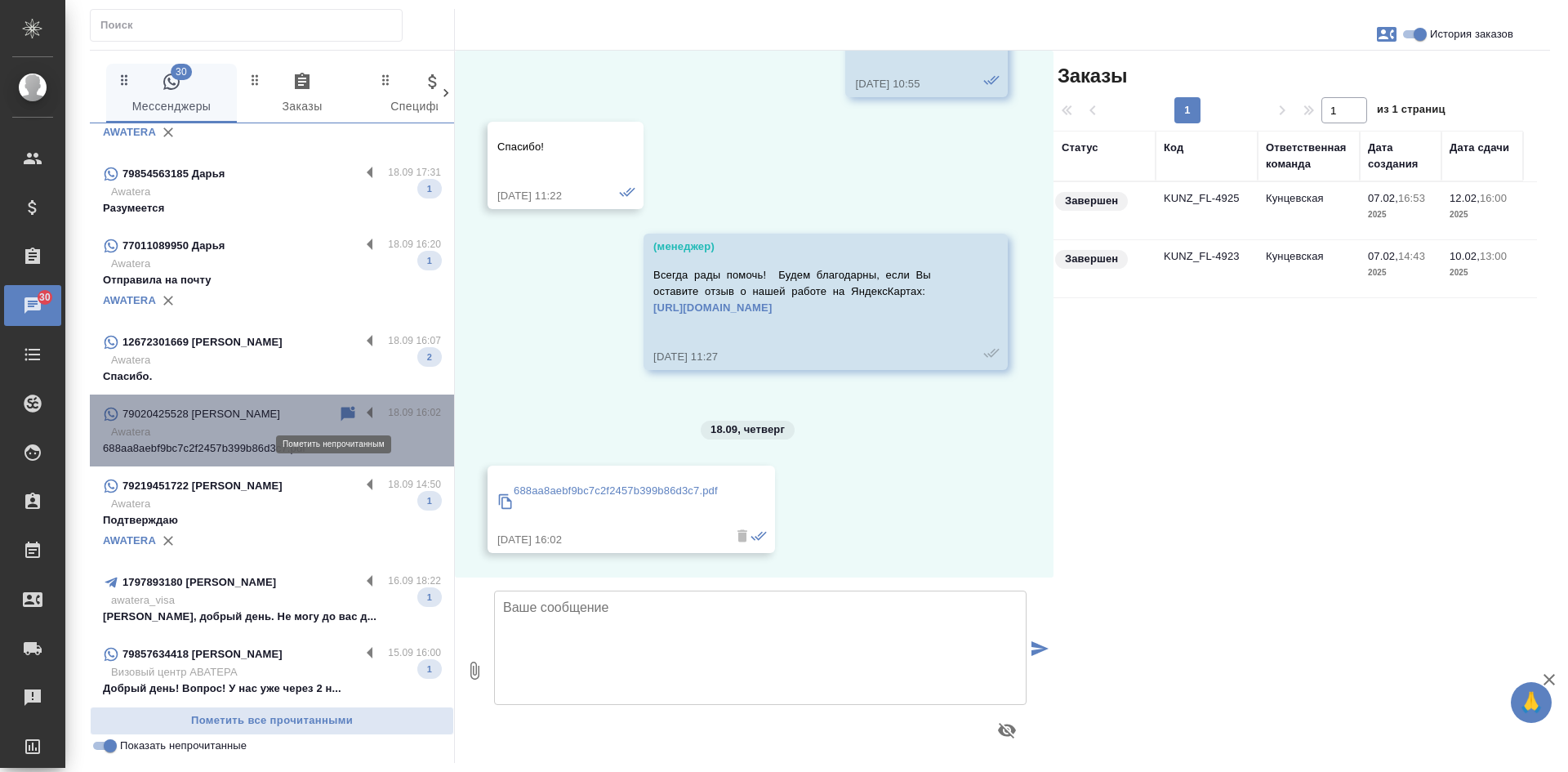
click at [338, 407] on icon at bounding box center [348, 414] width 19 height 19
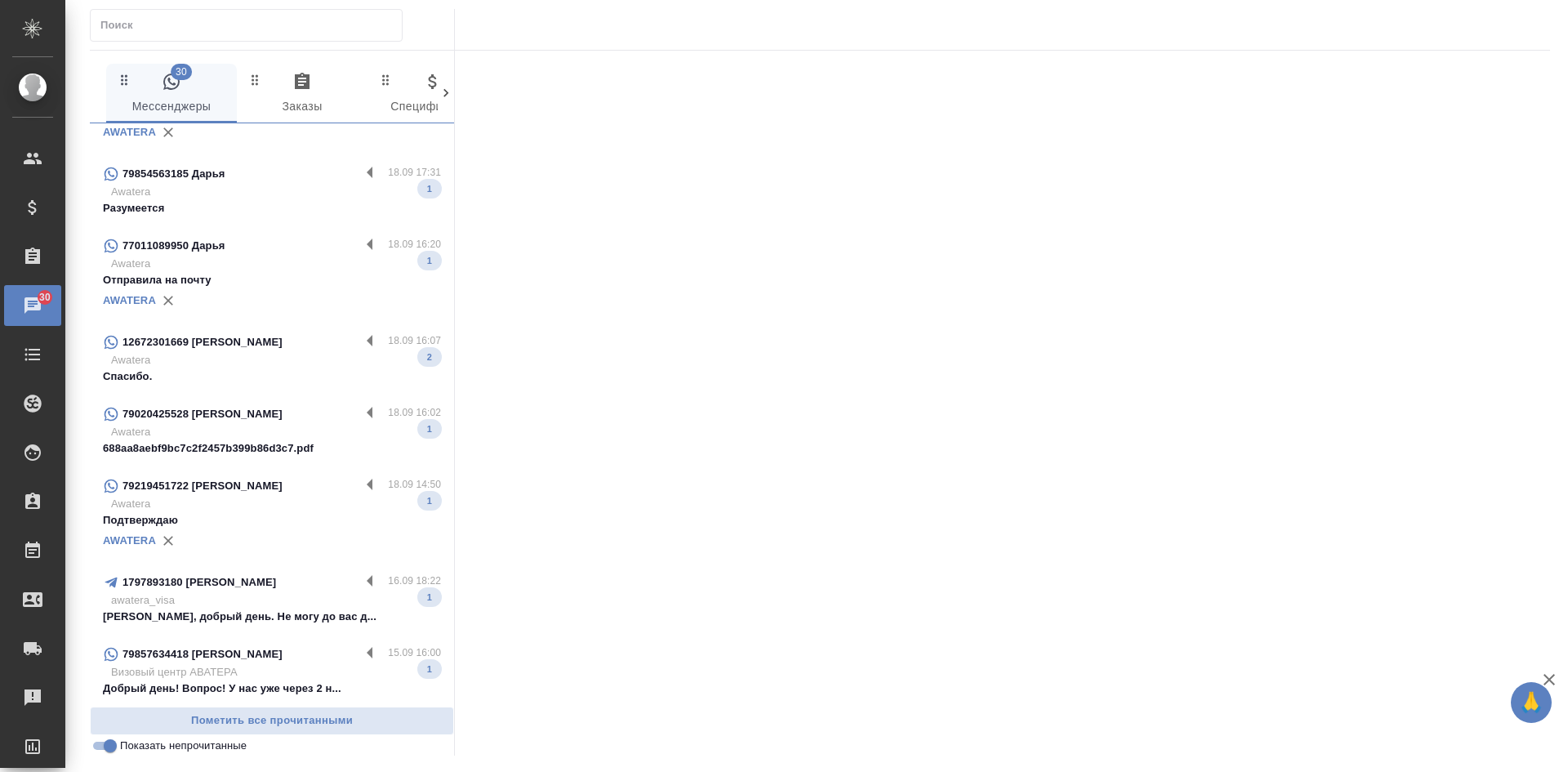
click at [266, 356] on p "Awatera" at bounding box center [276, 360] width 330 height 16
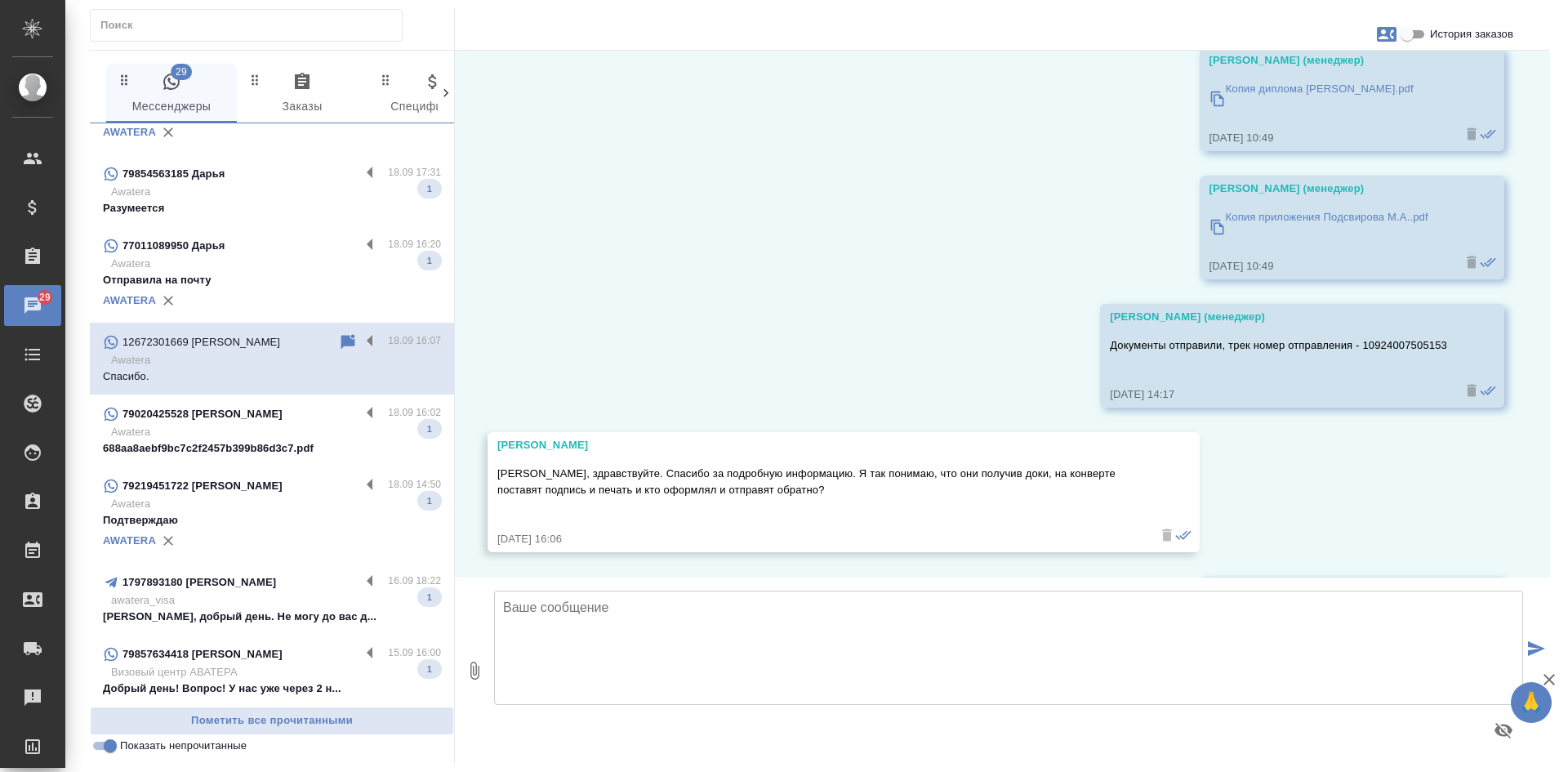
scroll to position [33981, 0]
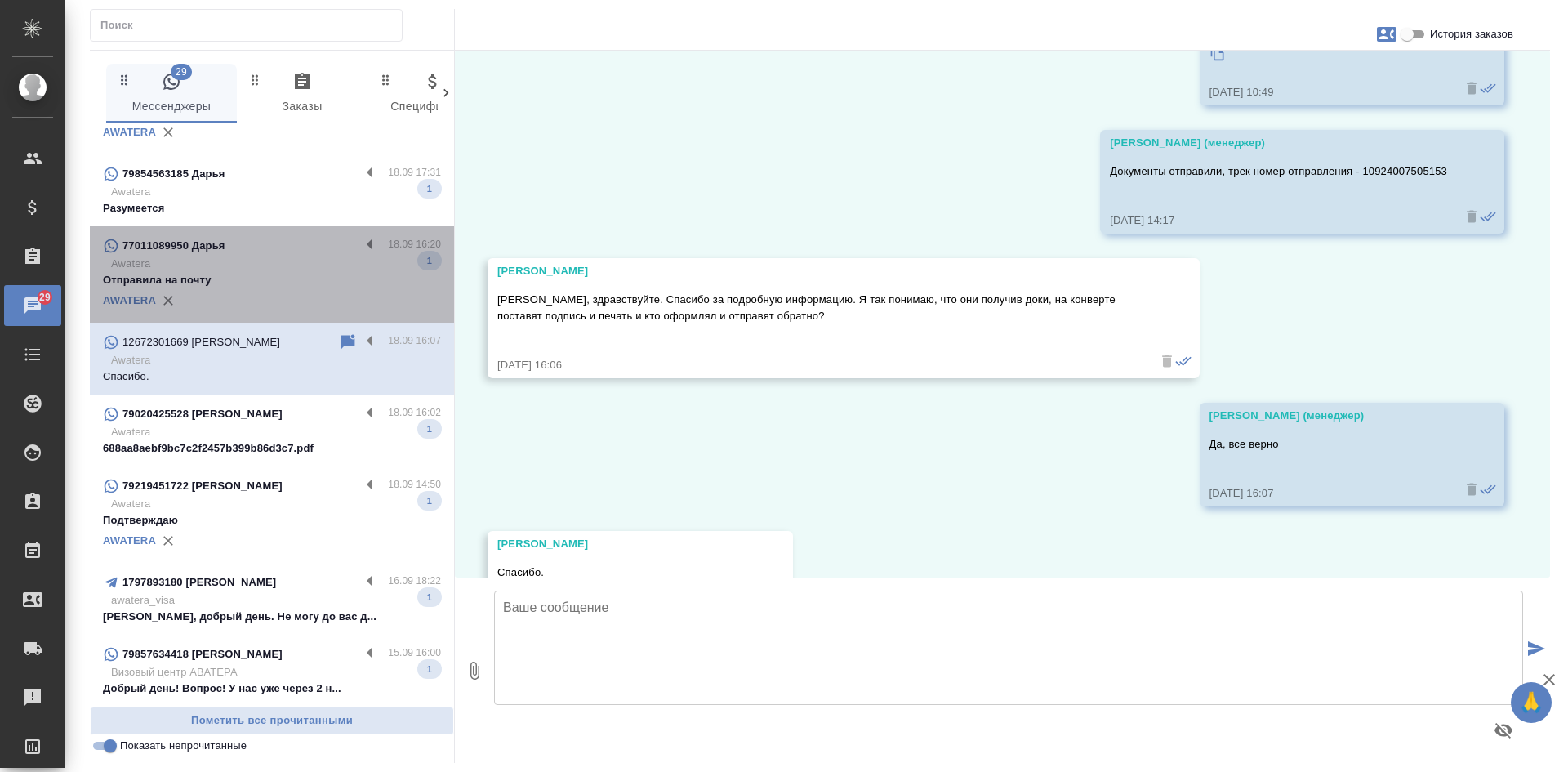
click at [281, 283] on p "Отправила на почту" at bounding box center [271, 280] width 338 height 16
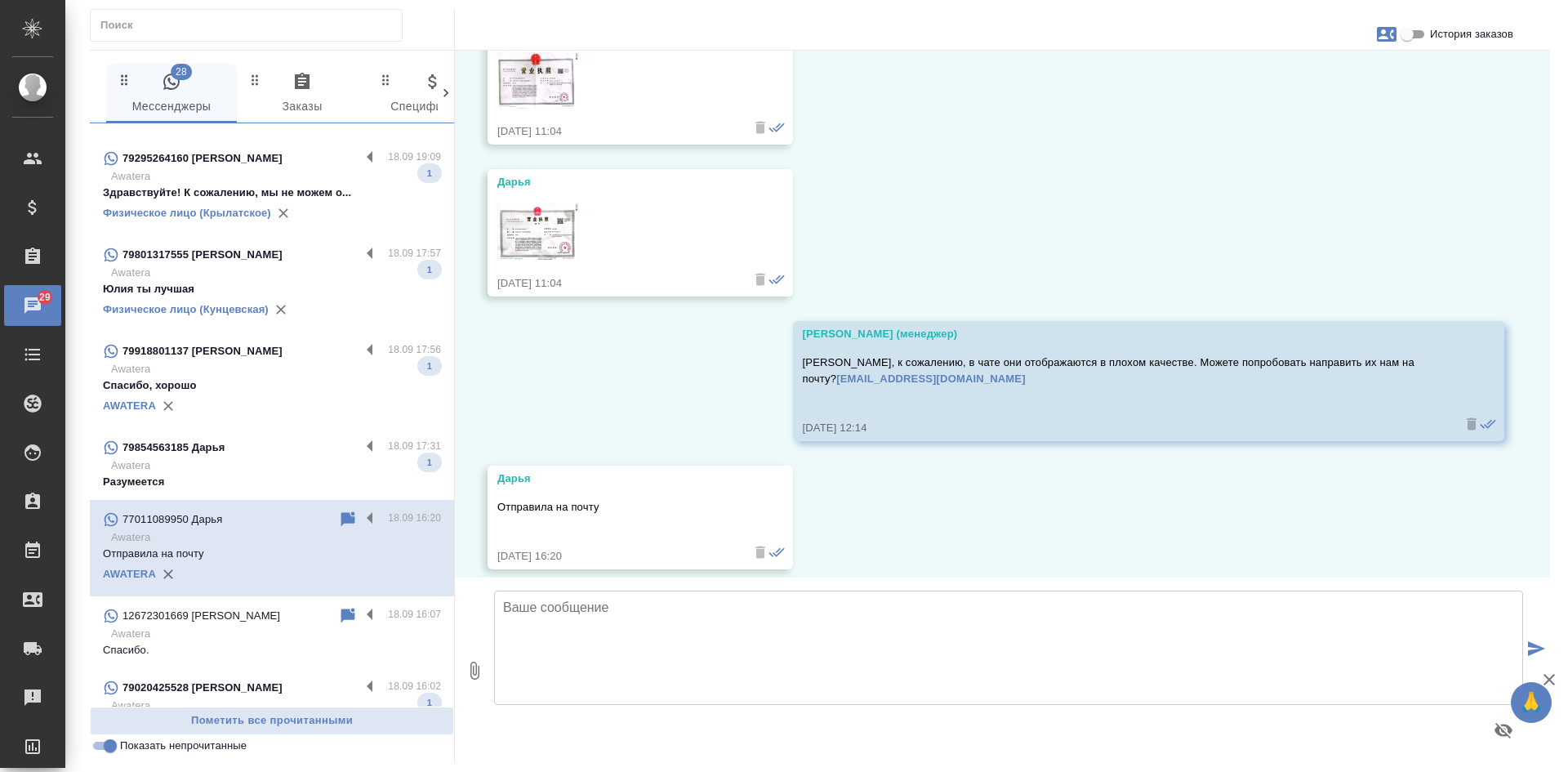
scroll to position [604, 0]
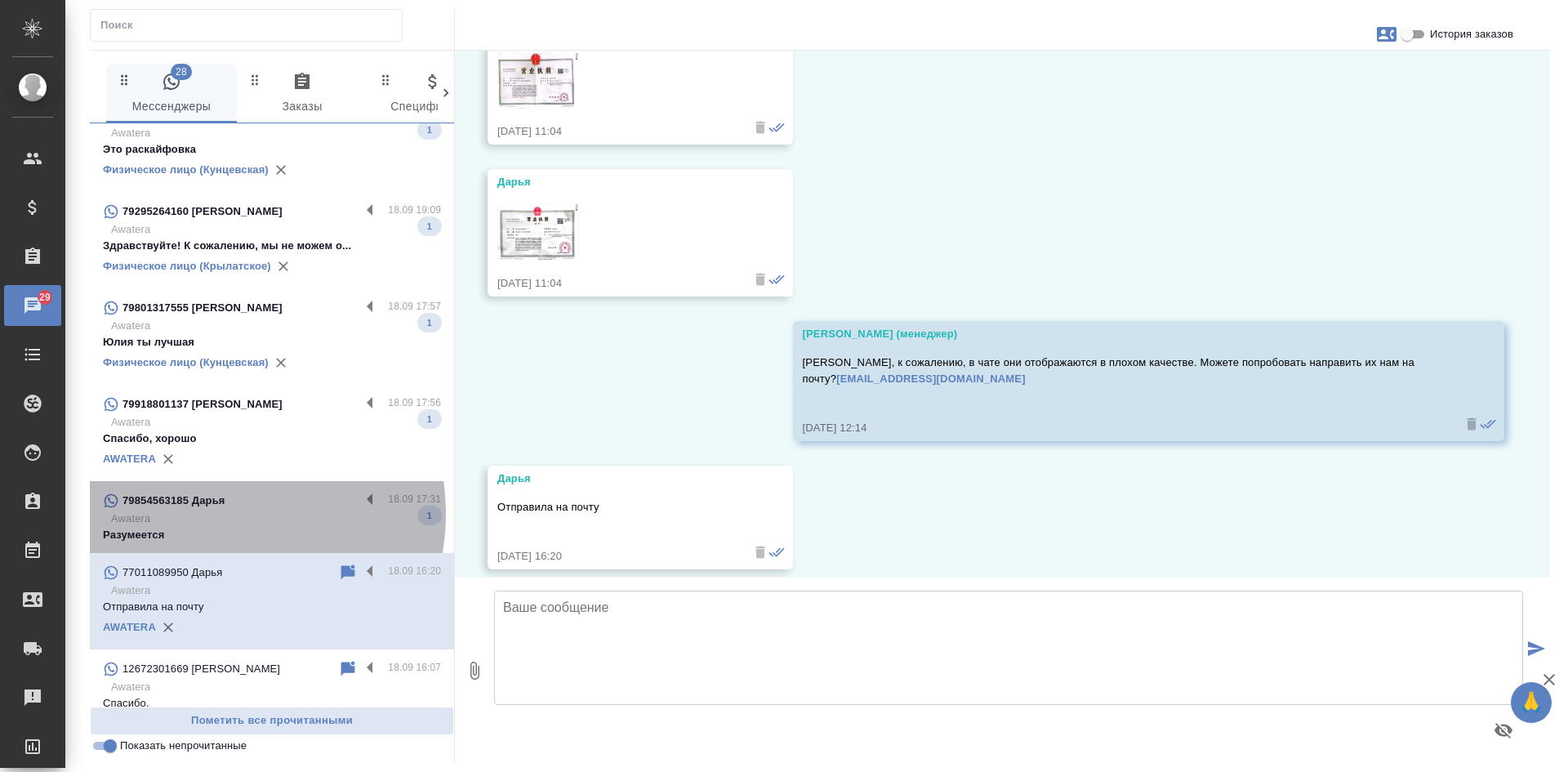
click at [216, 514] on p "Awatera" at bounding box center [276, 518] width 330 height 16
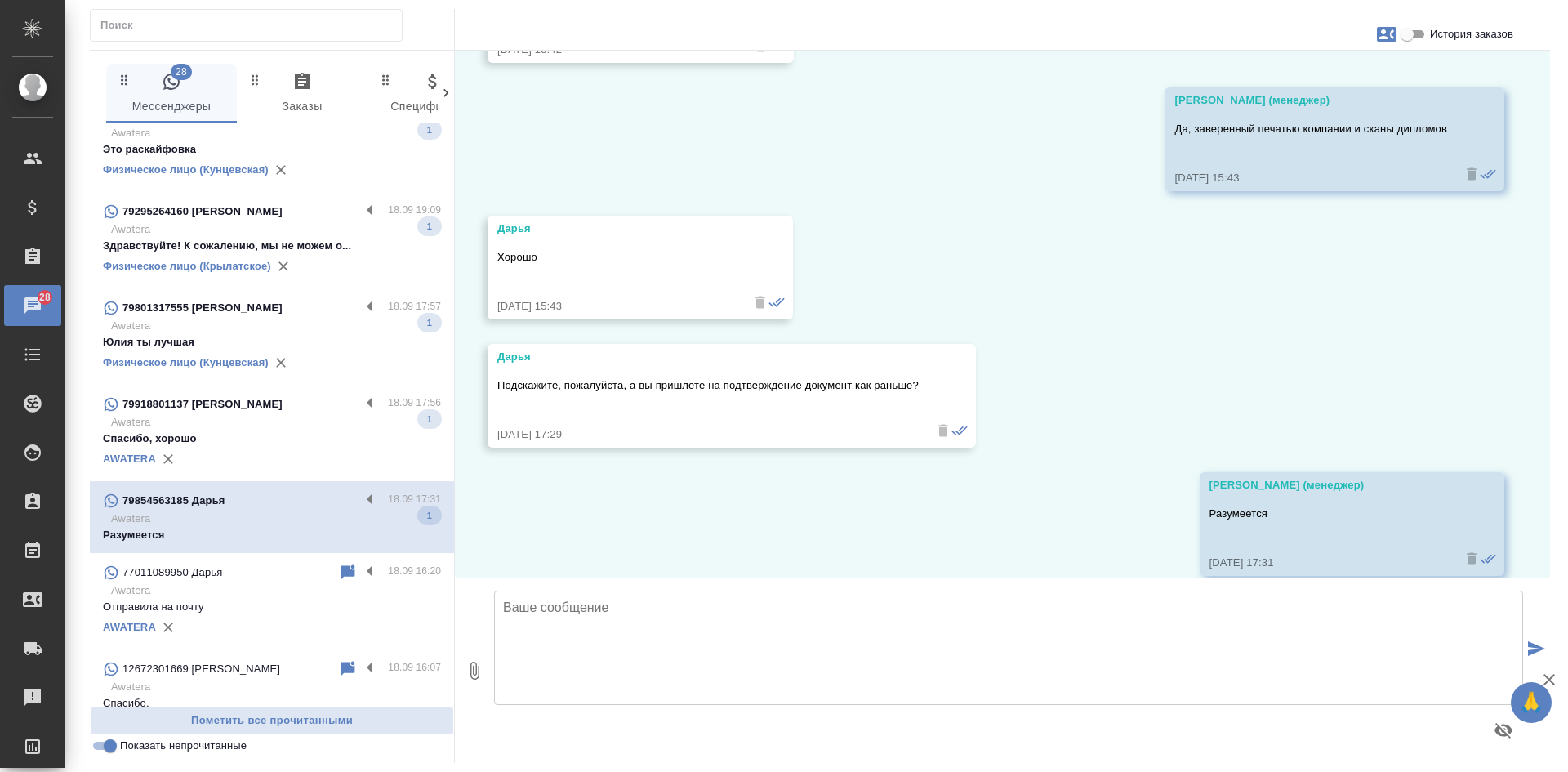
scroll to position [28886, 0]
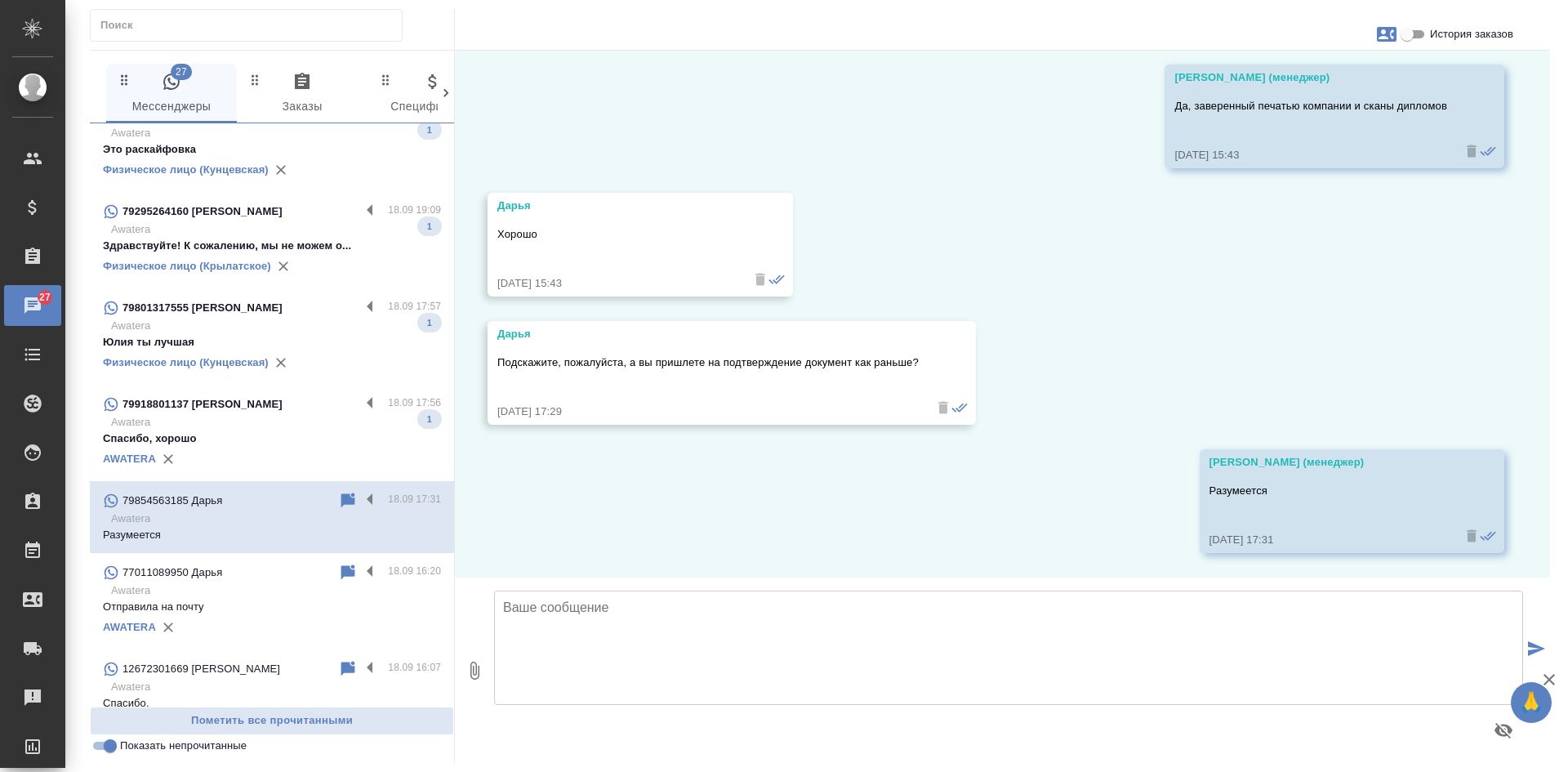
click at [239, 436] on p "Спасибо, хорошо" at bounding box center [271, 438] width 338 height 16
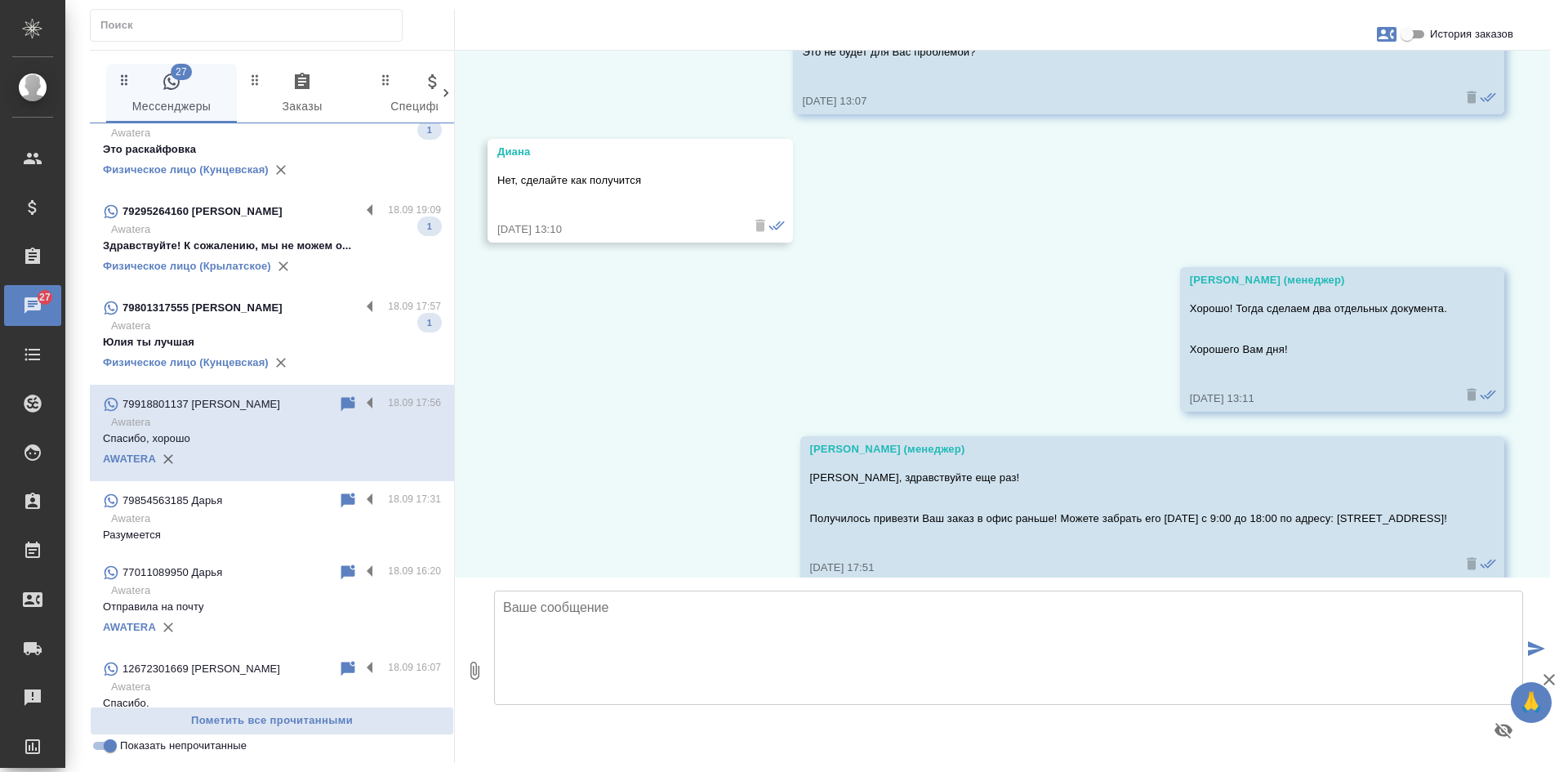
scroll to position [2329, 0]
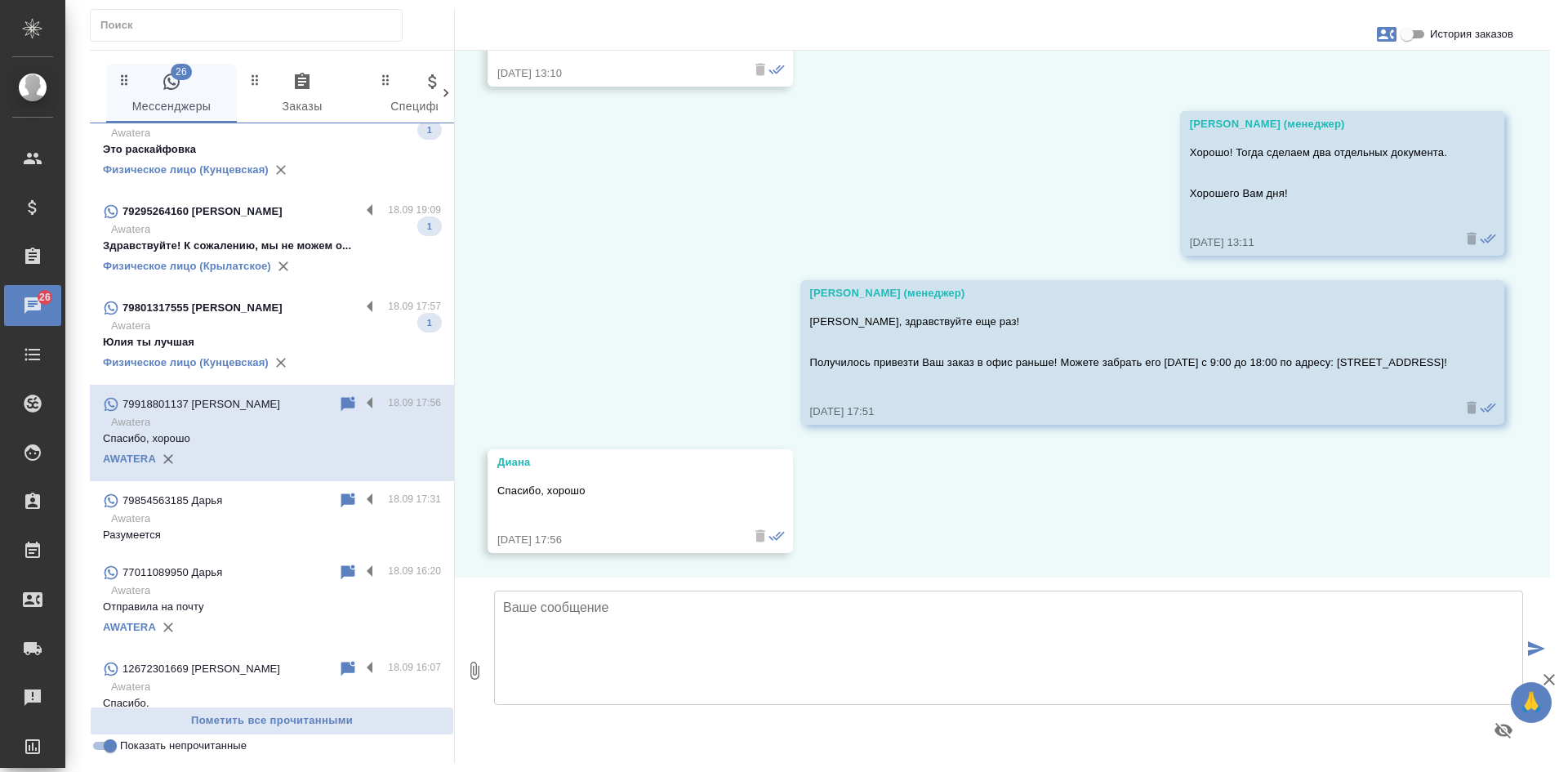
click at [255, 327] on p "Awatera" at bounding box center [276, 326] width 330 height 16
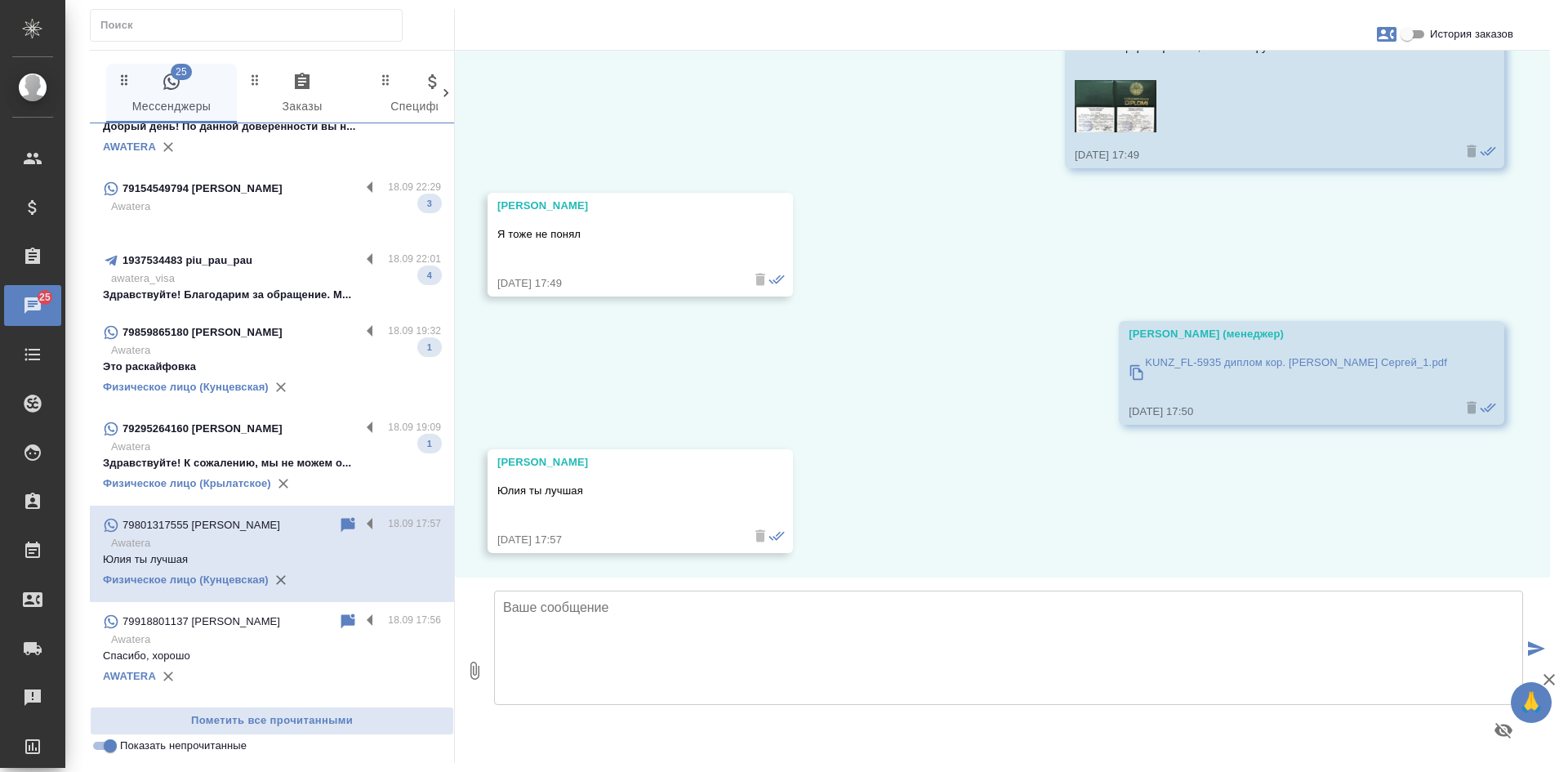
scroll to position [360, 0]
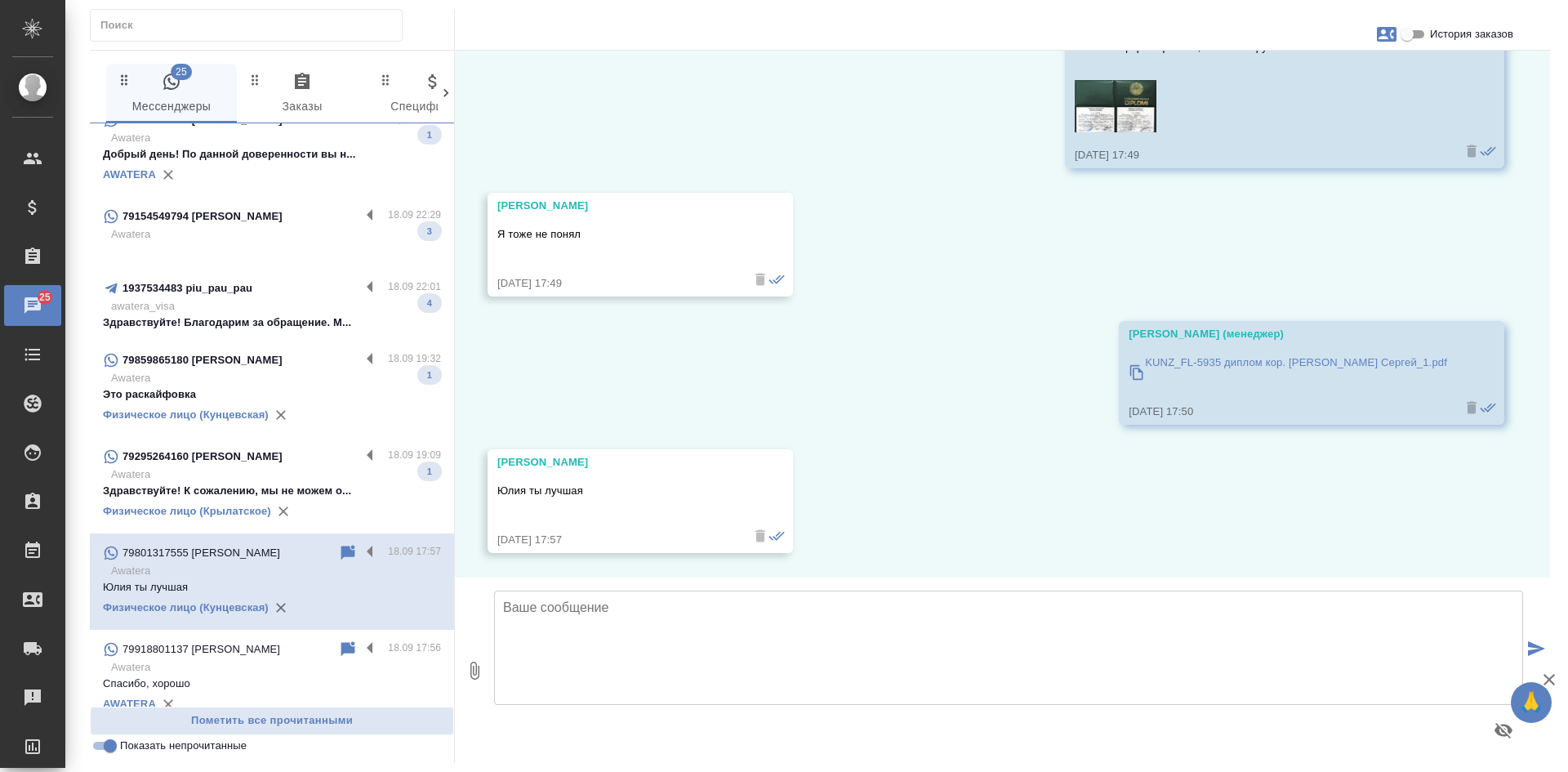
drag, startPoint x: 203, startPoint y: 476, endPoint x: 475, endPoint y: 476, distance: 272.0
click at [203, 476] on p "Awatera" at bounding box center [276, 474] width 330 height 16
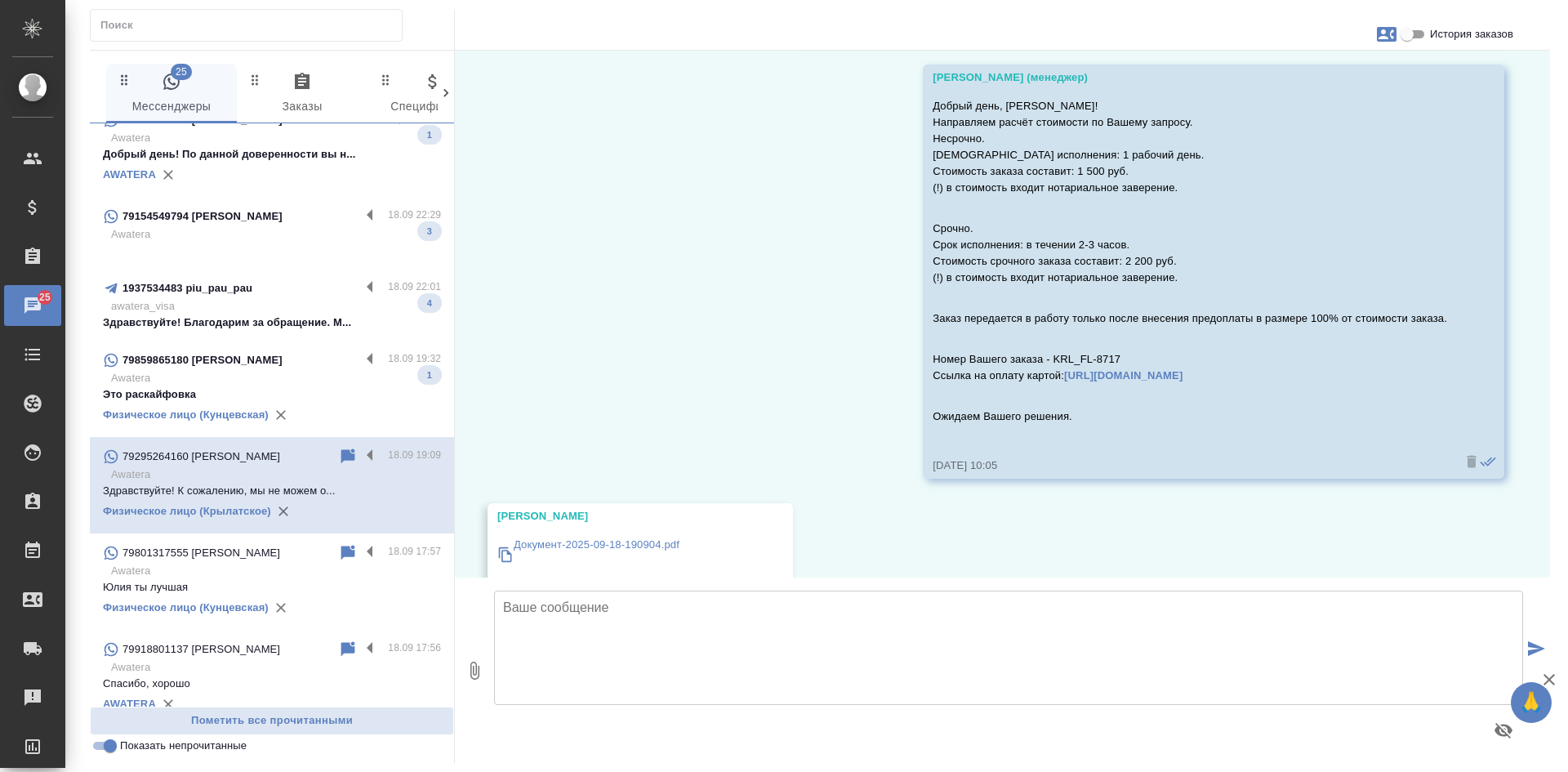
scroll to position [5898, 0]
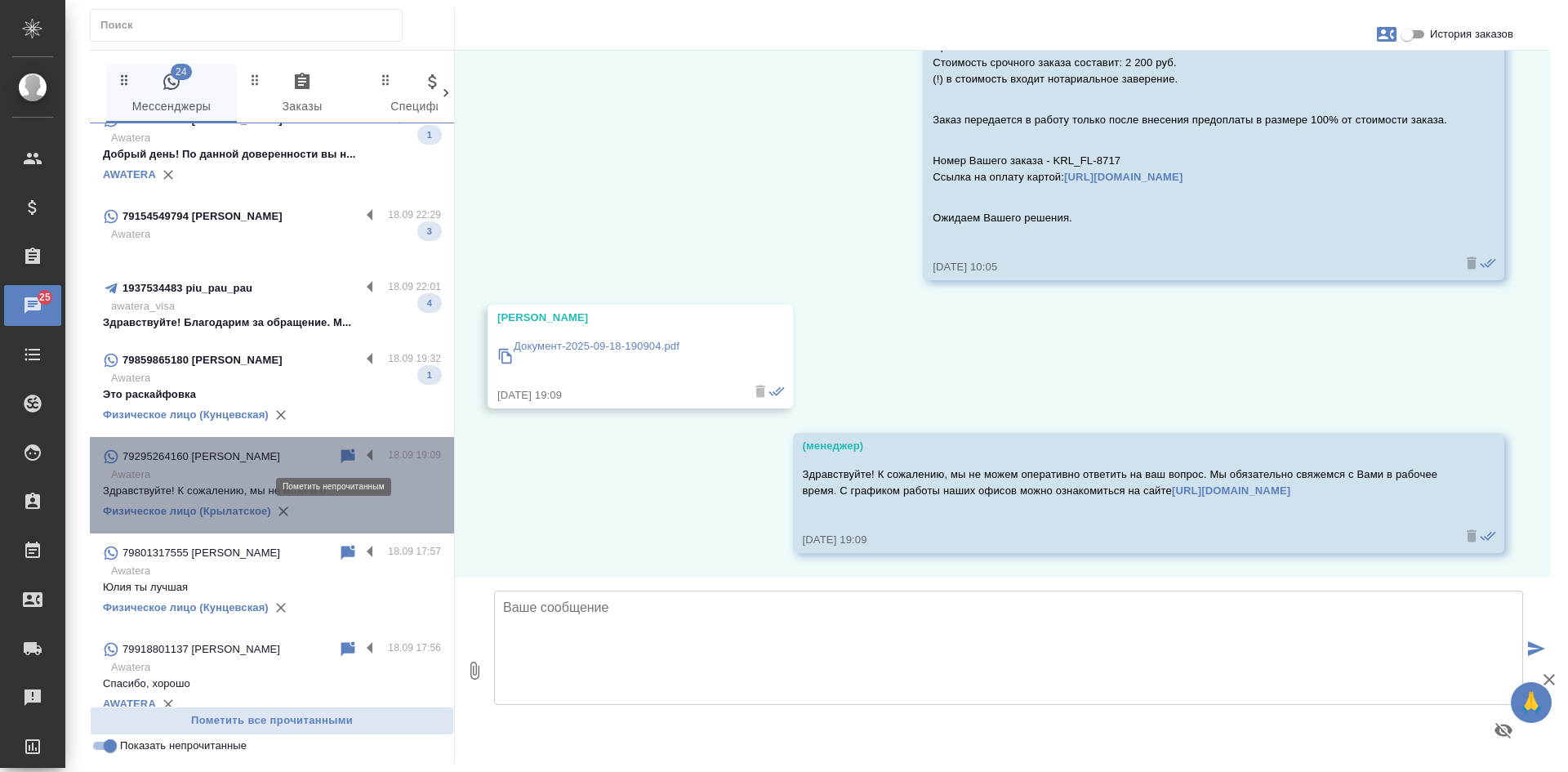
click at [341, 456] on icon at bounding box center [348, 456] width 14 height 15
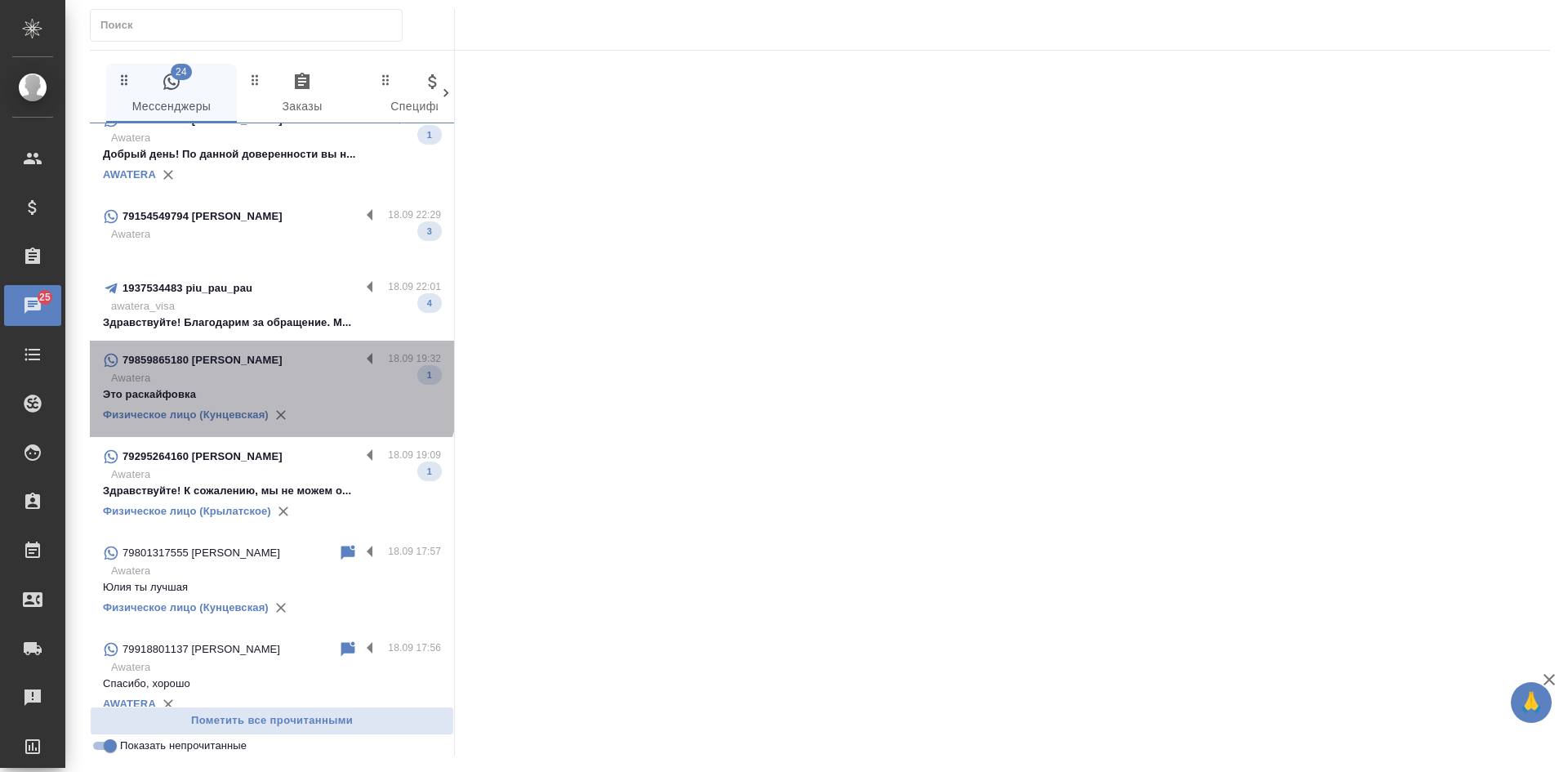
click at [270, 375] on p "Awatera" at bounding box center [276, 378] width 330 height 16
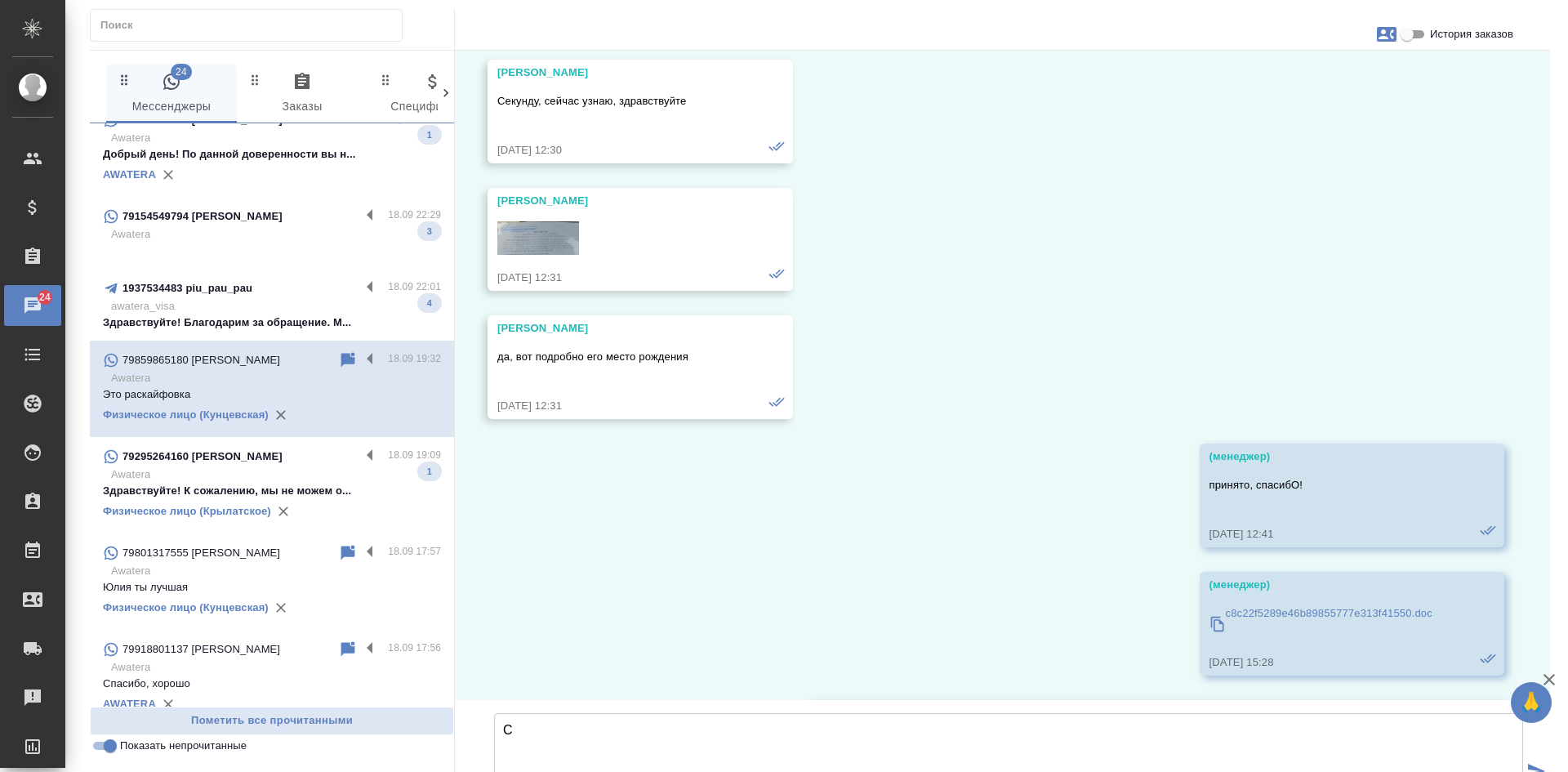
scroll to position [65307, 0]
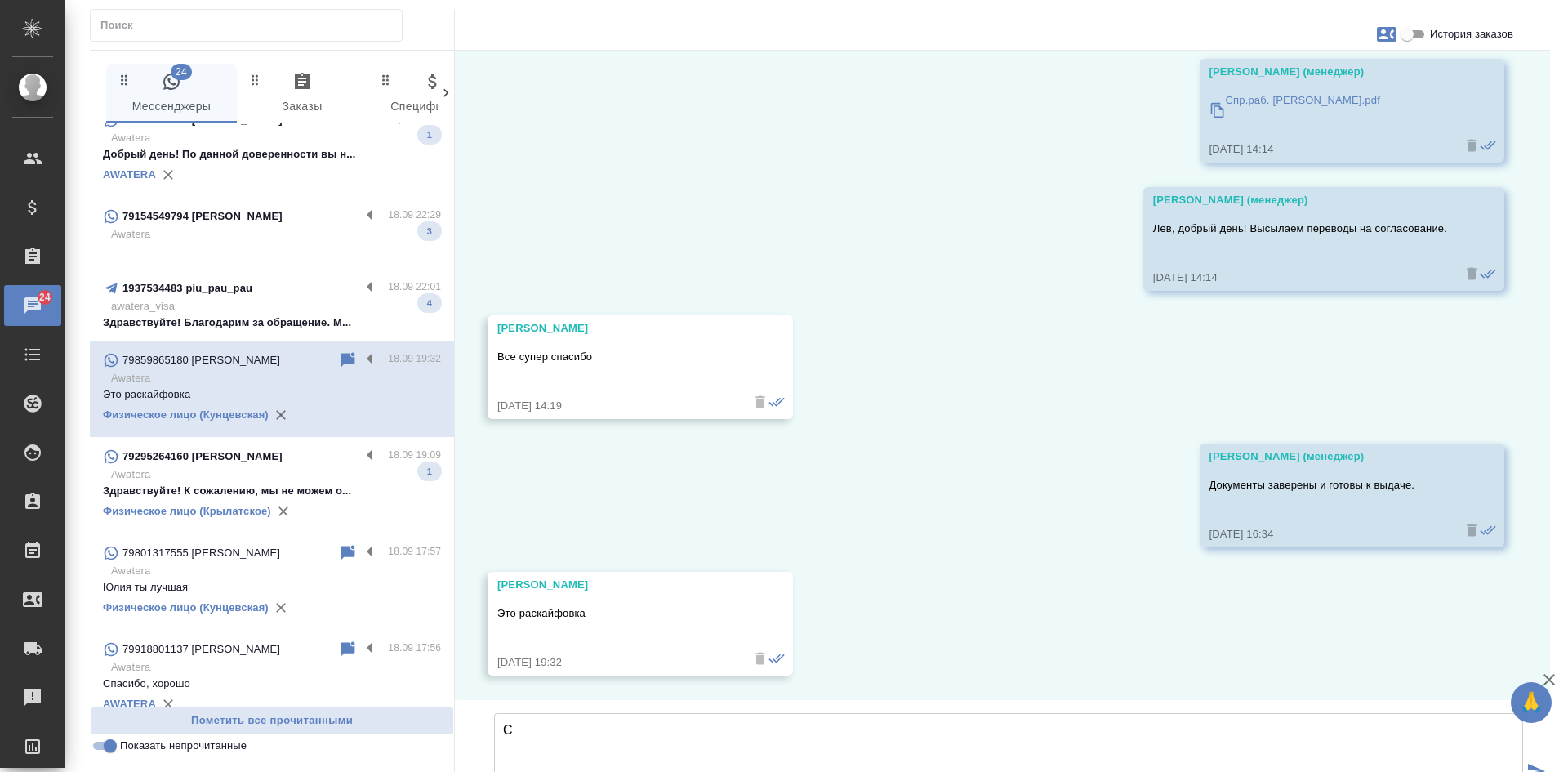
click at [569, 713] on textarea "С" at bounding box center [1008, 769] width 1029 height 114
click at [522, 713] on textarea "С" at bounding box center [1008, 769] width 1029 height 114
click at [253, 314] on p "awatera_visa" at bounding box center [276, 306] width 330 height 16
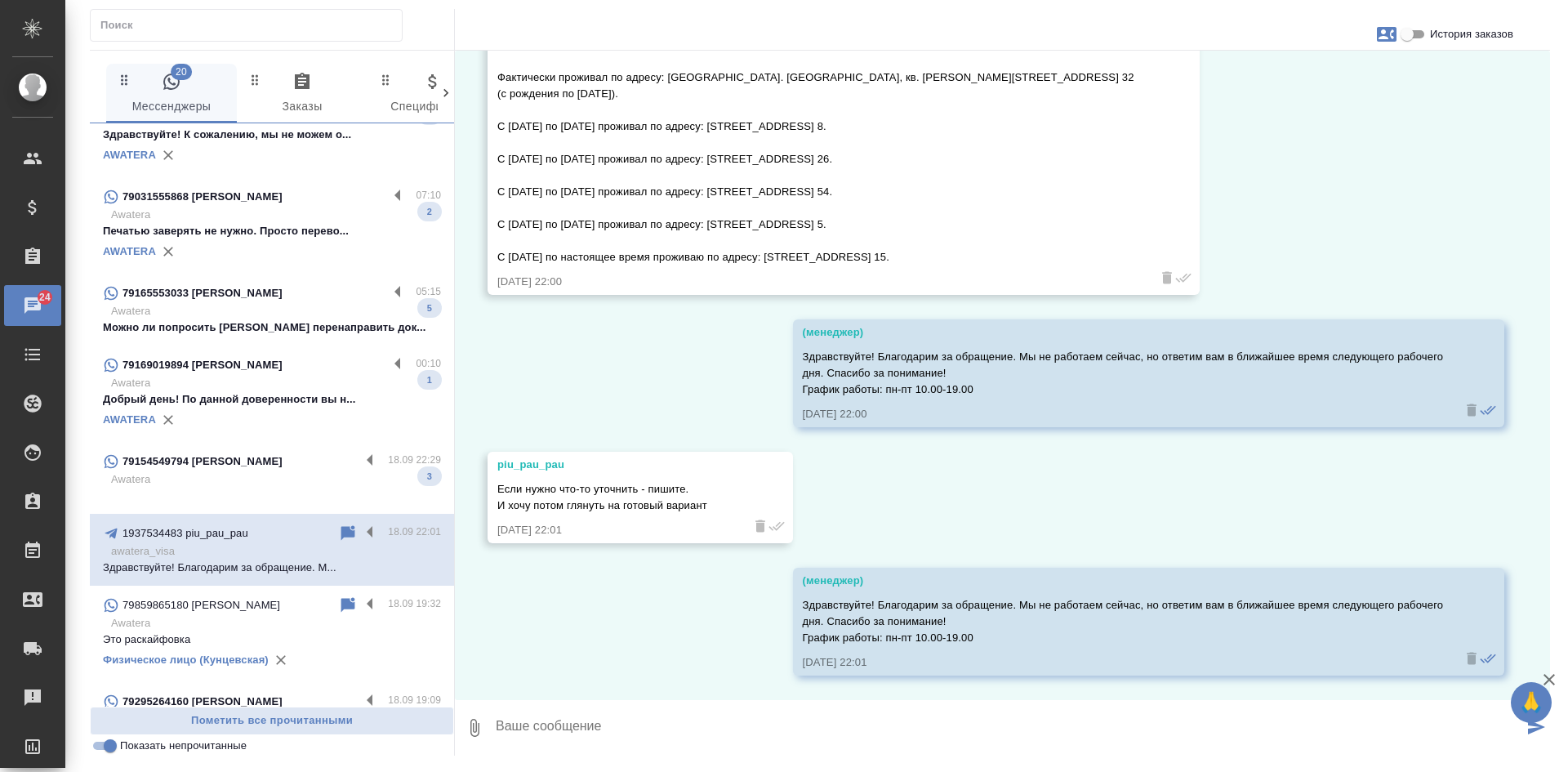
scroll to position [5887, 0]
click at [235, 485] on p "Awatera" at bounding box center [276, 479] width 330 height 16
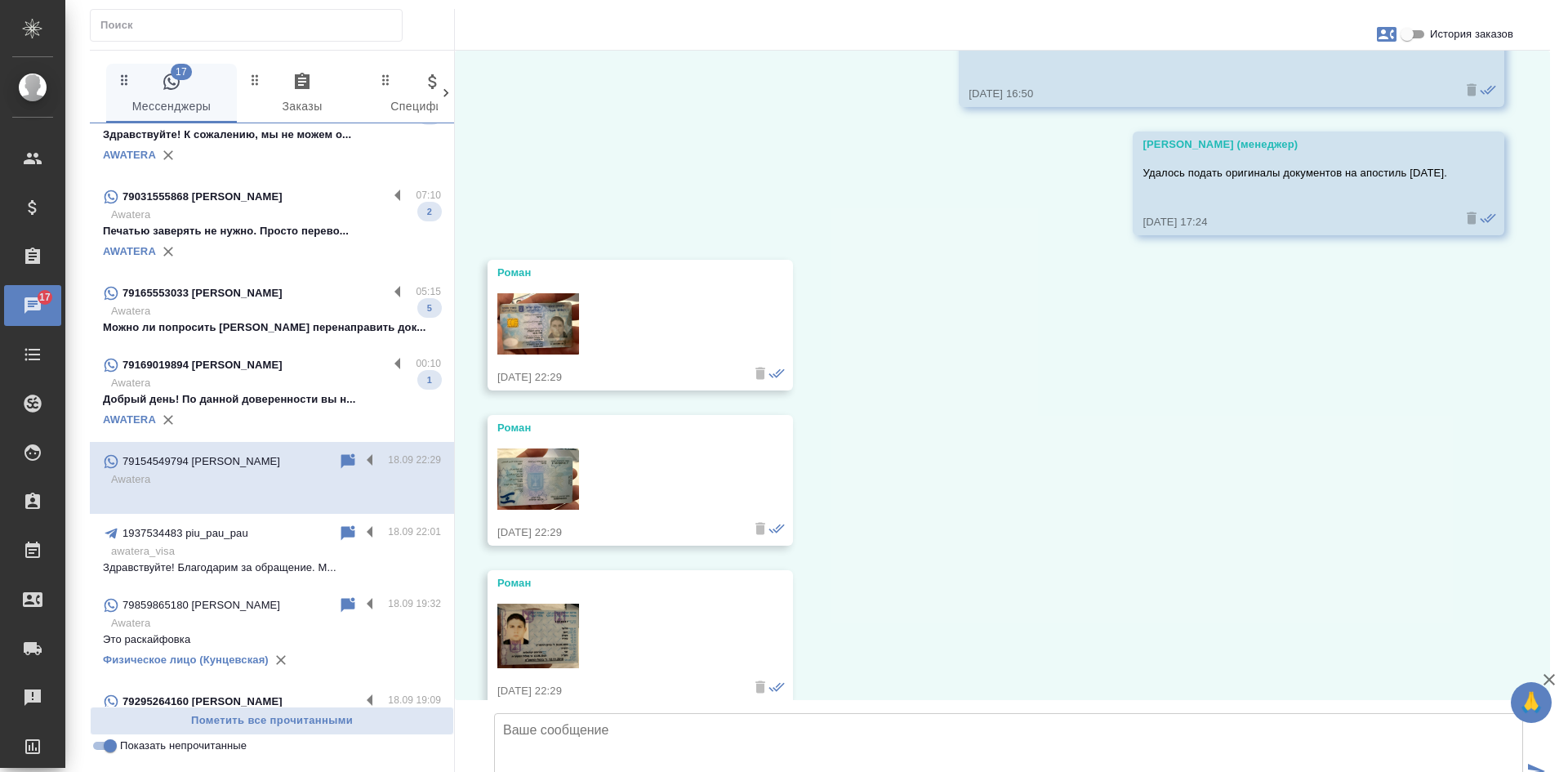
scroll to position [485, 0]
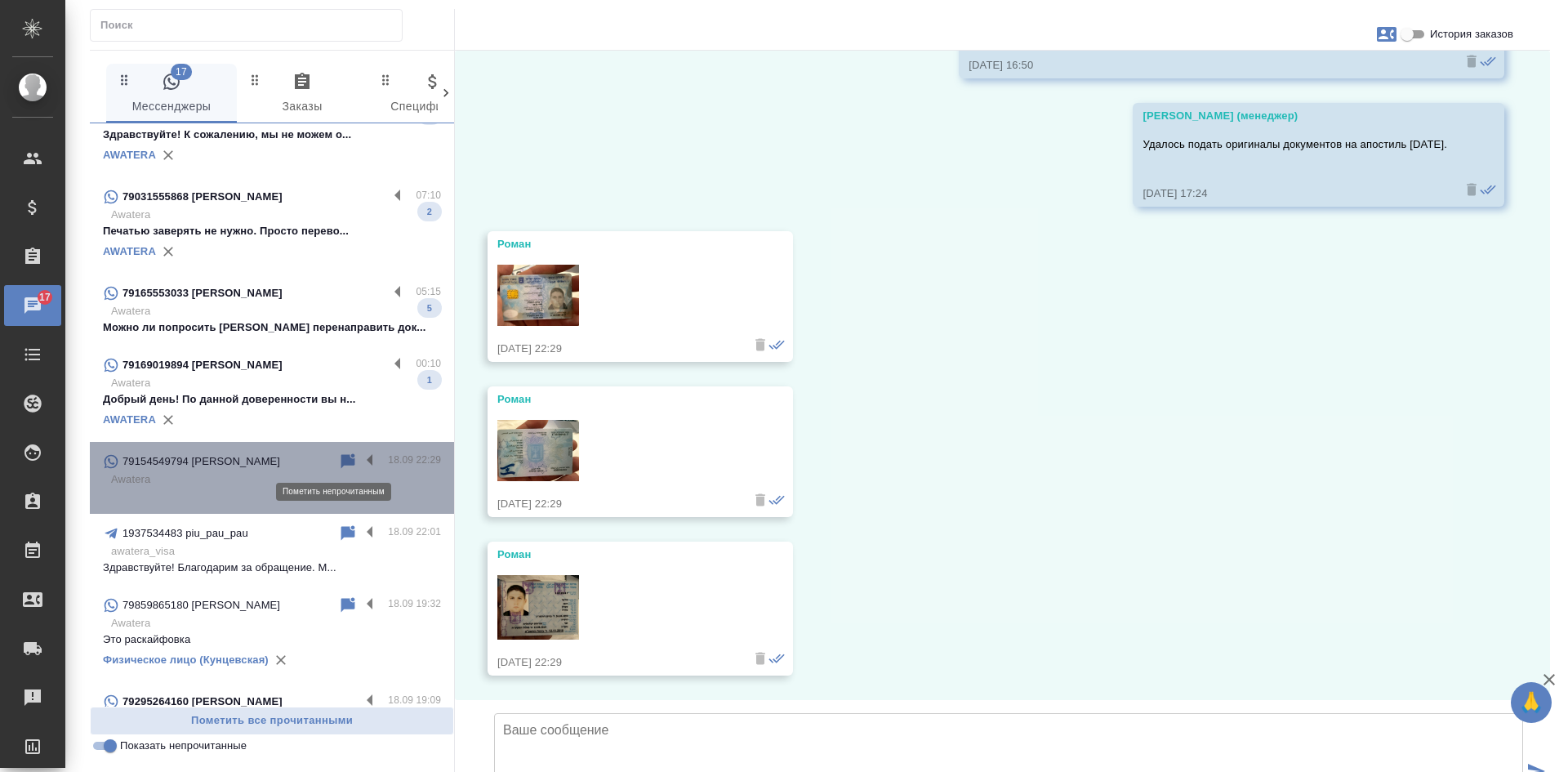
click at [341, 459] on icon at bounding box center [348, 460] width 14 height 15
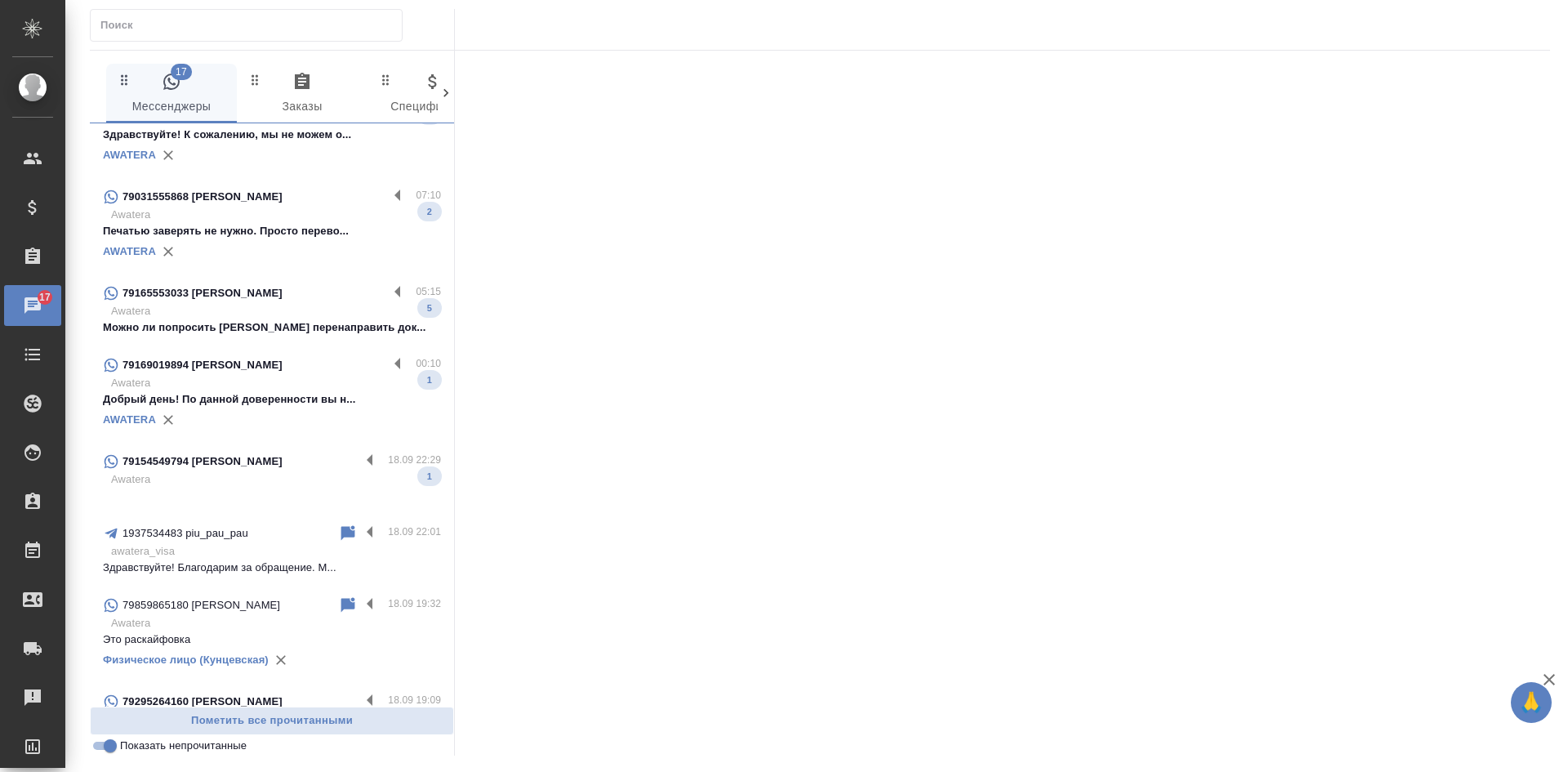
click at [275, 396] on p "Добрый день! По данной доверенности вы н..." at bounding box center [271, 399] width 338 height 16
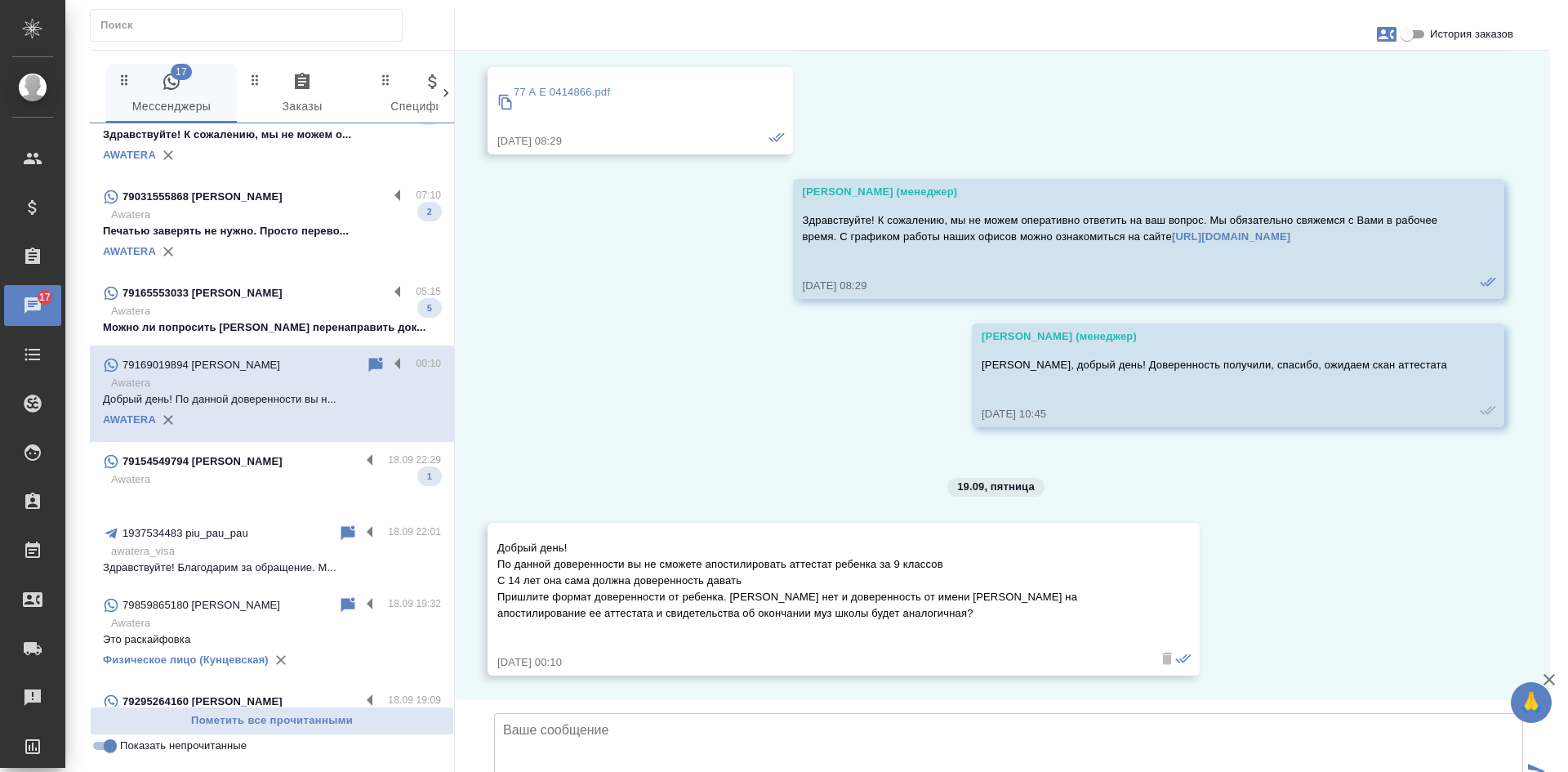
scroll to position [6081, 0]
click at [369, 363] on icon at bounding box center [376, 364] width 14 height 15
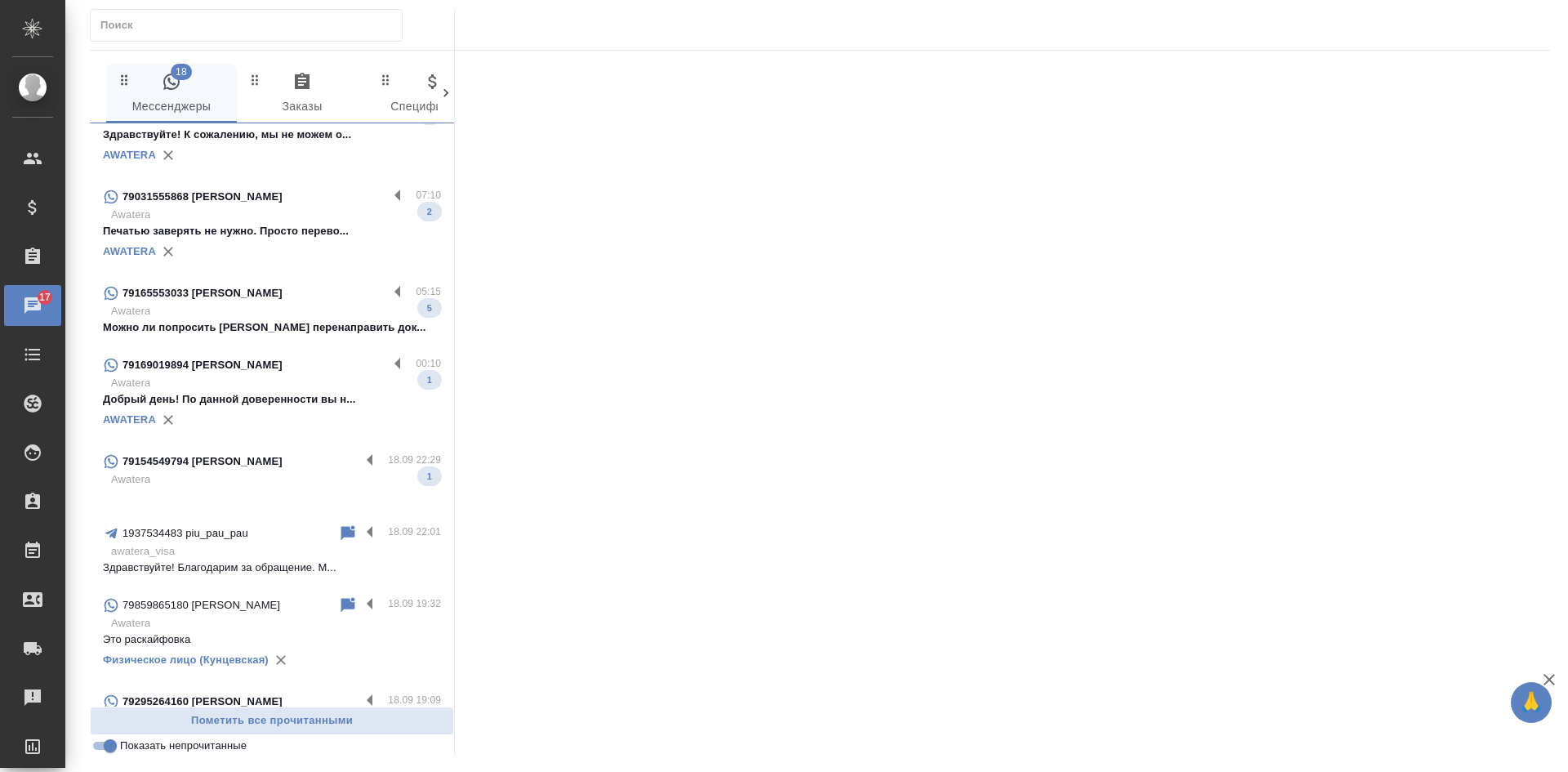
click at [307, 298] on div "79165553033 [PERSON_NAME]" at bounding box center [245, 293] width 285 height 19
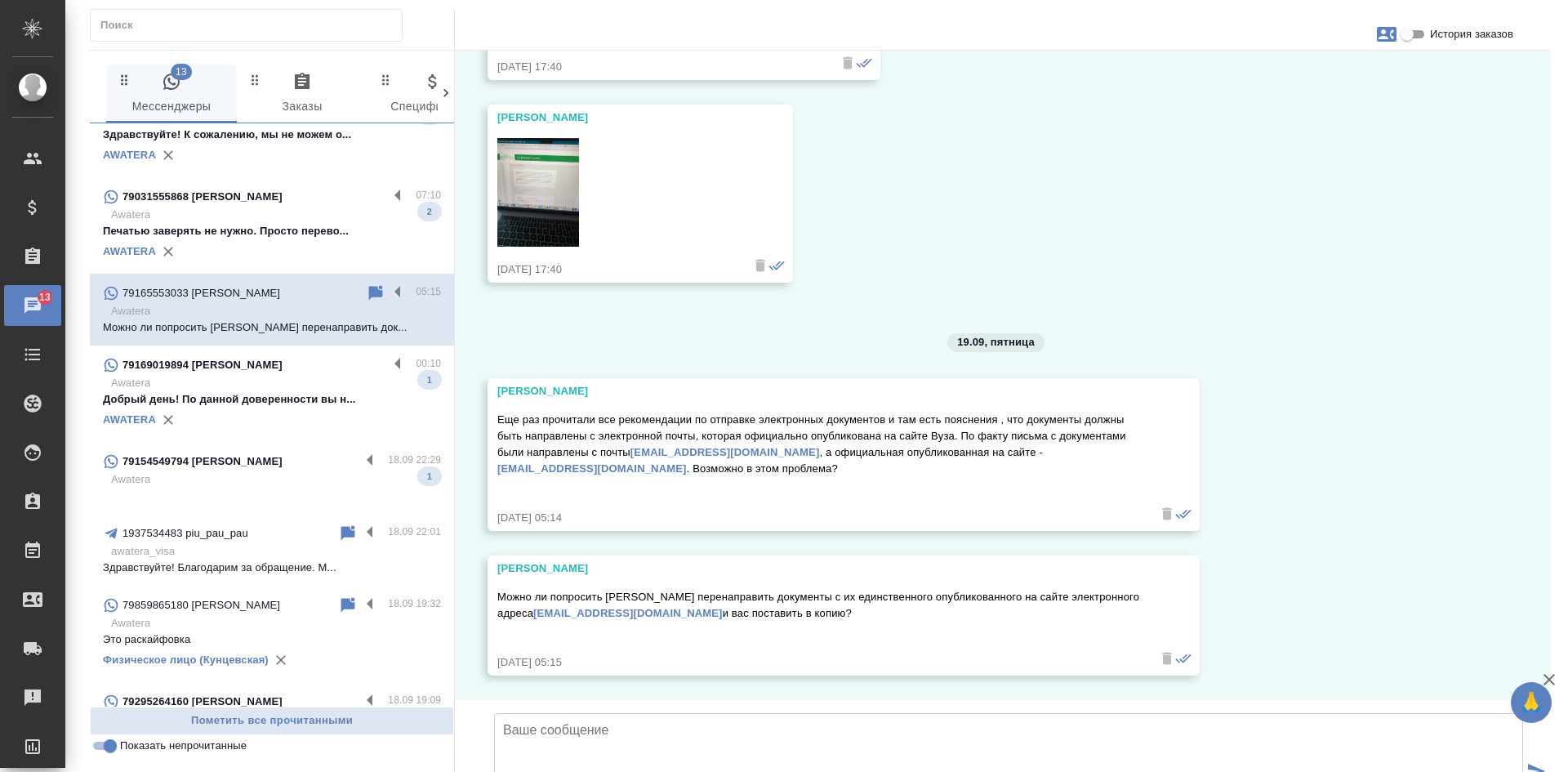
scroll to position [30605, 0]
click at [369, 288] on icon at bounding box center [376, 292] width 14 height 15
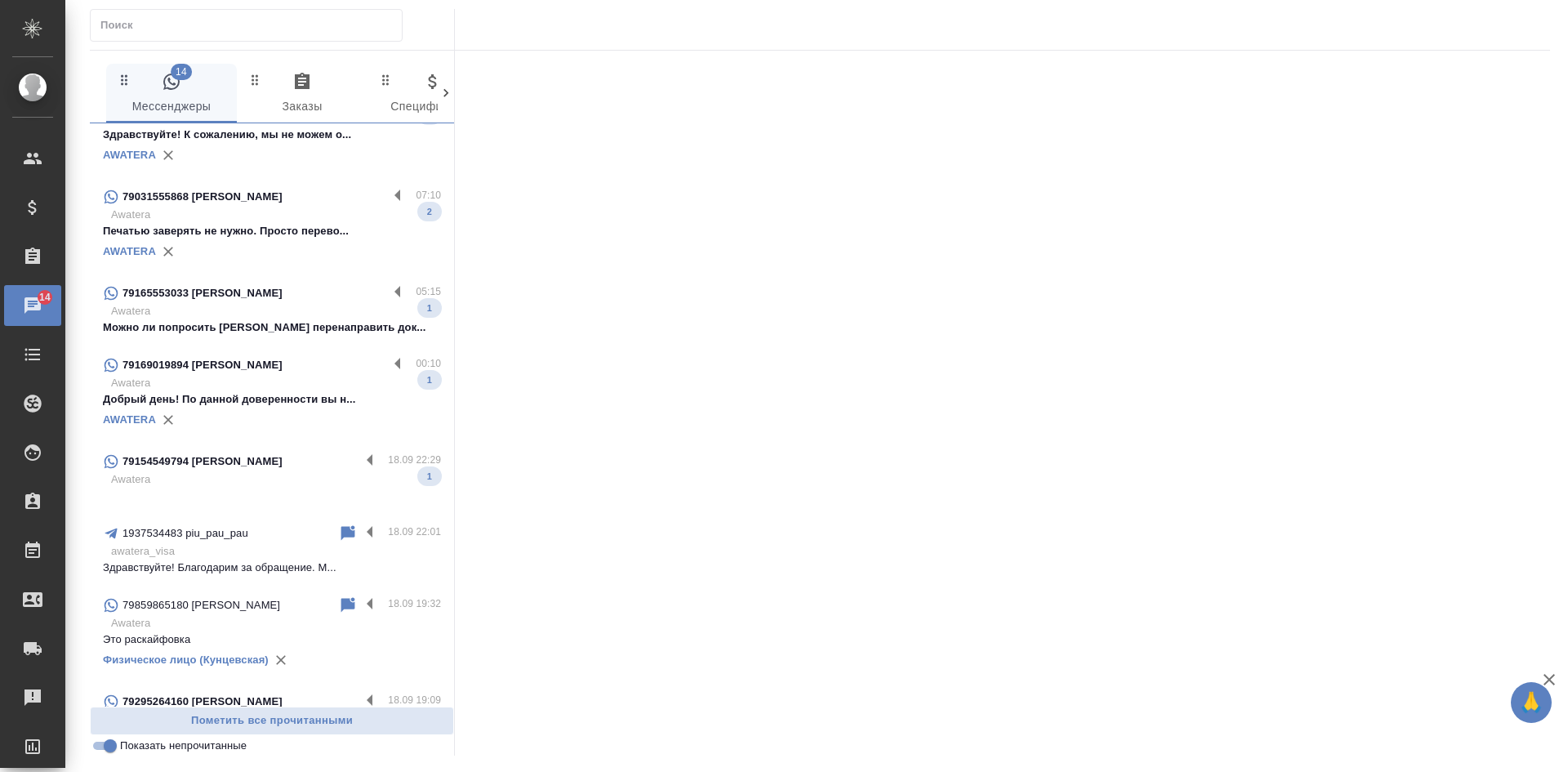
click at [264, 261] on div "AWATERA" at bounding box center [271, 252] width 338 height 25
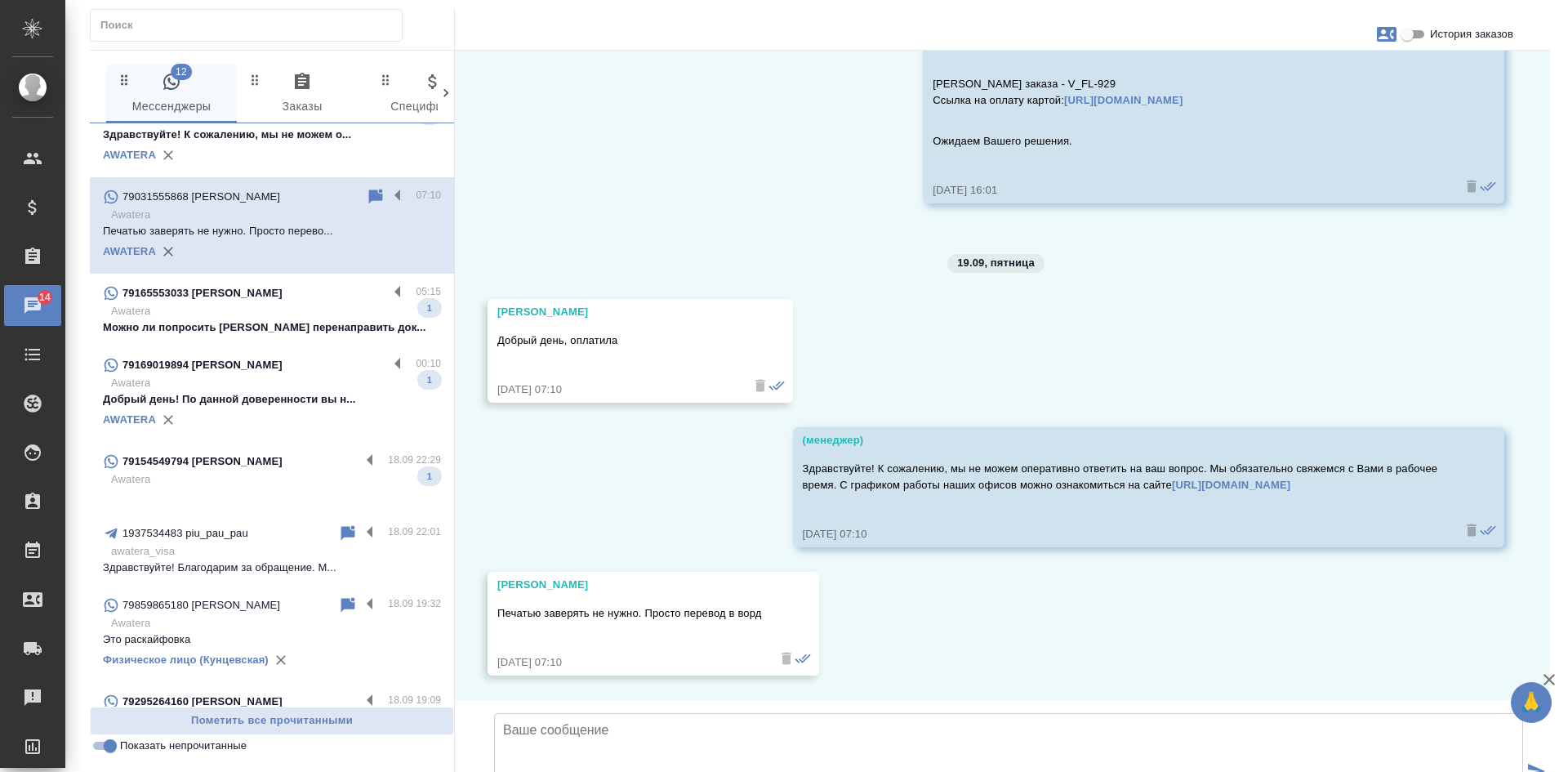
scroll to position [2273, 0]
click at [369, 196] on icon at bounding box center [376, 196] width 14 height 15
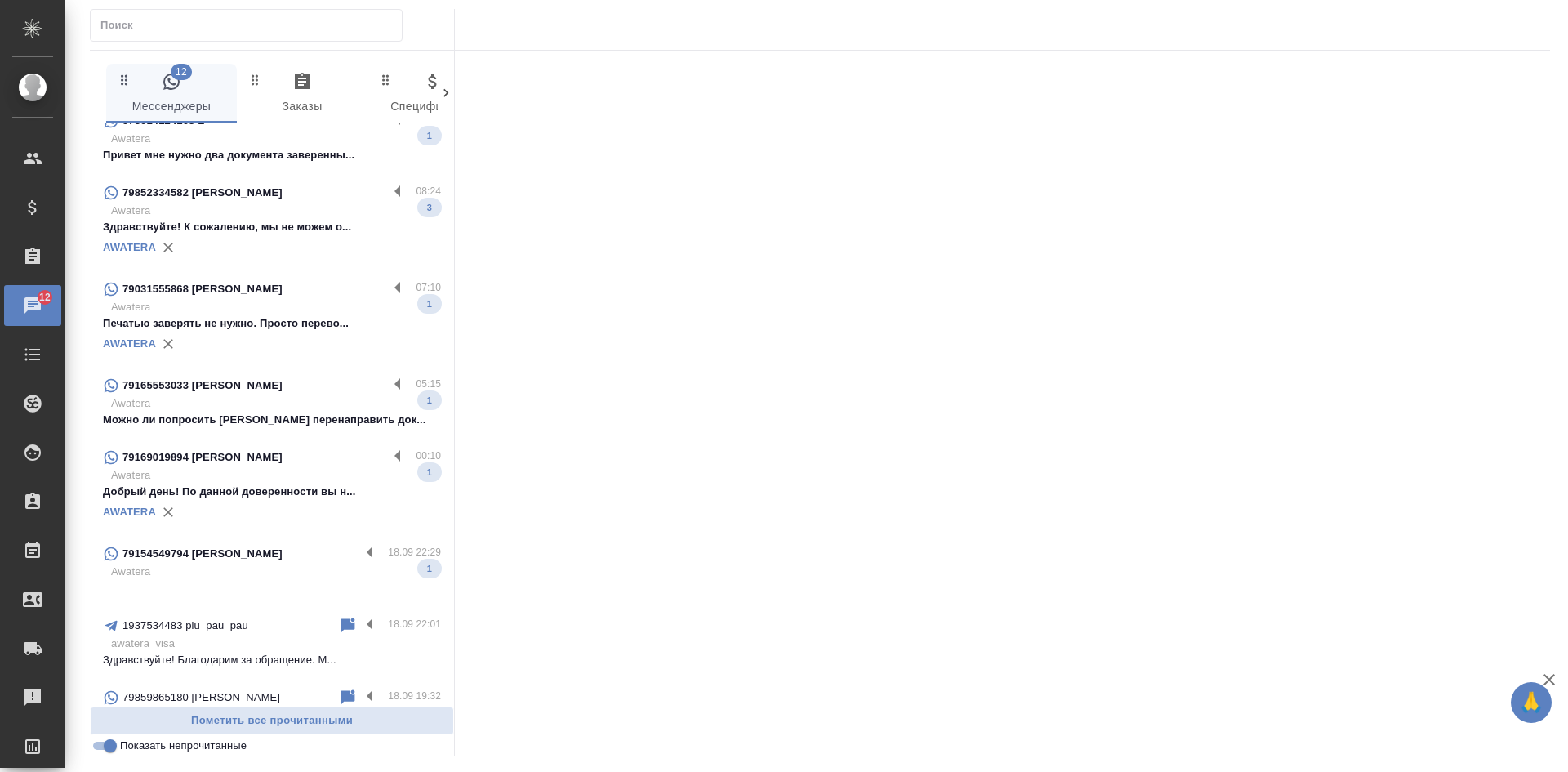
scroll to position [0, 0]
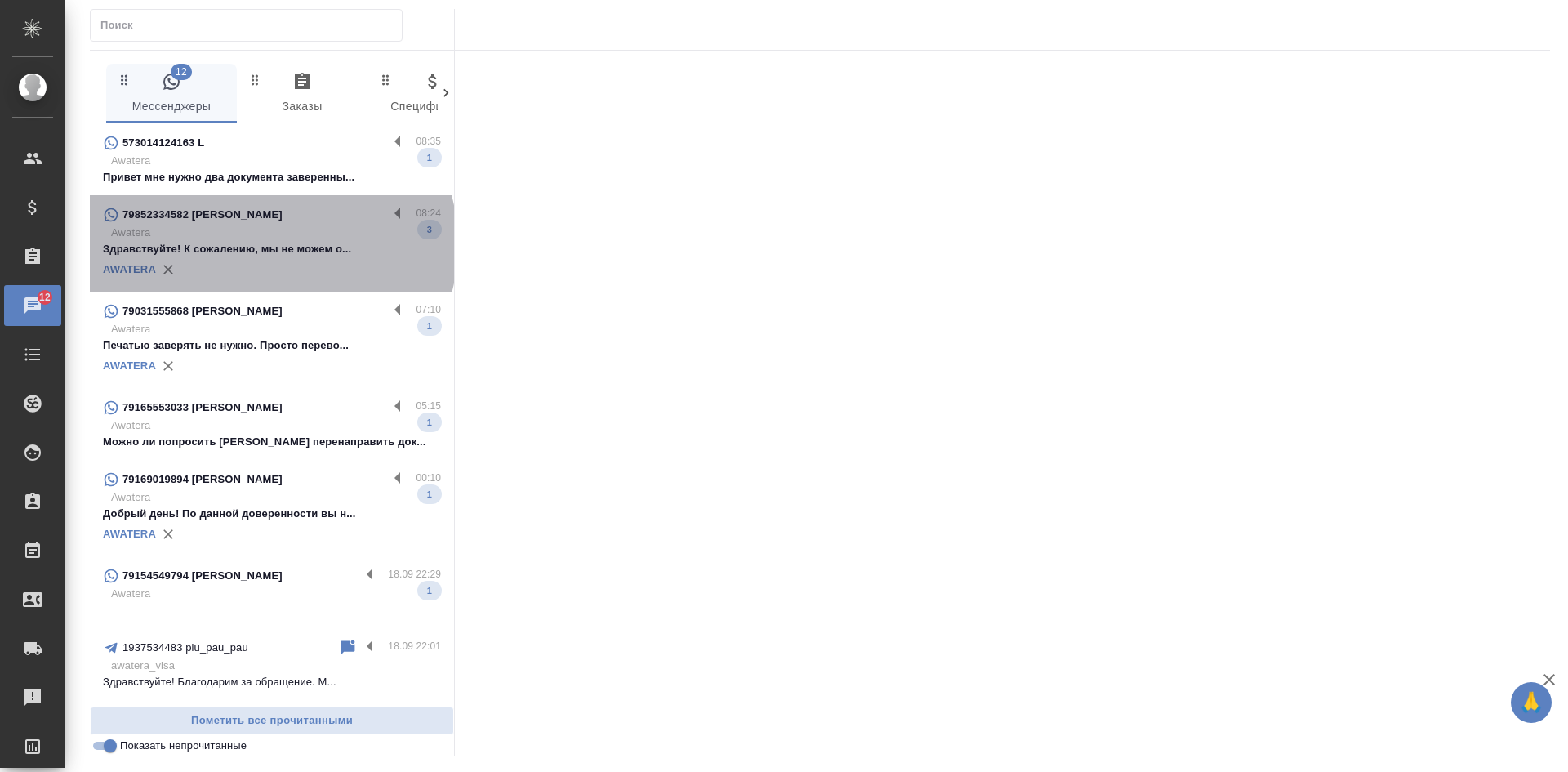
click at [270, 244] on p "Здравствуйте! К сожалению, мы не можем о..." at bounding box center [271, 249] width 338 height 16
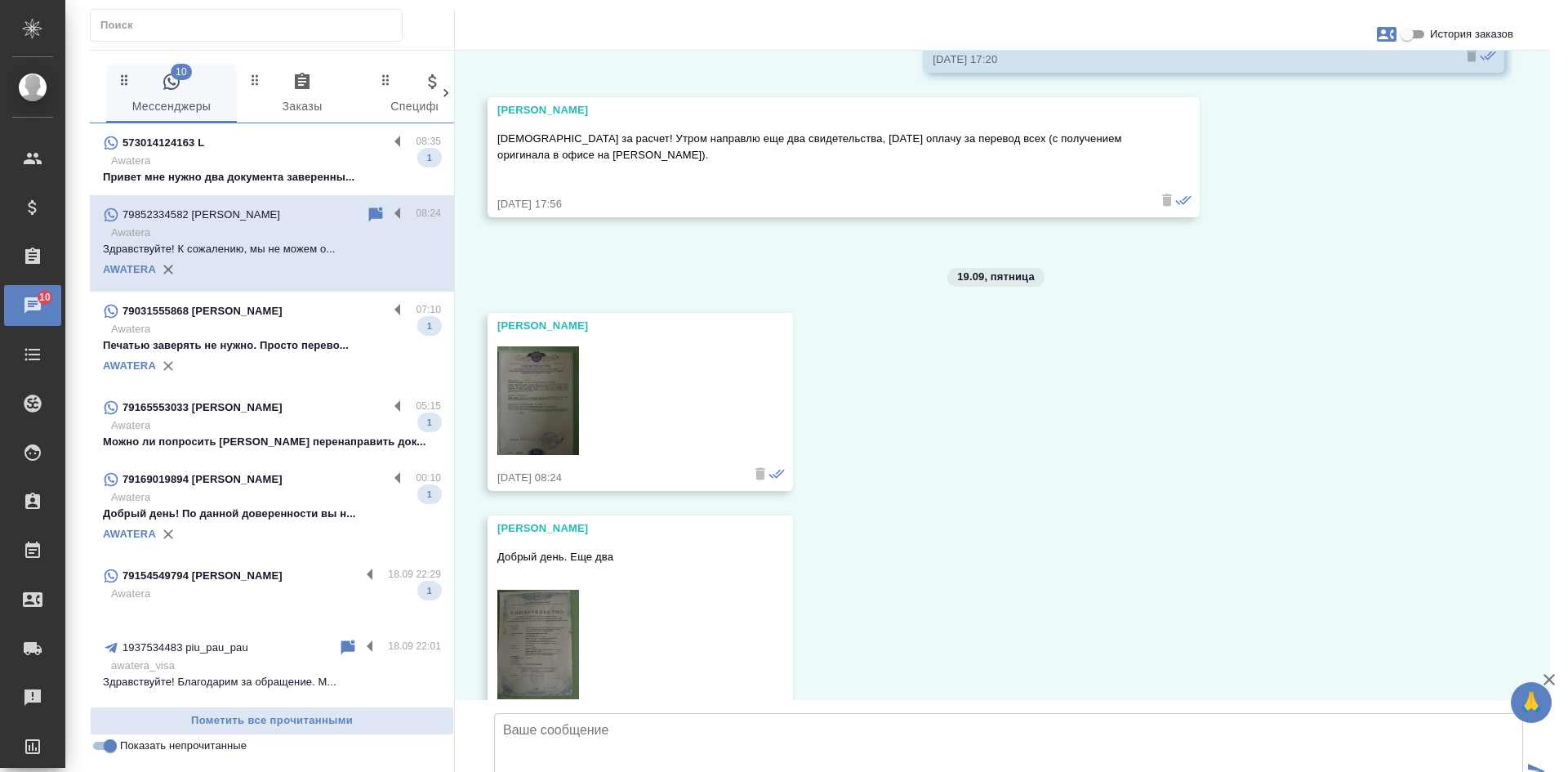
scroll to position [1735, 0]
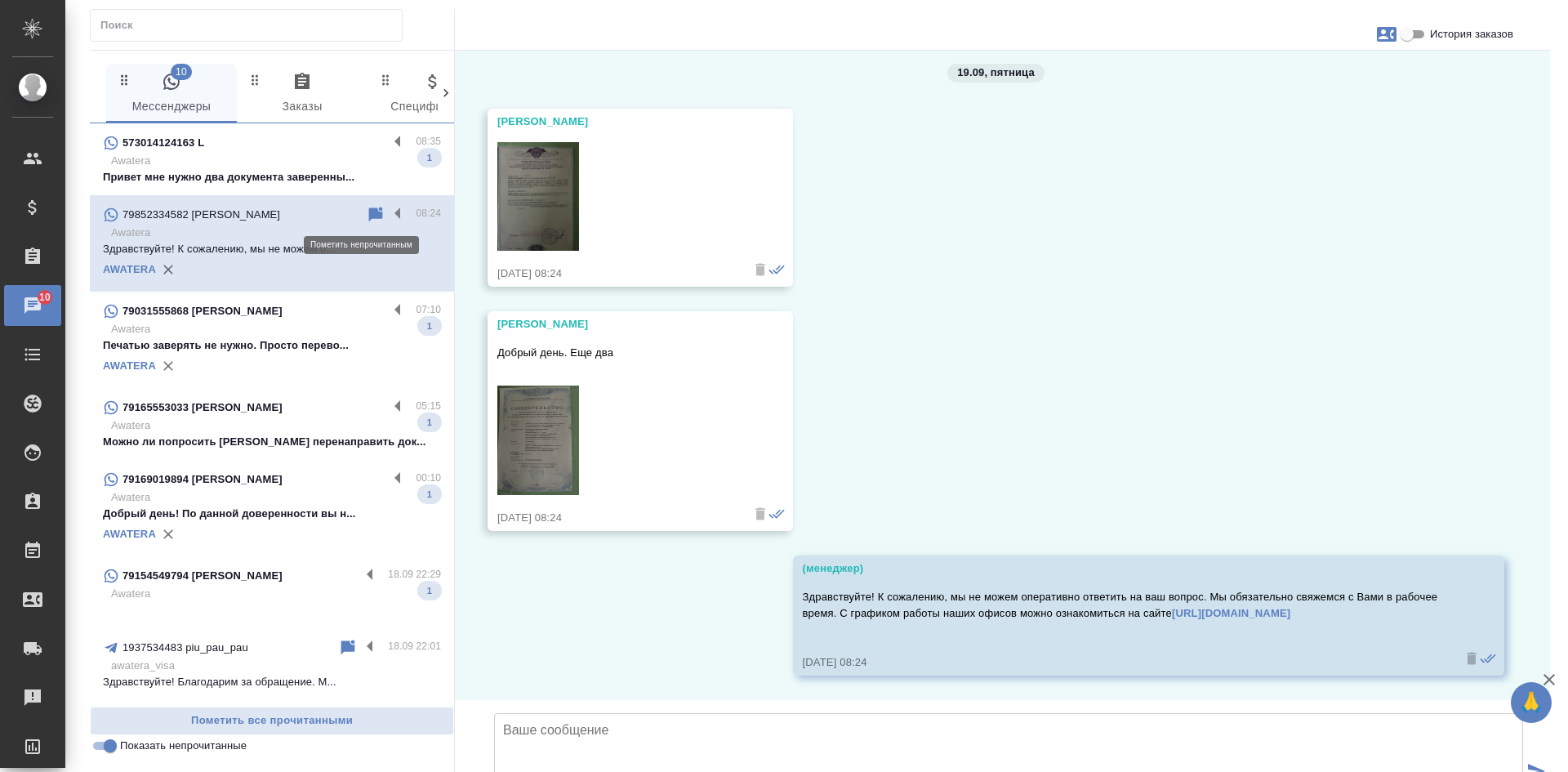
click at [369, 209] on icon at bounding box center [376, 214] width 14 height 15
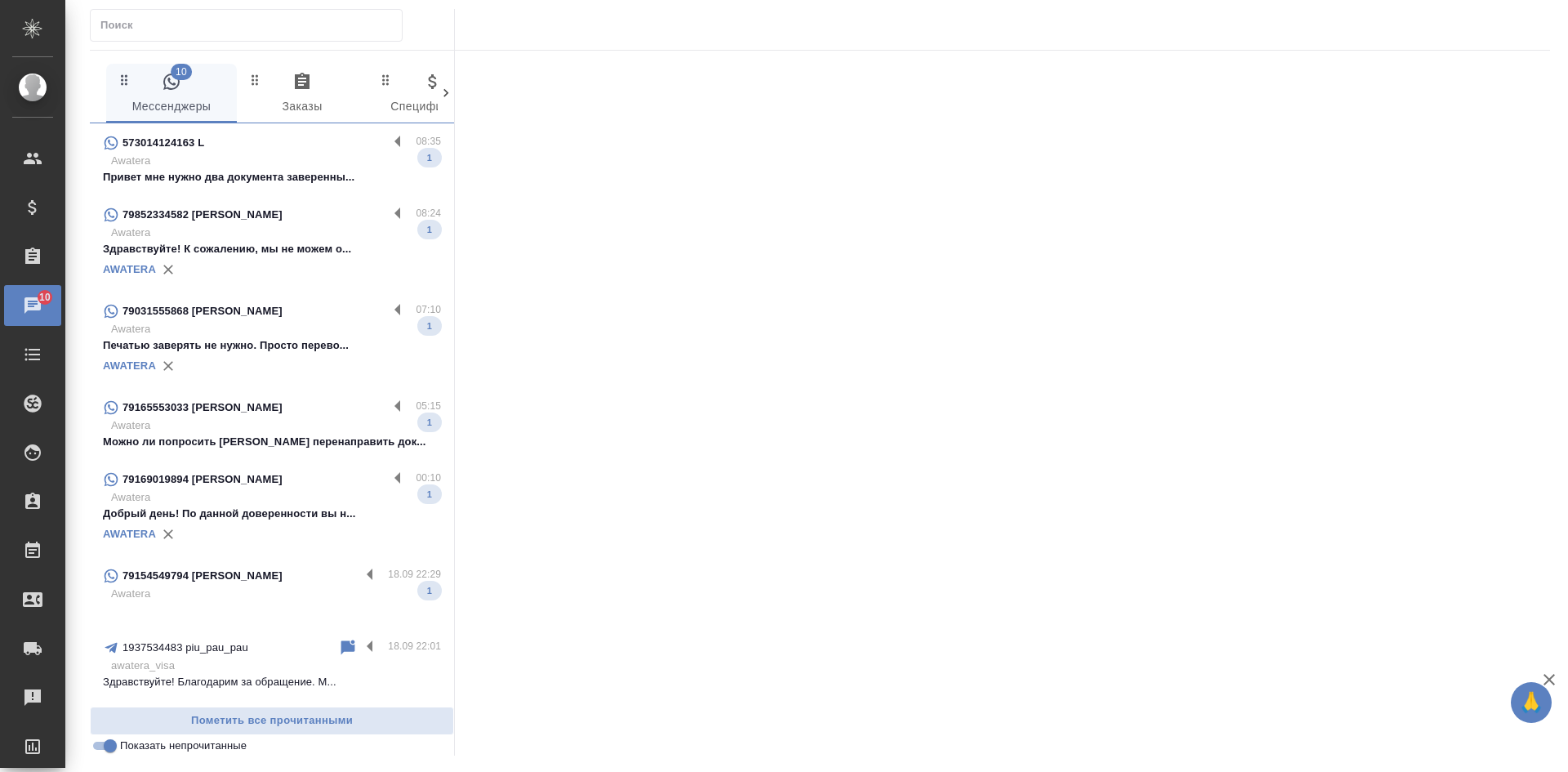
click at [276, 169] on p "Привет мне нужно два документа заверенны..." at bounding box center [271, 177] width 338 height 16
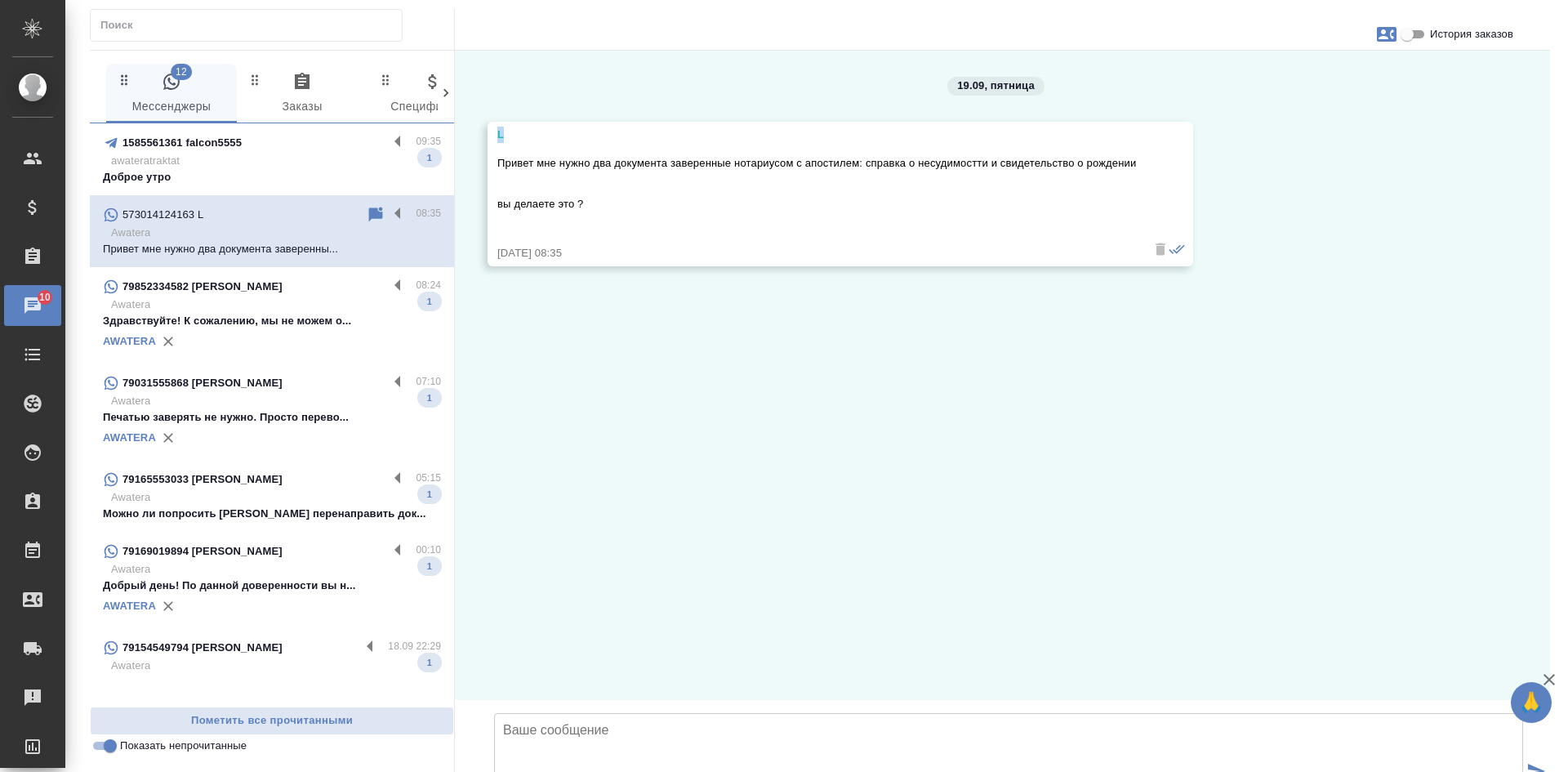
drag, startPoint x: 504, startPoint y: 132, endPoint x: 473, endPoint y: 132, distance: 31.0
click at [473, 132] on div "19.09, пятница L Привет мне нужно два документа заверенные нотариусом с апостил…" at bounding box center [1003, 375] width 1095 height 649
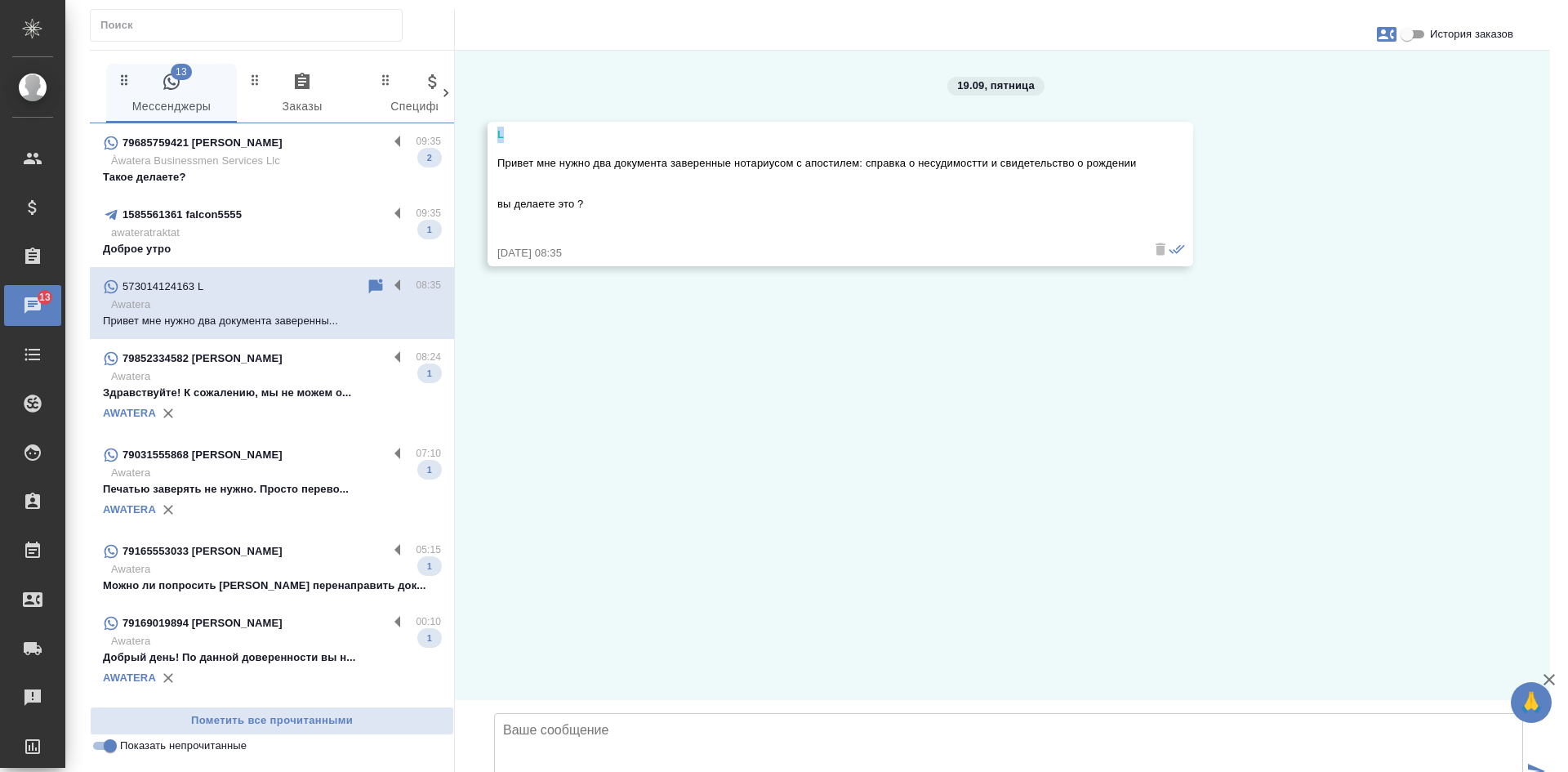
click at [1385, 34] on icon "button" at bounding box center [1387, 34] width 19 height 15
click at [1339, 81] on span "Создать заявку" at bounding box center [1315, 79] width 77 height 16
select select "CO"
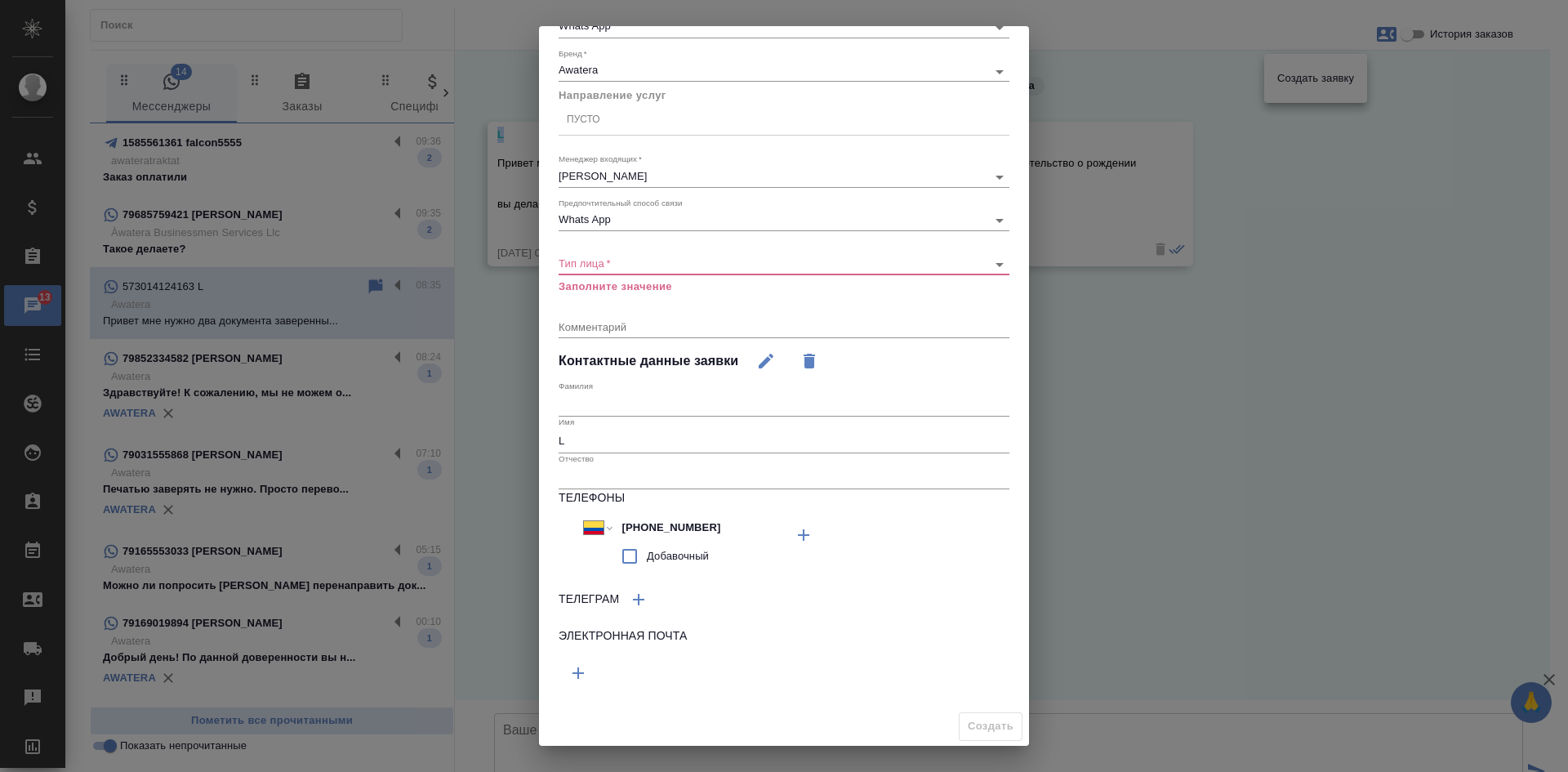
scroll to position [152, 0]
drag, startPoint x: 704, startPoint y: 529, endPoint x: 616, endPoint y: 528, distance: 88.0
click at [589, 532] on div "Международный Австралия Австрия Азербайджан Албания Алжир Американское Самоа Ан…" at bounding box center [671, 526] width 178 height 26
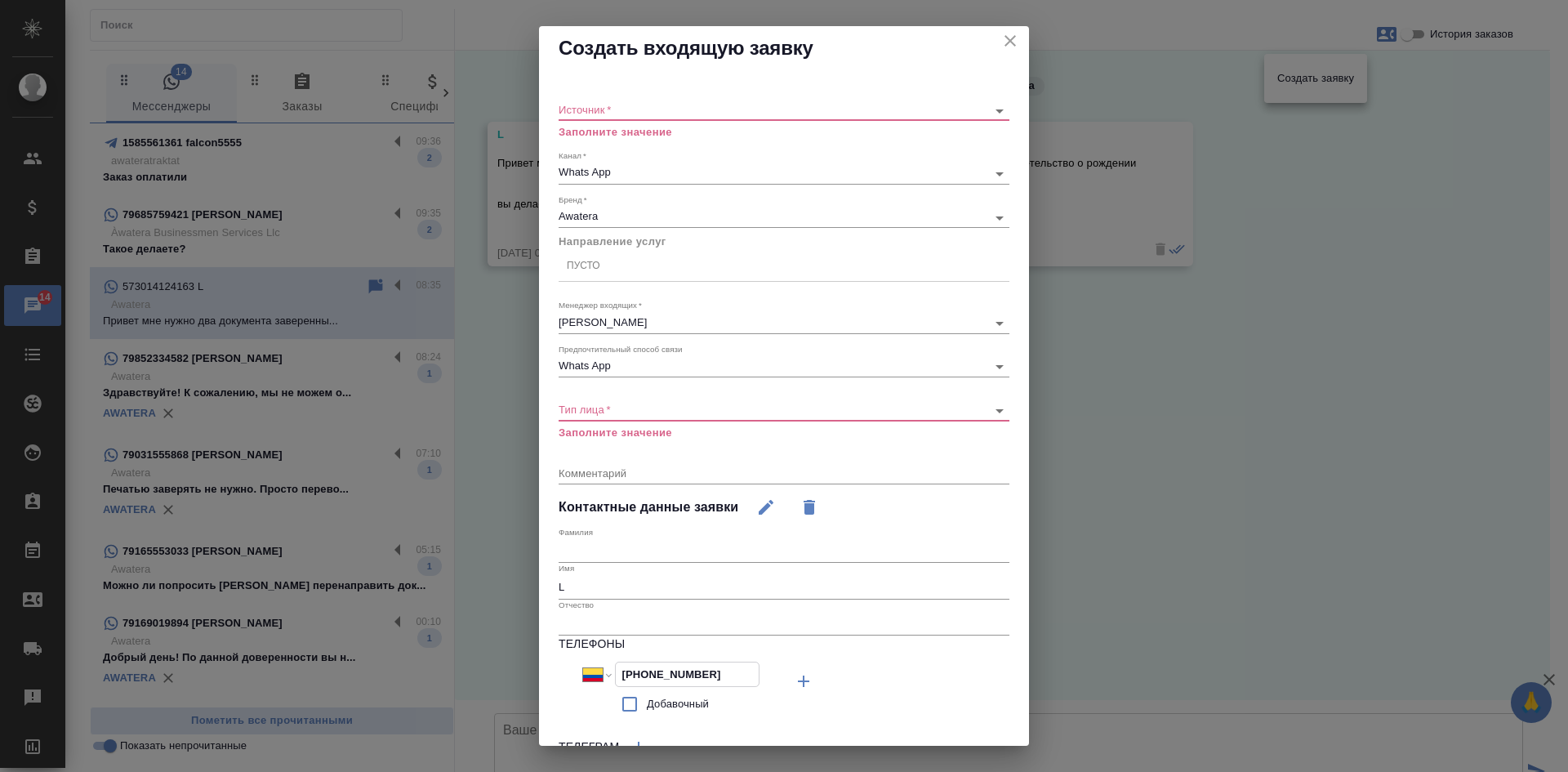
scroll to position [0, 0]
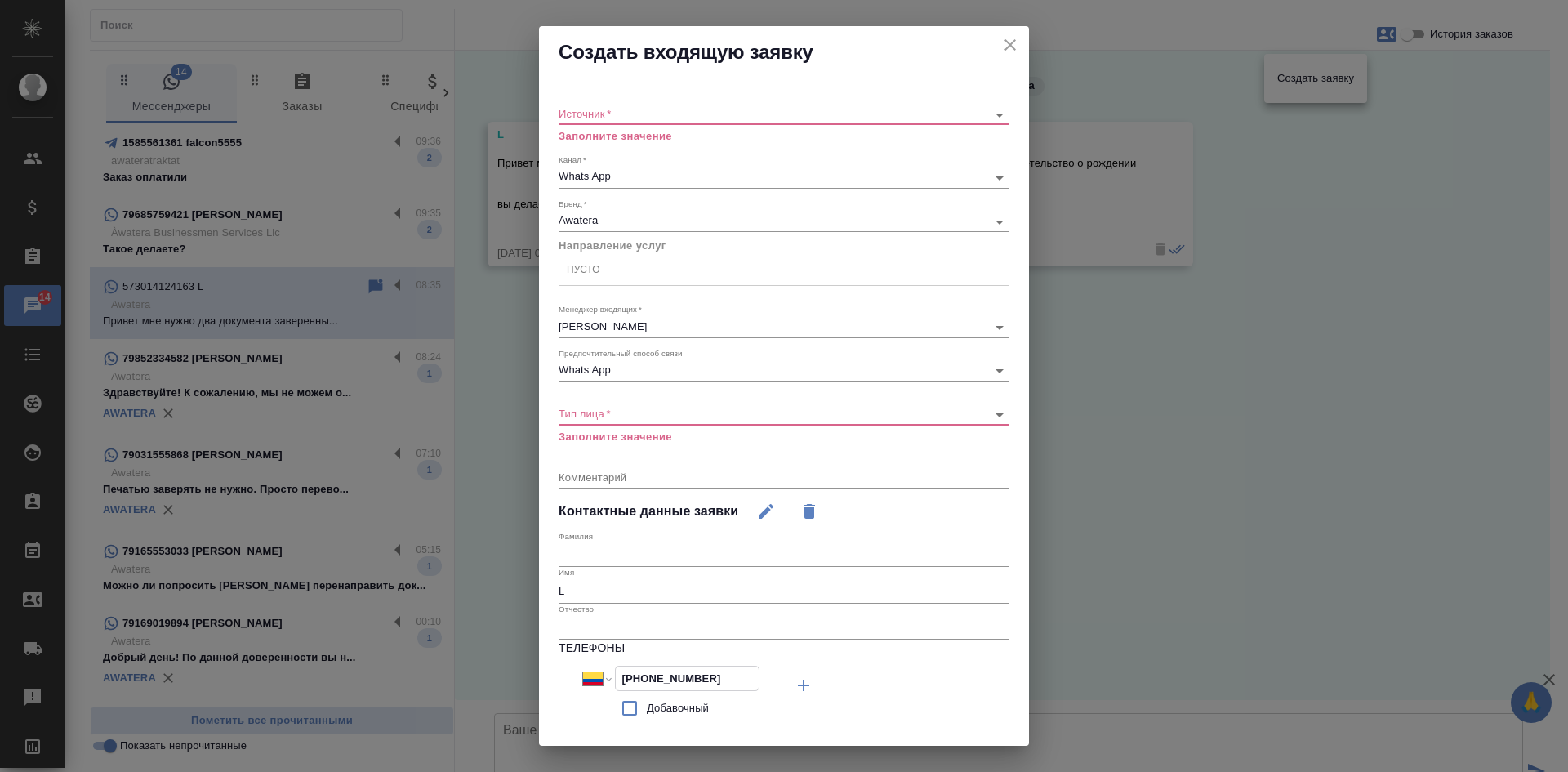
click at [595, 111] on body "🙏 .cls-1 fill:#fff; AWATERA Kasatkina Aleksandra Клиенты Спецификации Заказы 14…" at bounding box center [784, 386] width 1568 height 772
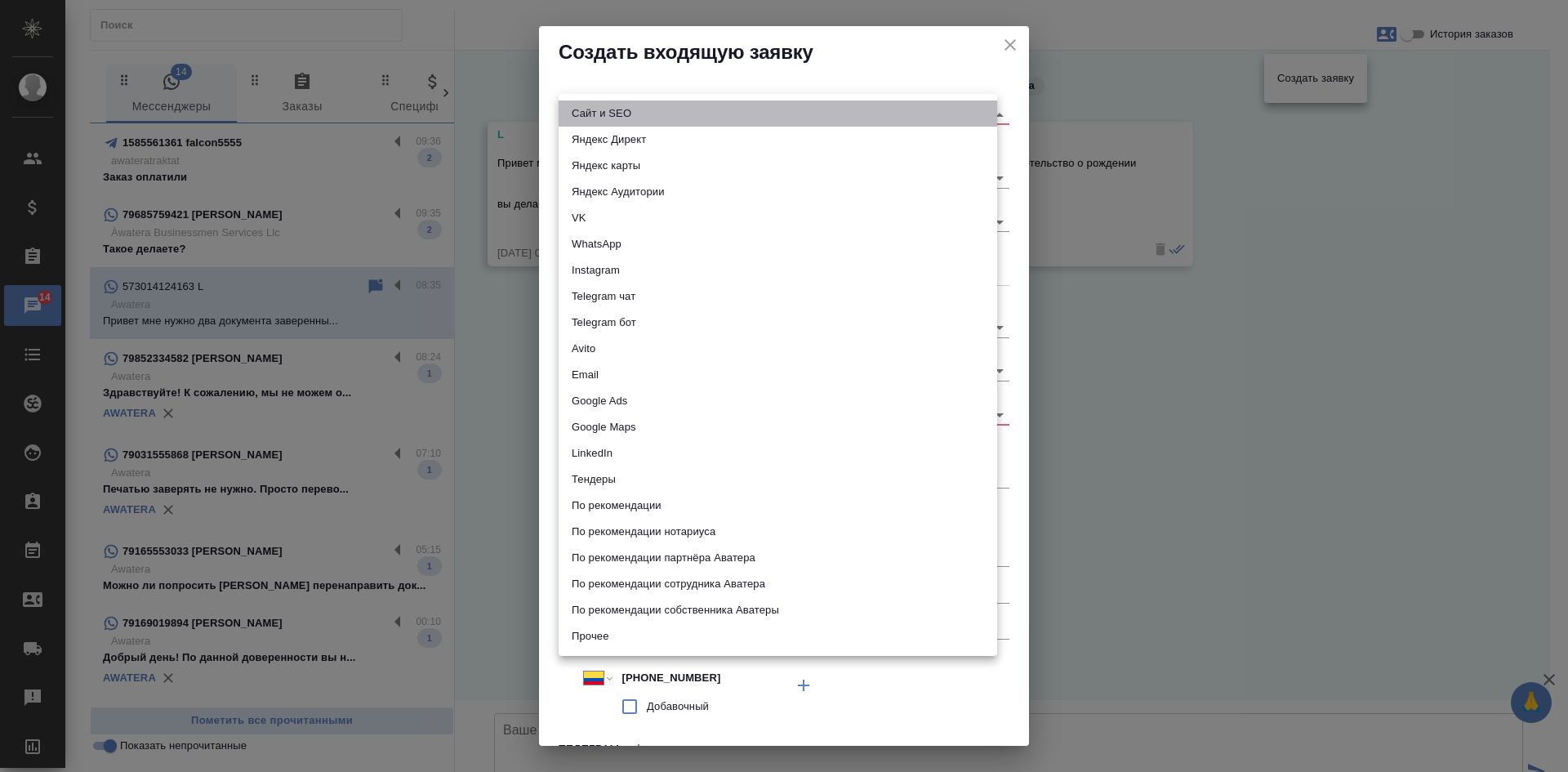
click at [595, 110] on li "Сайт и SEO" at bounding box center [777, 114] width 438 height 26
type input "seo"
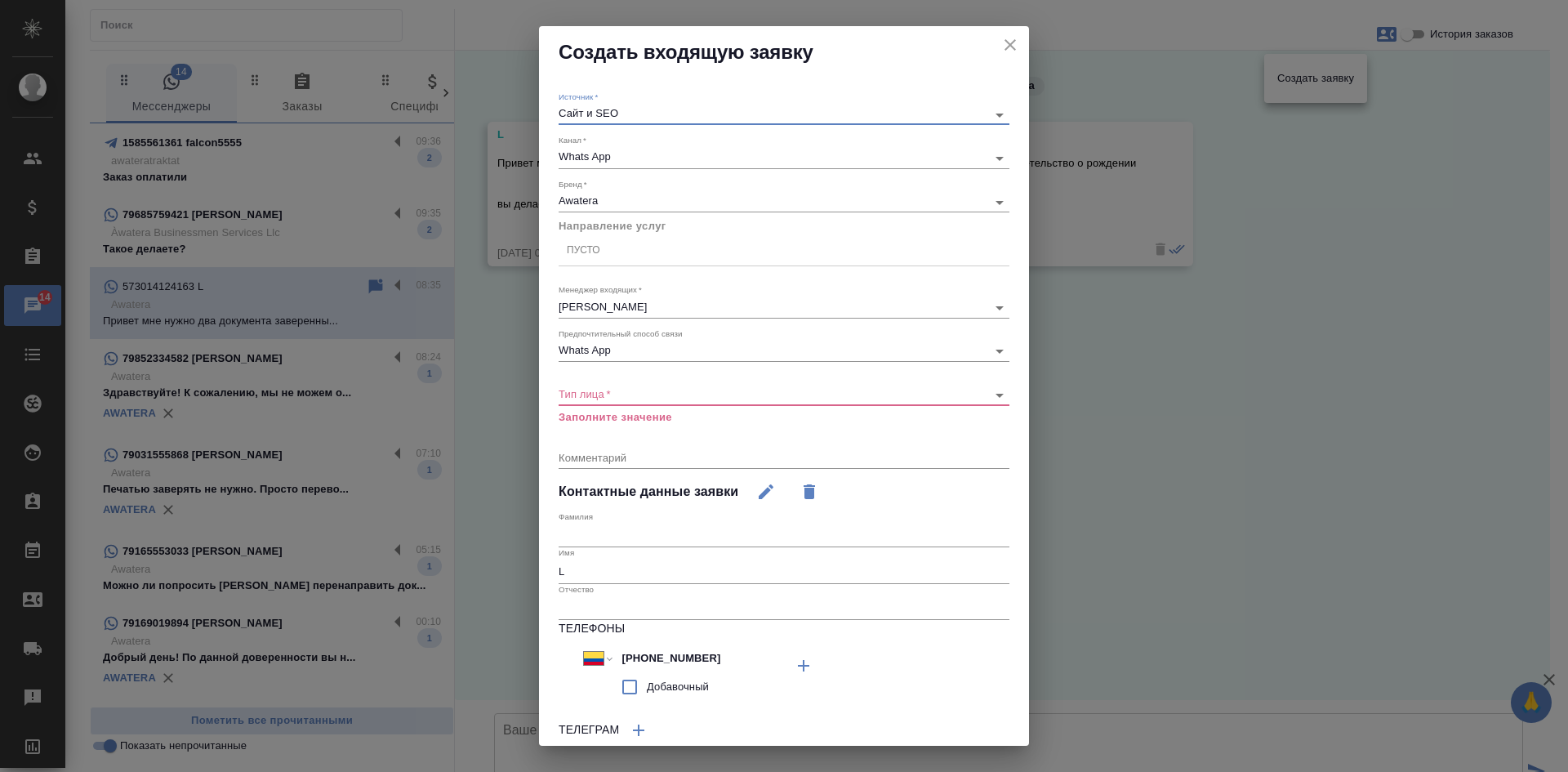
click at [606, 253] on div "Пусто" at bounding box center [784, 250] width 451 height 24
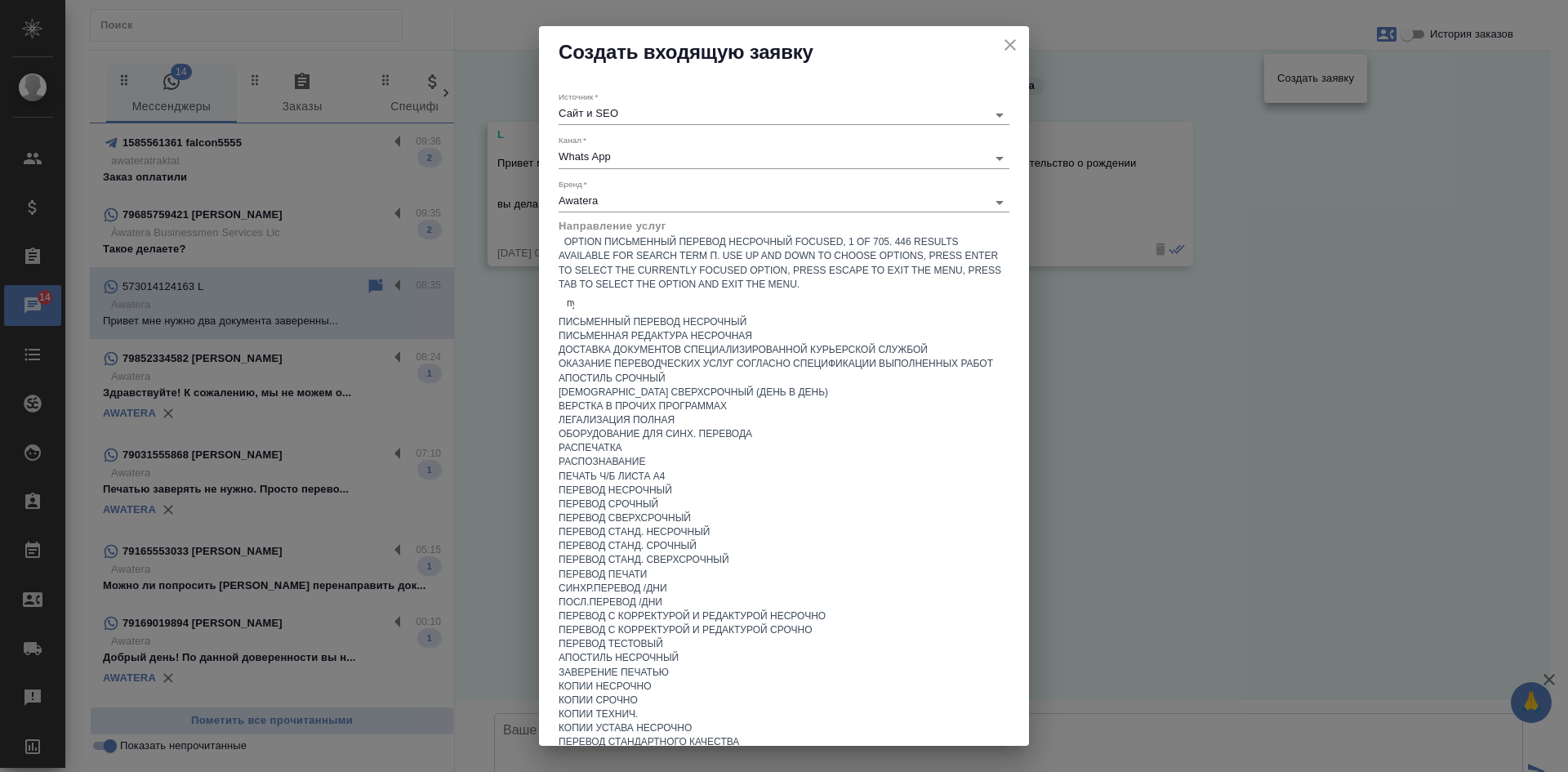
type input "пус"
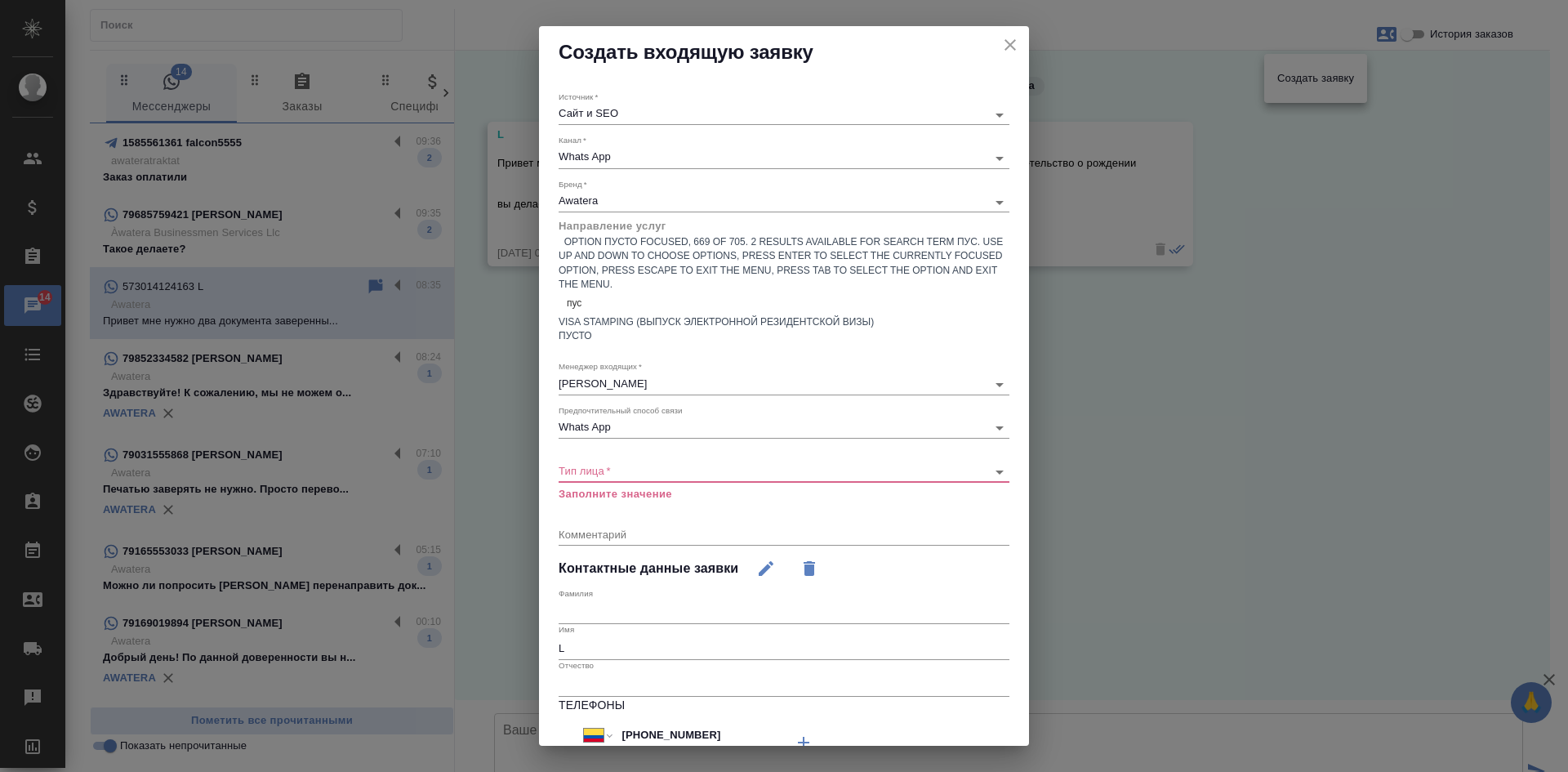
click at [585, 329] on div "ПУСТО" at bounding box center [784, 337] width 451 height 14
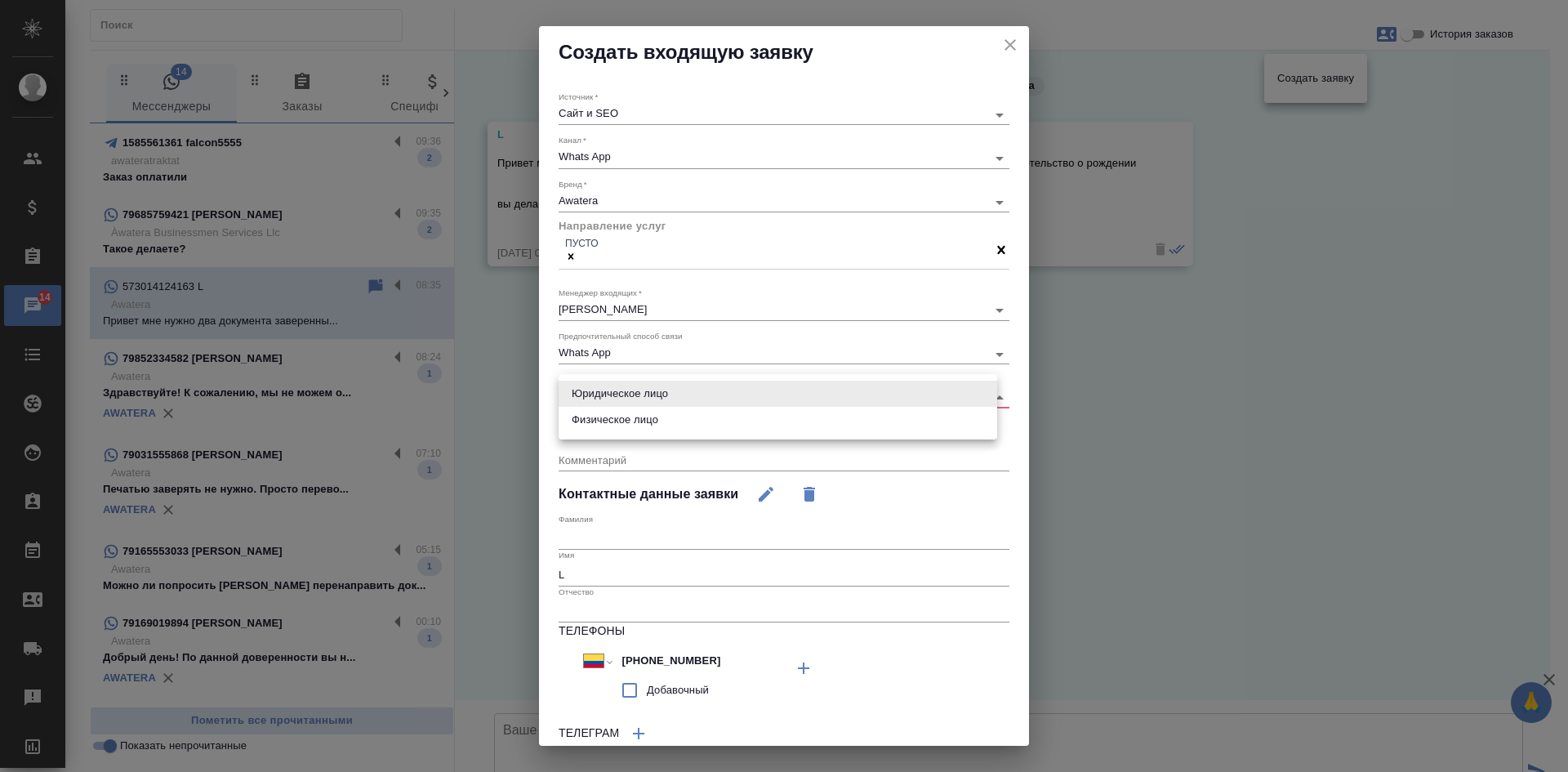
click at [584, 388] on body "🙏 .cls-1 fill:#fff; AWATERA Kasatkina Aleksandra Клиенты Спецификации Заказы 14…" at bounding box center [784, 386] width 1568 height 772
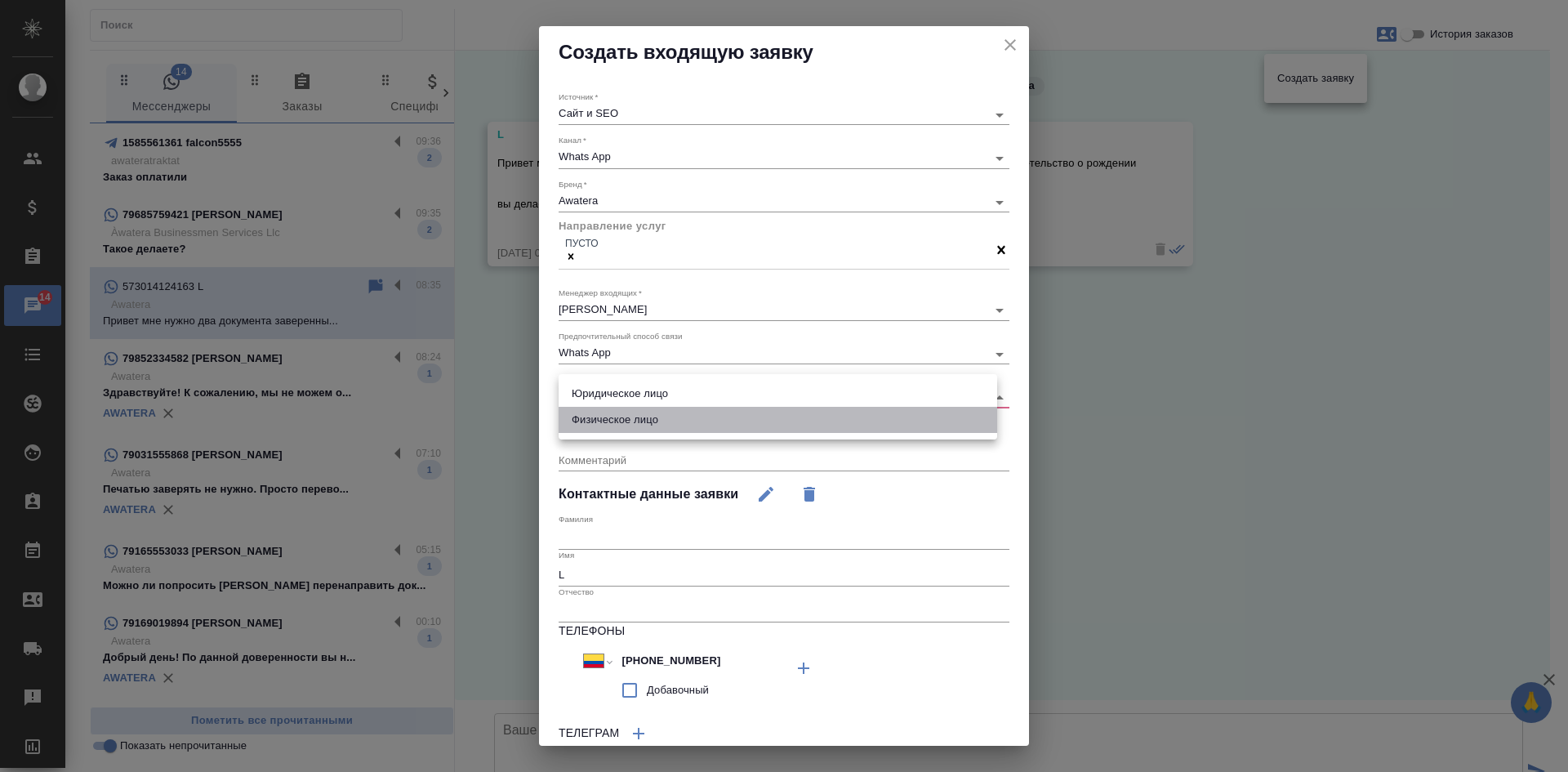
click at [588, 421] on li "Физическое лицо" at bounding box center [777, 420] width 438 height 26
type input "private"
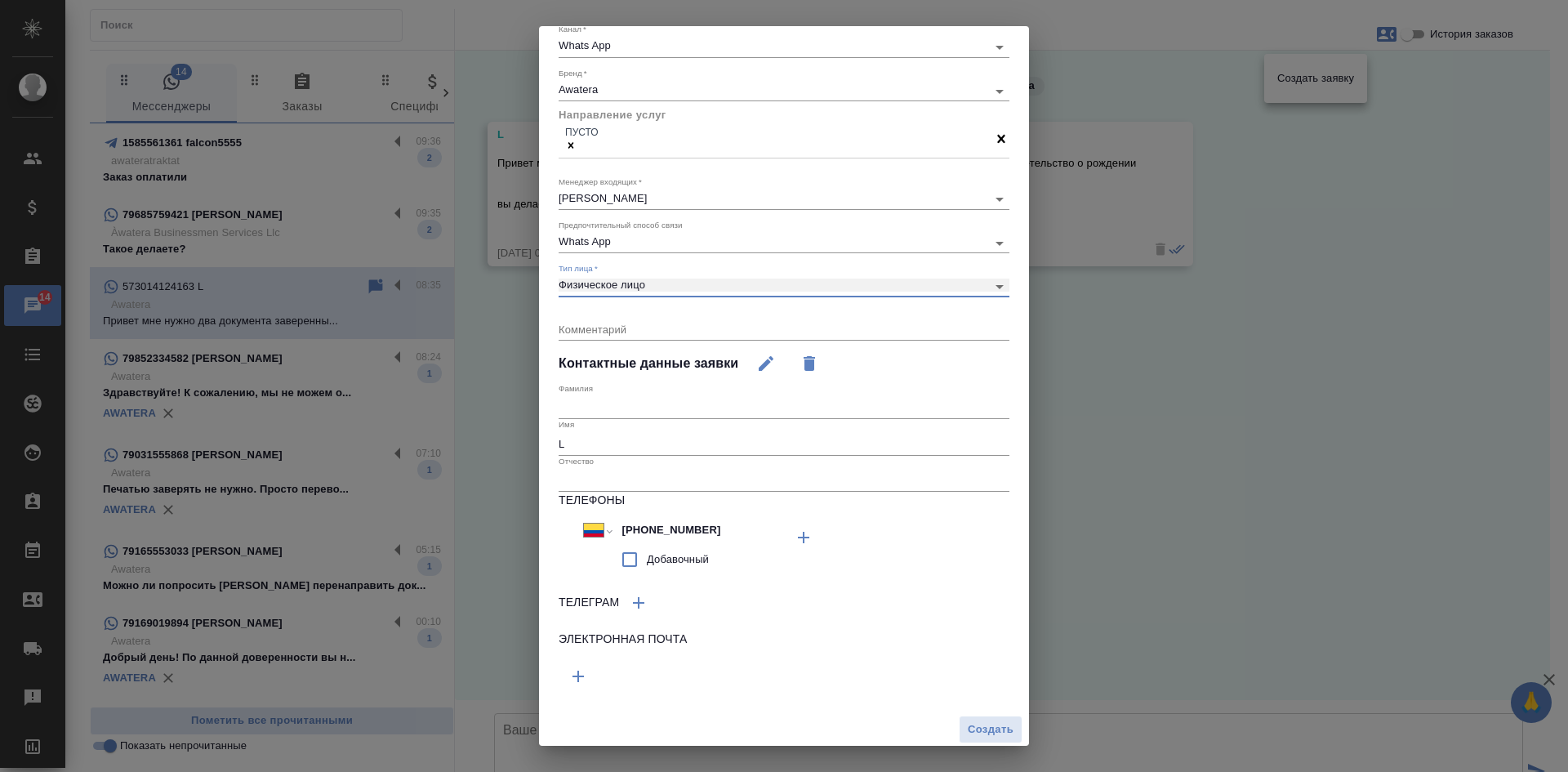
scroll to position [113, 0]
click at [968, 733] on span "Создать" at bounding box center [991, 728] width 46 height 19
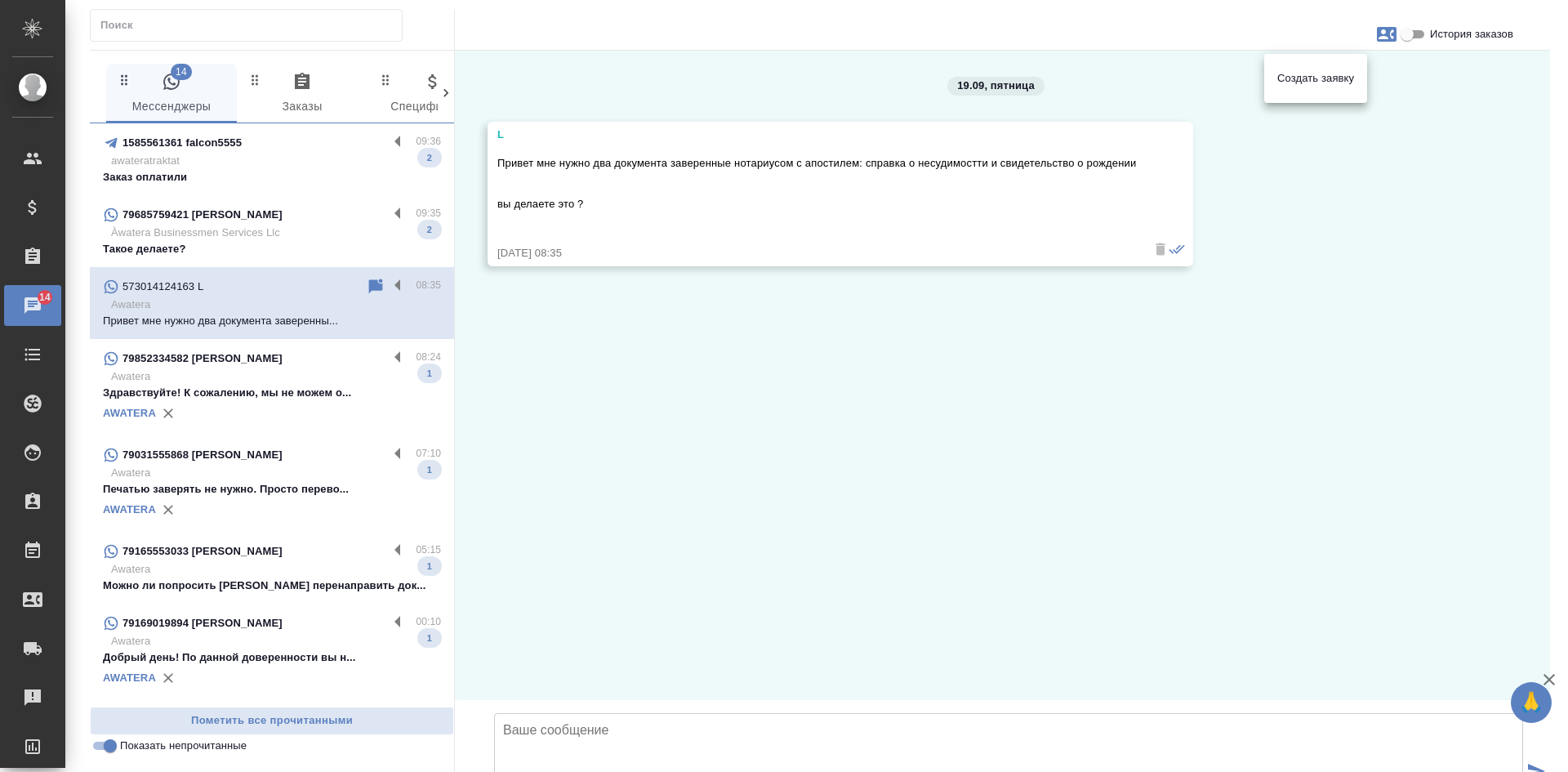
click at [649, 655] on div at bounding box center [784, 386] width 1568 height 772
click at [582, 713] on textarea at bounding box center [1008, 769] width 1029 height 114
type textarea "Здравствуйте! Как можно к Вам об"
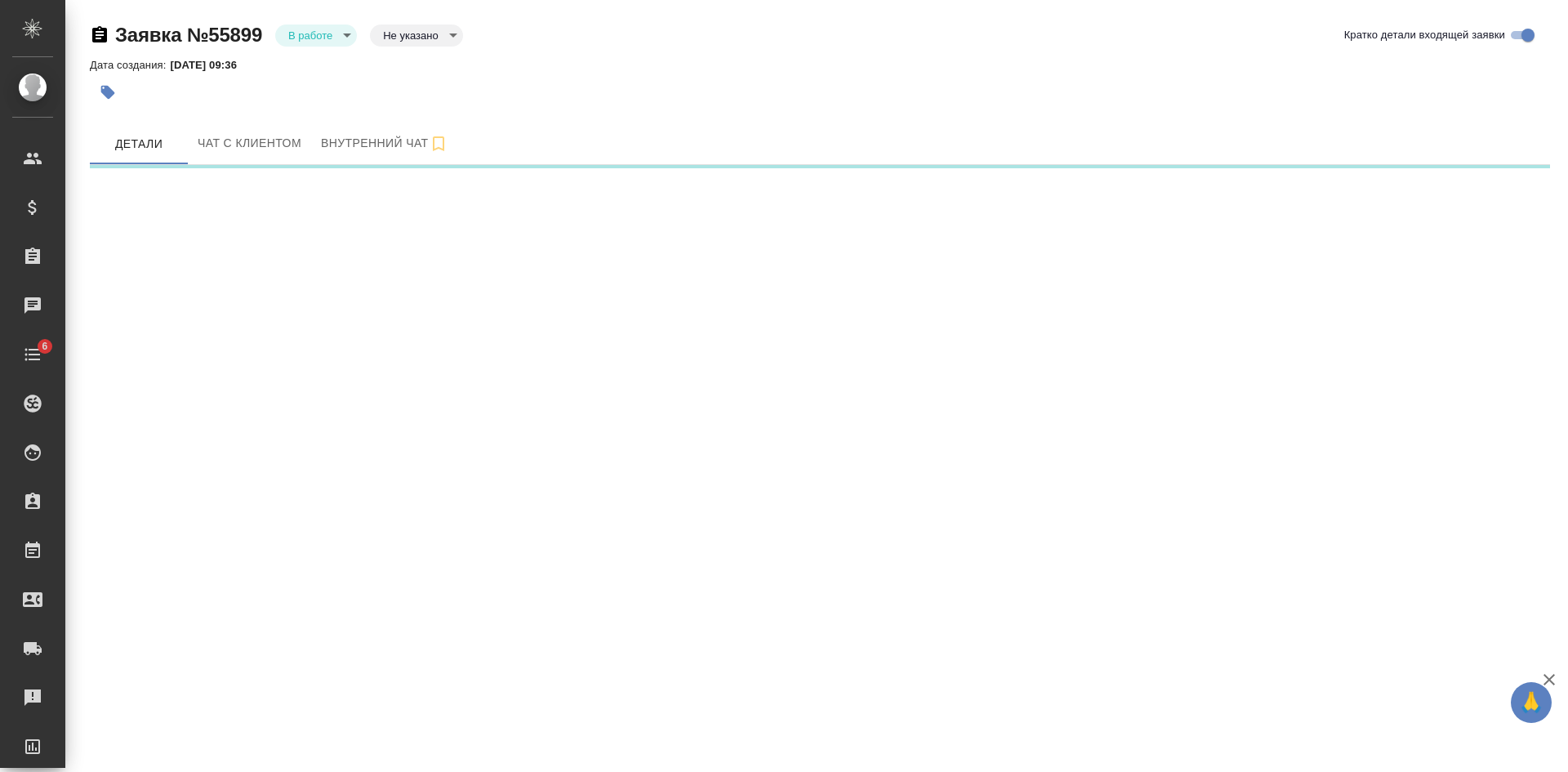
select select "RU"
select select "CO"
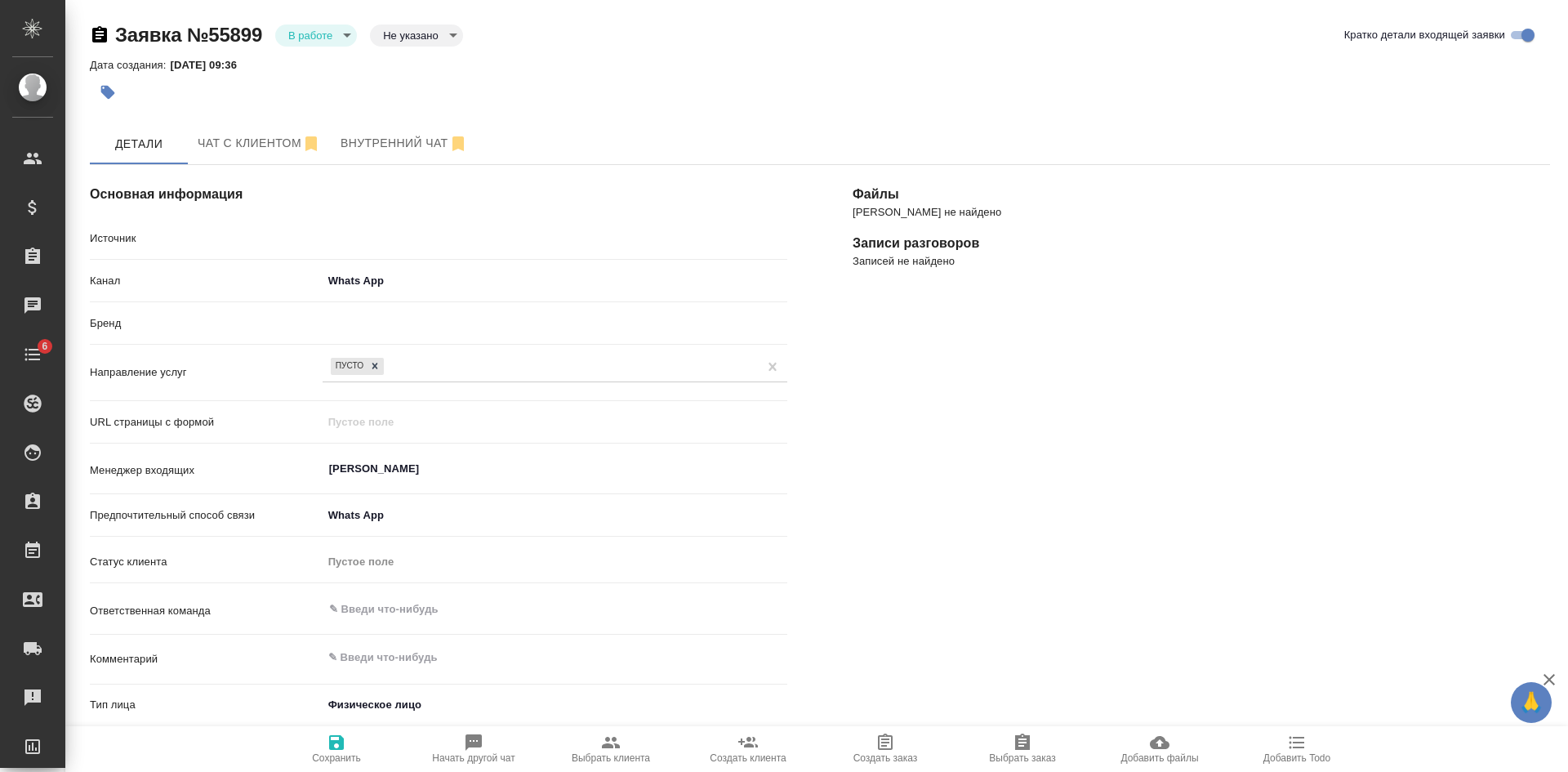
type textarea "x"
click at [432, 36] on body "🙏 .cls-1 fill:#fff; AWATERA [PERSON_NAME] Спецификации Заказы Чаты 6 Todo Проек…" at bounding box center [784, 386] width 1568 height 772
click at [416, 67] on button "Целевая" at bounding box center [409, 61] width 52 height 18
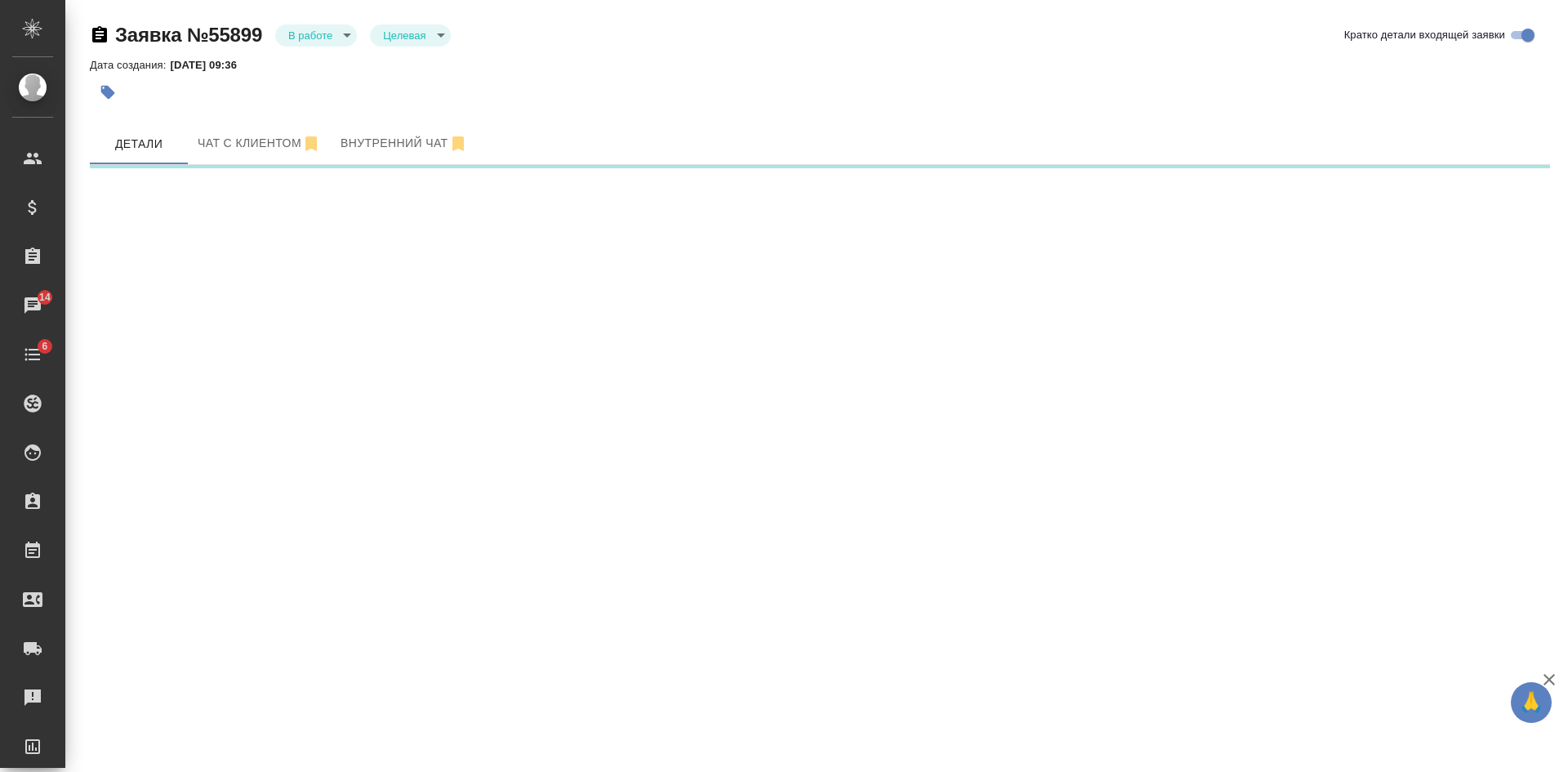
select select "RU"
select select "CO"
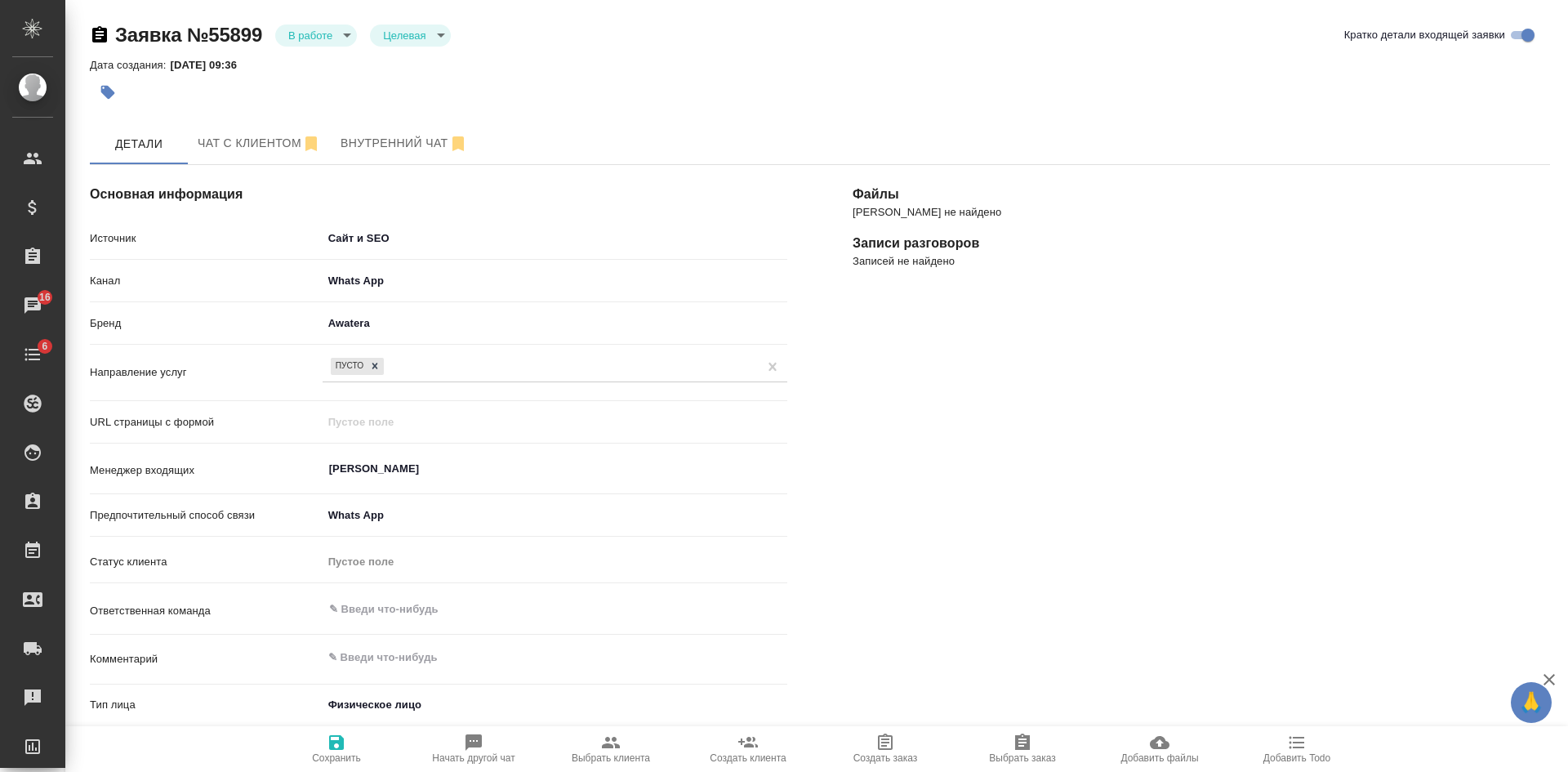
type textarea "x"
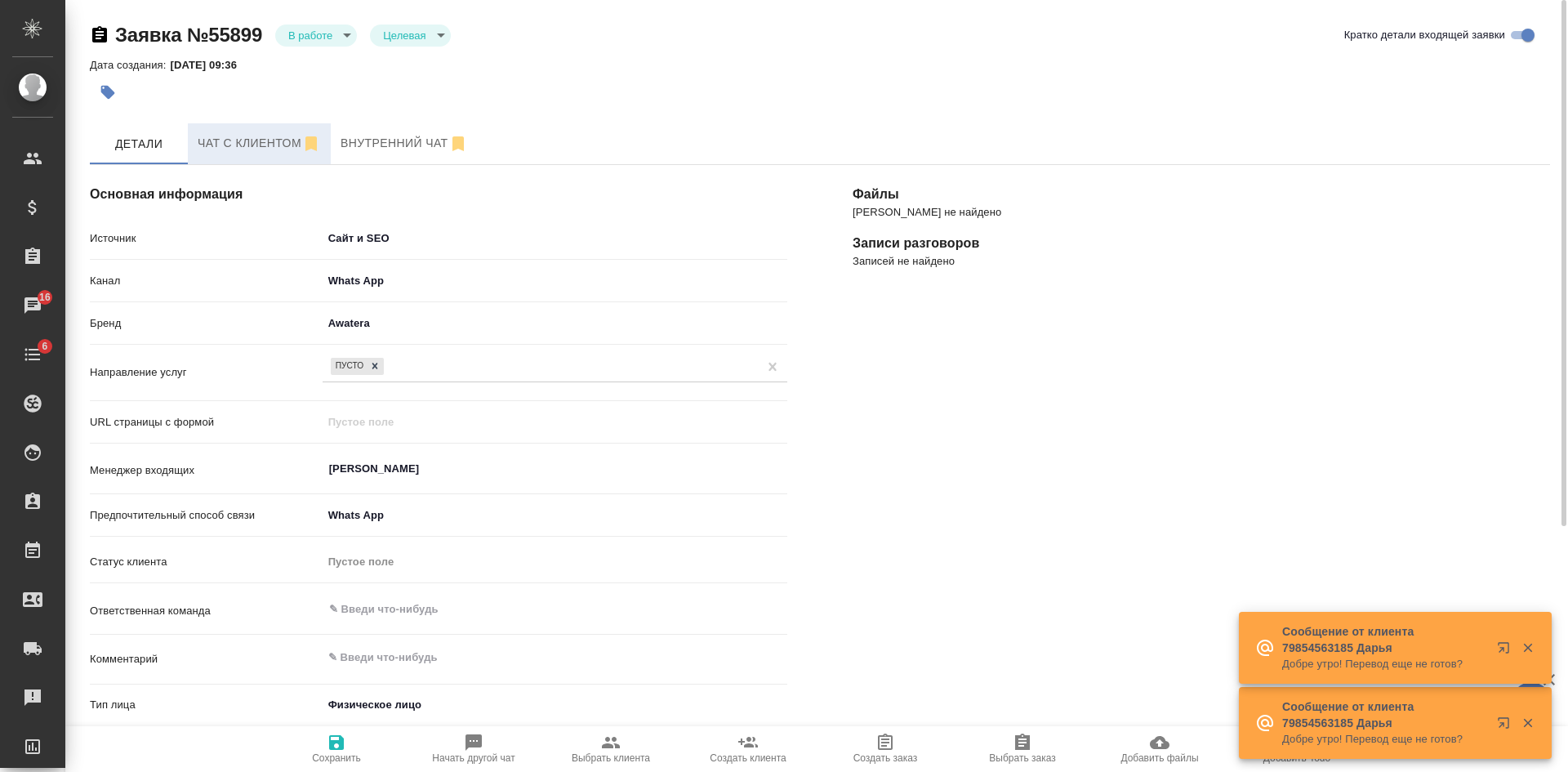
click at [239, 134] on span "Чат с клиентом" at bounding box center [260, 143] width 124 height 20
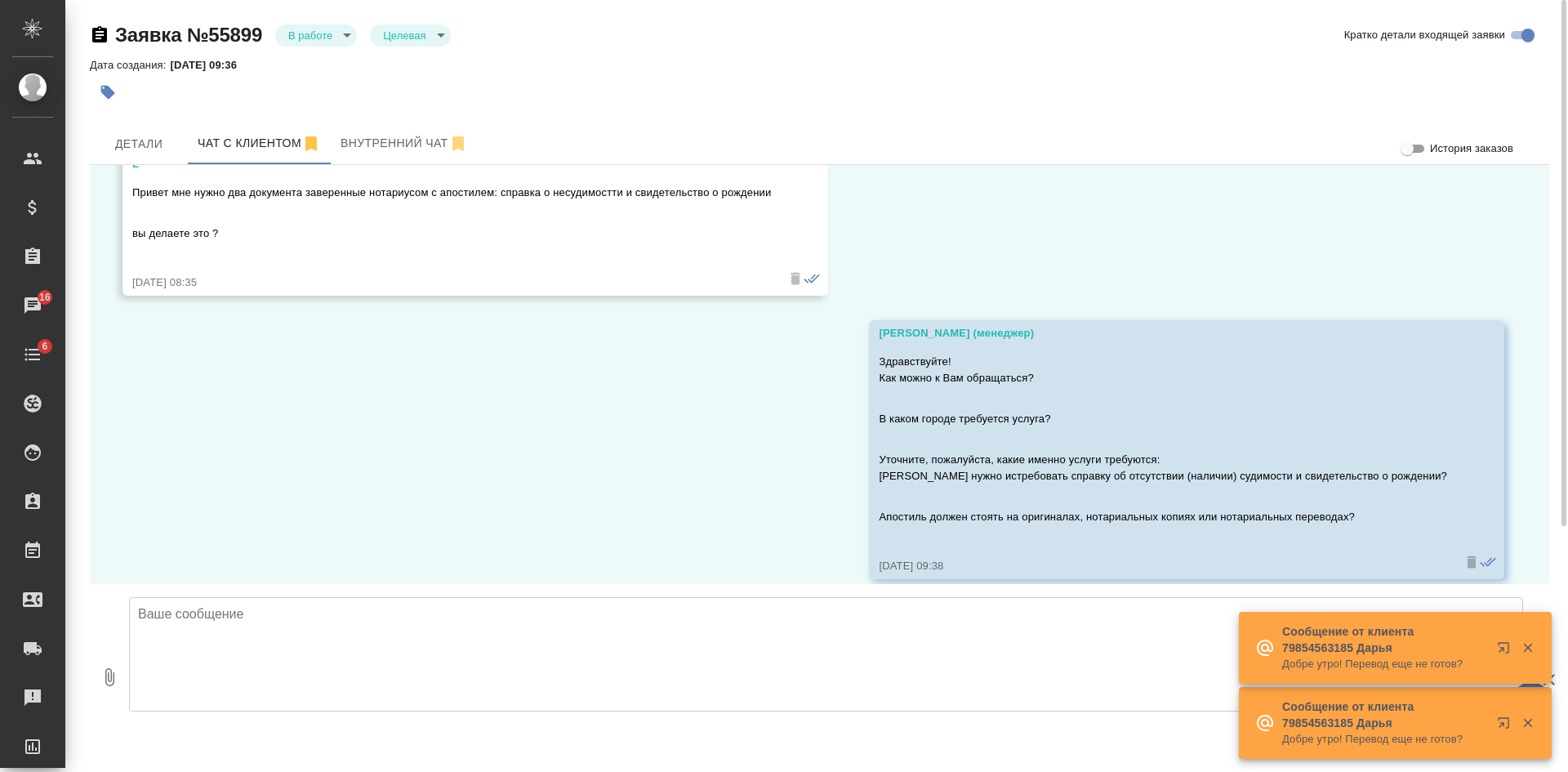
scroll to position [104, 0]
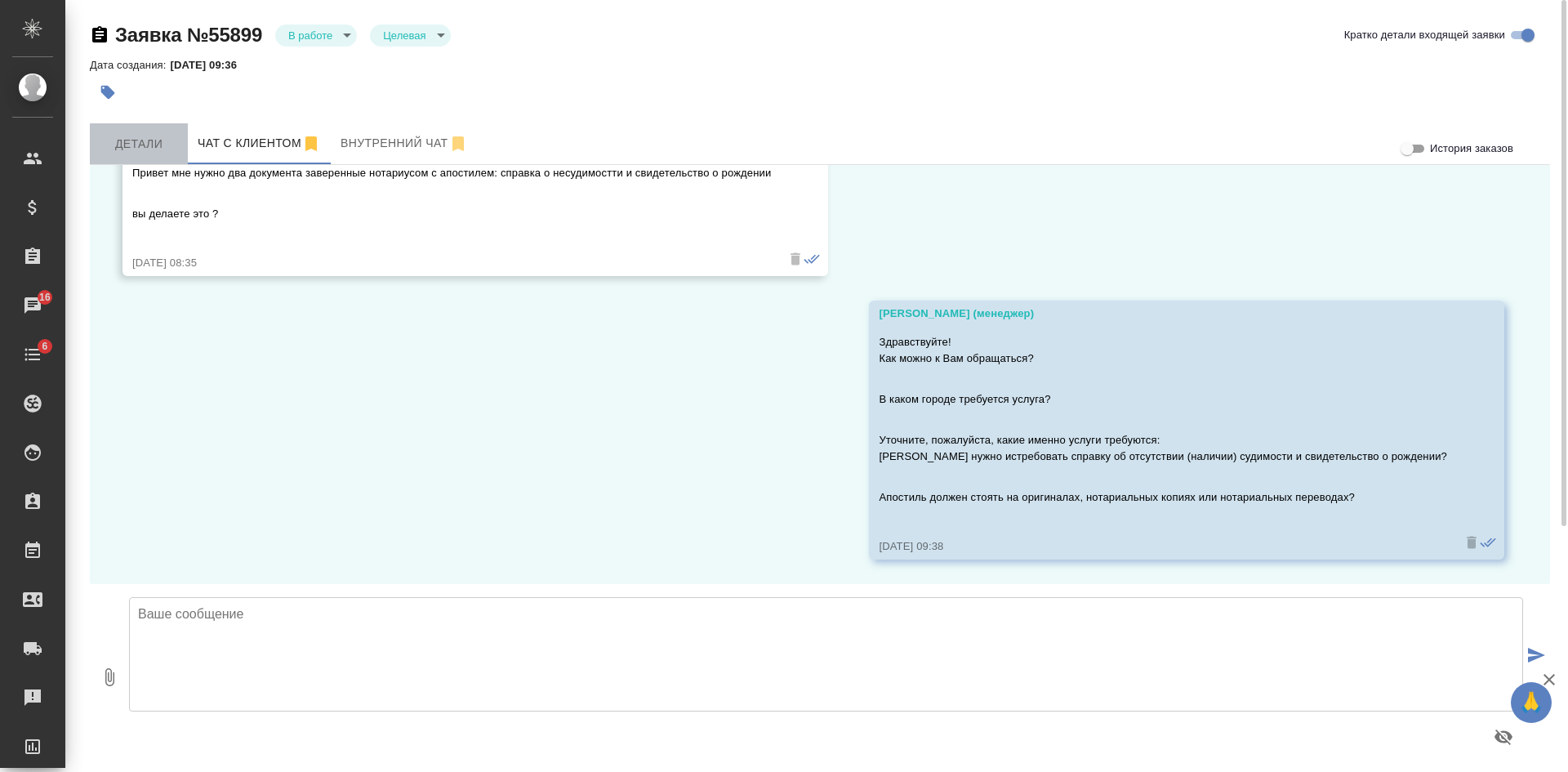
click at [135, 138] on span "Детали" at bounding box center [139, 144] width 79 height 20
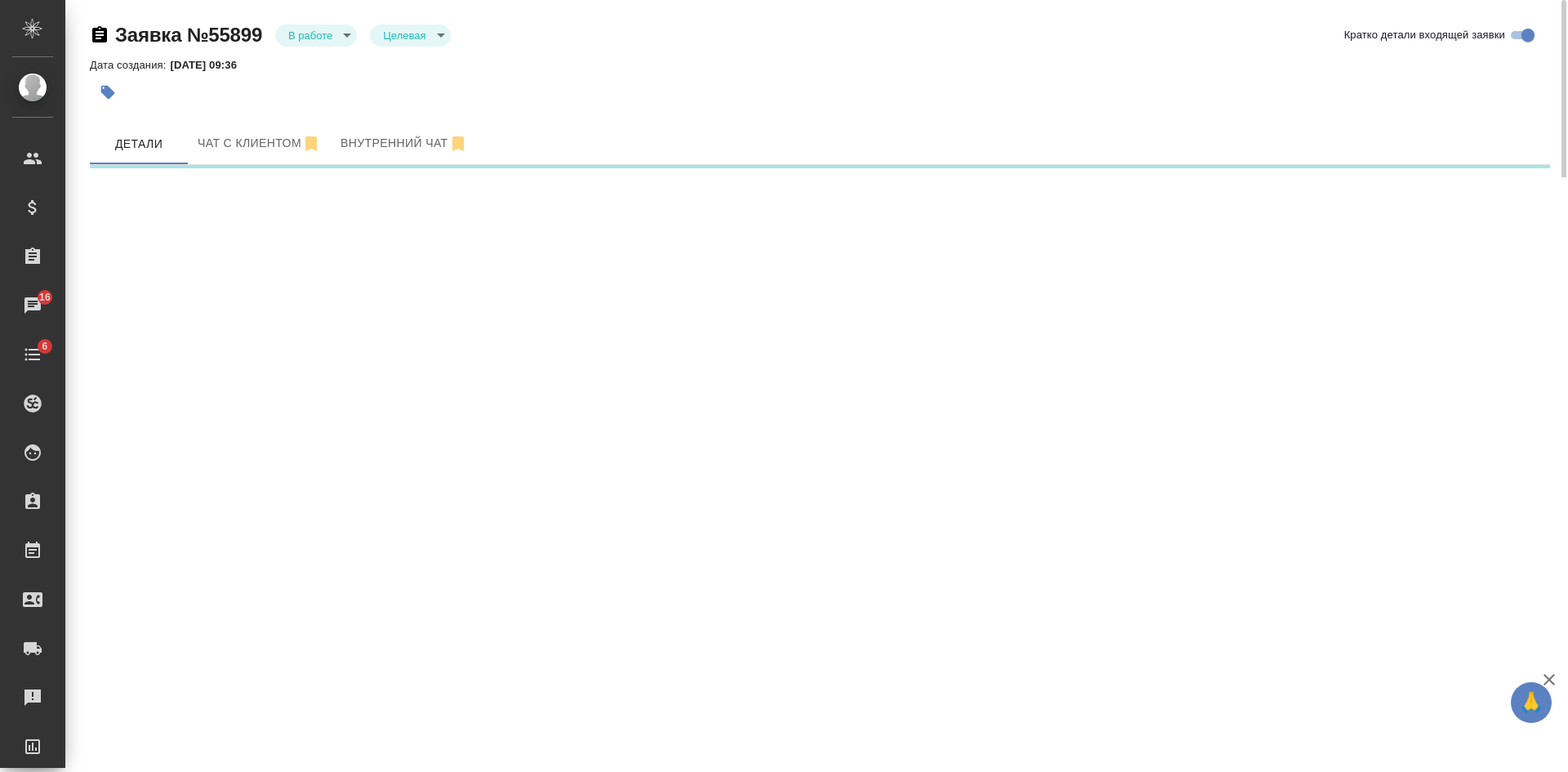
select select "RU"
select select "CO"
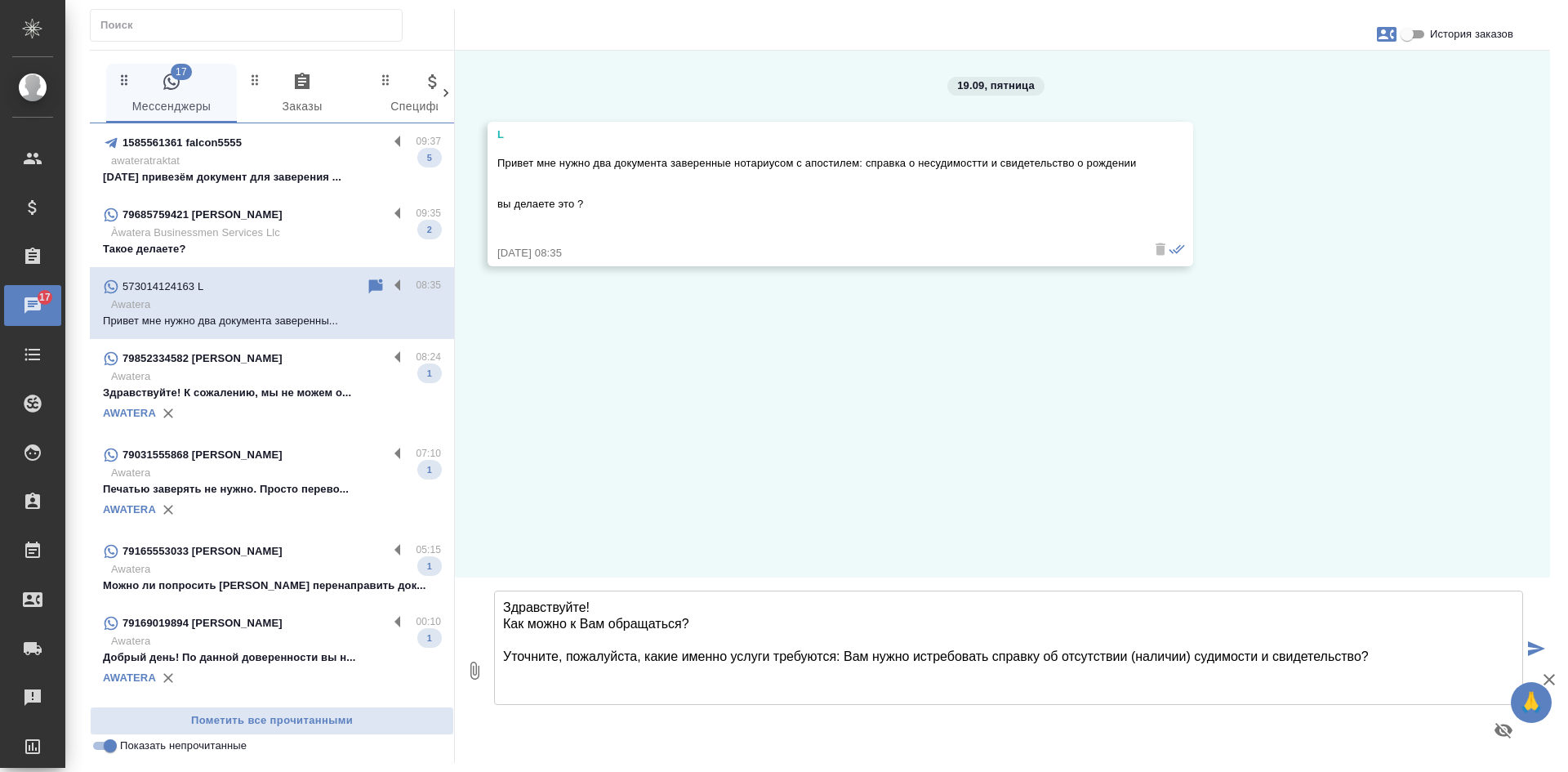
click at [1387, 657] on textarea "Здравствуйте! Как можно к Вам обращаться? Уточните, пожалуйста, какие именно ус…" at bounding box center [1008, 647] width 1029 height 114
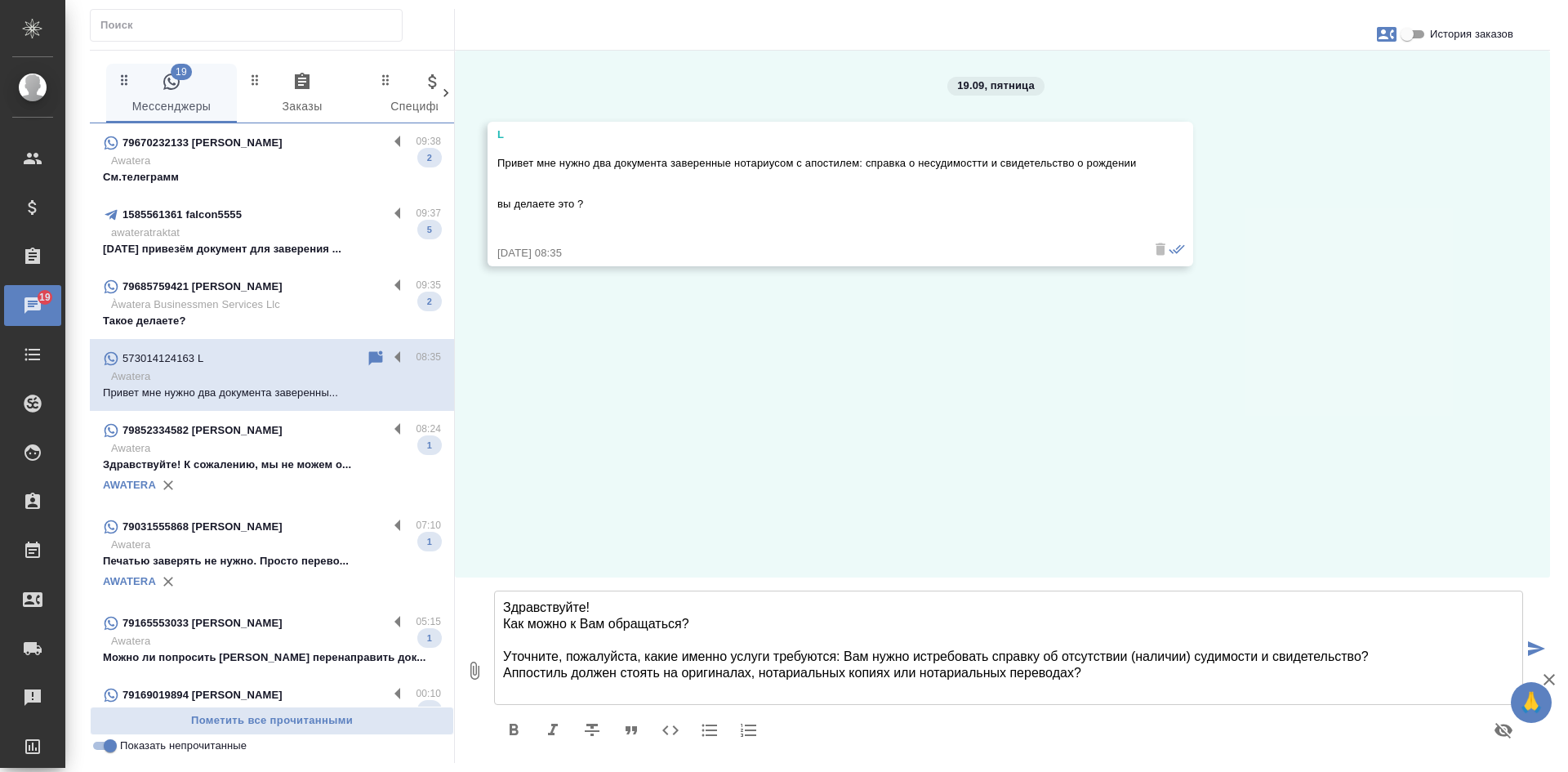
drag, startPoint x: 521, startPoint y: 677, endPoint x: 514, endPoint y: 656, distance: 22.1
click at [506, 655] on textarea "Здравствуйте! Как можно к Вам обращаться? Уточните, пожалуйста, какие именно ус…" at bounding box center [1008, 647] width 1029 height 114
click at [519, 677] on textarea "Здравствуйте! Как можно к Вам обращаться? Уточните, пожалуйста, какие именно ус…" at bounding box center [1008, 647] width 1029 height 114
click at [709, 624] on textarea "Здравствуйте! Как можно к Вам обращаться? Уточните, пожалуйста, какие именно ус…" at bounding box center [1008, 647] width 1029 height 114
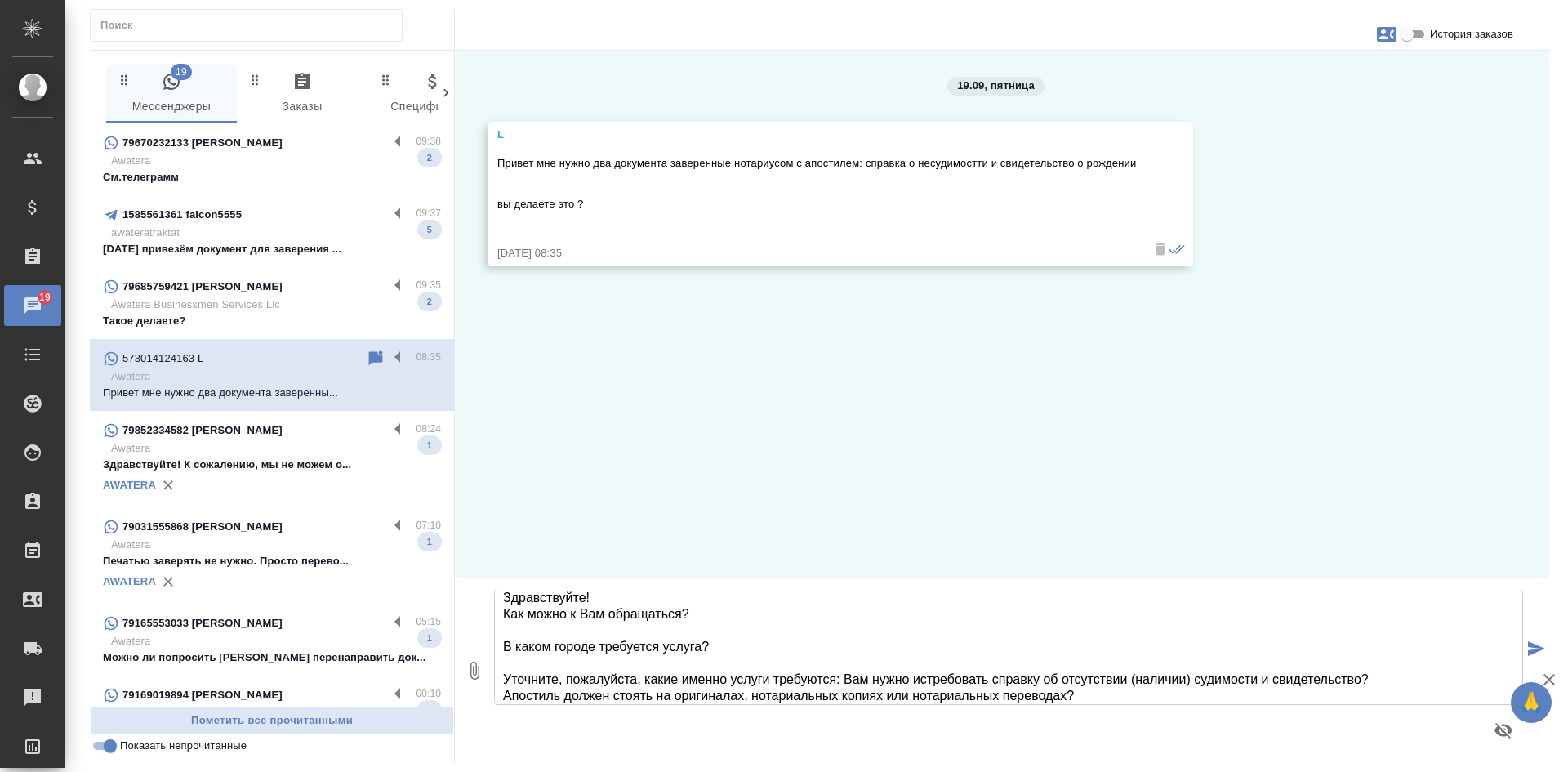
scroll to position [18, 0]
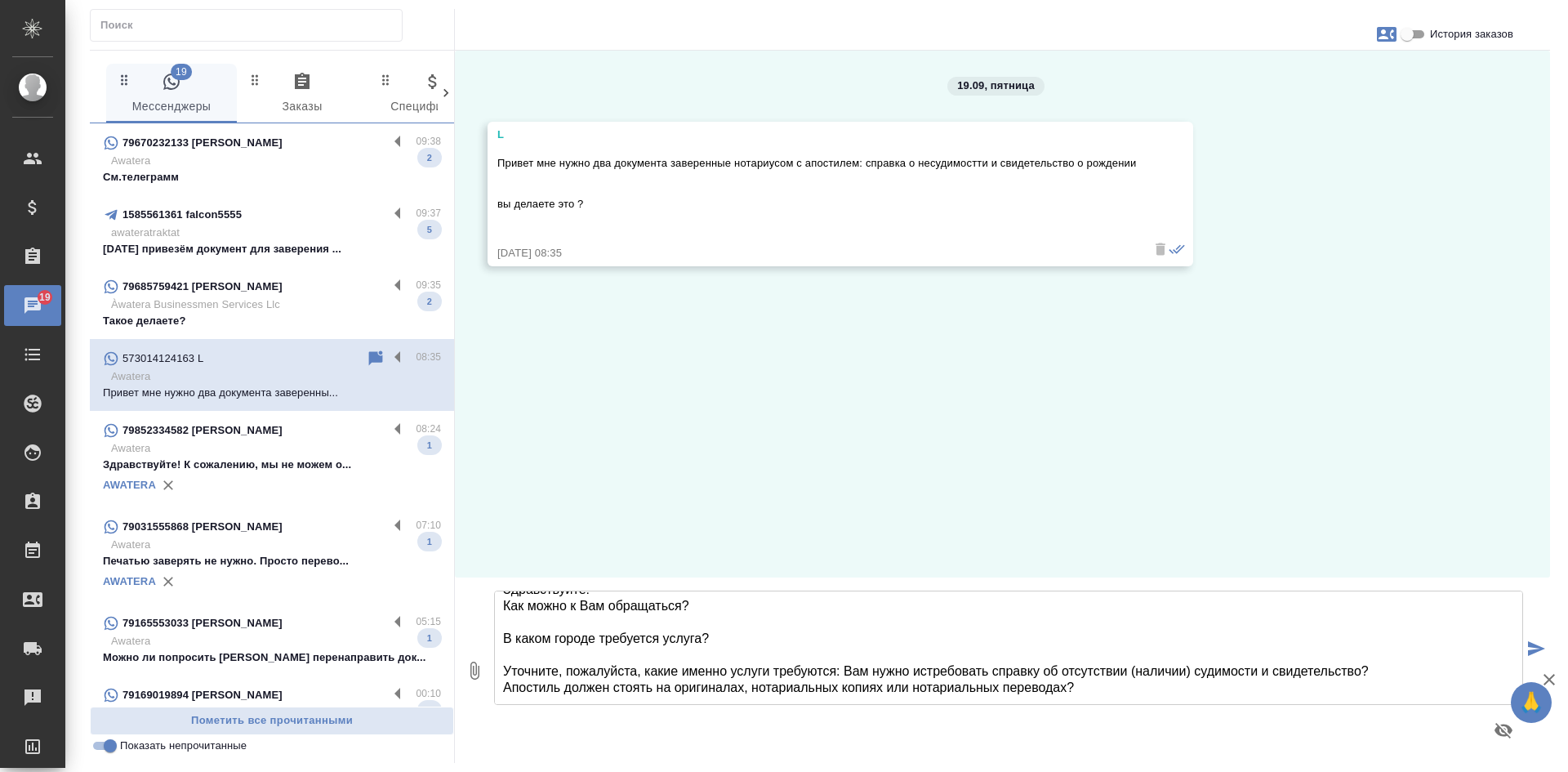
click at [841, 670] on textarea "Здравствуйте! Как можно к Вам обращаться? В каком городе требуется услуга? Уточ…" at bounding box center [1008, 647] width 1029 height 114
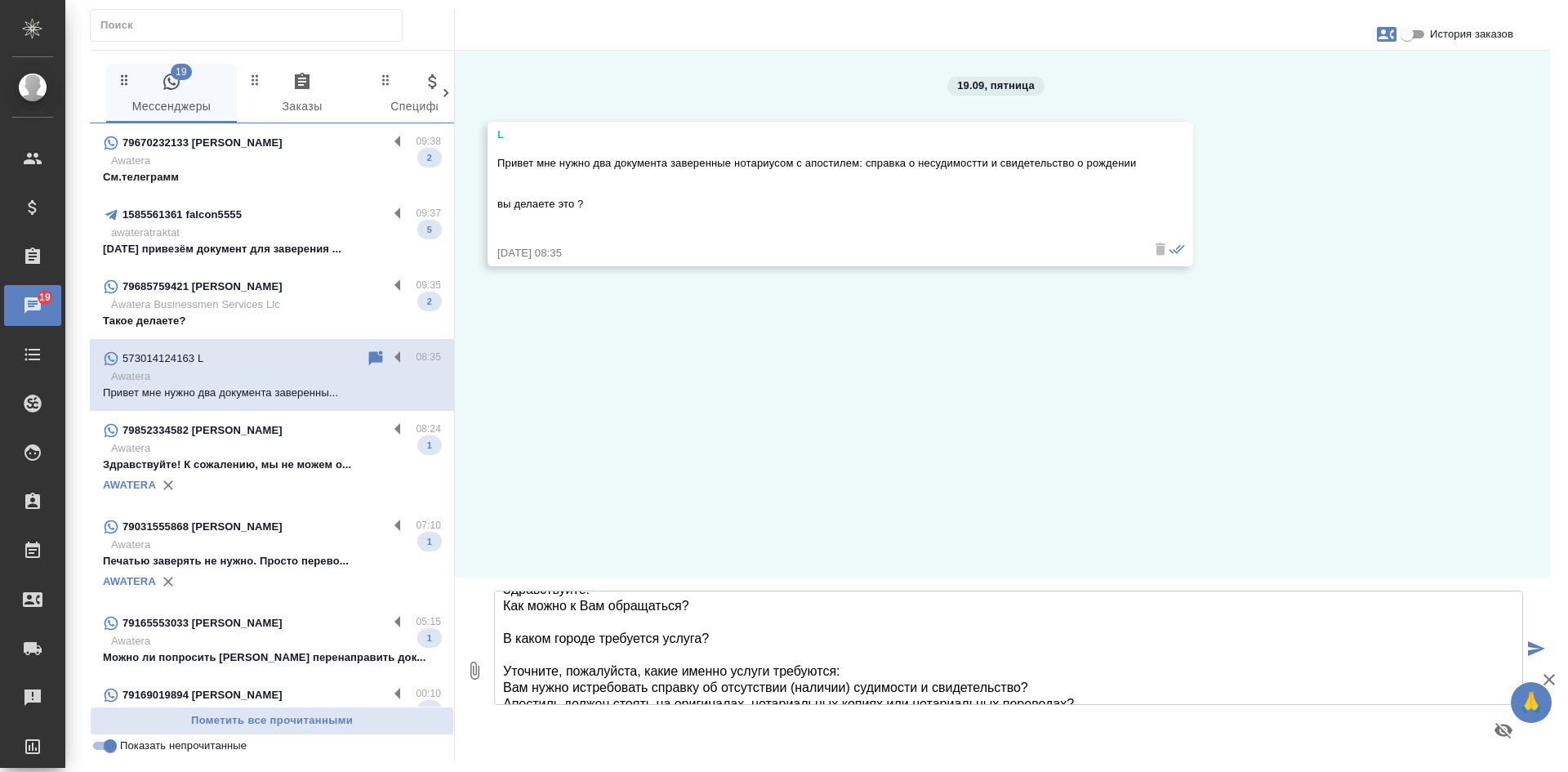
scroll to position [34, 0]
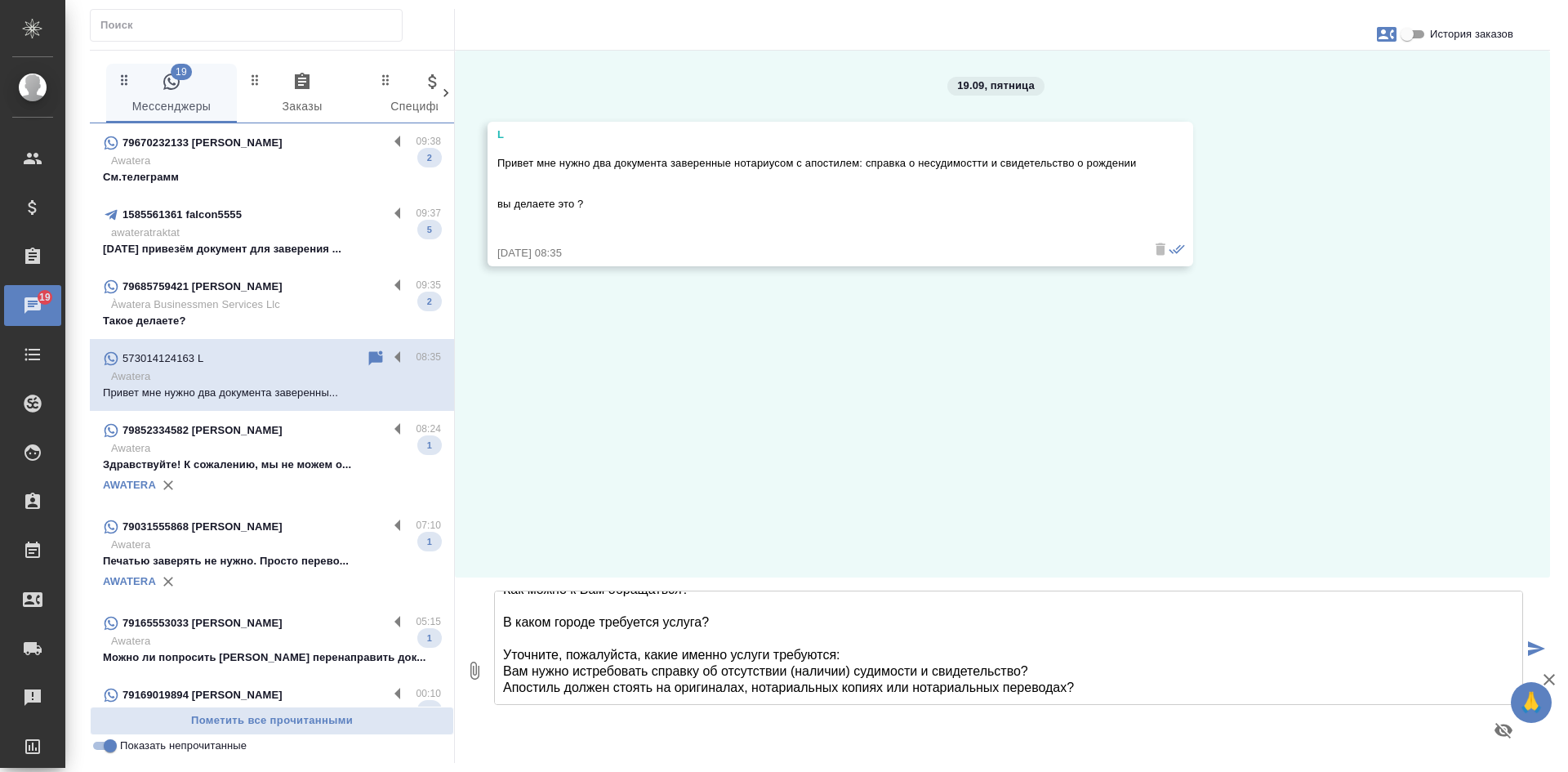
click at [1022, 668] on textarea "Здравствуйте! Как можно к Вам обращаться? В каком городе требуется услуга? Уточ…" at bounding box center [1008, 647] width 1029 height 114
click at [1127, 673] on textarea "Здравствуйте! Как можно к Вам обращаться? В каком городе требуется услуга? Уточ…" at bounding box center [1008, 647] width 1029 height 114
type textarea "Здравствуйте! Как можно к Вам обращаться? В каком городе требуется услуга? Уточ…"
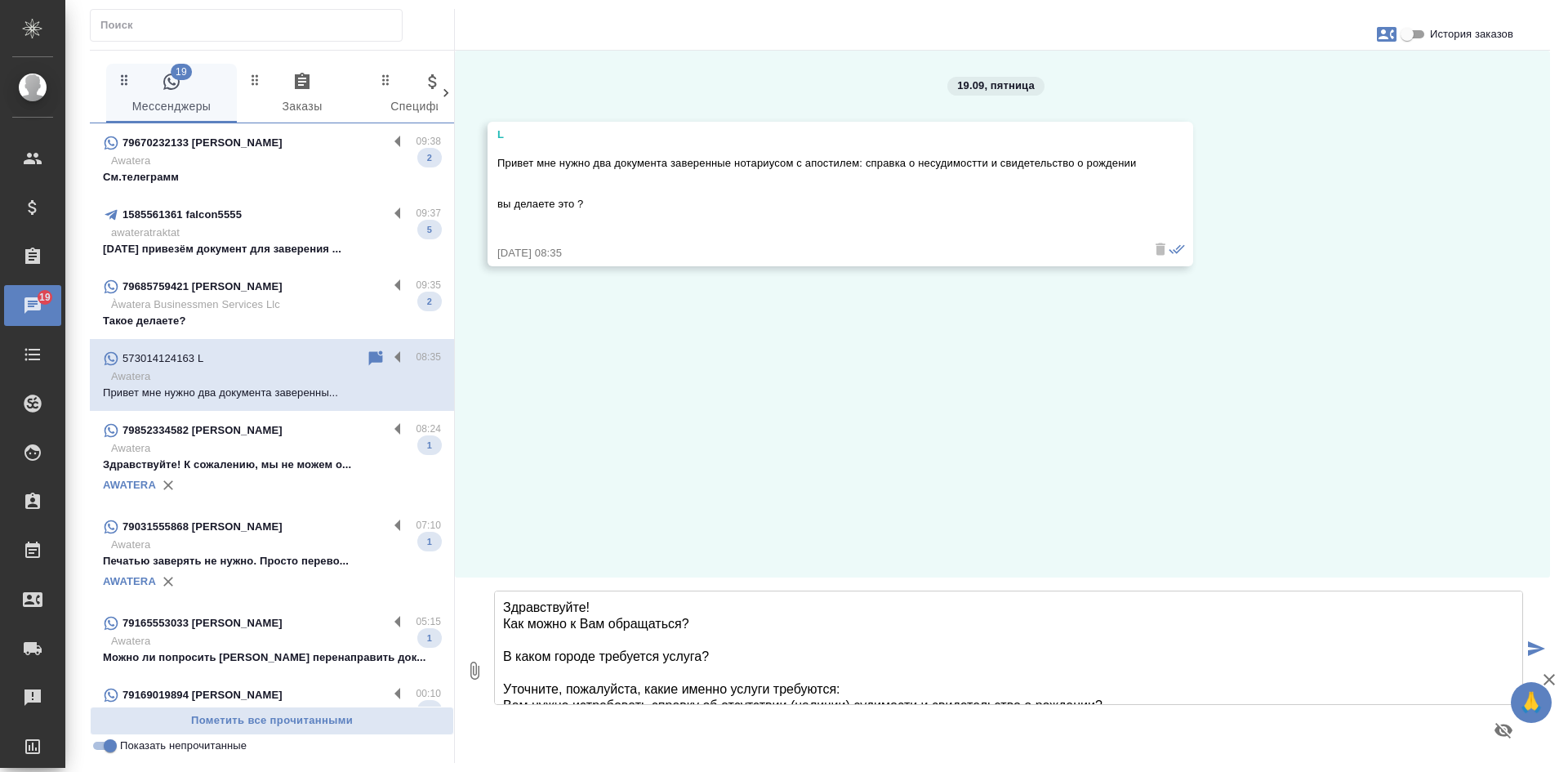
scroll to position [13, 0]
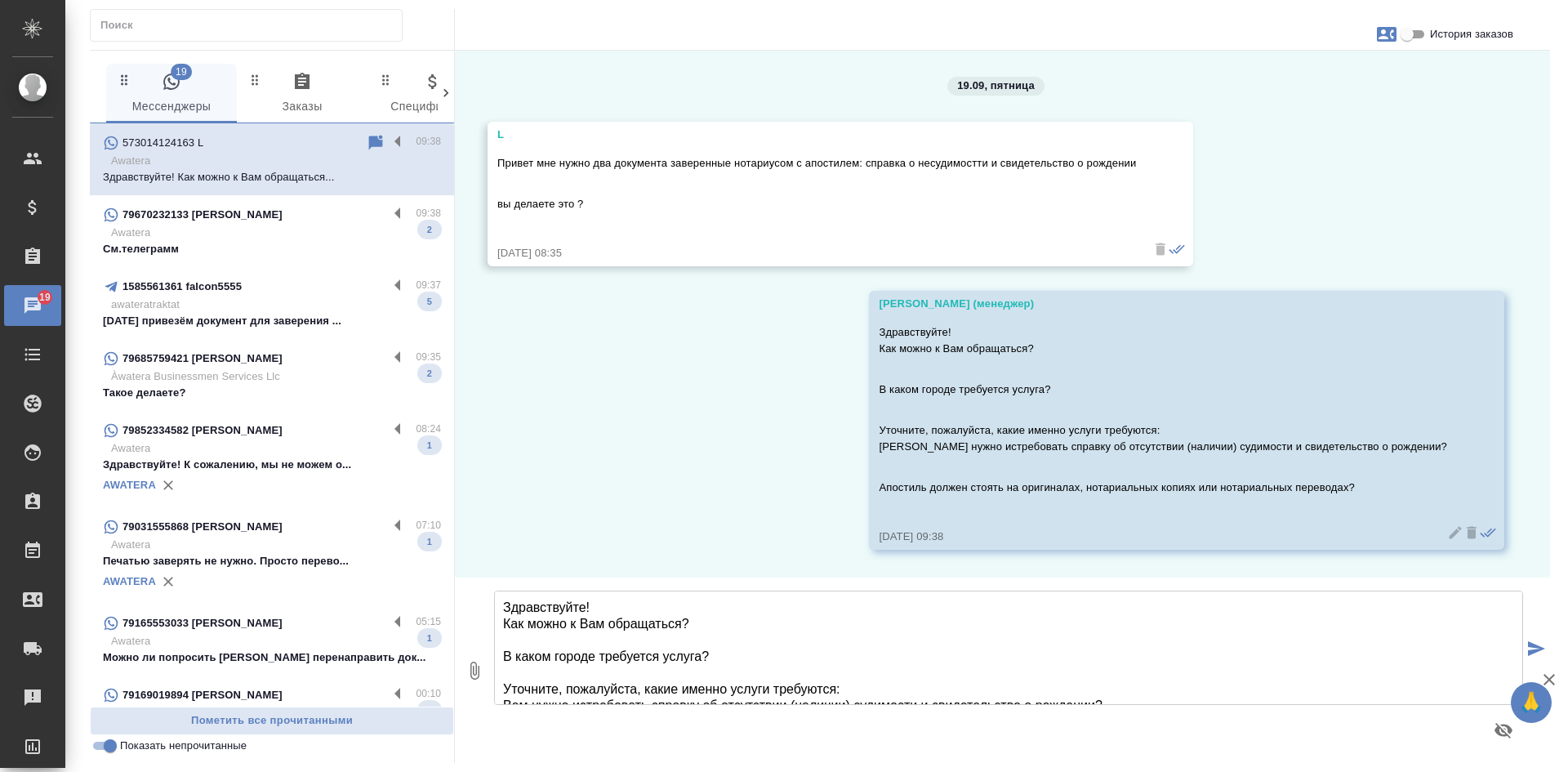
click at [292, 238] on p "Awatera" at bounding box center [276, 232] width 330 height 16
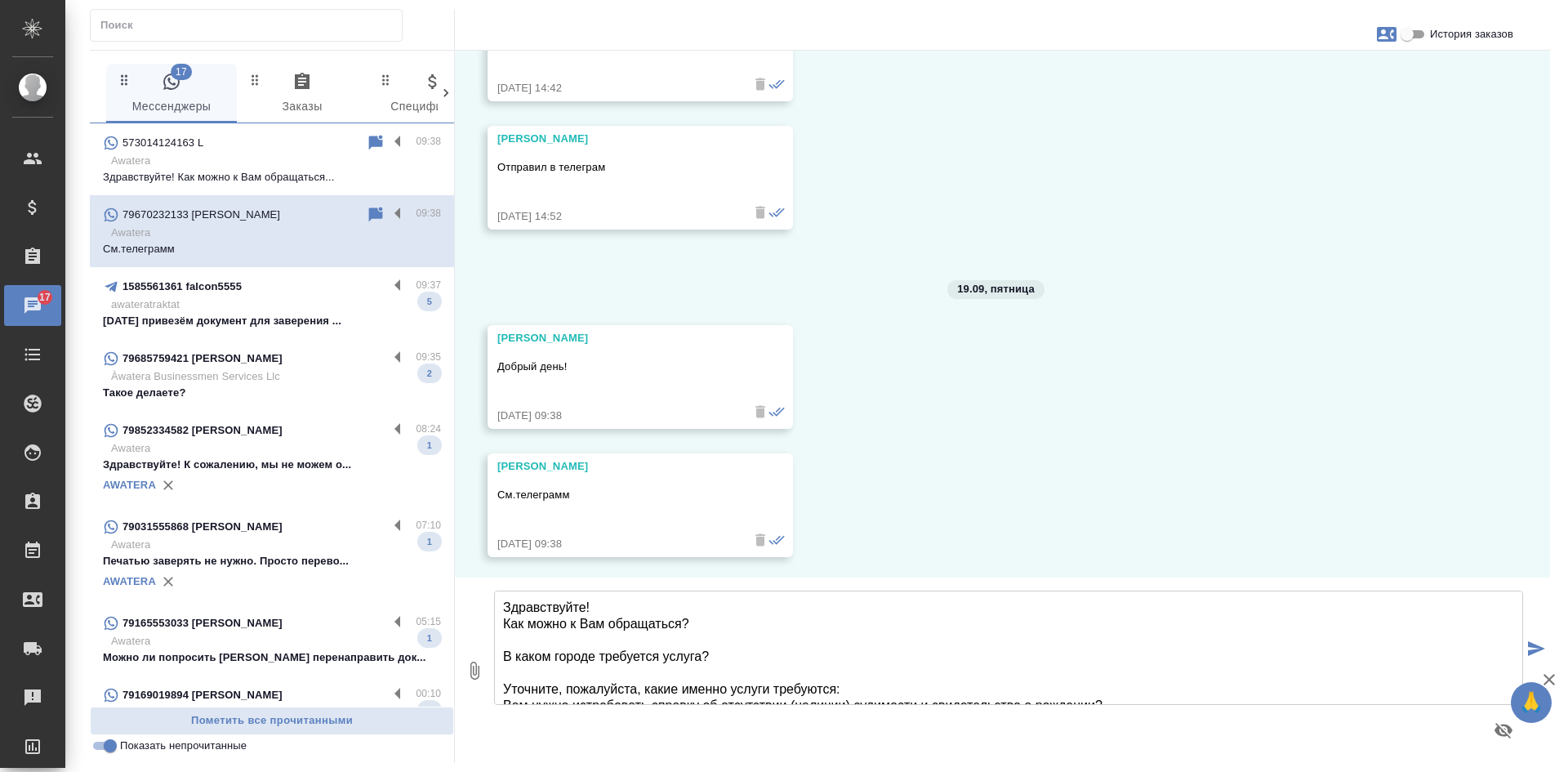
scroll to position [3159, 0]
click at [108, 746] on input "Показать непрочитанные" at bounding box center [110, 746] width 59 height 19
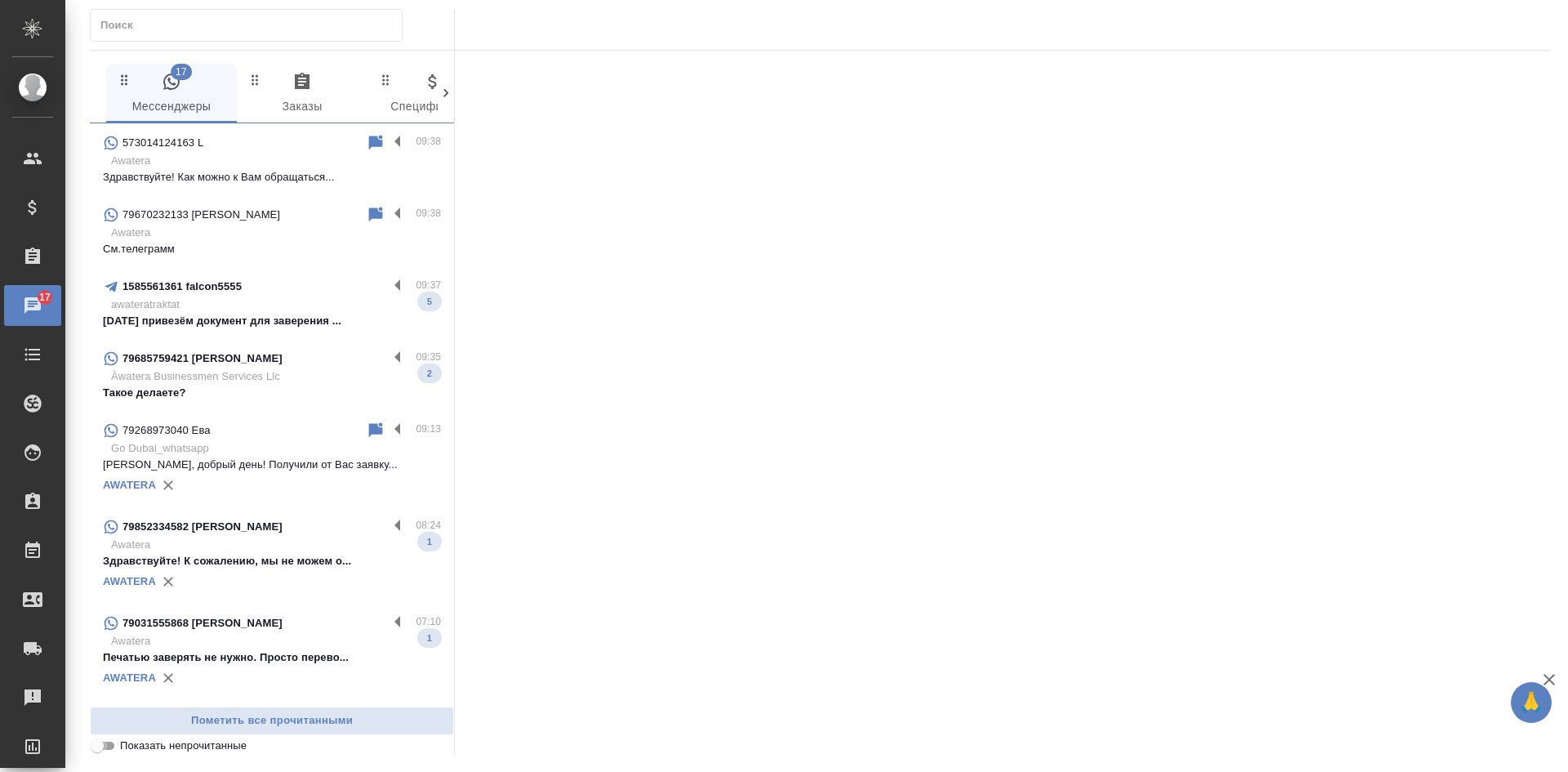
click at [103, 745] on input "Показать непрочитанные" at bounding box center [97, 746] width 59 height 19
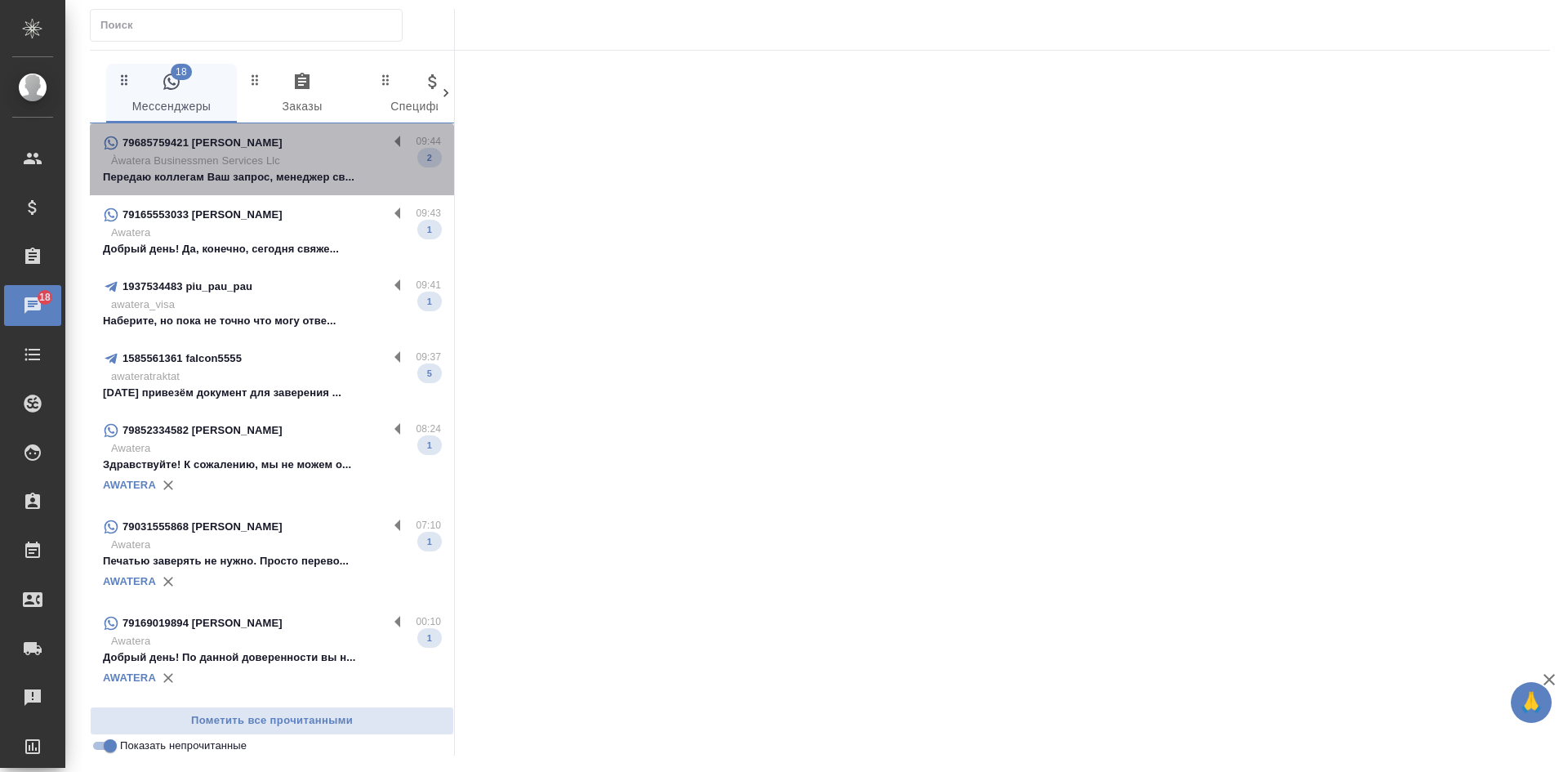
click at [328, 163] on p "Àwatera Businessmen Services Llc" at bounding box center [276, 161] width 330 height 16
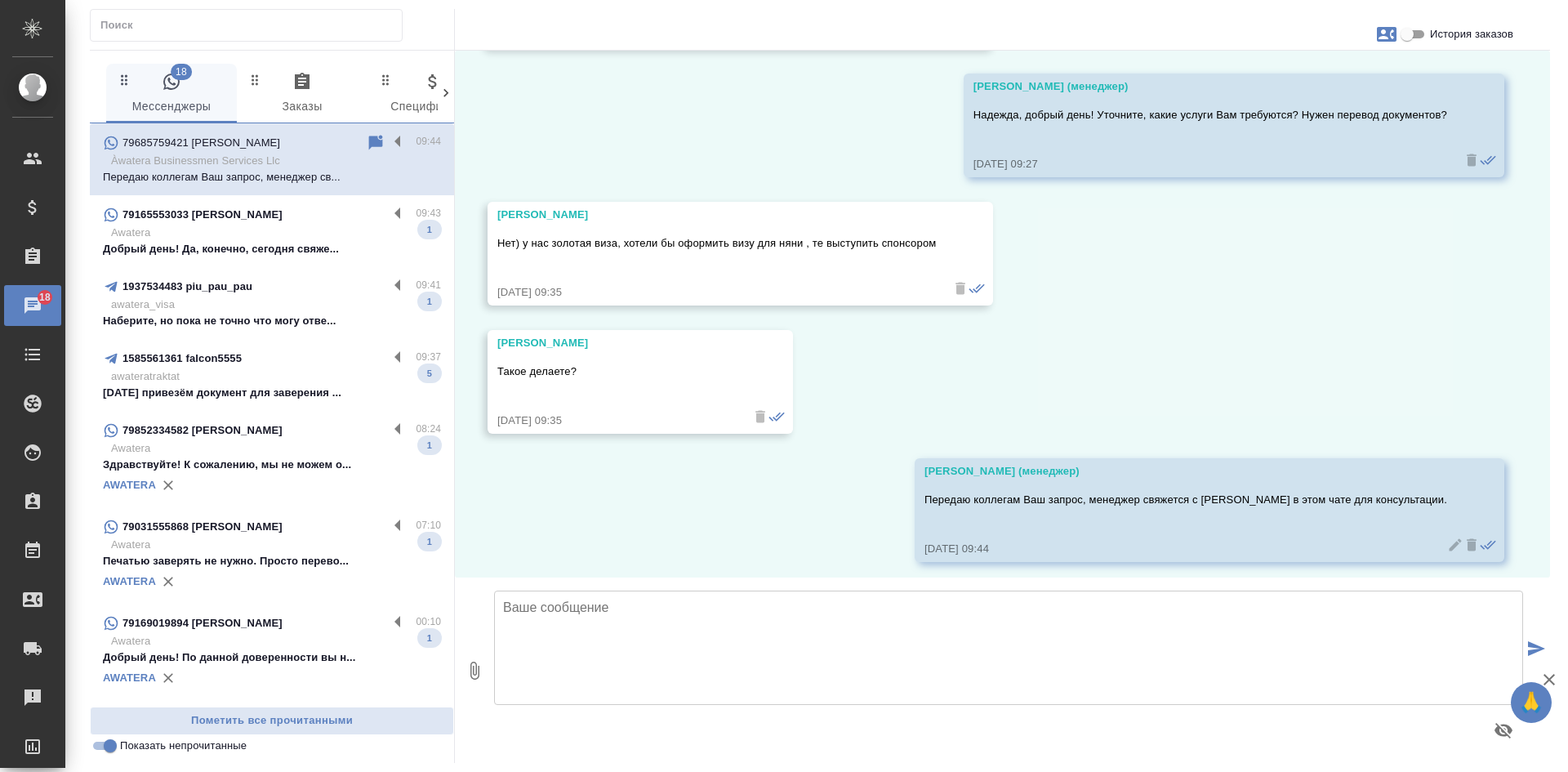
scroll to position [185, 0]
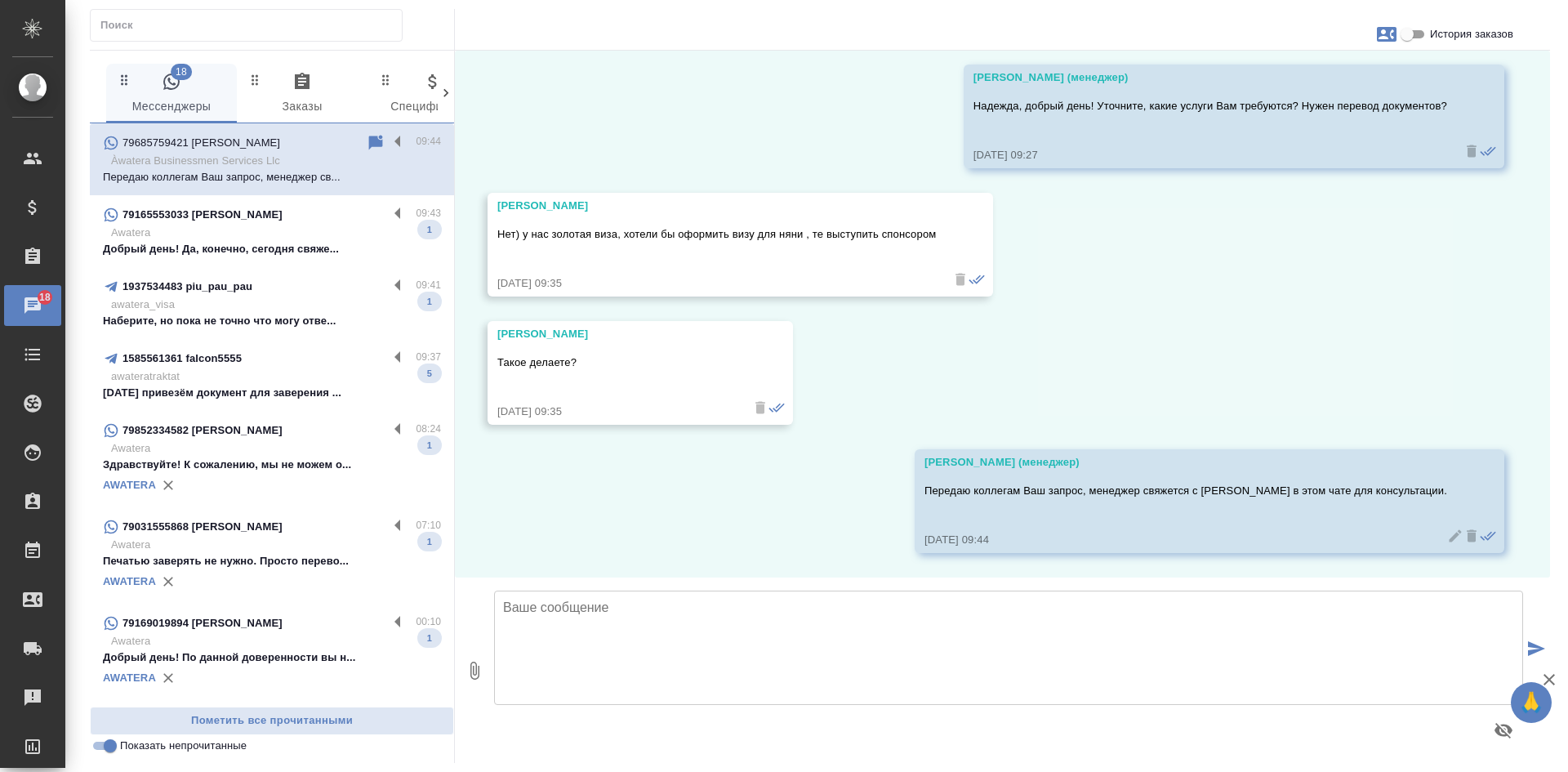
click at [300, 222] on div "79165553033 [PERSON_NAME]" at bounding box center [245, 215] width 285 height 19
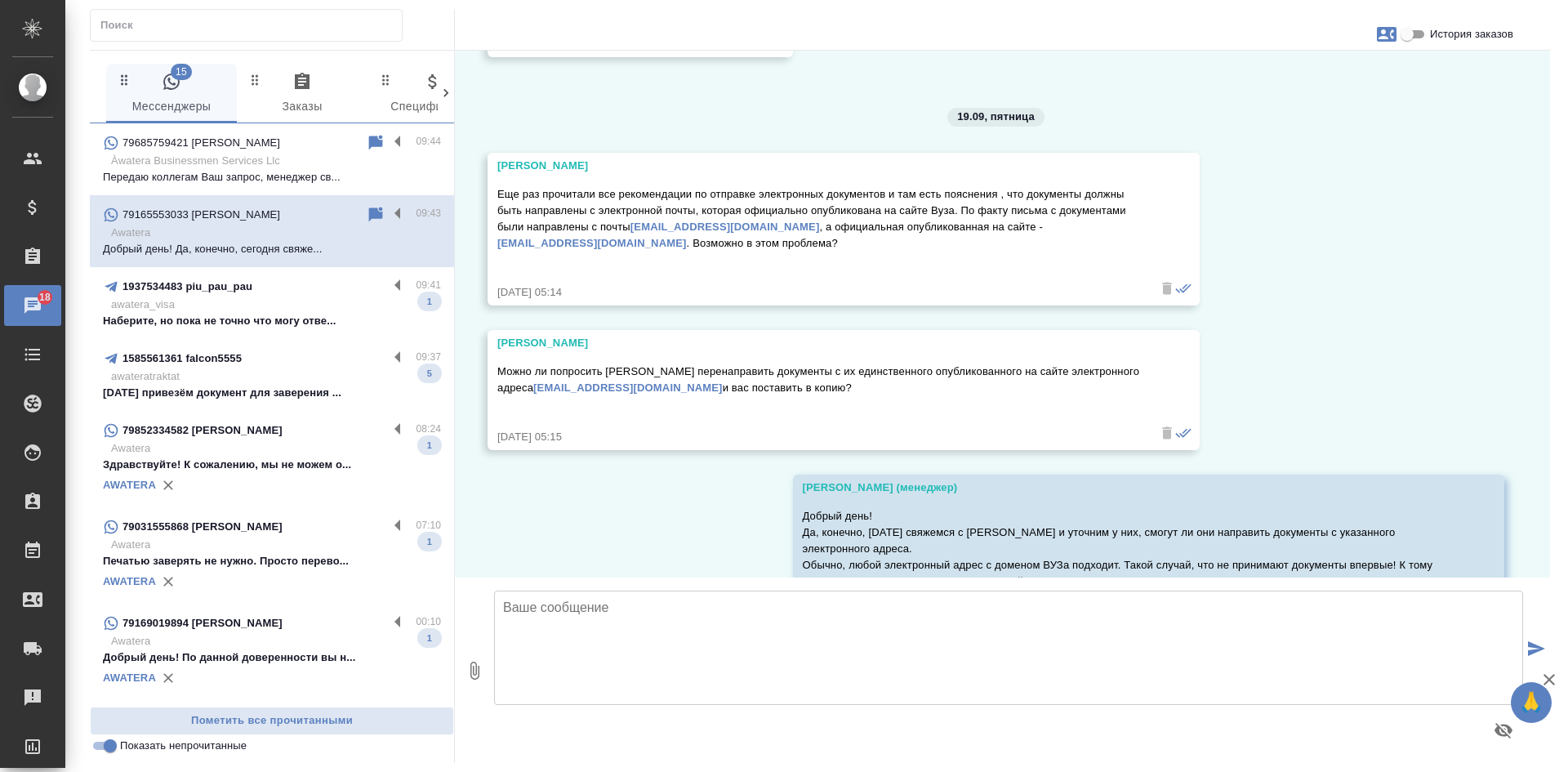
scroll to position [30799, 0]
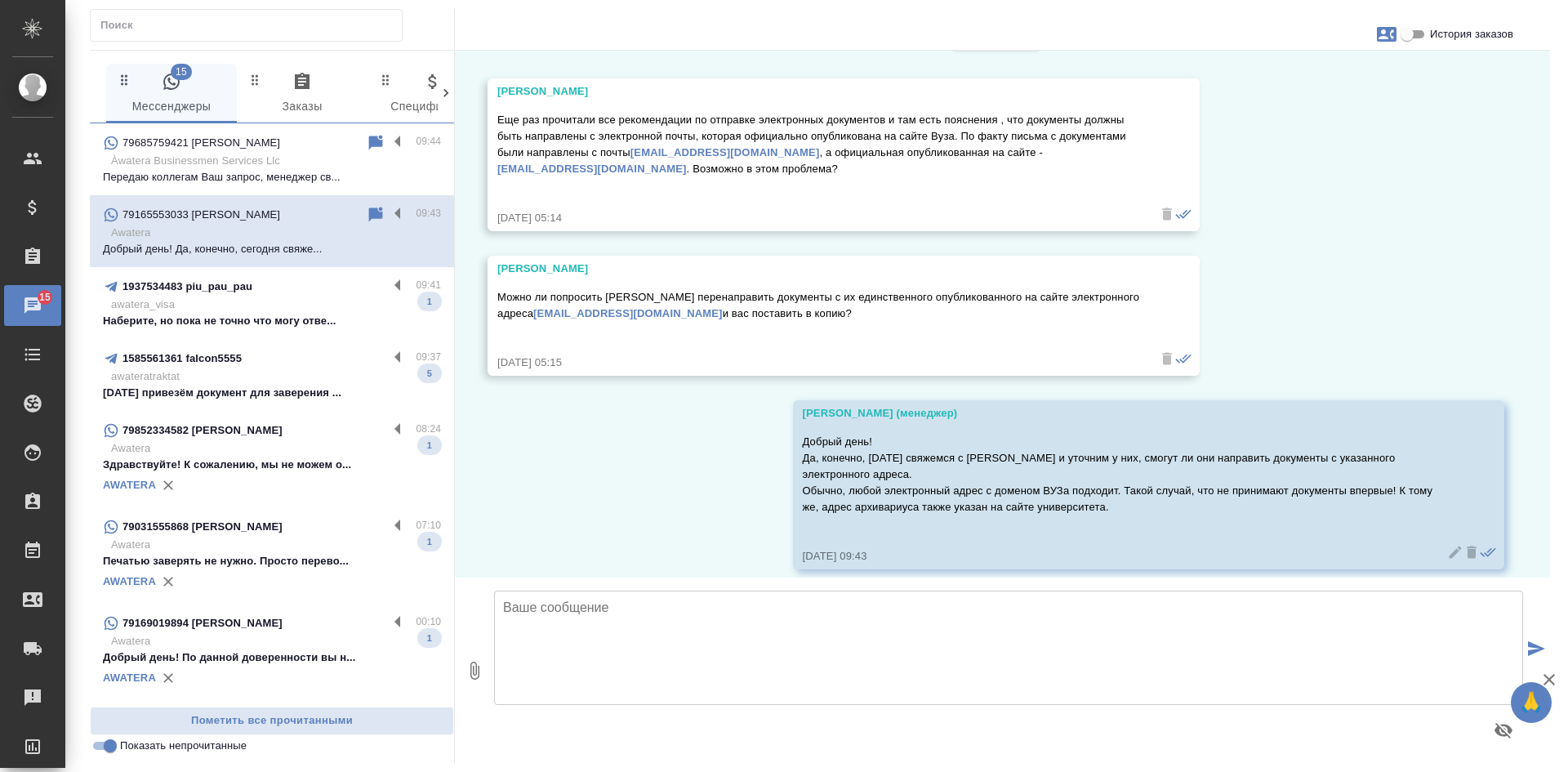
click at [112, 745] on input "Показать непрочитанные" at bounding box center [110, 746] width 59 height 19
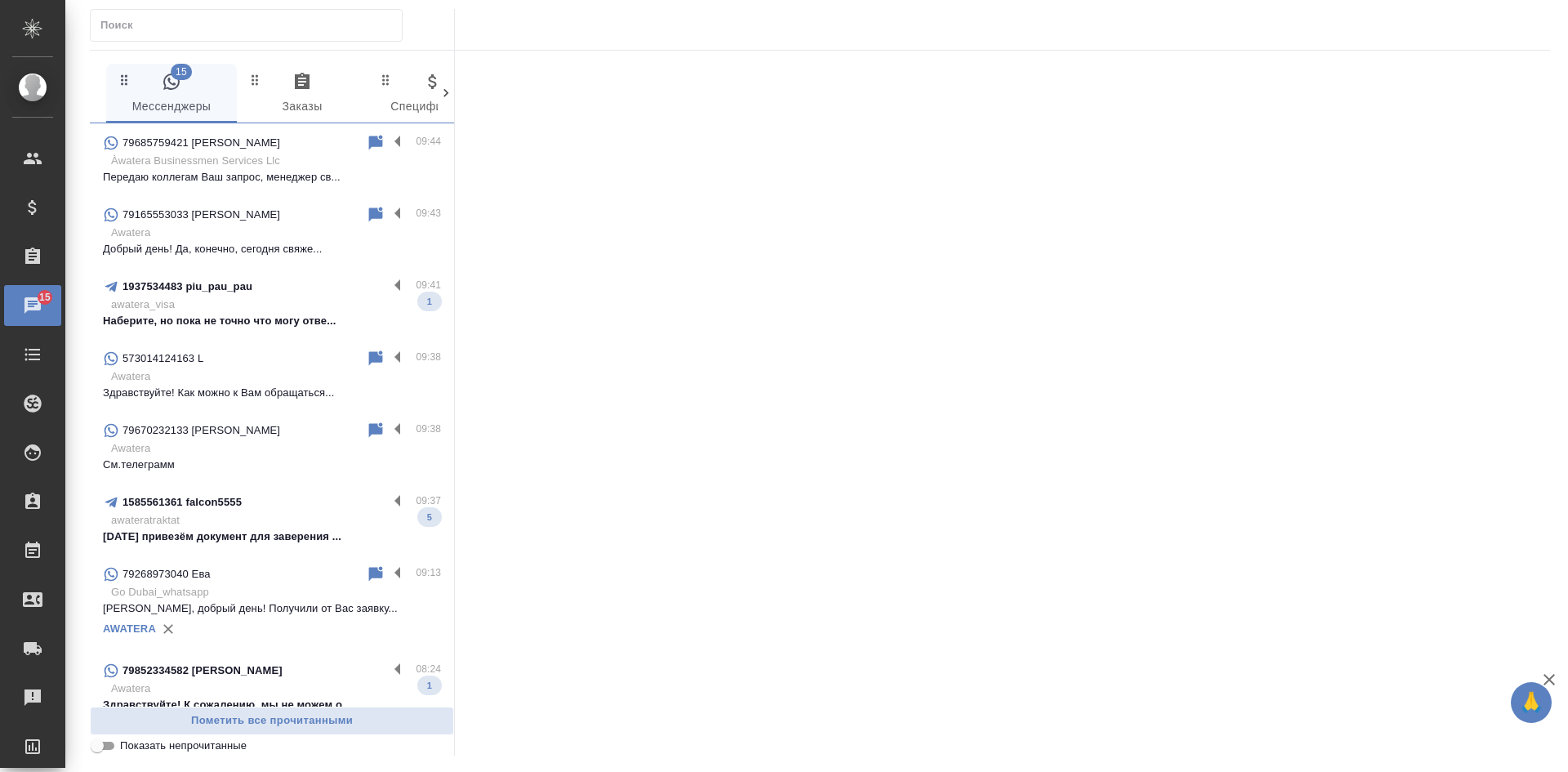
click at [111, 745] on input "Показать непрочитанные" at bounding box center [97, 746] width 59 height 19
checkbox input "true"
